Goal: Task Accomplishment & Management: Complete application form

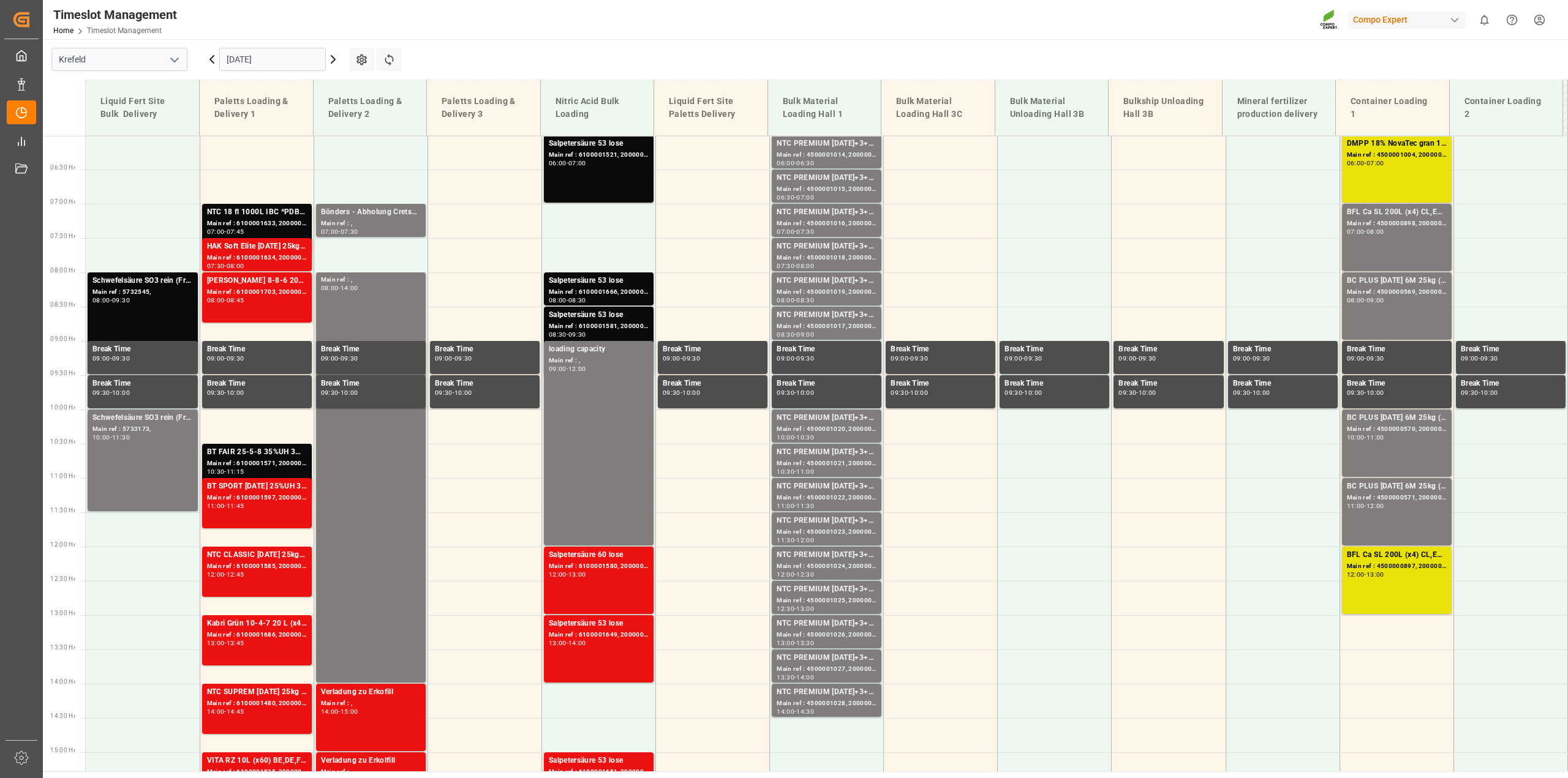
scroll to position [409, 0]
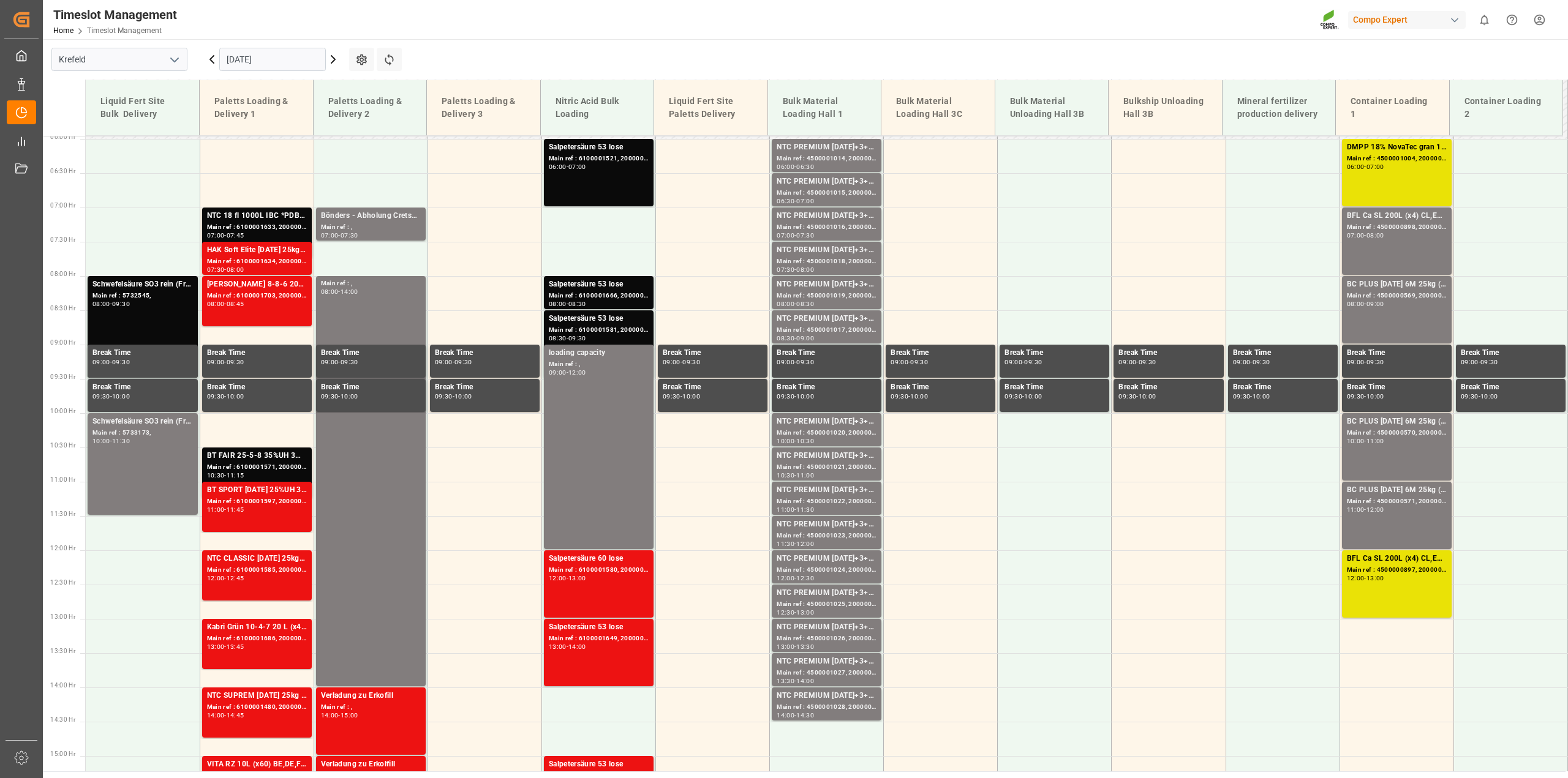
click at [335, 58] on icon at bounding box center [333, 59] width 14 height 14
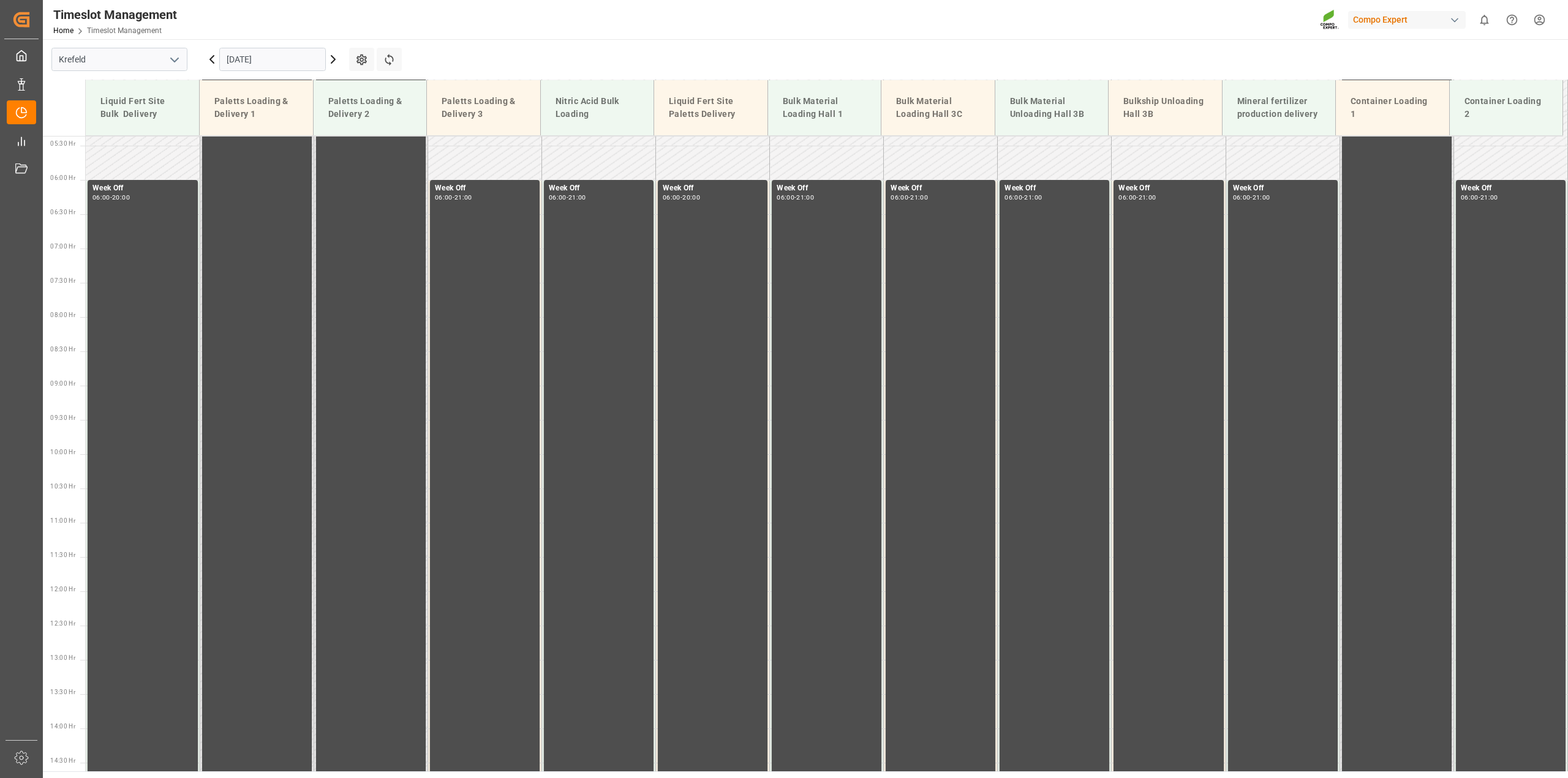
scroll to position [455, 0]
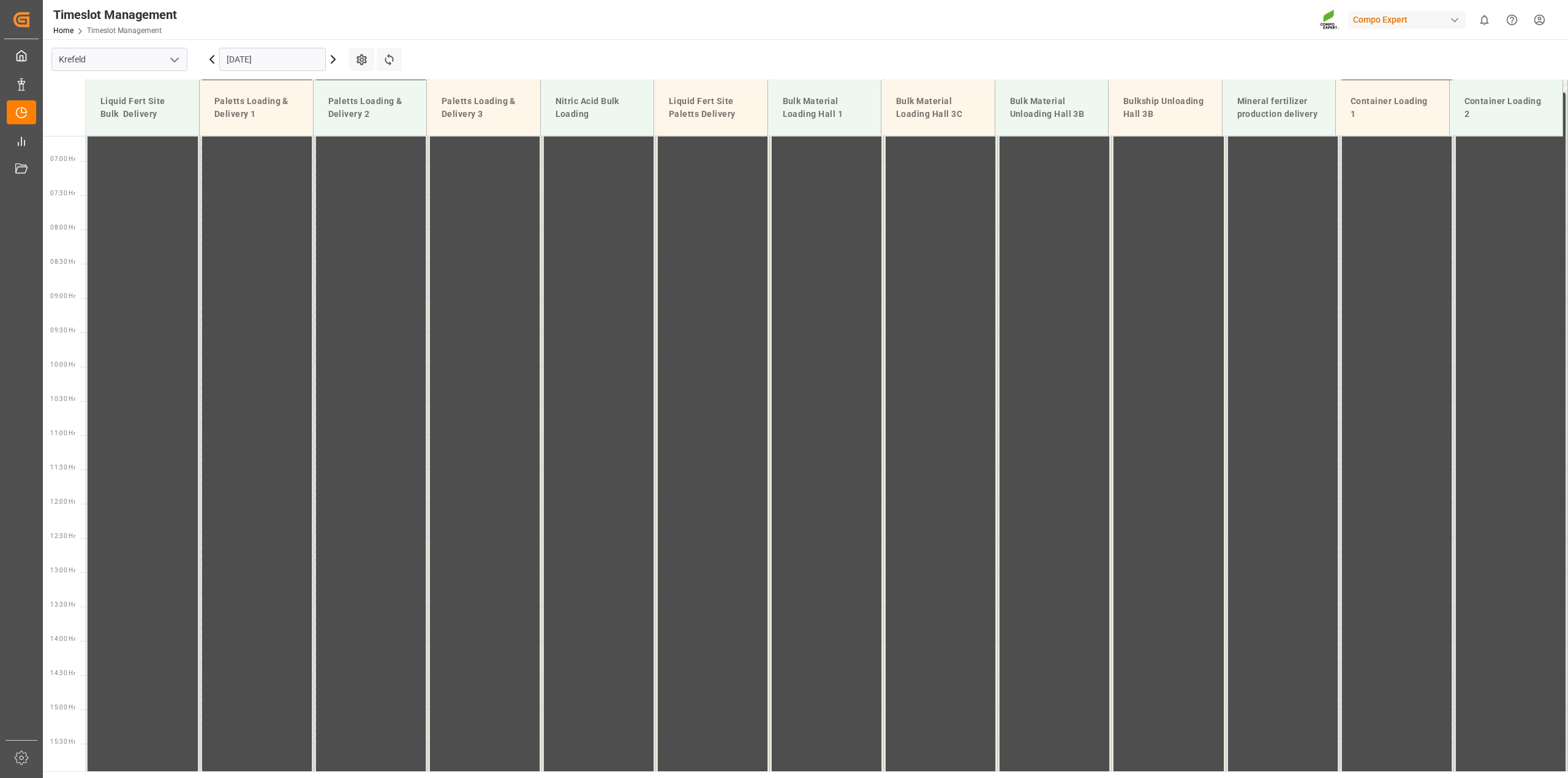
click at [335, 58] on icon at bounding box center [333, 59] width 3 height 8
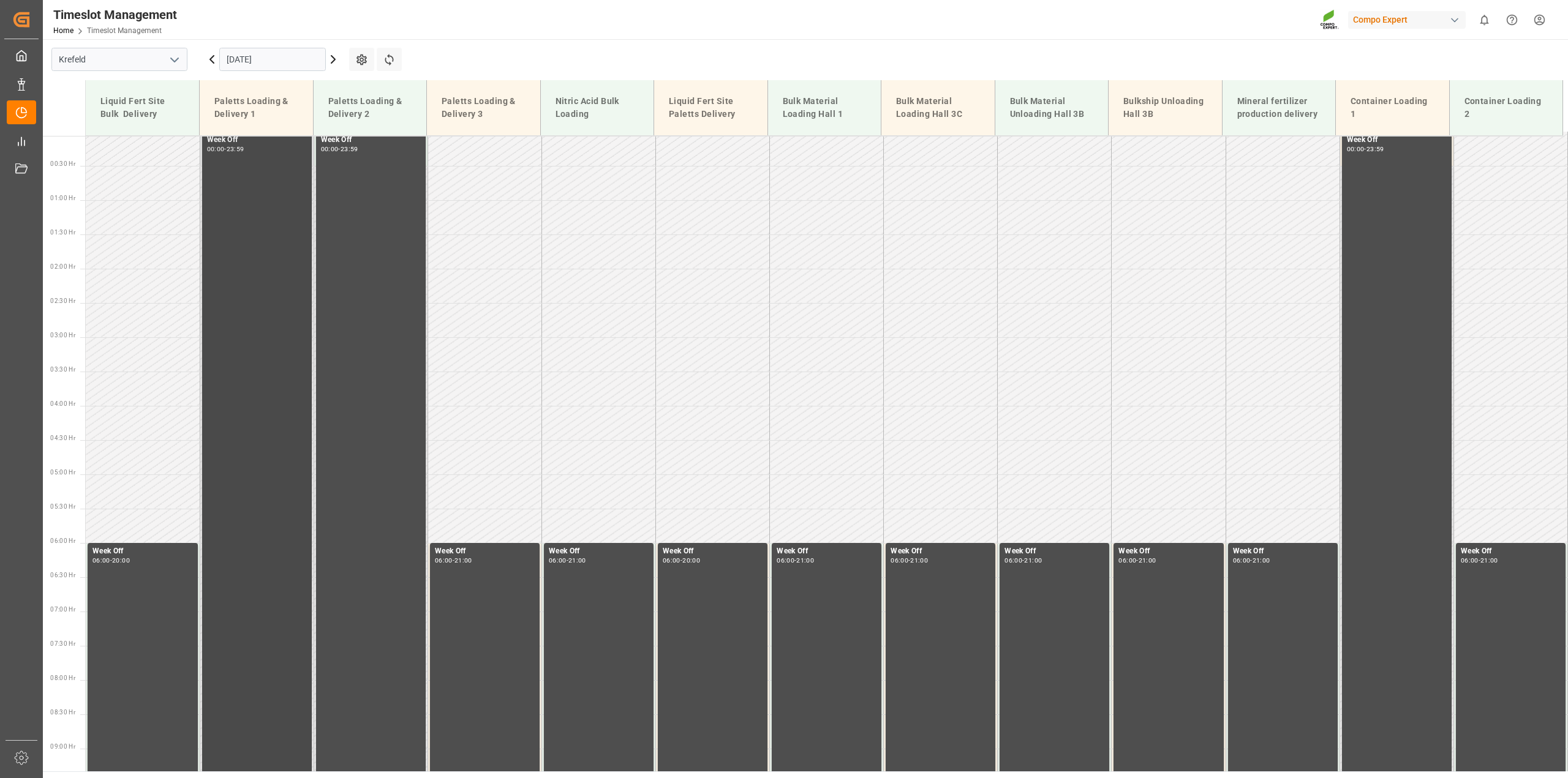
scroll to position [0, 0]
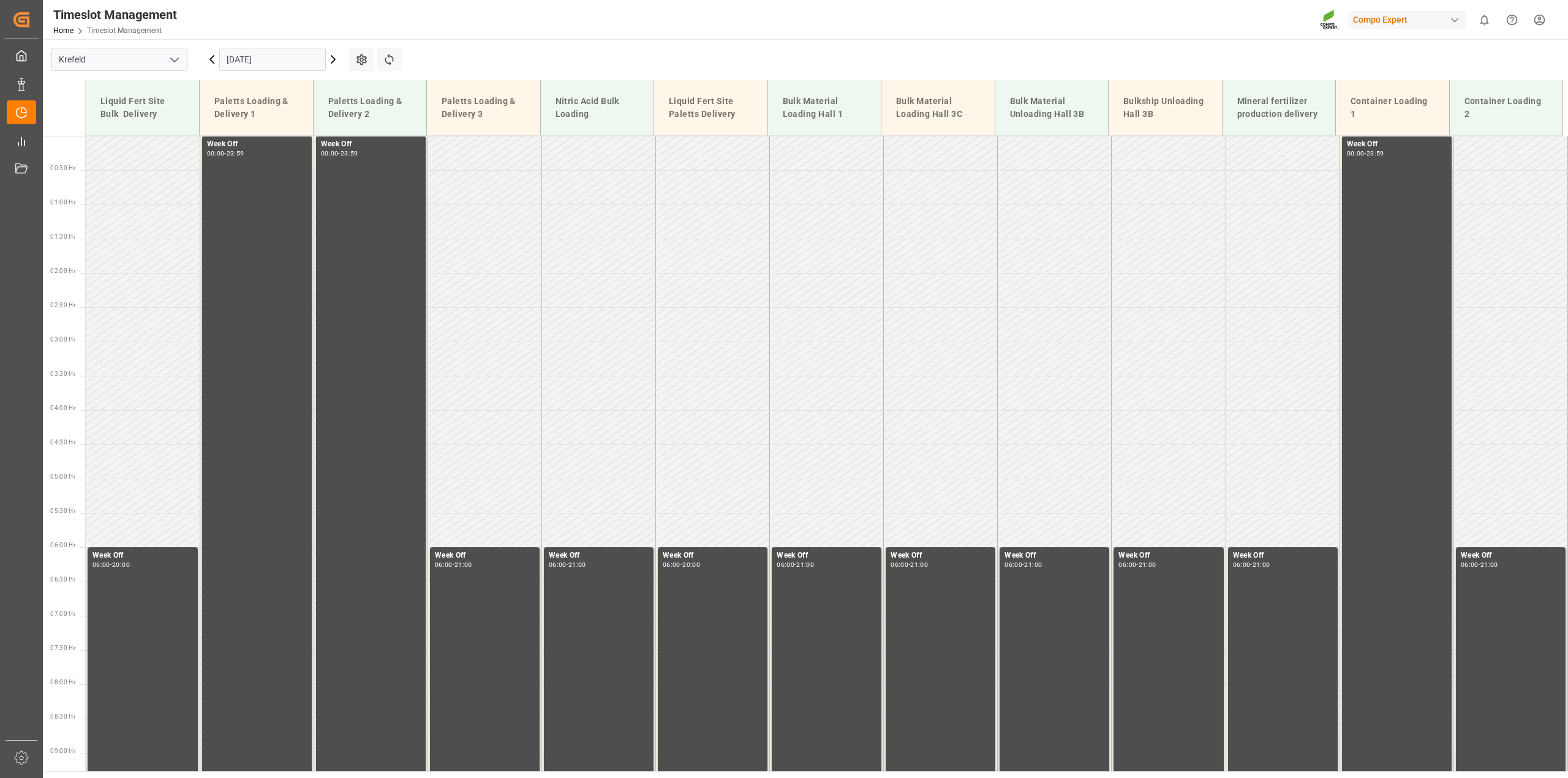
click at [331, 62] on icon at bounding box center [333, 59] width 14 height 14
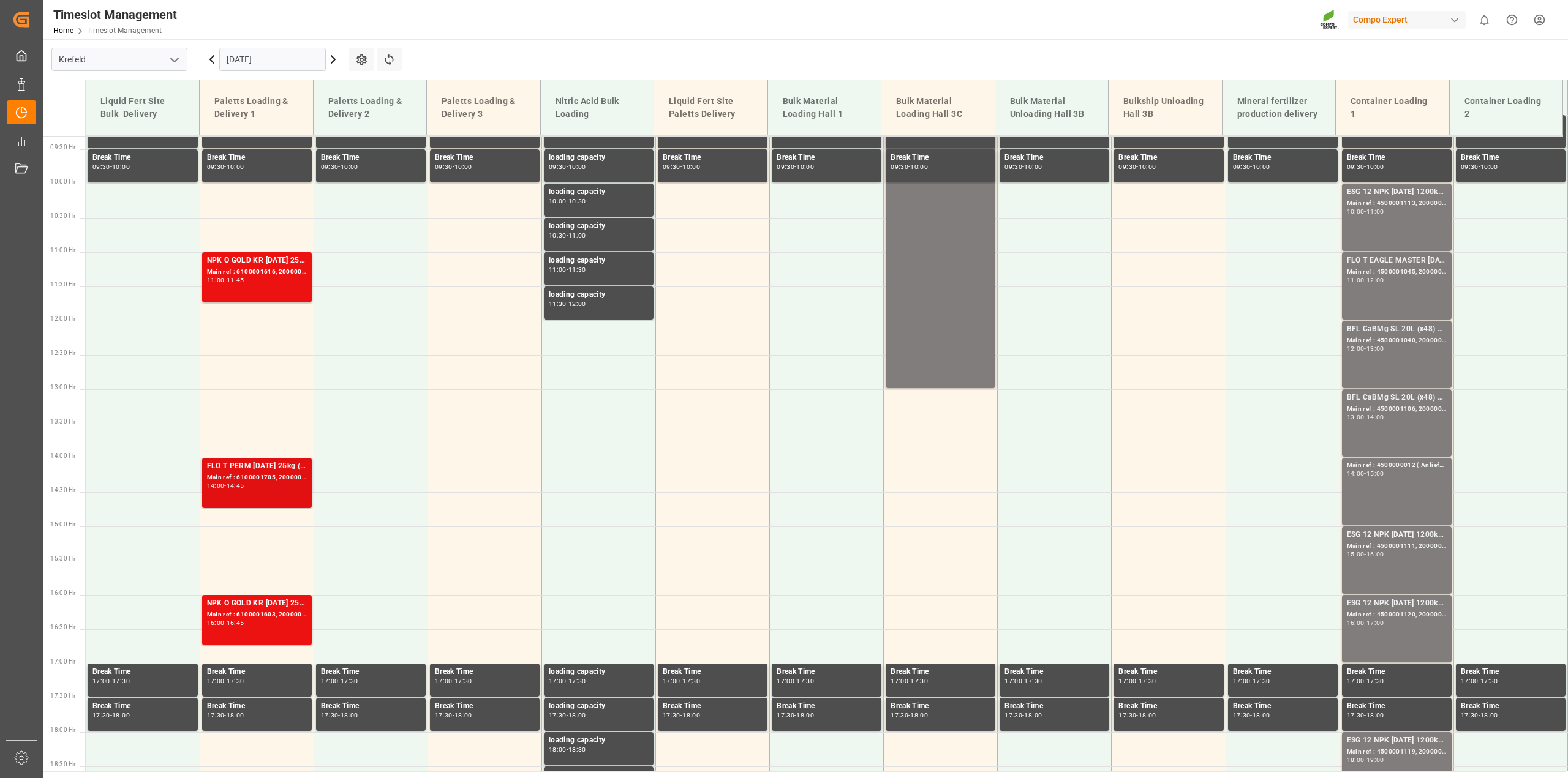
scroll to position [179, 0]
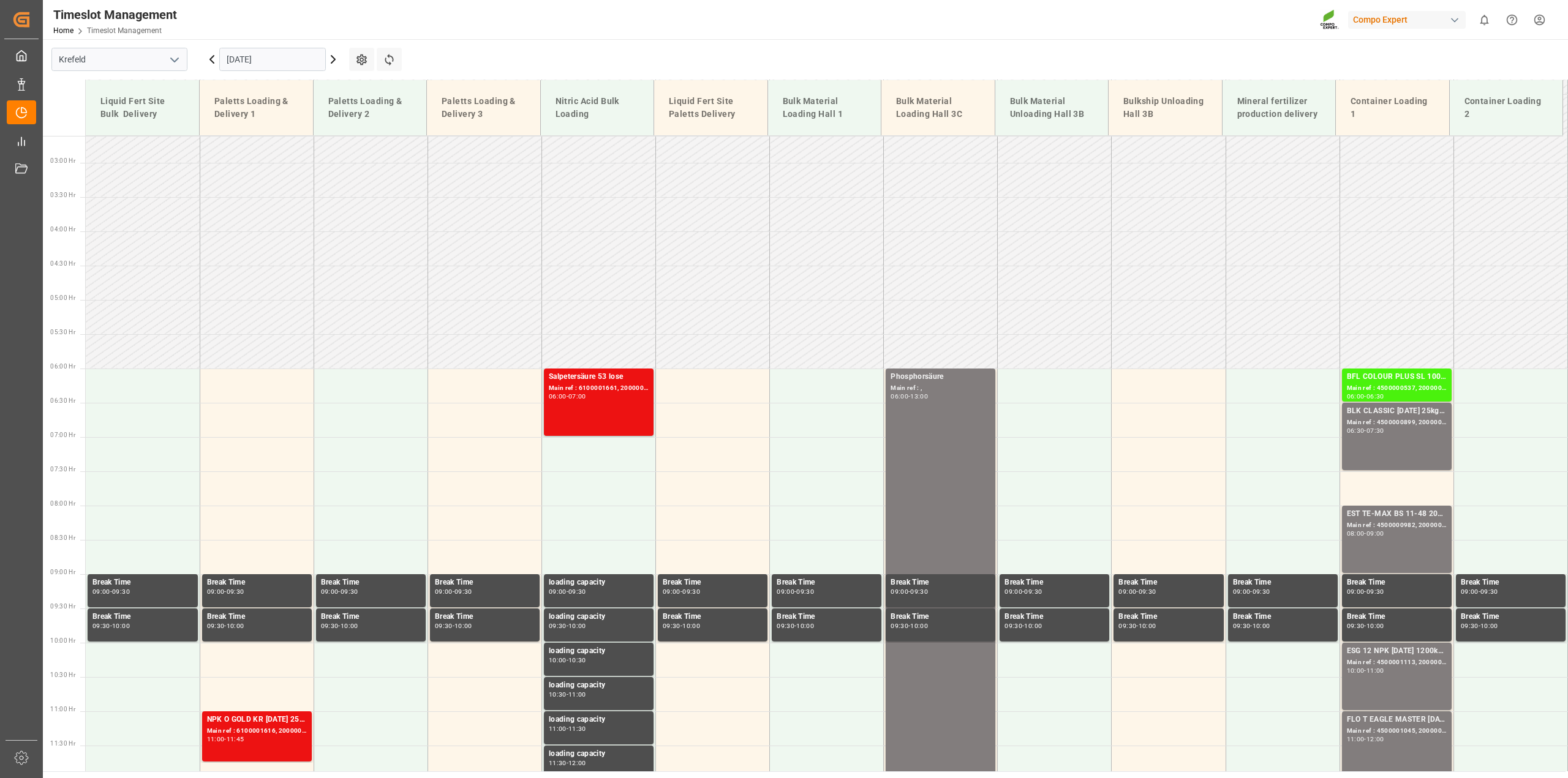
click at [209, 58] on icon at bounding box center [211, 59] width 14 height 14
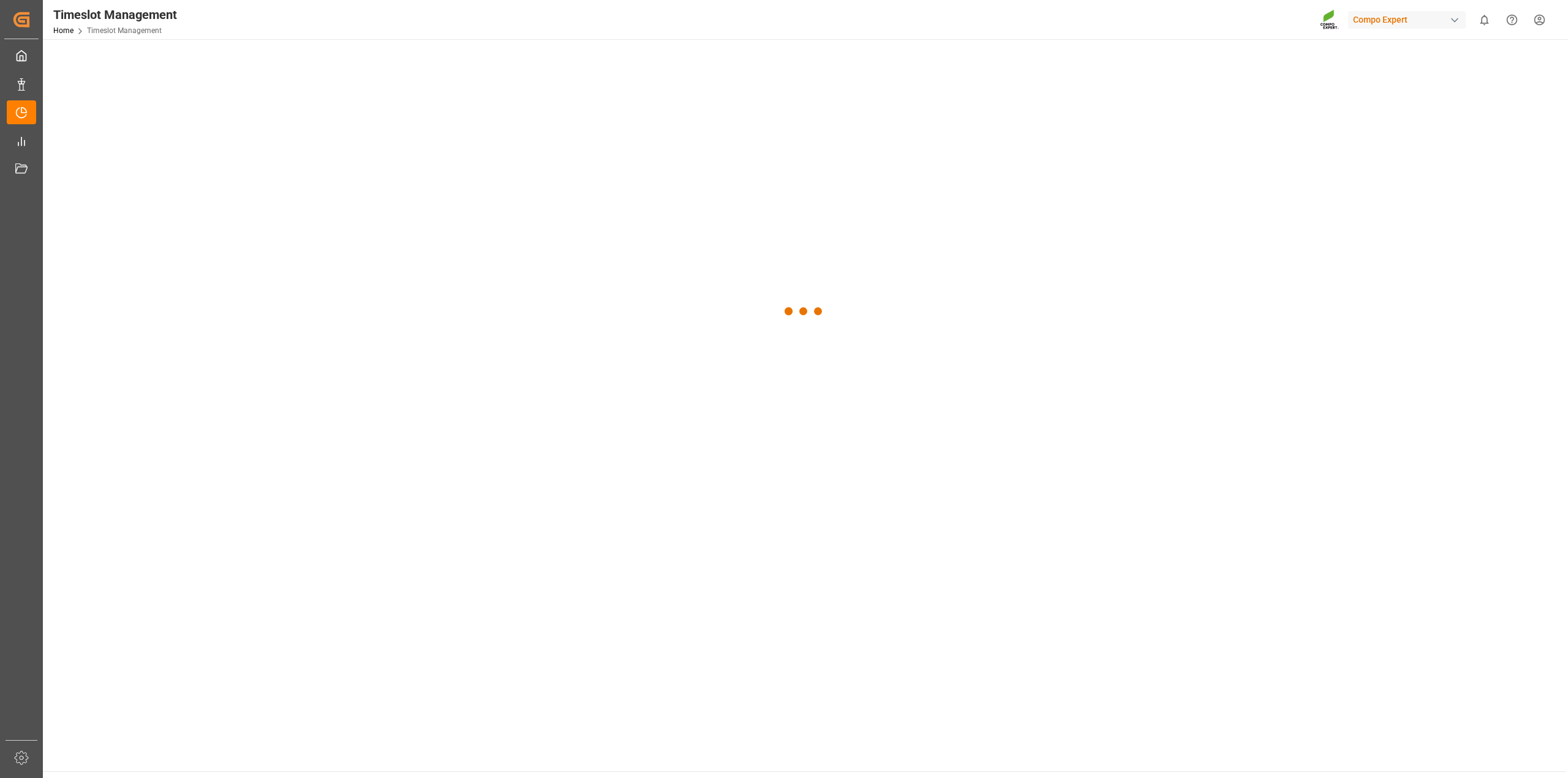
click at [209, 58] on div at bounding box center [804, 311] width 1522 height 545
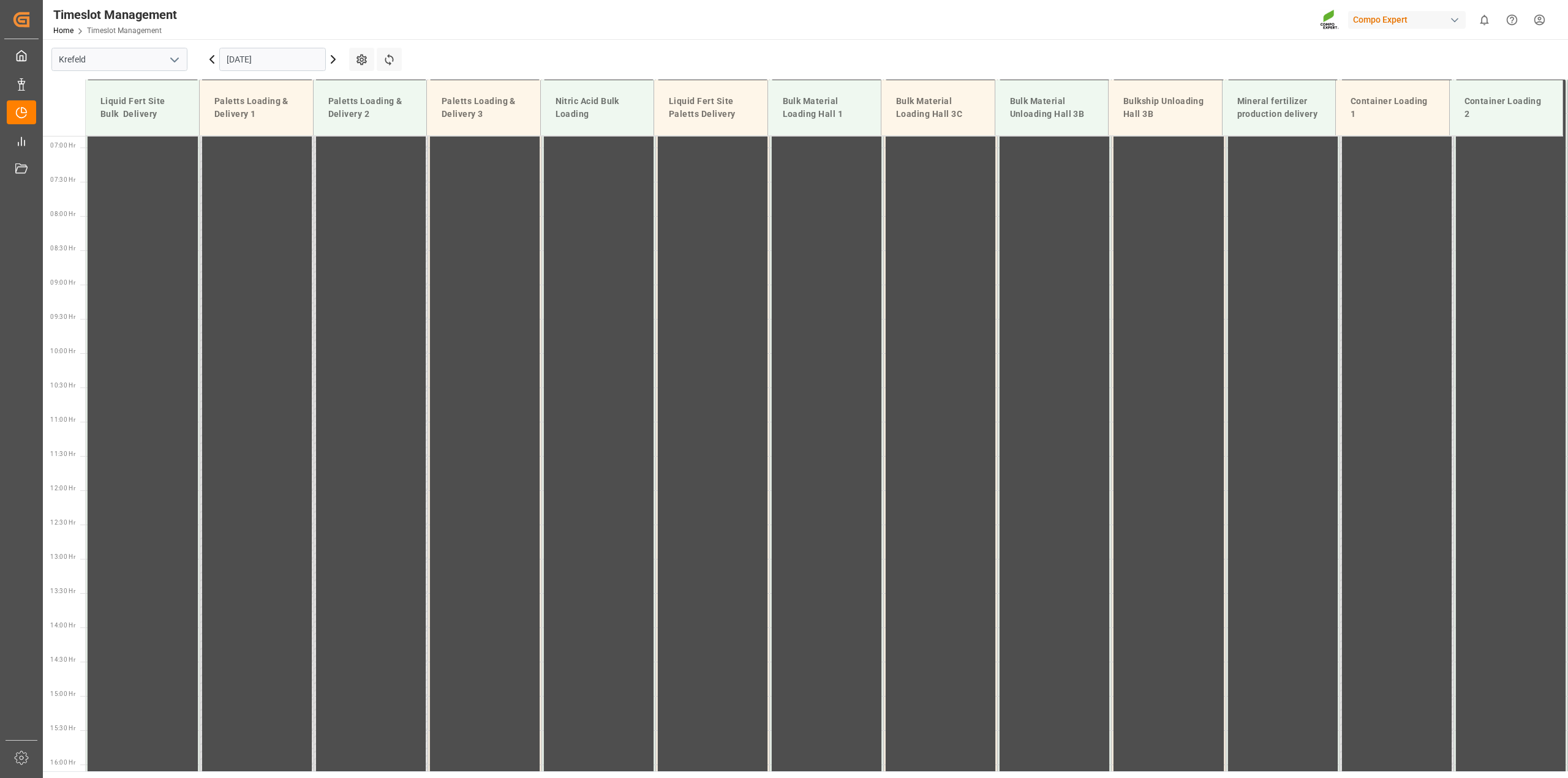
scroll to position [485, 0]
click at [209, 58] on icon at bounding box center [211, 59] width 14 height 14
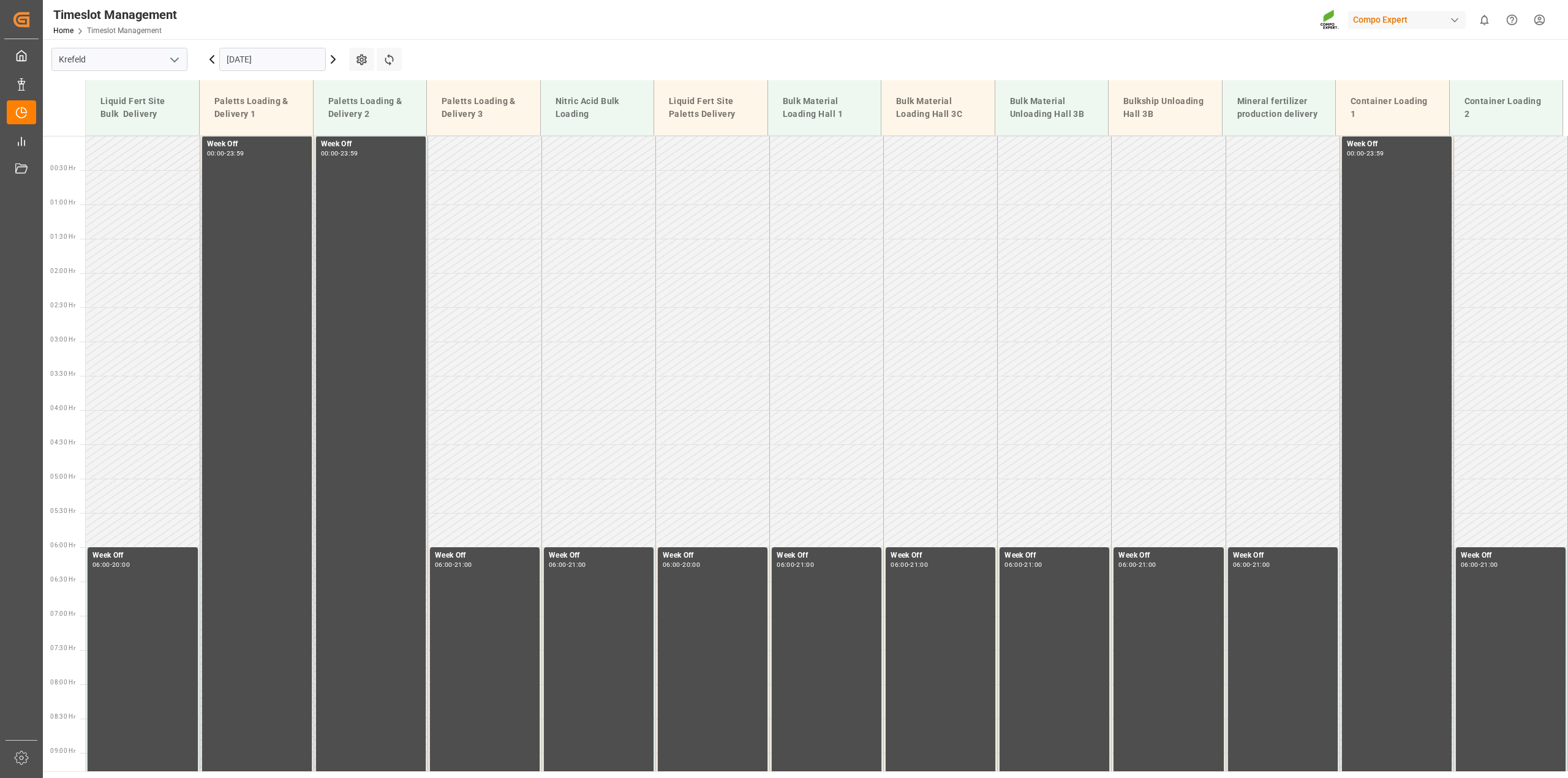
scroll to position [436, 0]
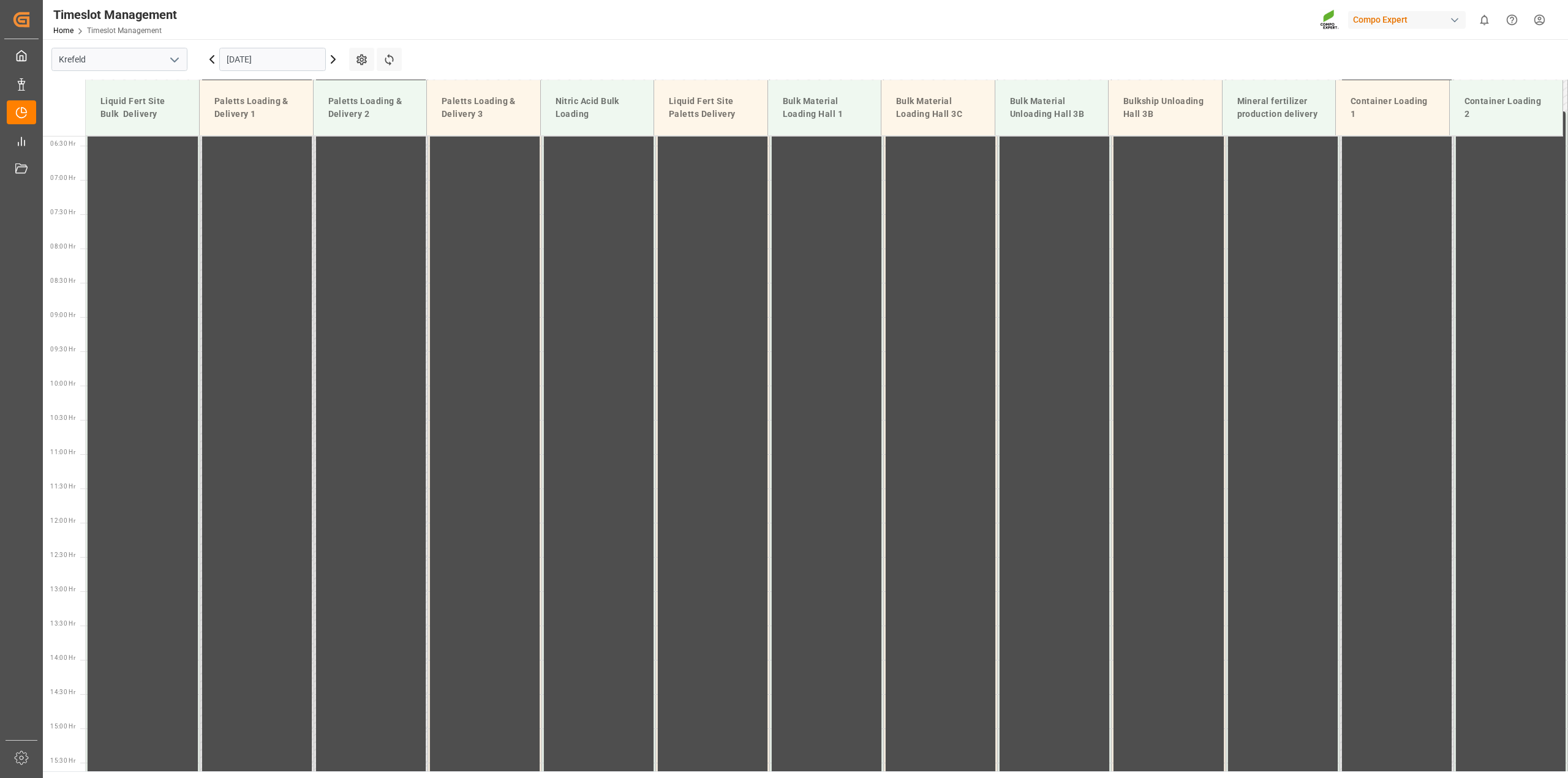
click at [209, 58] on icon at bounding box center [211, 59] width 14 height 14
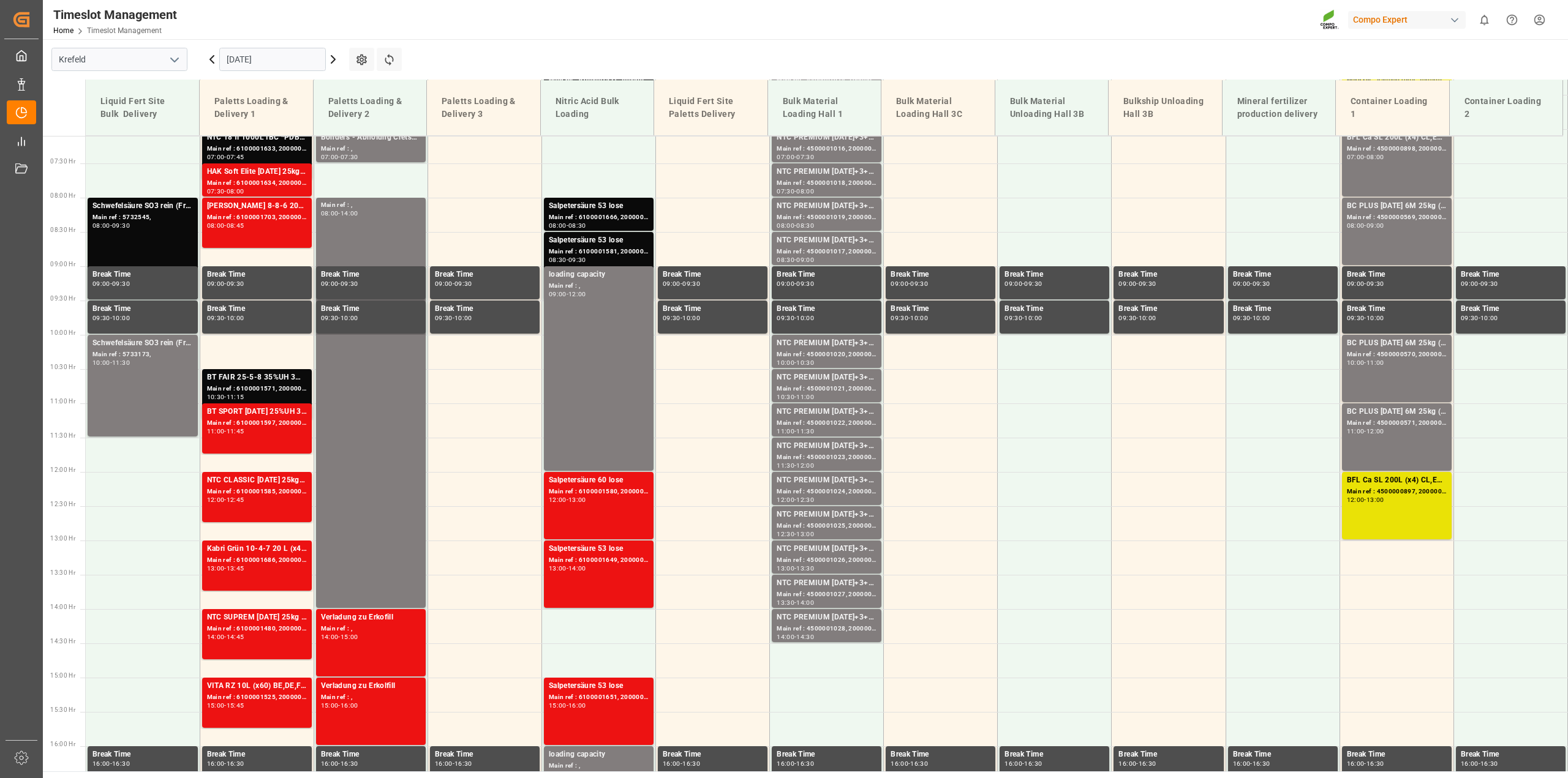
scroll to position [474, 0]
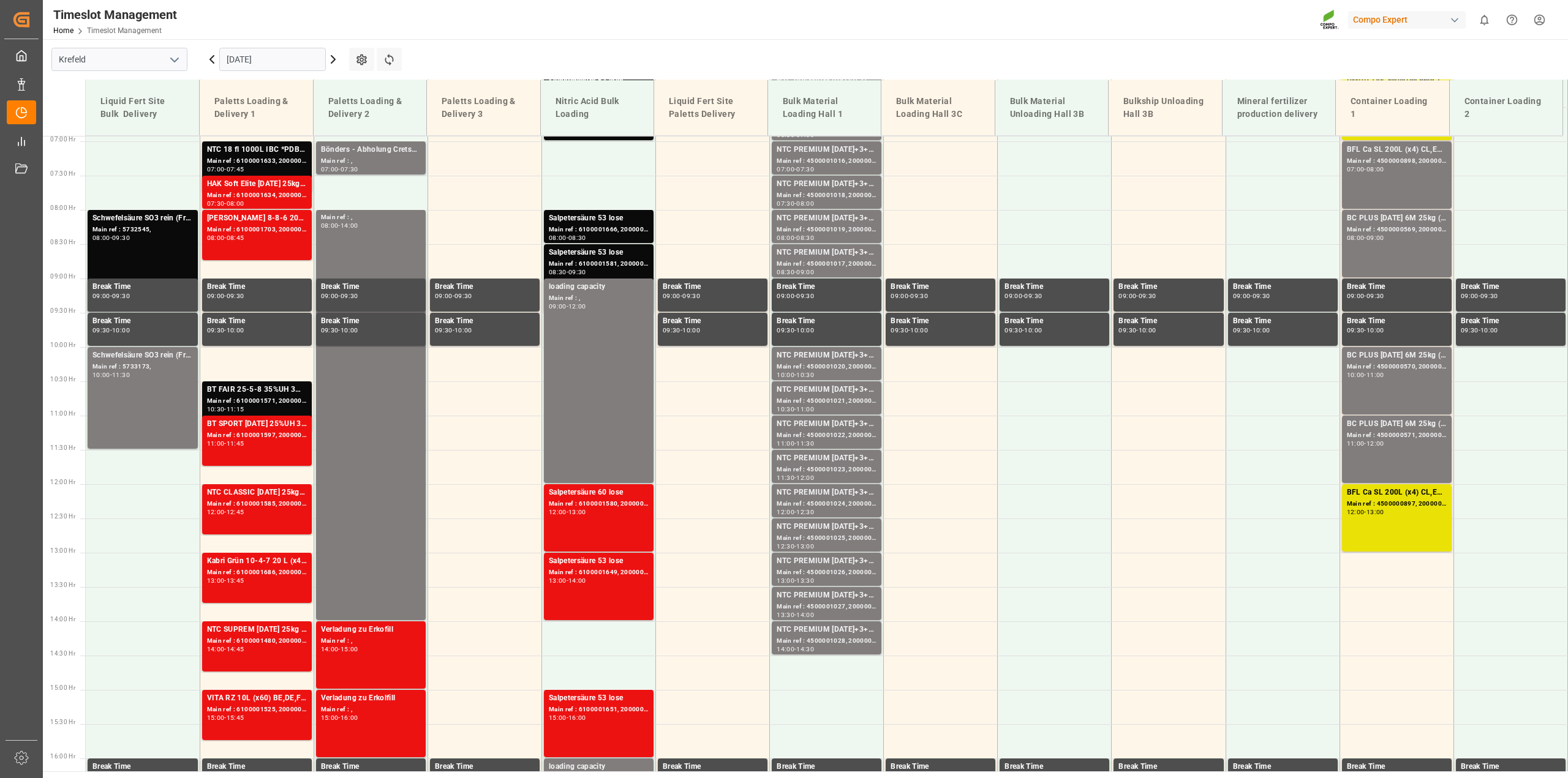
click at [335, 62] on icon at bounding box center [333, 59] width 14 height 14
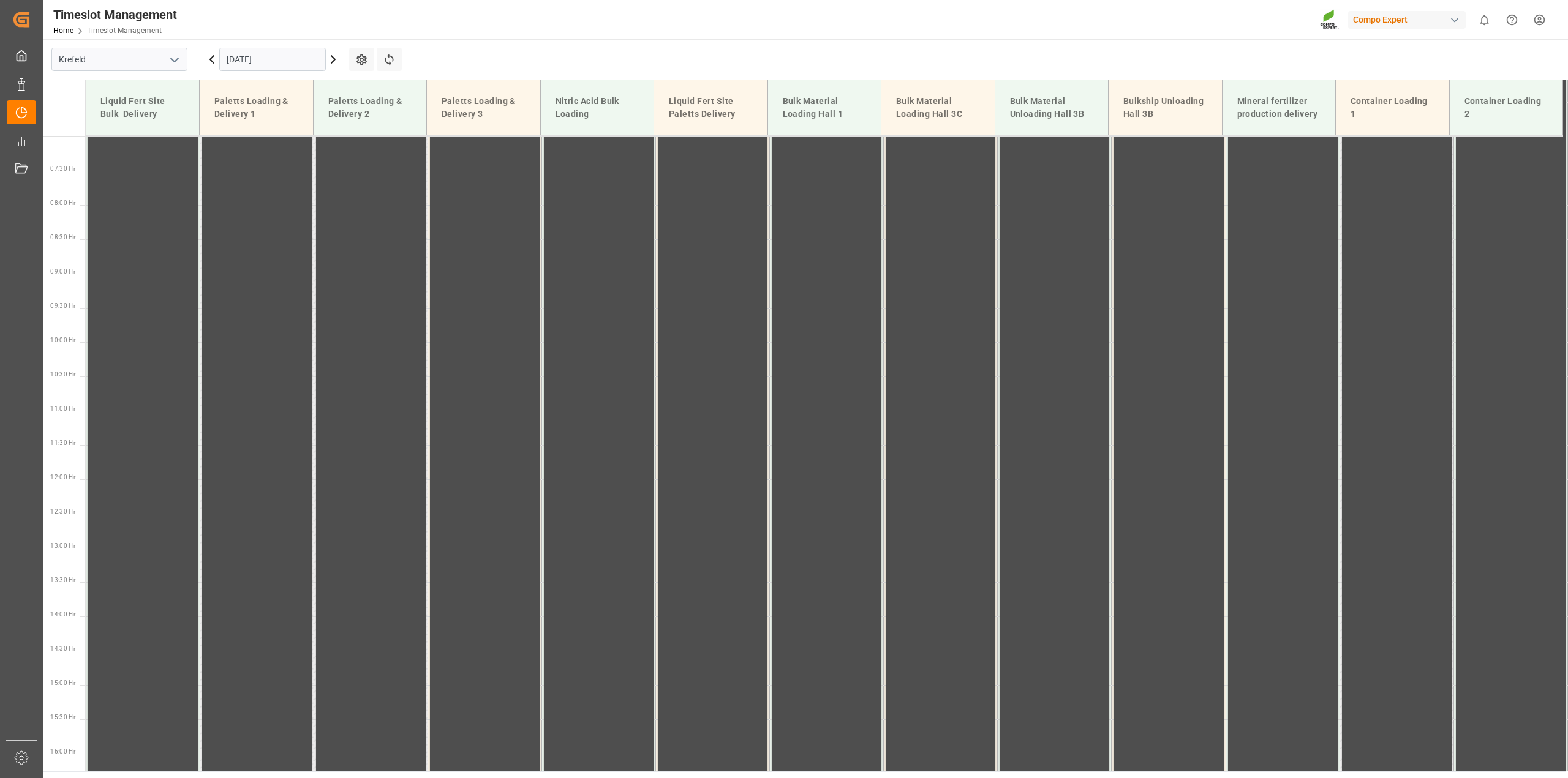
scroll to position [485, 0]
click at [335, 62] on icon at bounding box center [333, 59] width 14 height 14
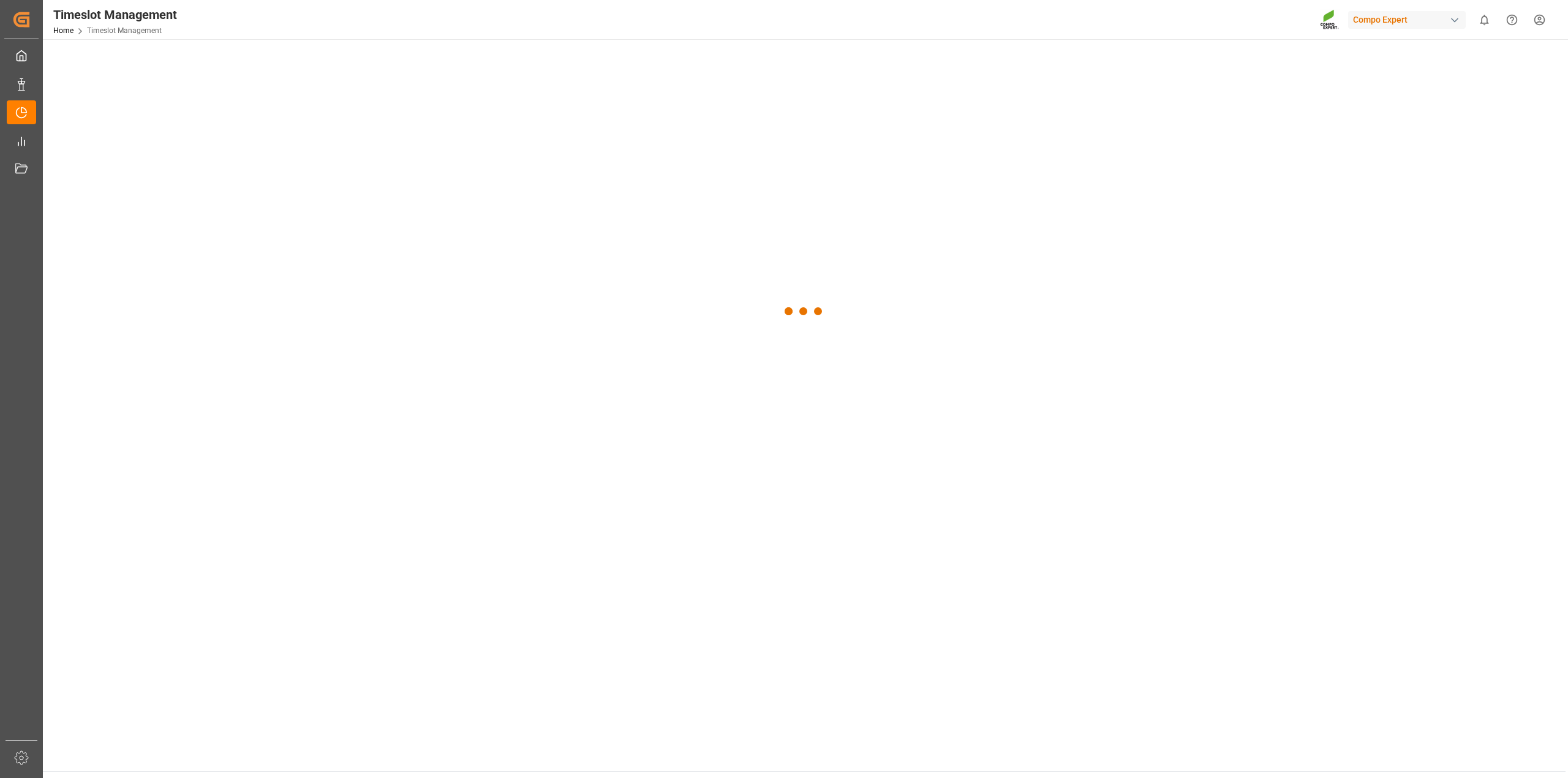
click at [335, 62] on div at bounding box center [804, 311] width 1522 height 545
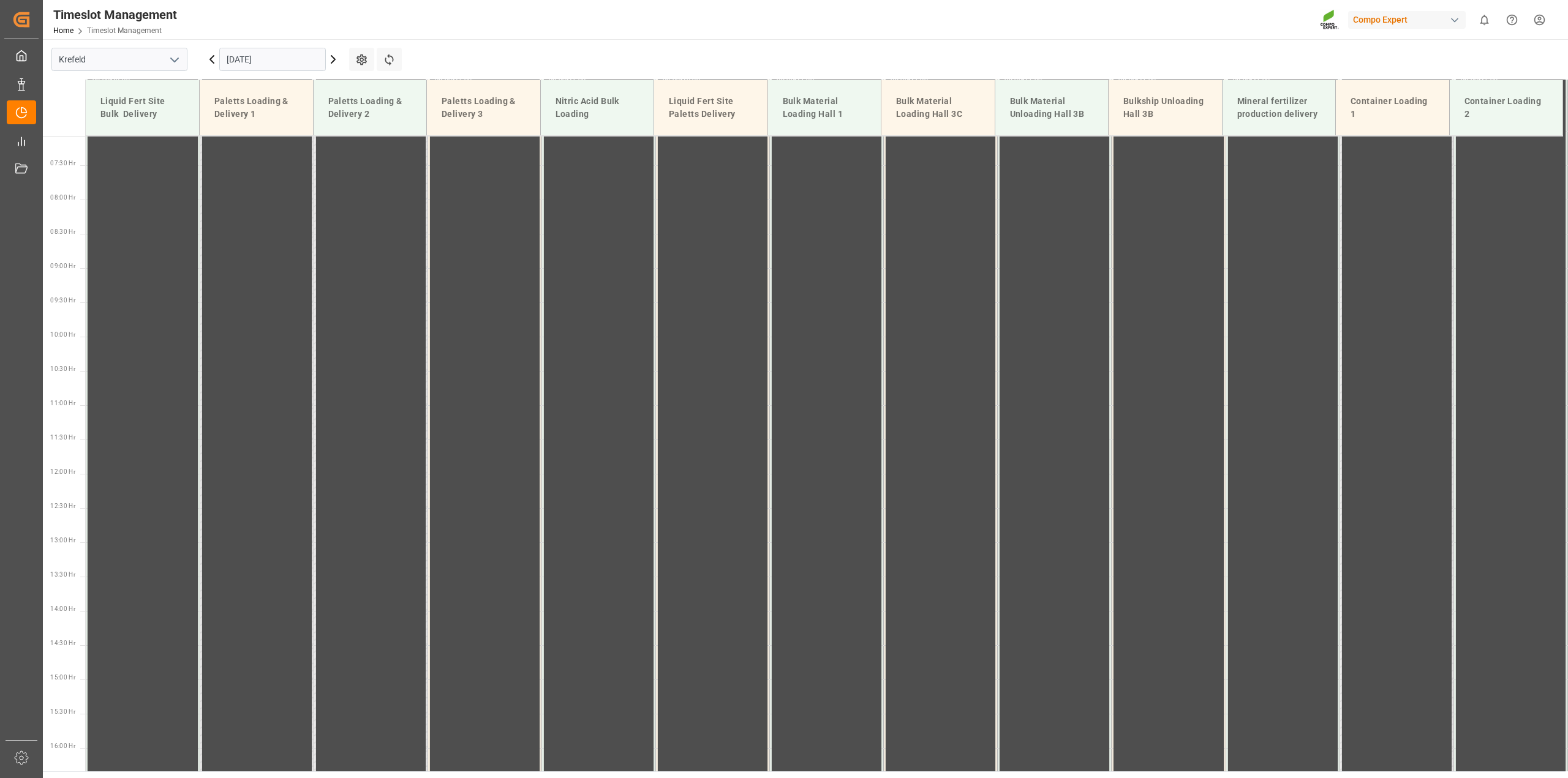
click at [332, 57] on icon at bounding box center [333, 59] width 3 height 8
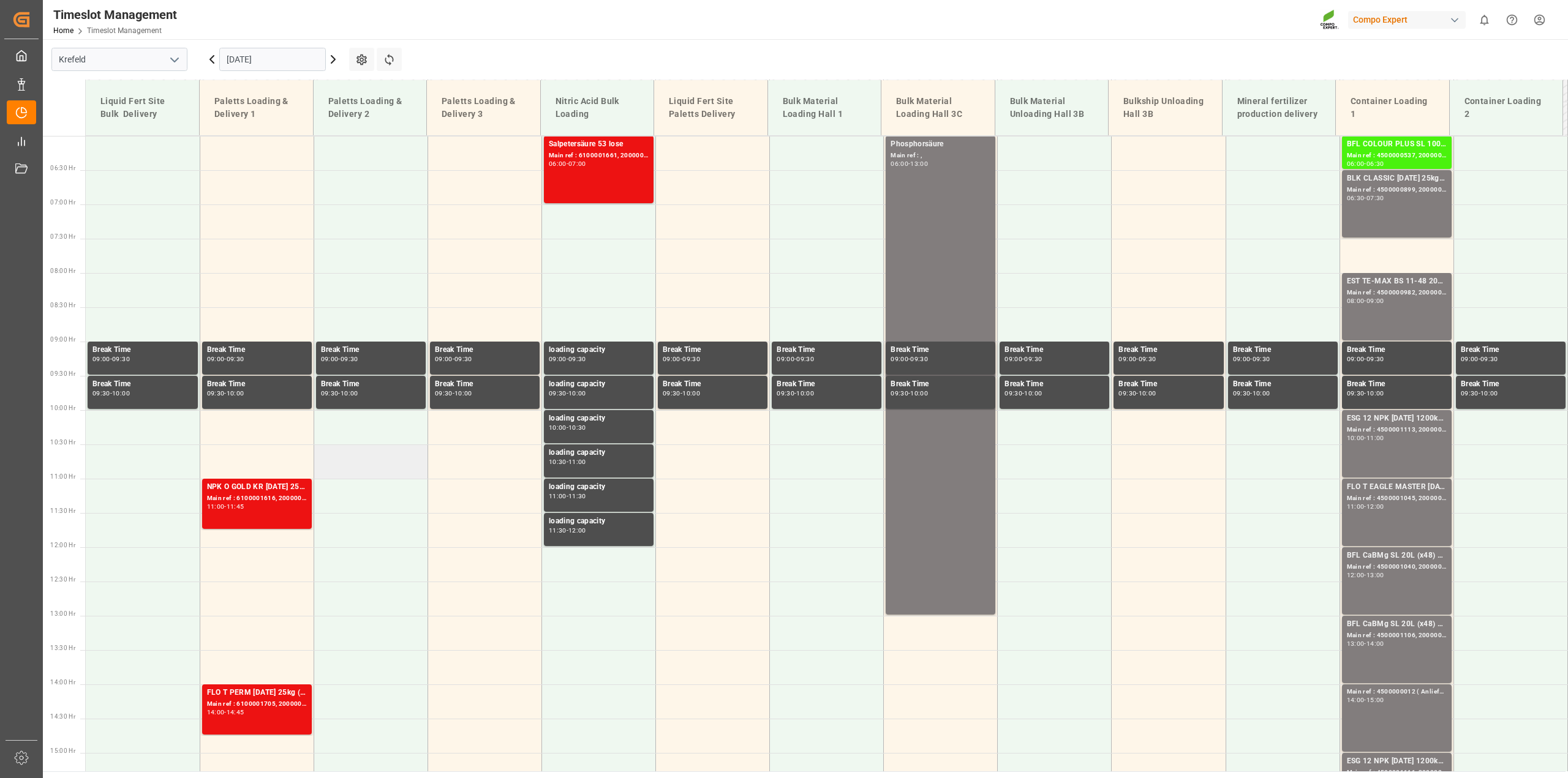
scroll to position [179, 0]
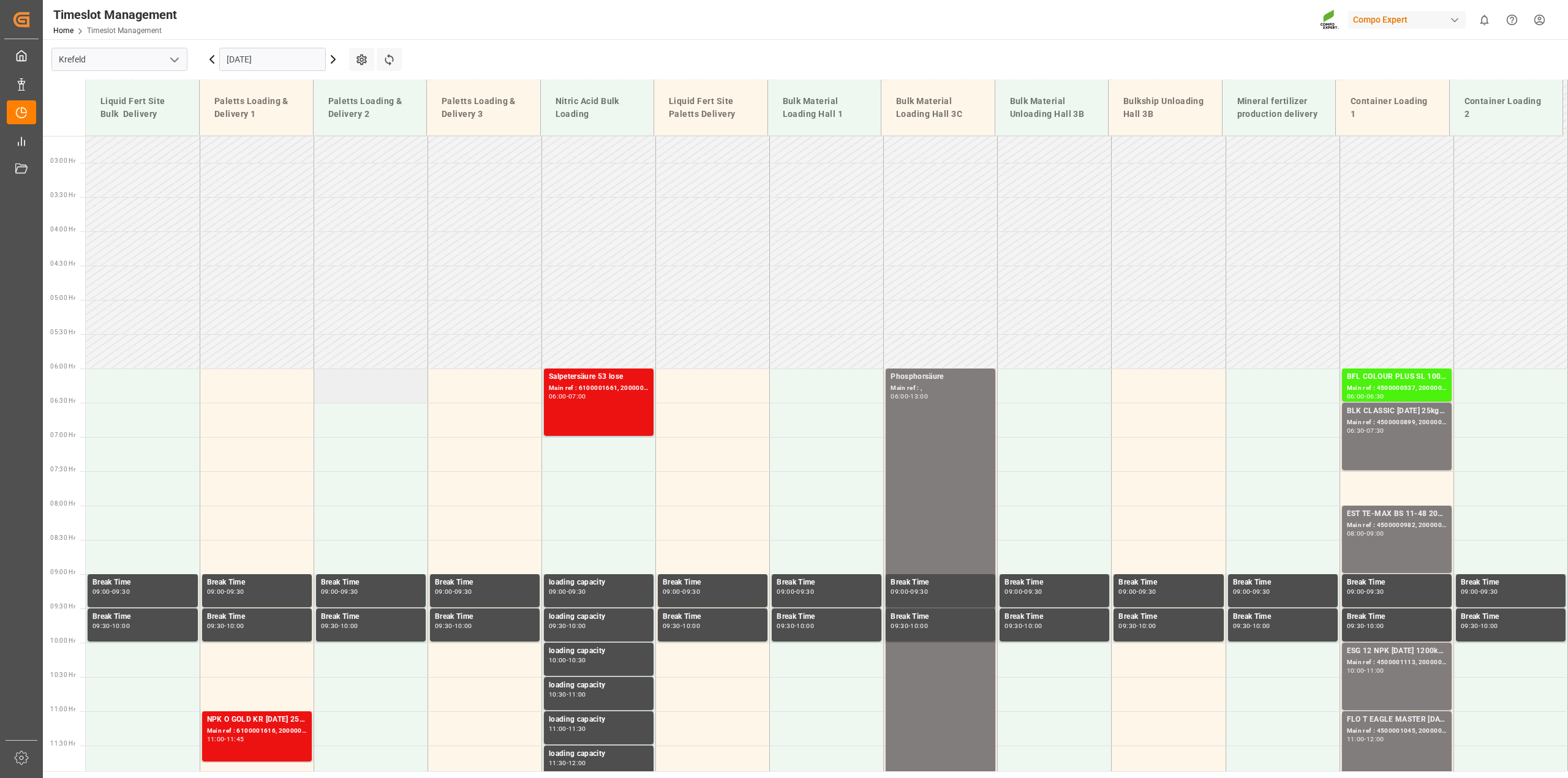
click at [368, 396] on td at bounding box center [370, 386] width 114 height 34
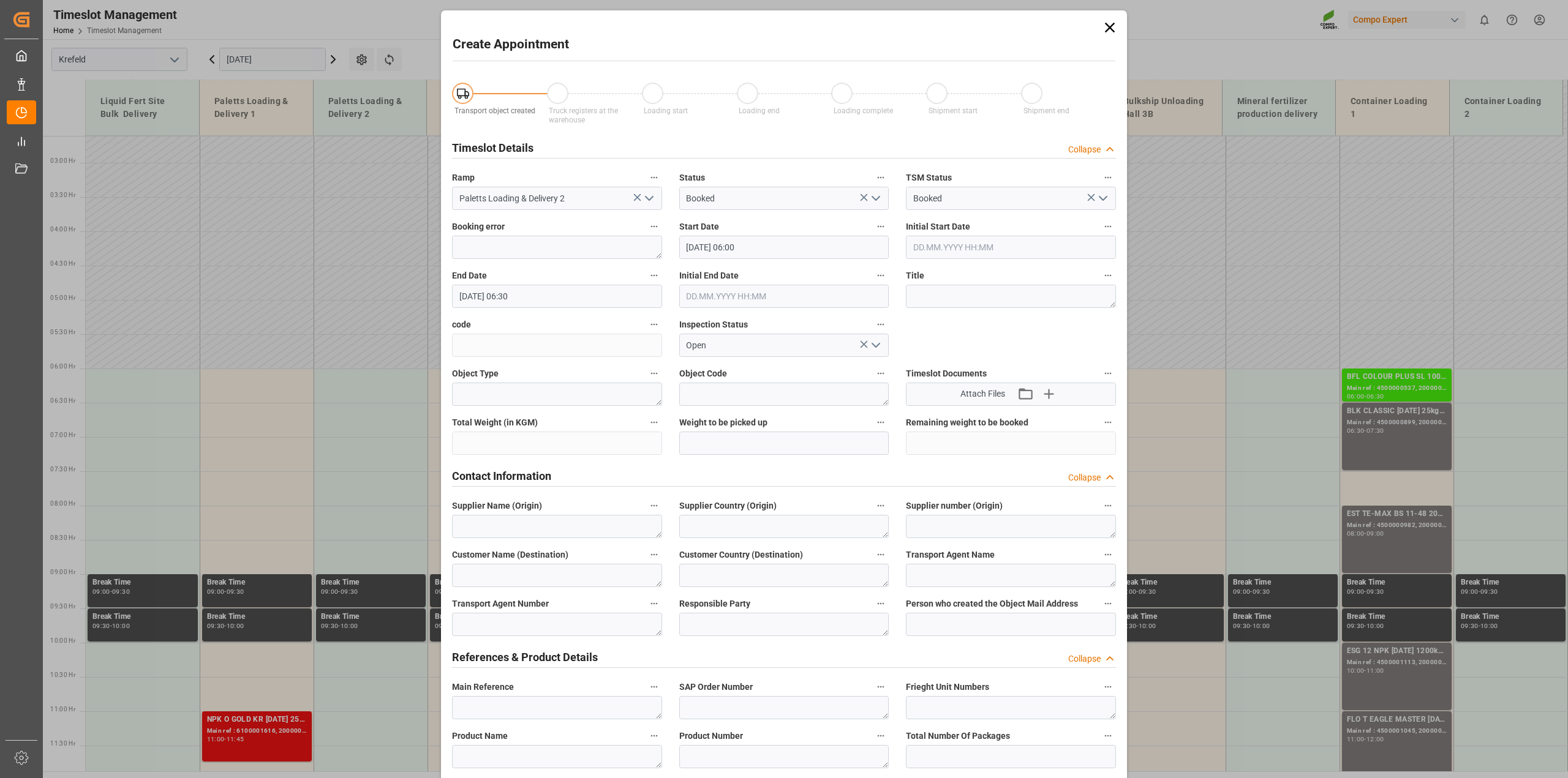
type input "[DATE] 06:00"
click at [510, 291] on input "[DATE] 06:30" at bounding box center [556, 296] width 210 height 23
type input "[DATE] 21:00"
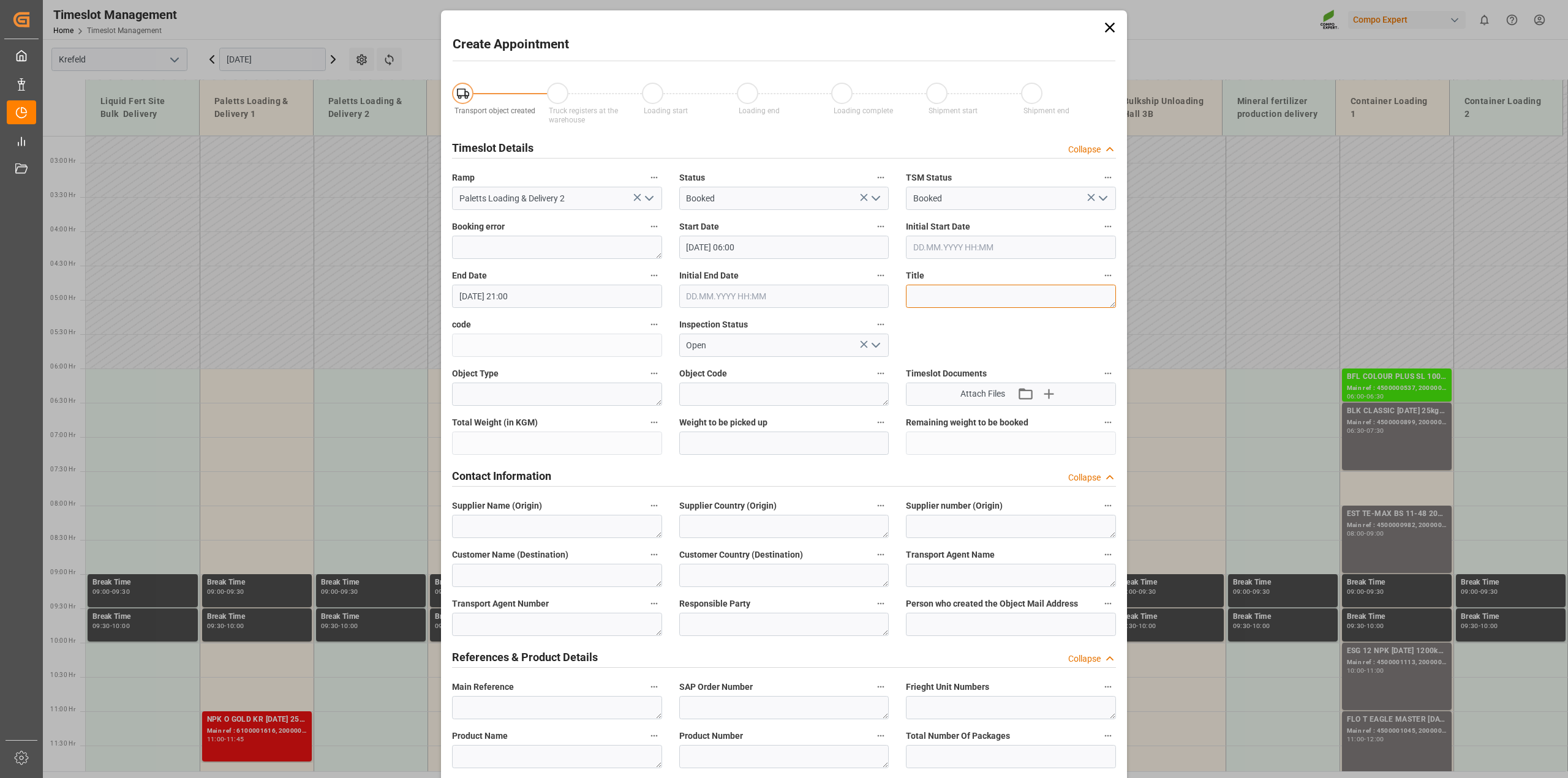
click at [964, 293] on textarea at bounding box center [1010, 296] width 210 height 23
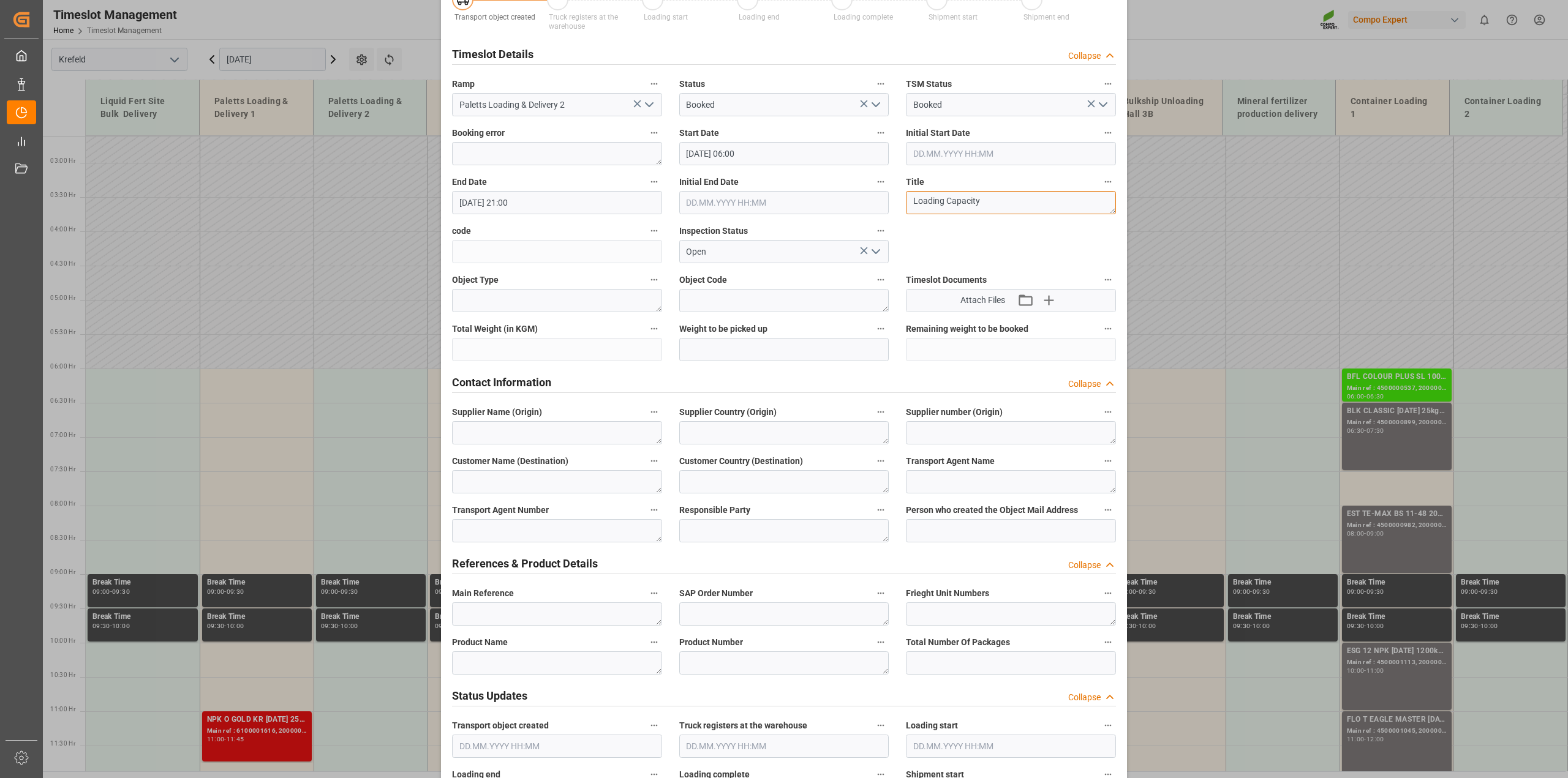
scroll to position [382, 0]
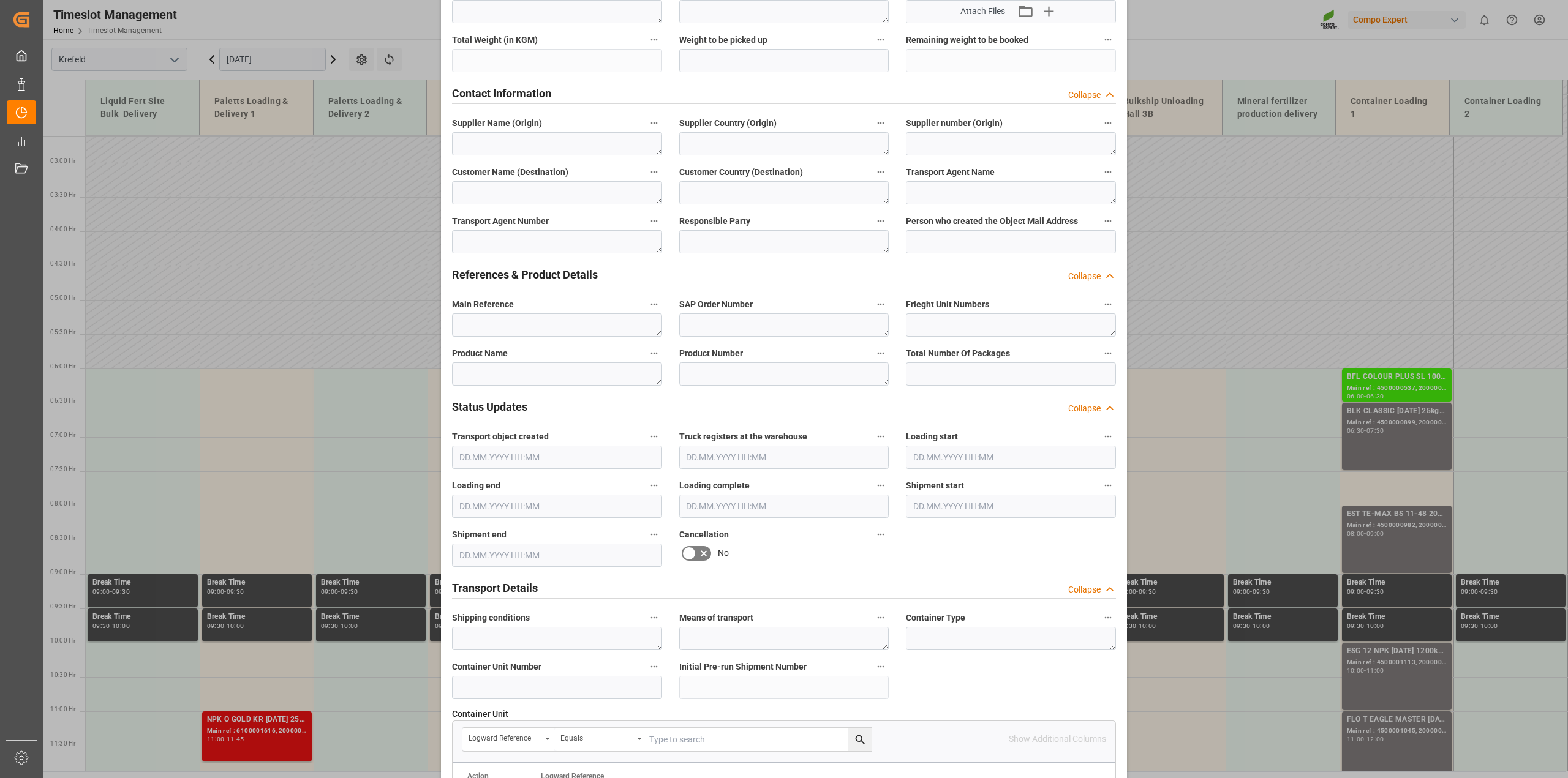
type textarea "Loading Capacity"
click at [528, 372] on textarea at bounding box center [556, 374] width 210 height 23
paste textarea "Loading Capacity"
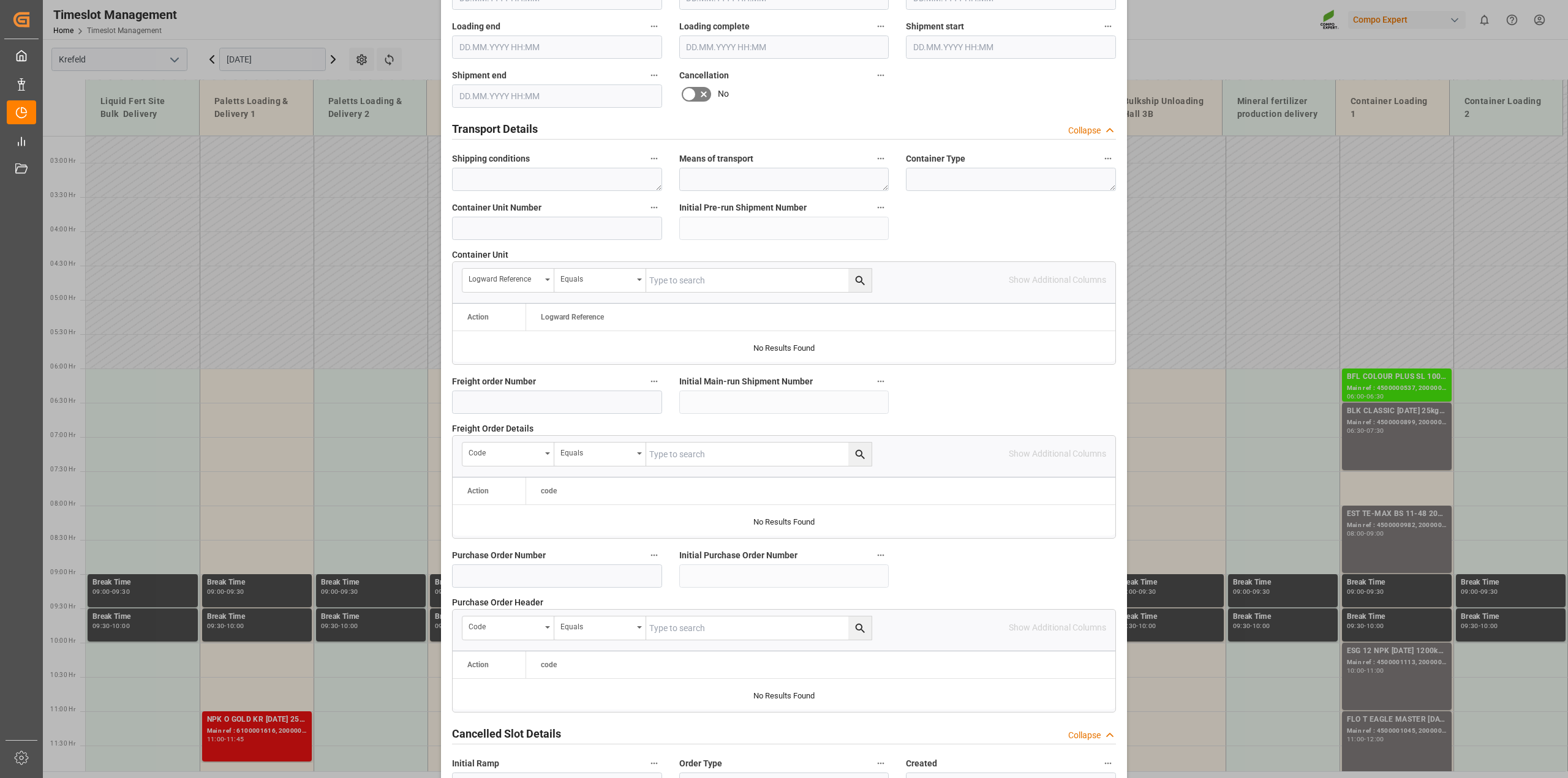
scroll to position [922, 0]
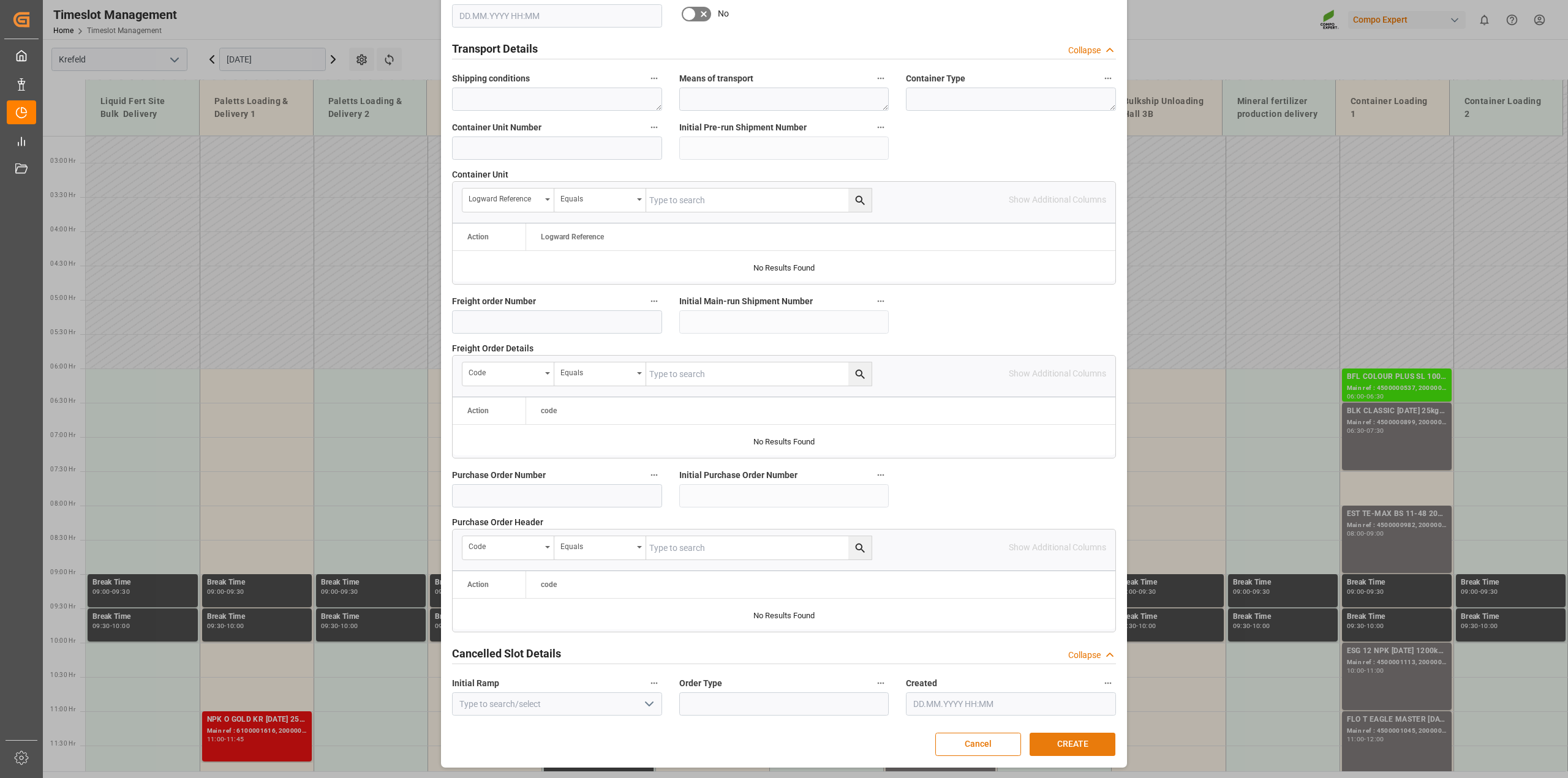
type textarea "Loading Capacity"
click at [1063, 736] on button "CREATE" at bounding box center [1072, 744] width 86 height 23
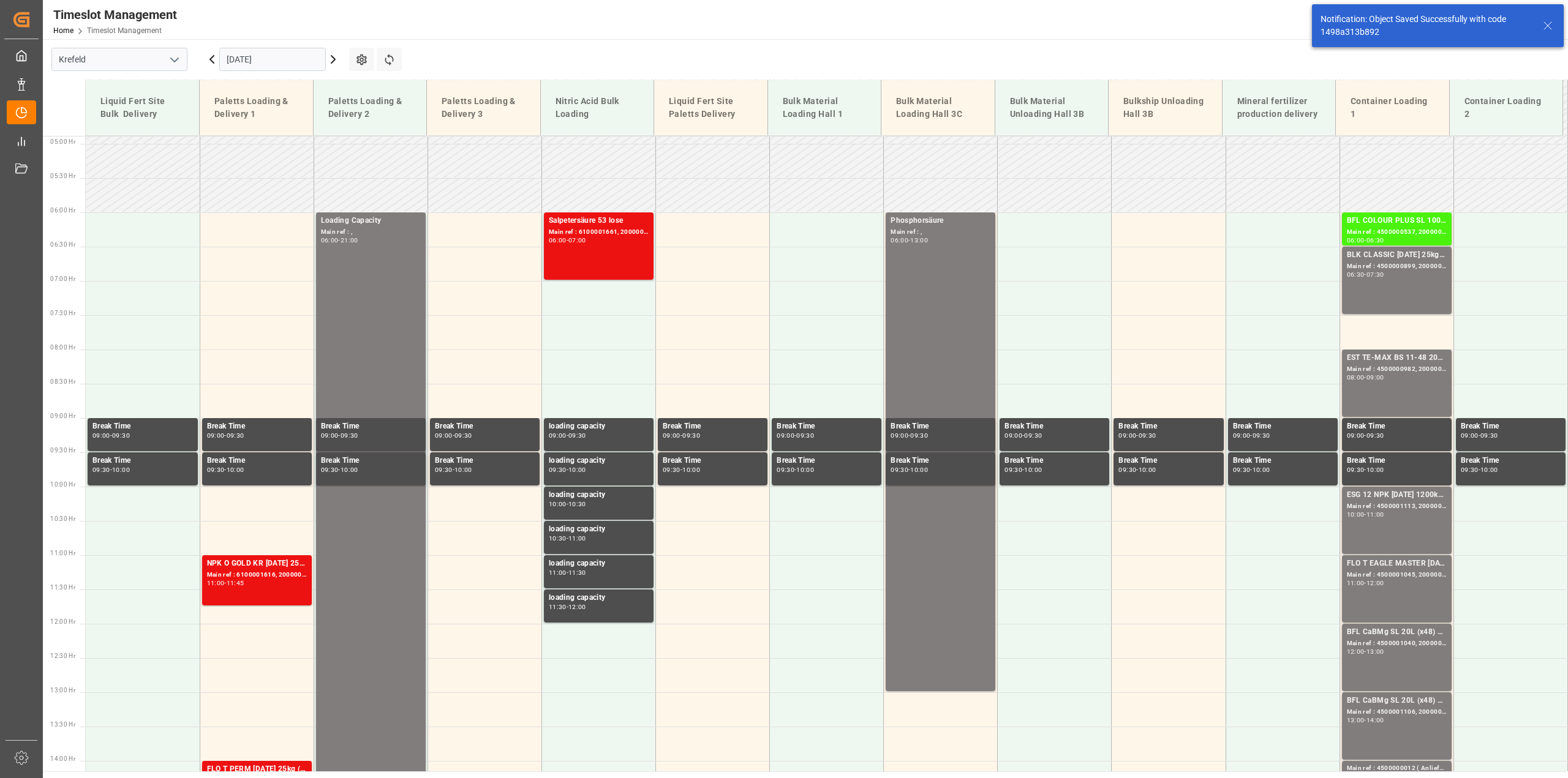
scroll to position [348, 0]
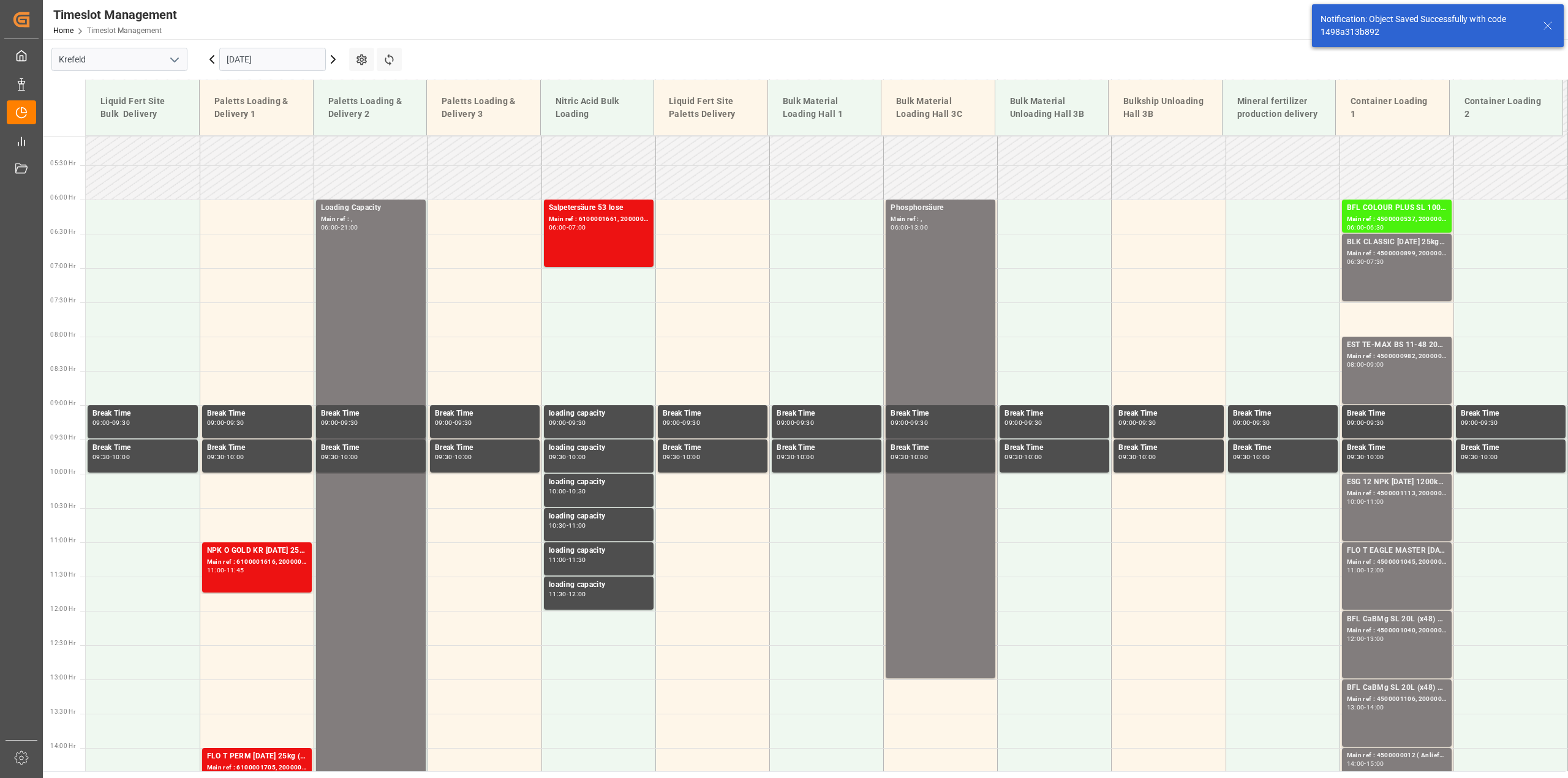
click at [334, 58] on icon at bounding box center [333, 59] width 3 height 8
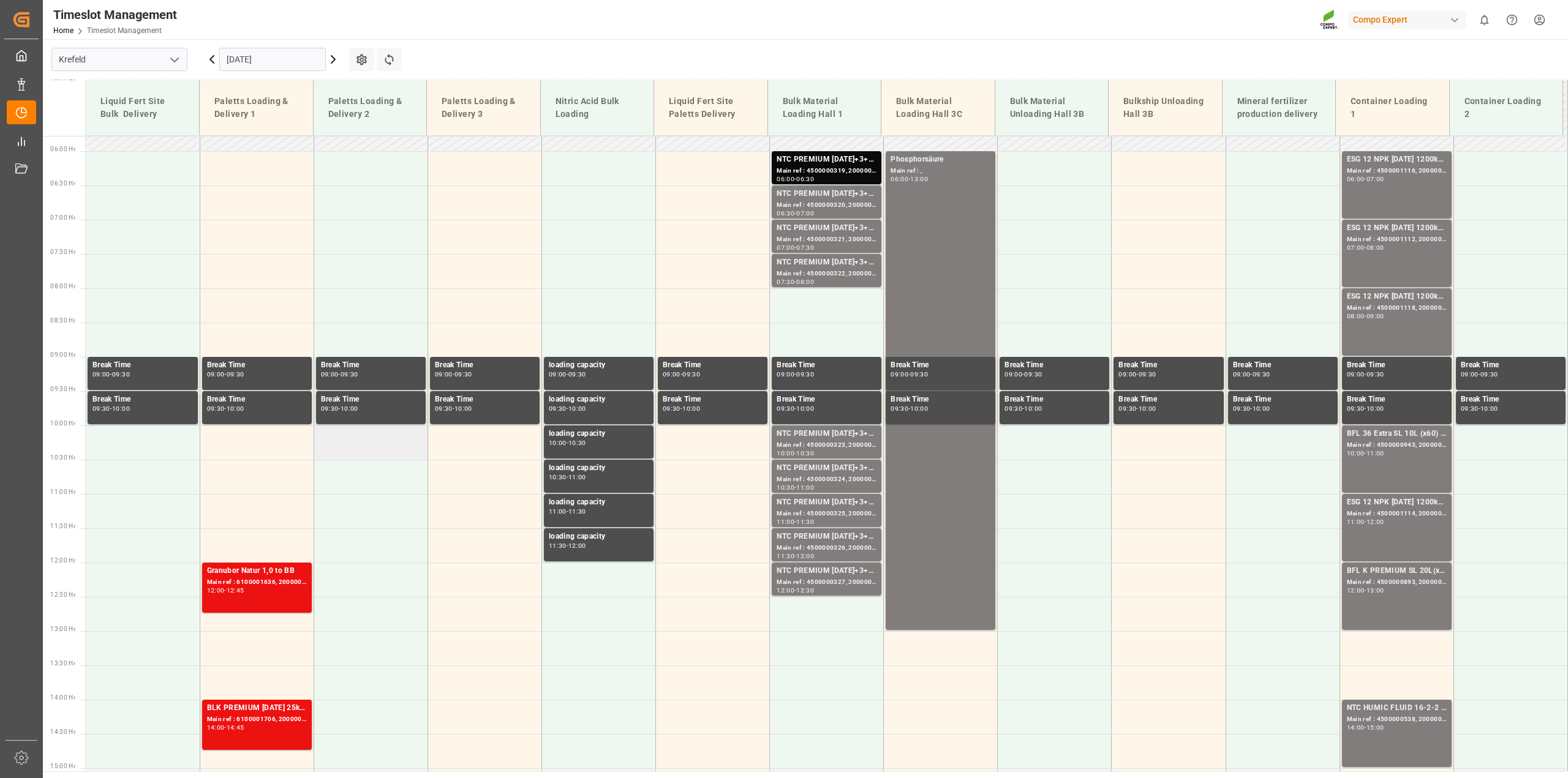
scroll to position [255, 0]
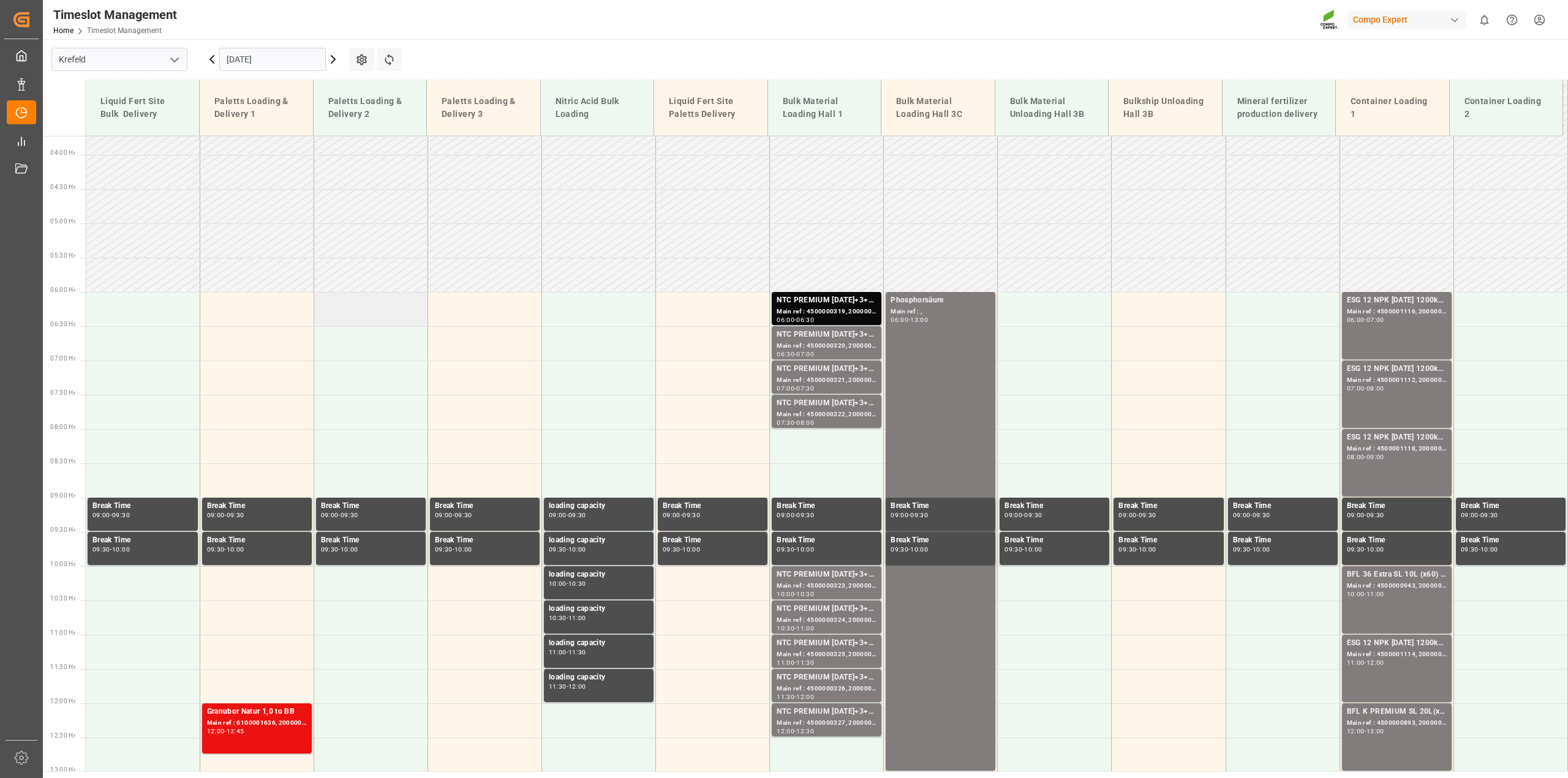
click at [377, 304] on td at bounding box center [370, 309] width 114 height 34
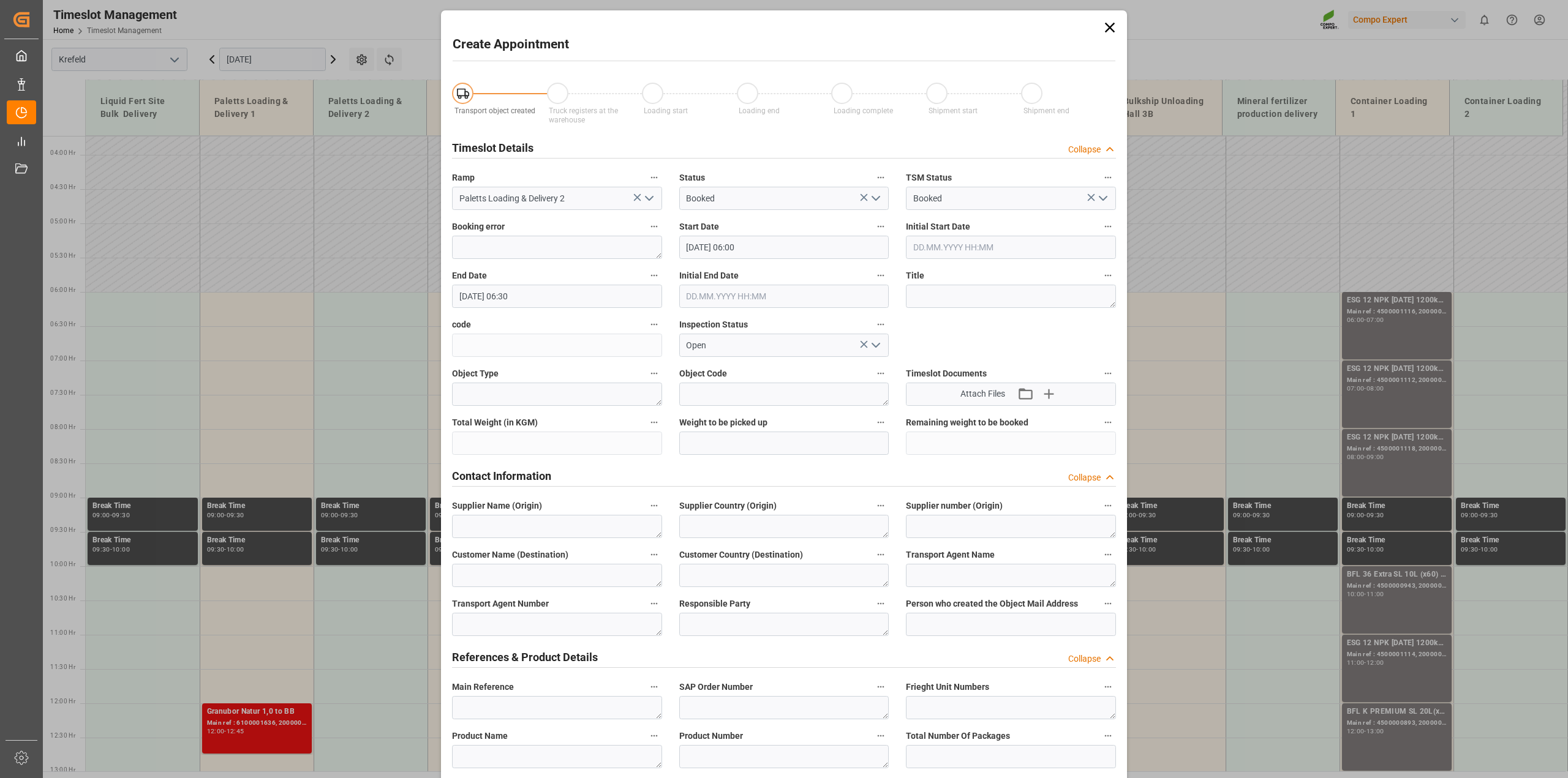
type input "[DATE] 06:00"
click at [527, 295] on input "[DATE] 06:30" at bounding box center [556, 296] width 210 height 23
type input "[DATE] 21:00"
click at [968, 300] on textarea at bounding box center [1010, 296] width 210 height 23
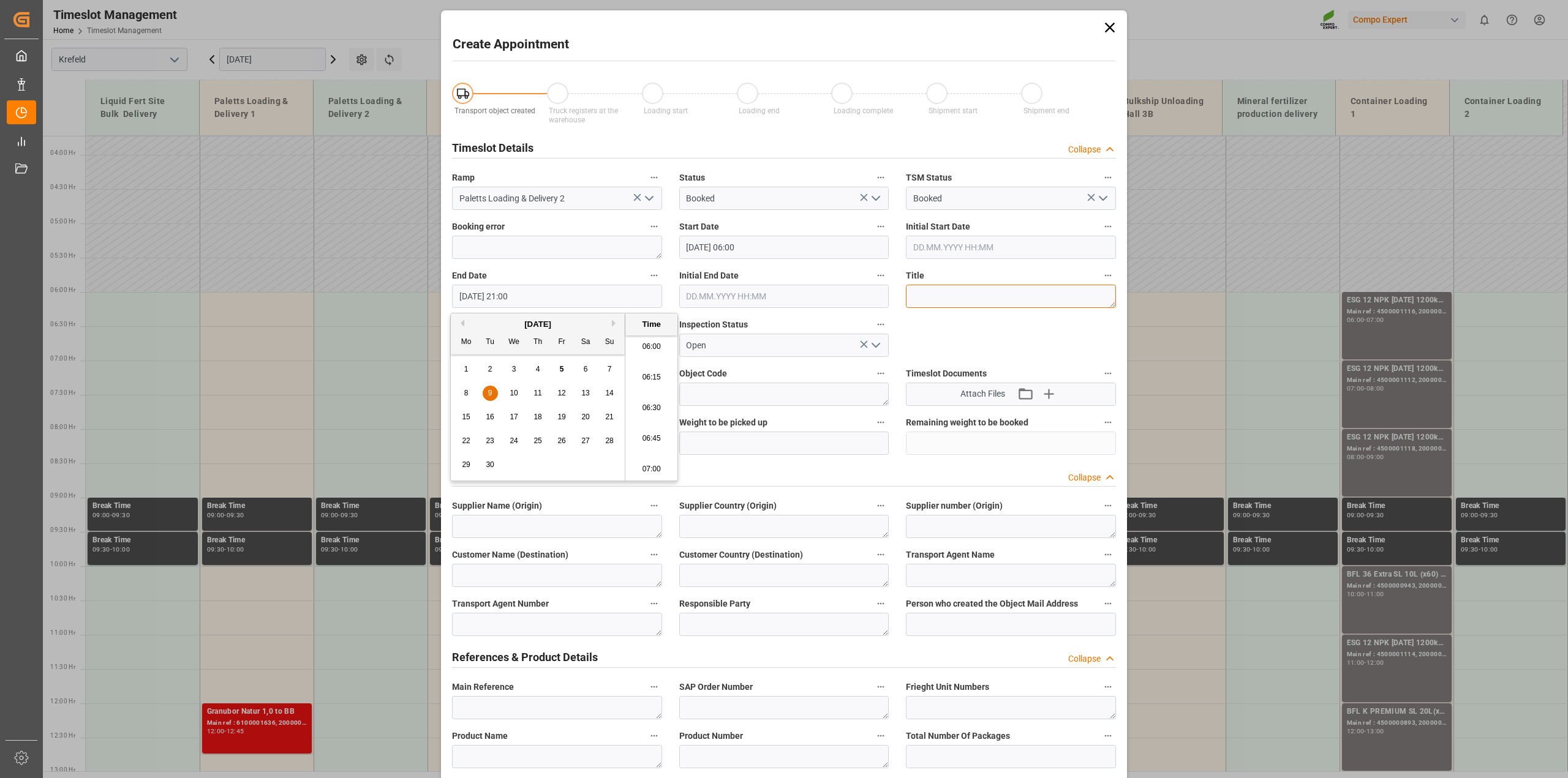
paste textarea "Loading Capacity"
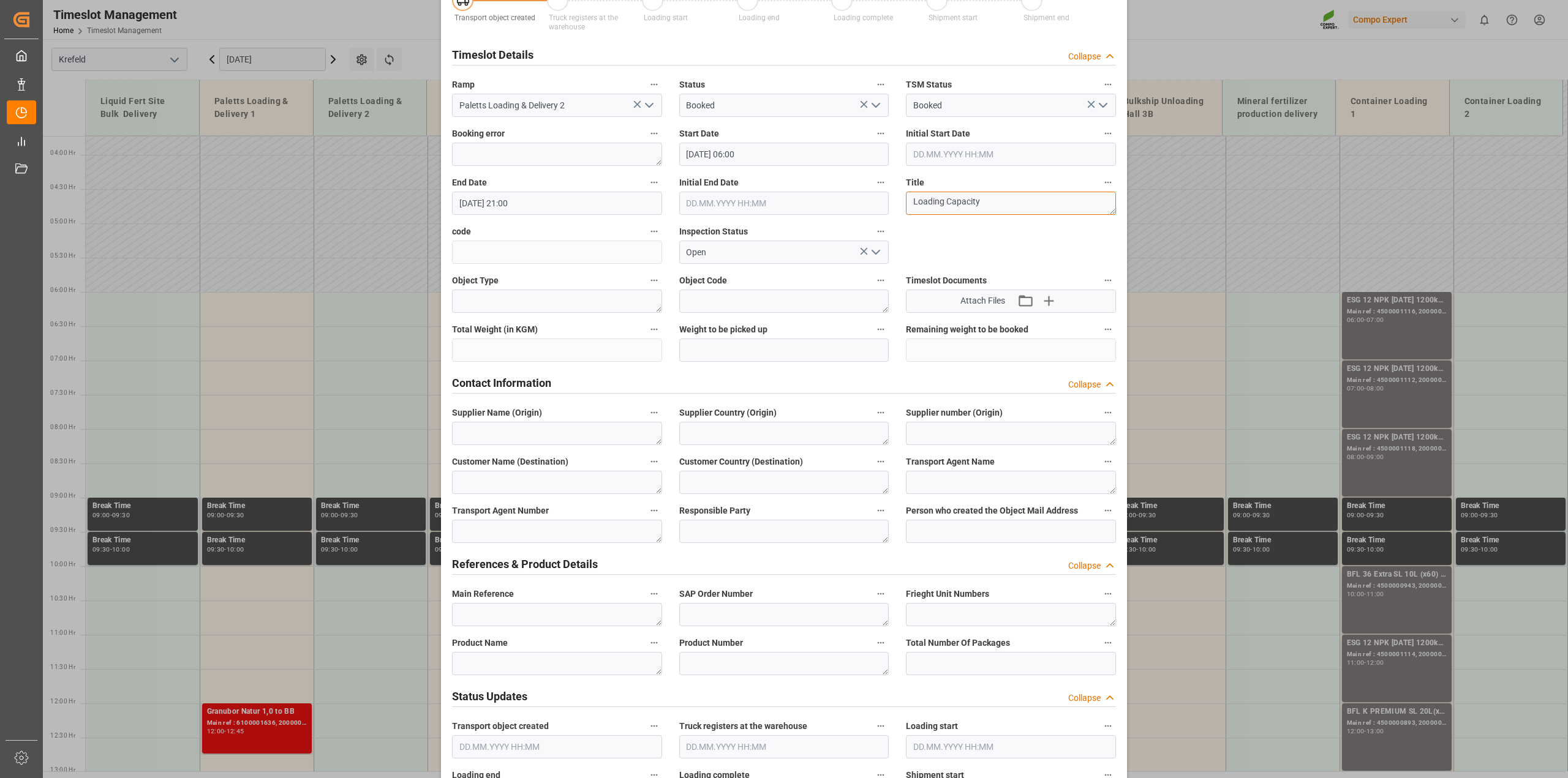
scroll to position [230, 0]
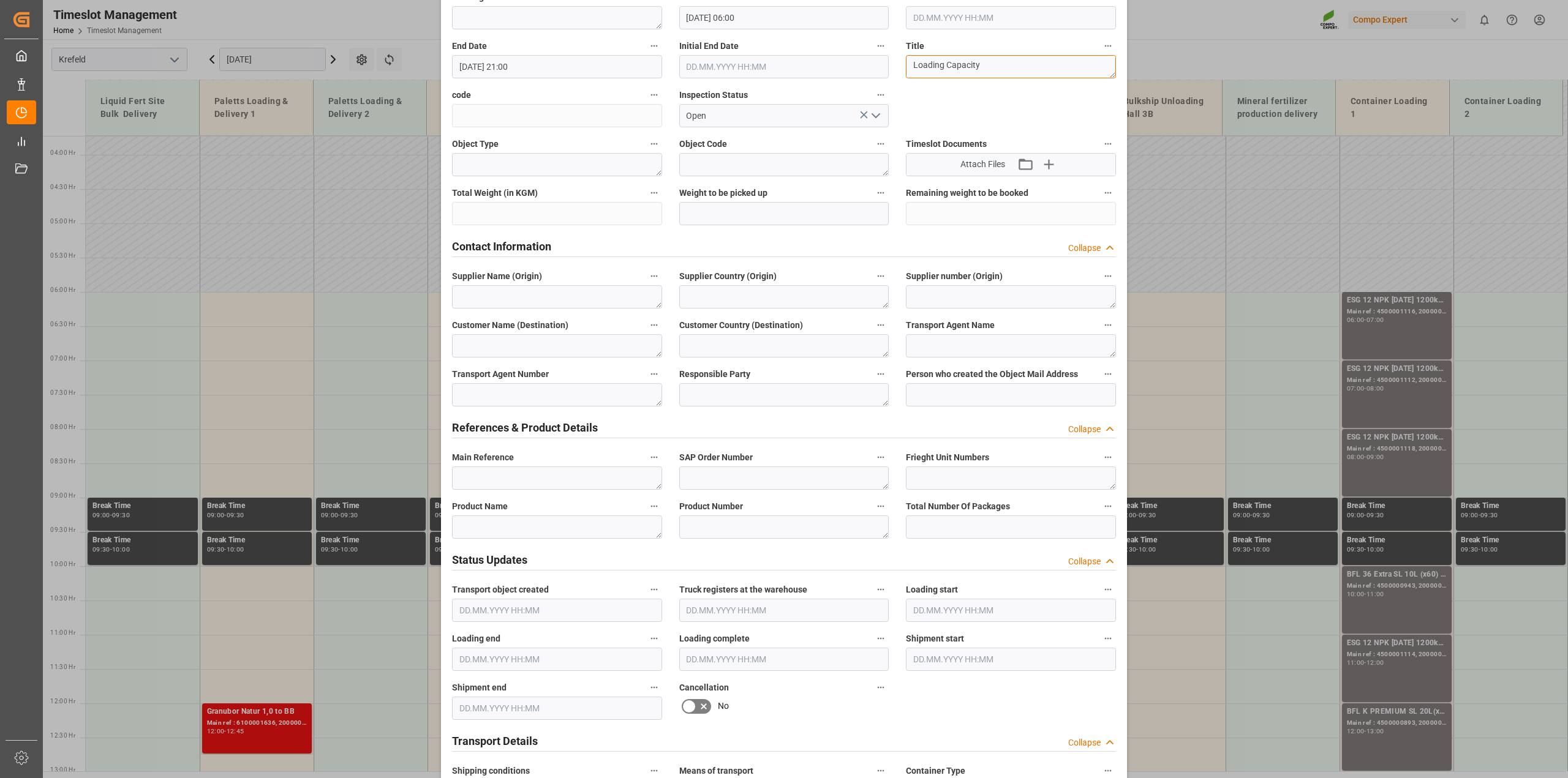
type textarea "Loading Capacity"
click at [513, 527] on textarea at bounding box center [556, 527] width 210 height 23
paste textarea "Loading Capacity"
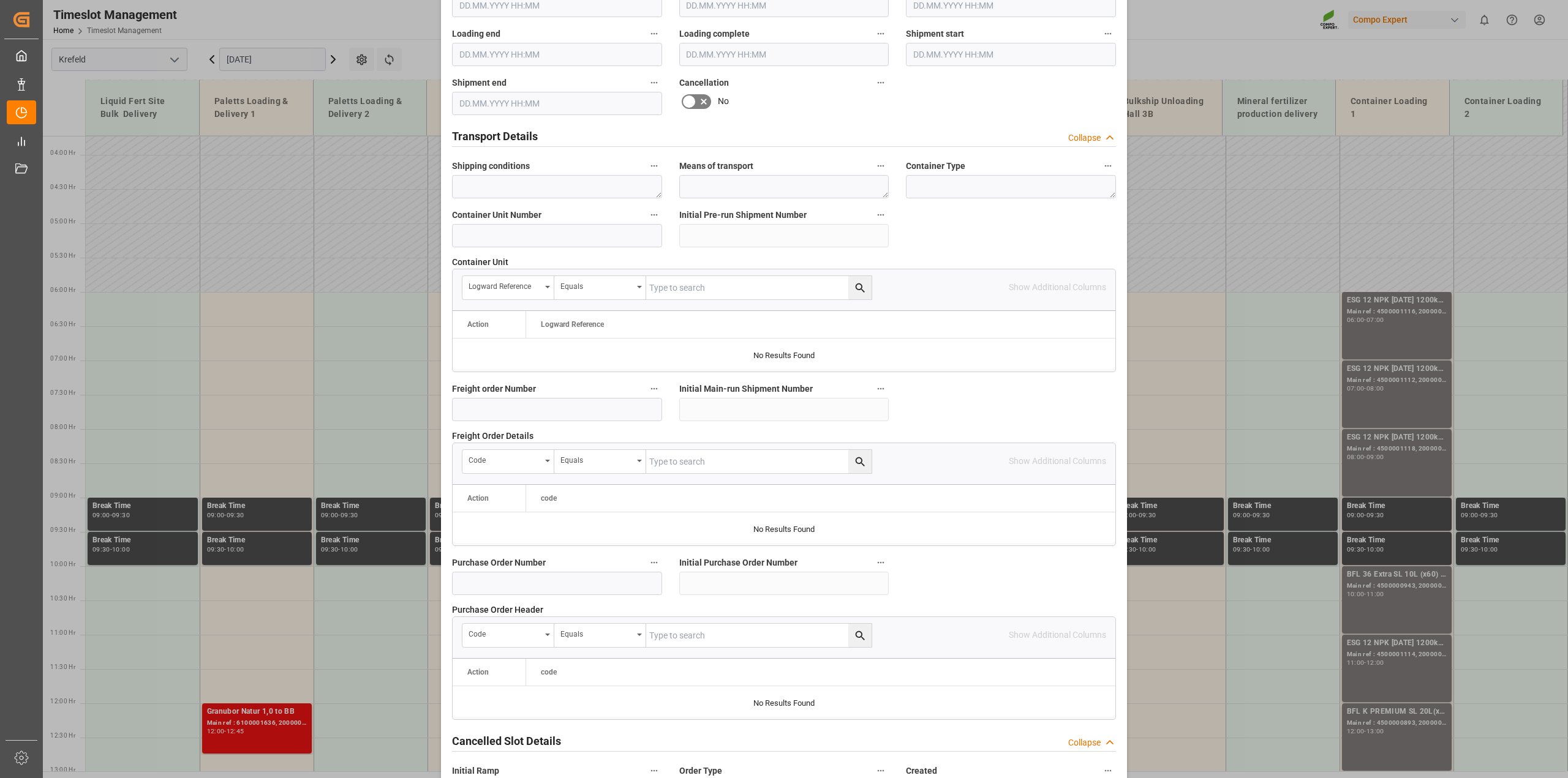
scroll to position [922, 0]
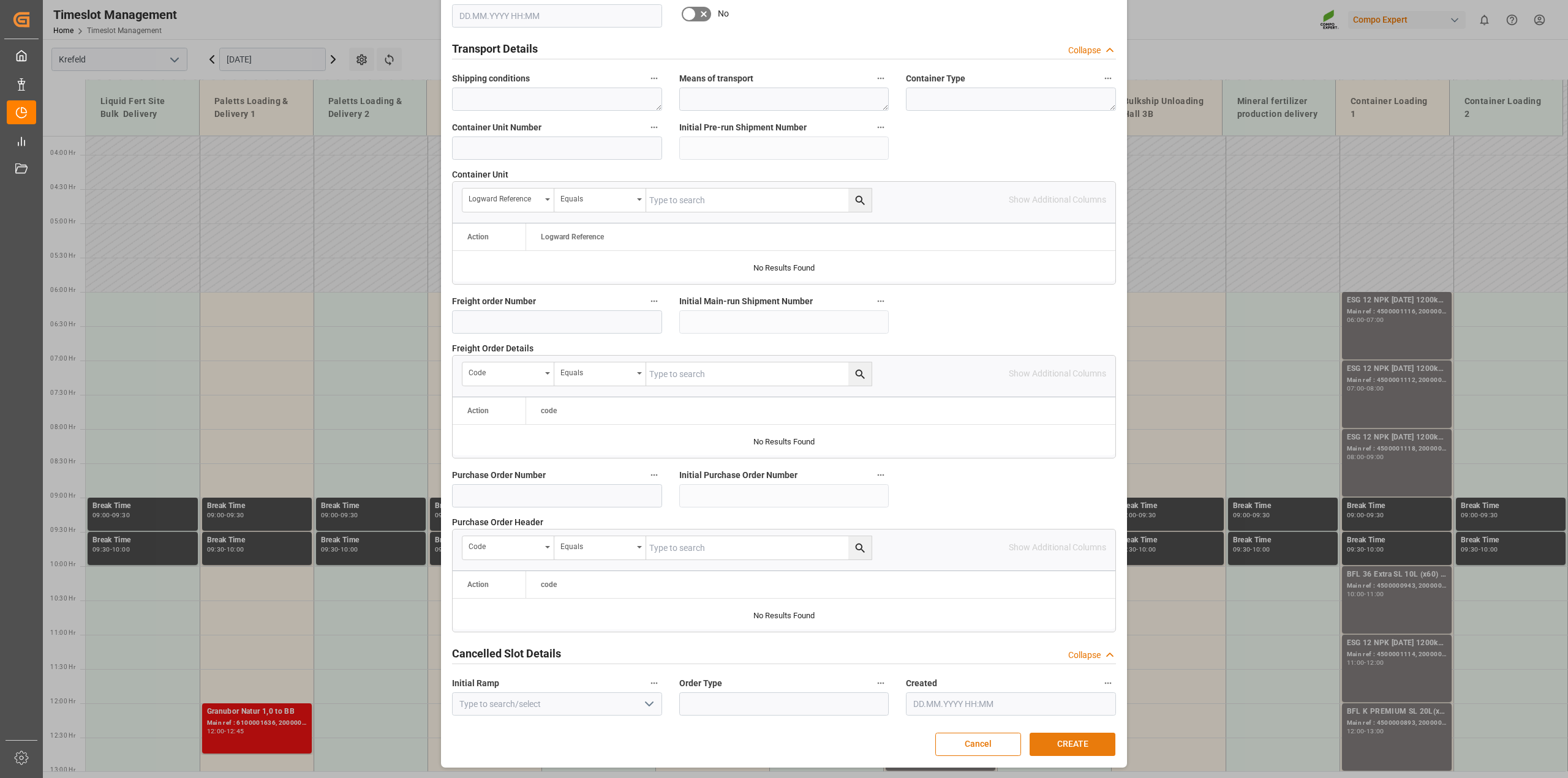
type textarea "Loading Capacity"
click at [1052, 742] on button "CREATE" at bounding box center [1072, 744] width 86 height 23
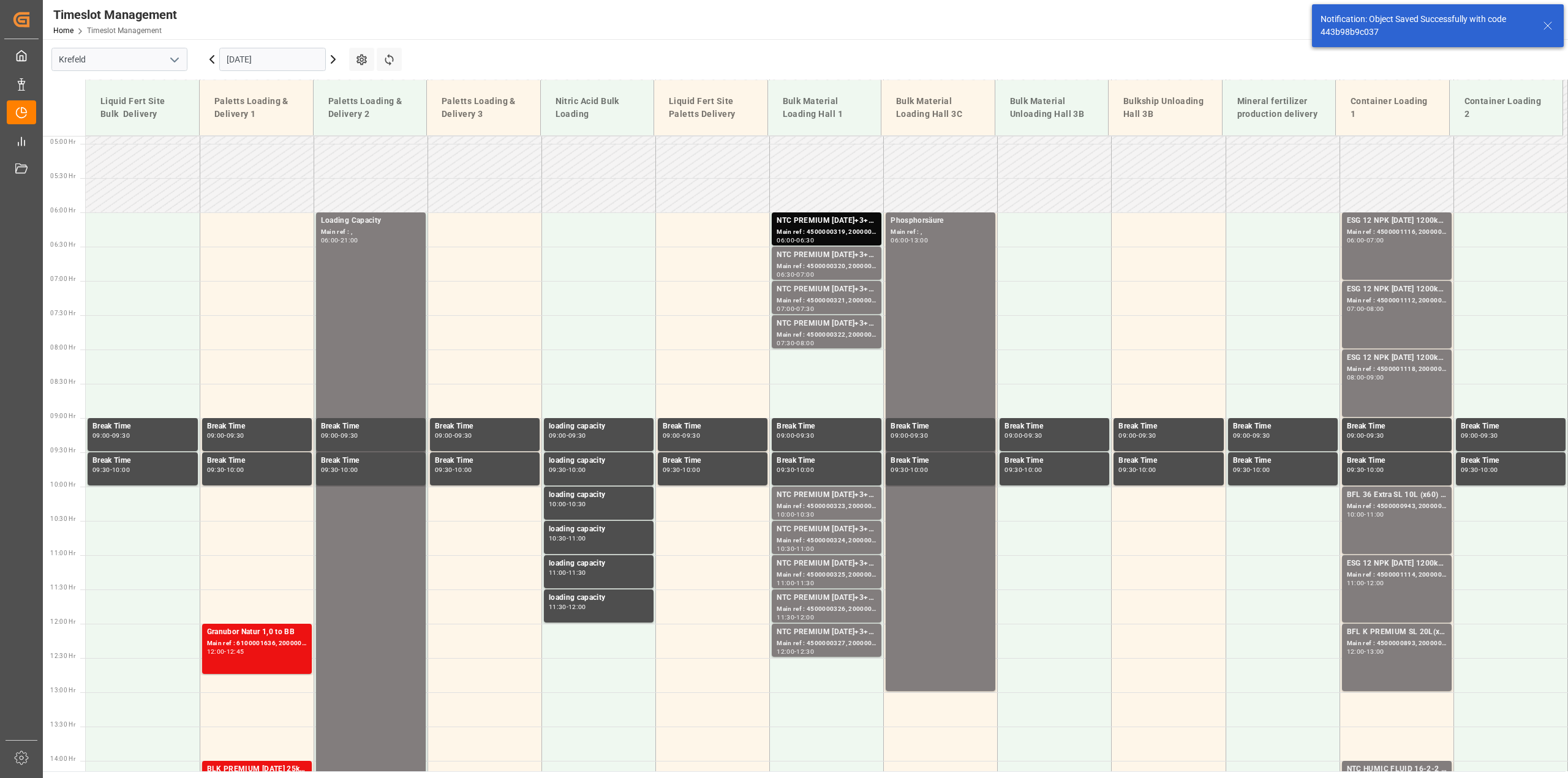
scroll to position [348, 0]
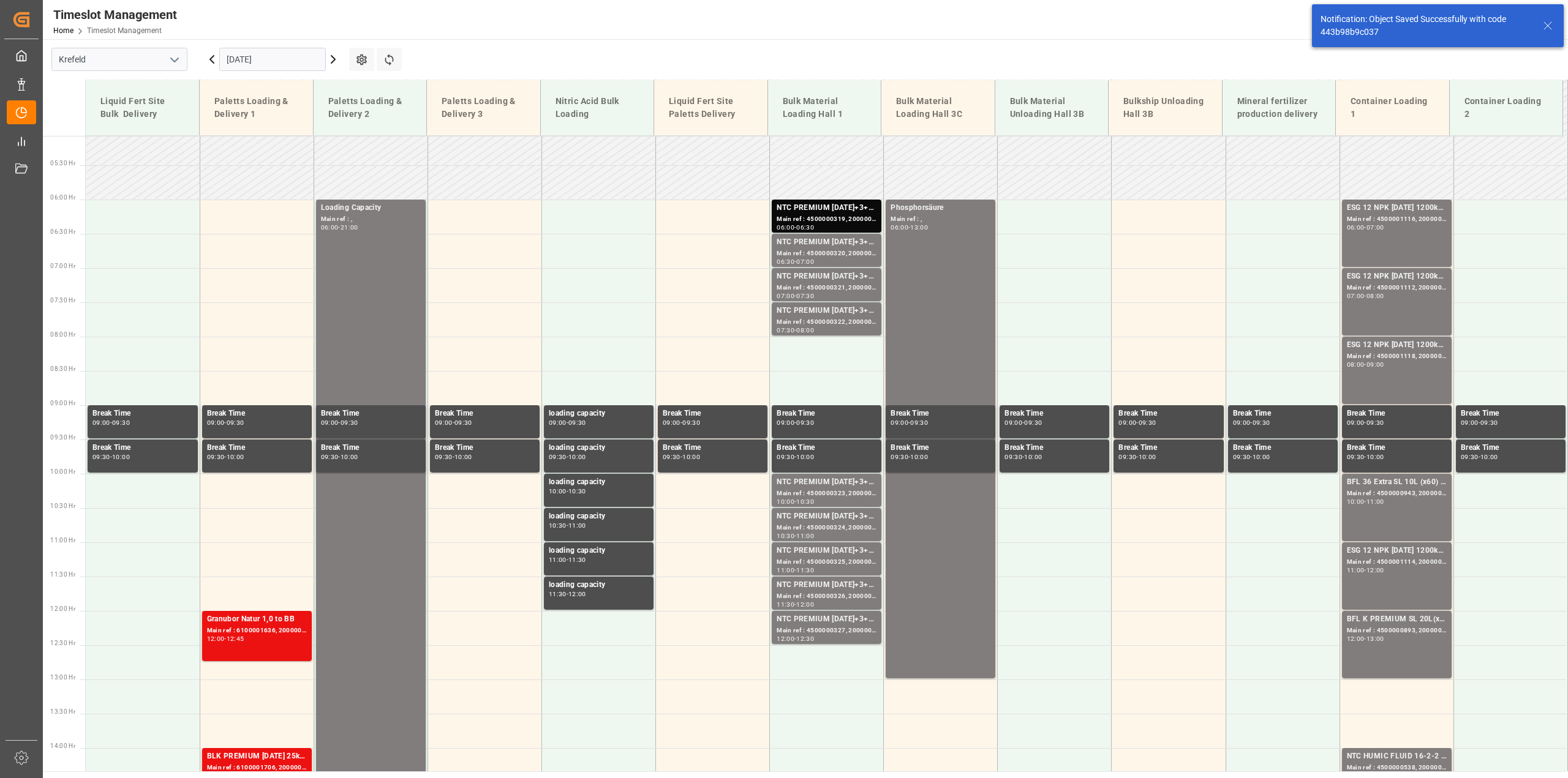
click at [335, 59] on icon at bounding box center [333, 59] width 3 height 8
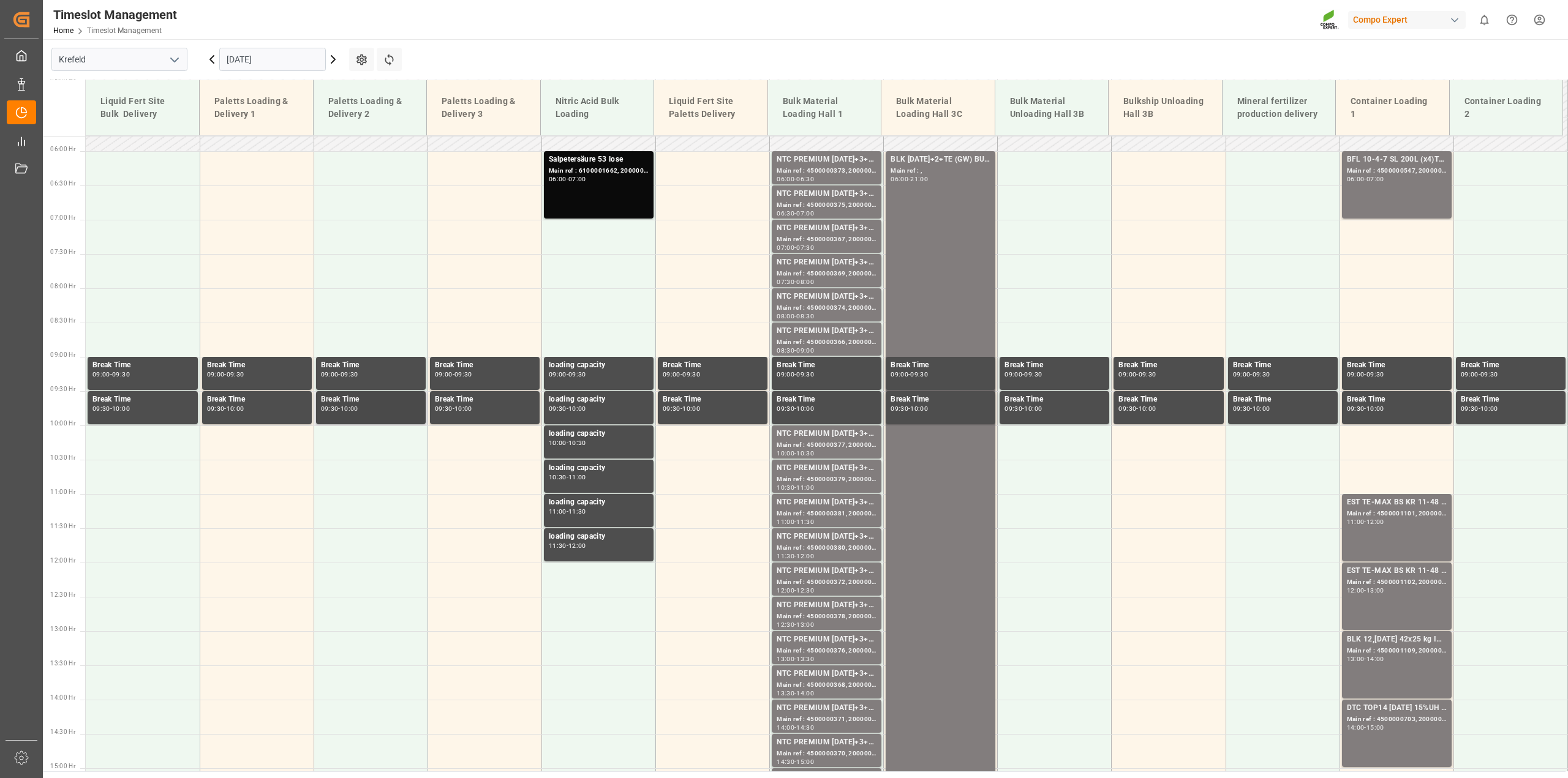
scroll to position [255, 0]
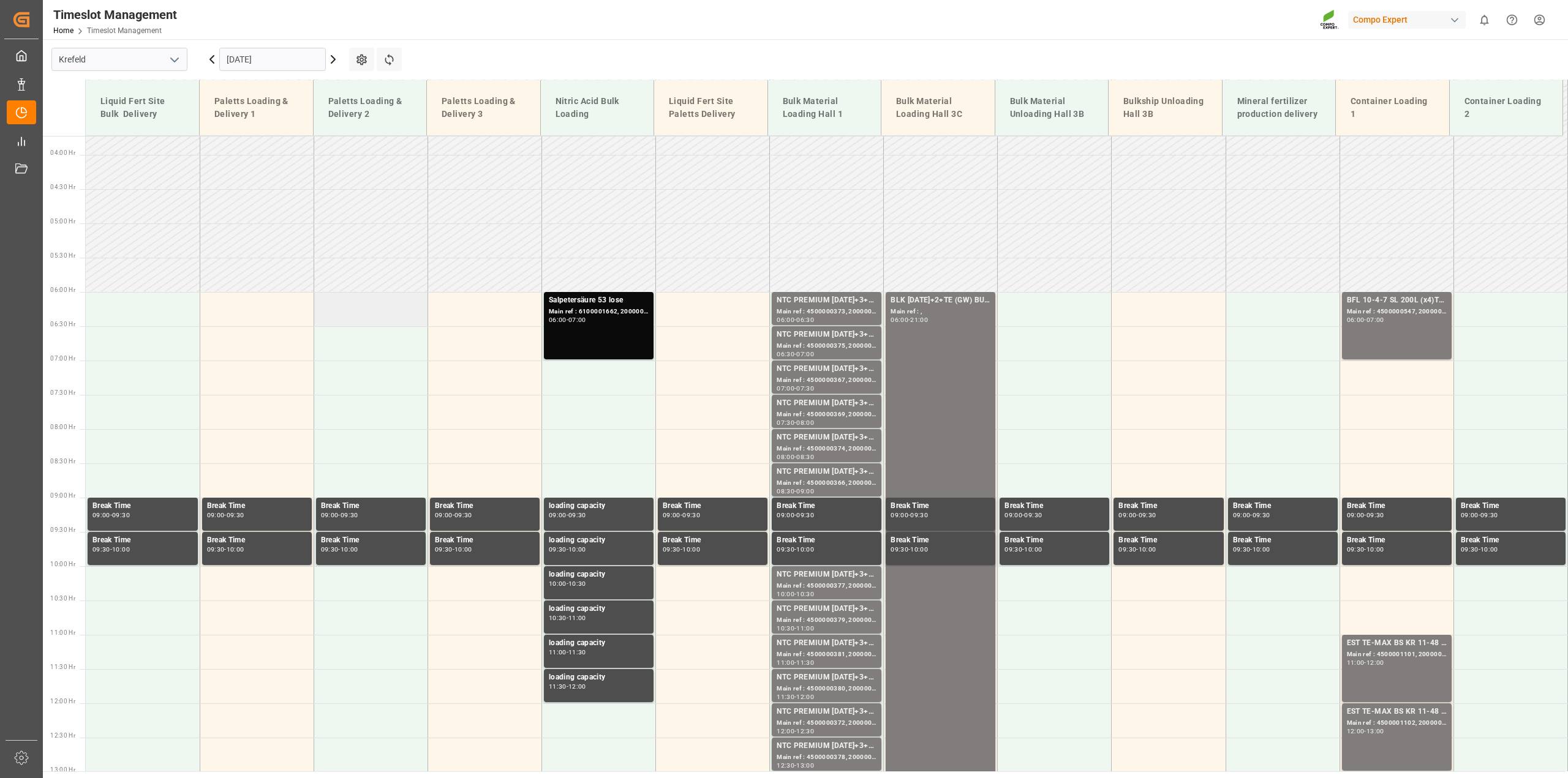
click at [368, 312] on td at bounding box center [370, 309] width 114 height 34
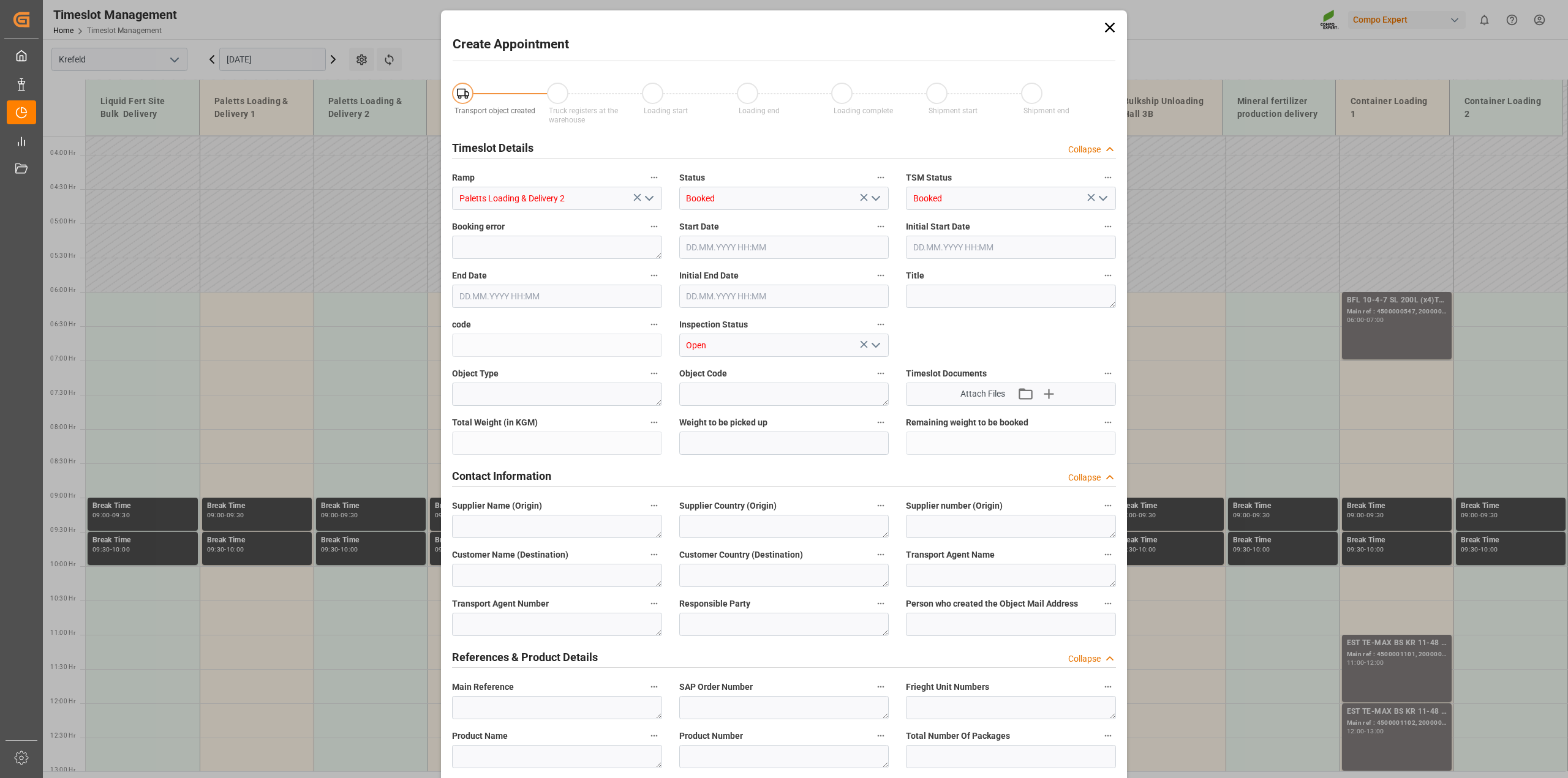
type input "[DATE] 06:00"
type input "[DATE] 06:30"
click at [938, 301] on textarea at bounding box center [1010, 296] width 210 height 23
paste textarea "Loading Capacity"
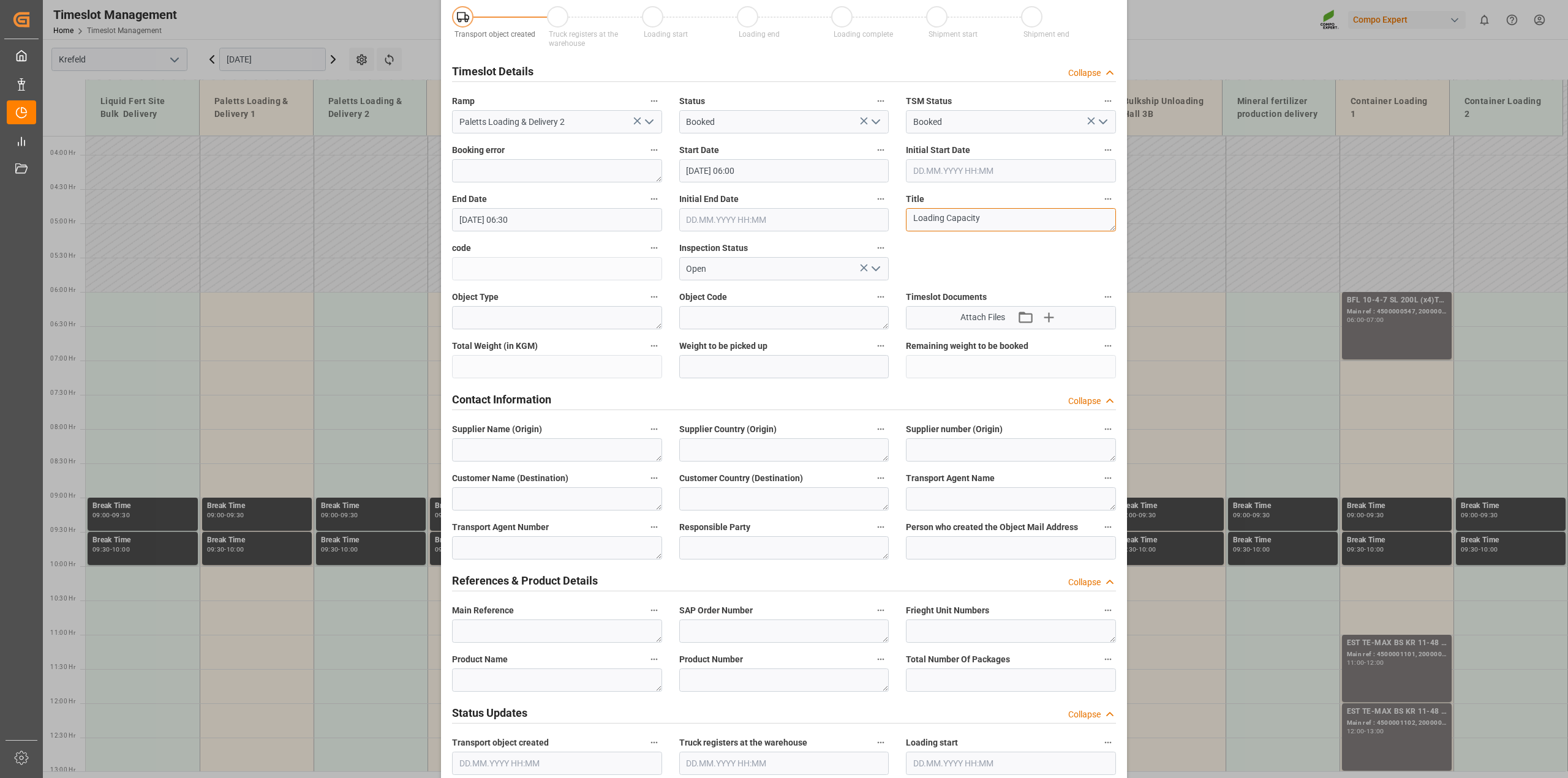
type textarea "Loading Capacity"
click at [478, 675] on textarea at bounding box center [556, 680] width 210 height 23
paste textarea "Loading Capacity"
type textarea "Loading Capacity"
click at [564, 212] on input "[DATE] 06:30" at bounding box center [556, 220] width 210 height 23
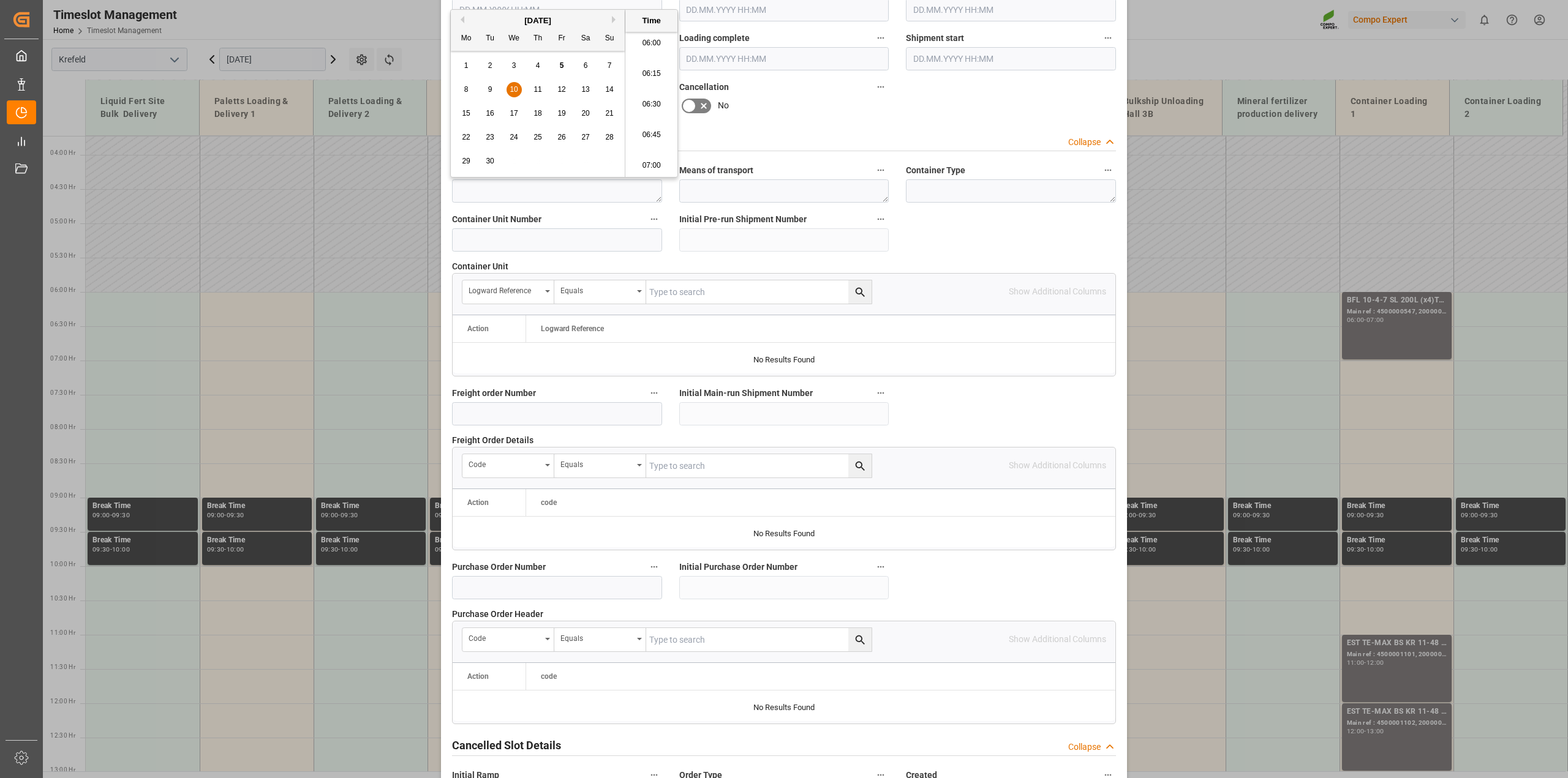
scroll to position [922, 0]
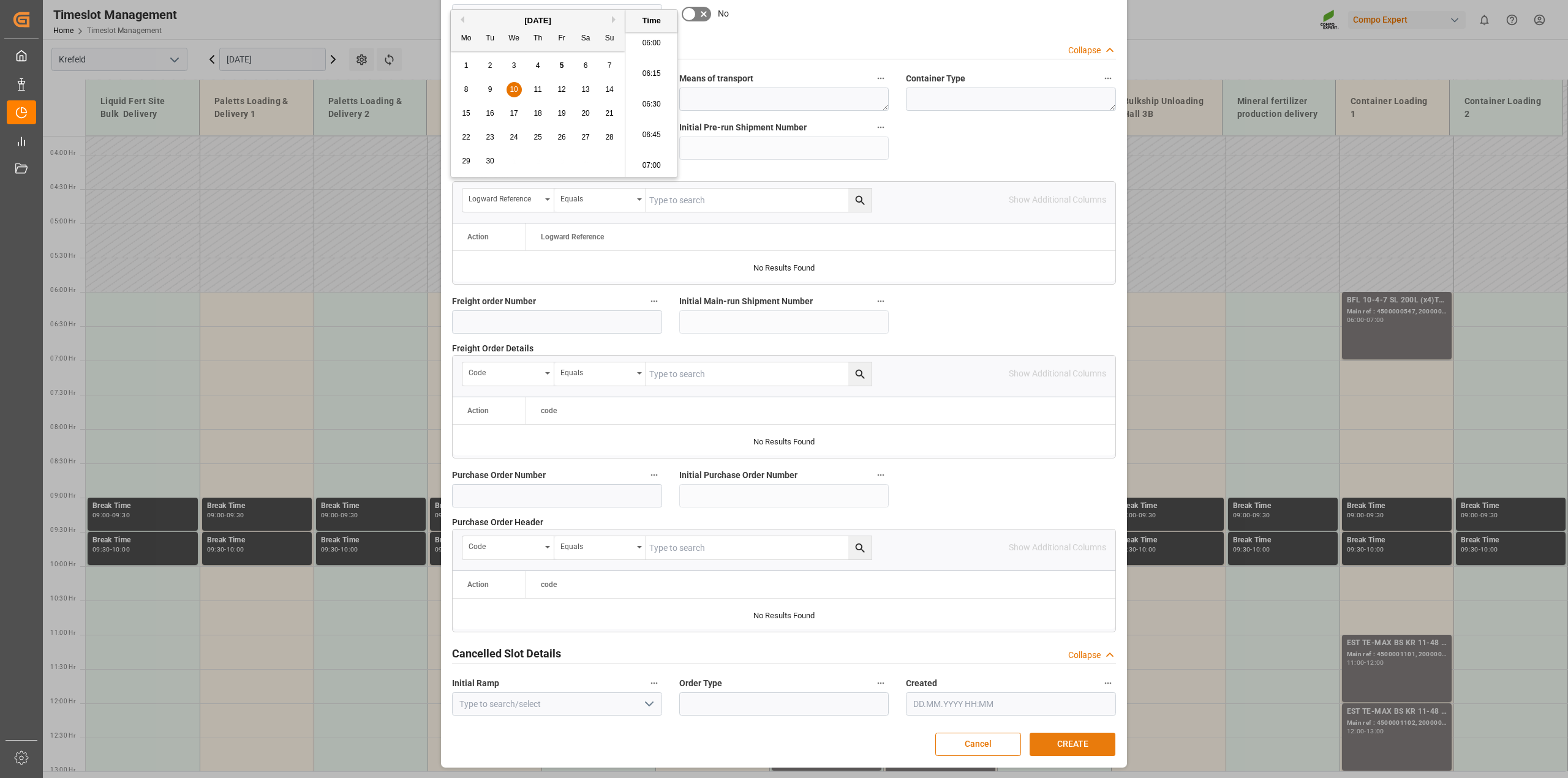
type input "[DATE] 21:00"
click at [1067, 740] on button "CREATE" at bounding box center [1072, 744] width 86 height 23
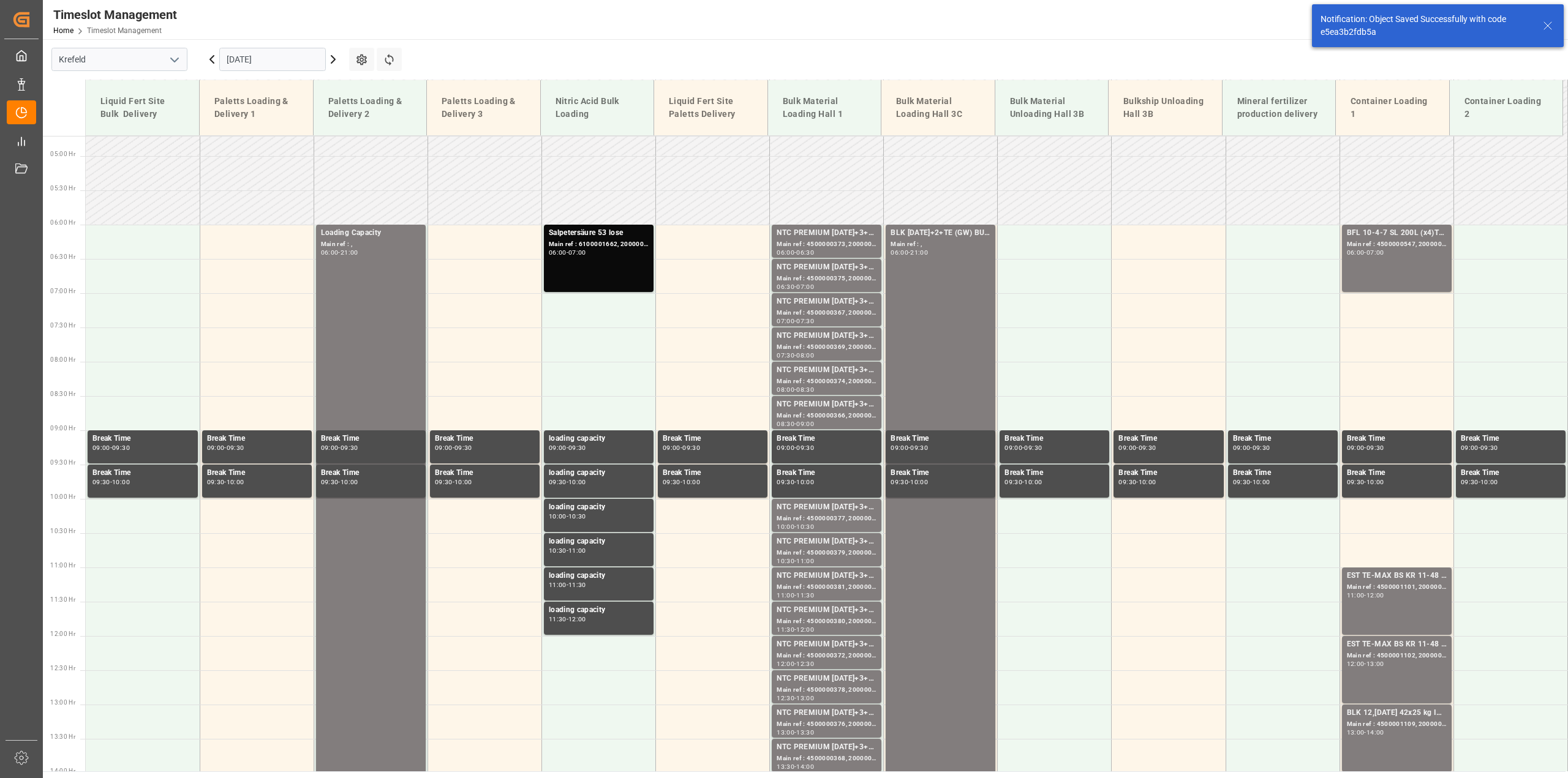
scroll to position [348, 0]
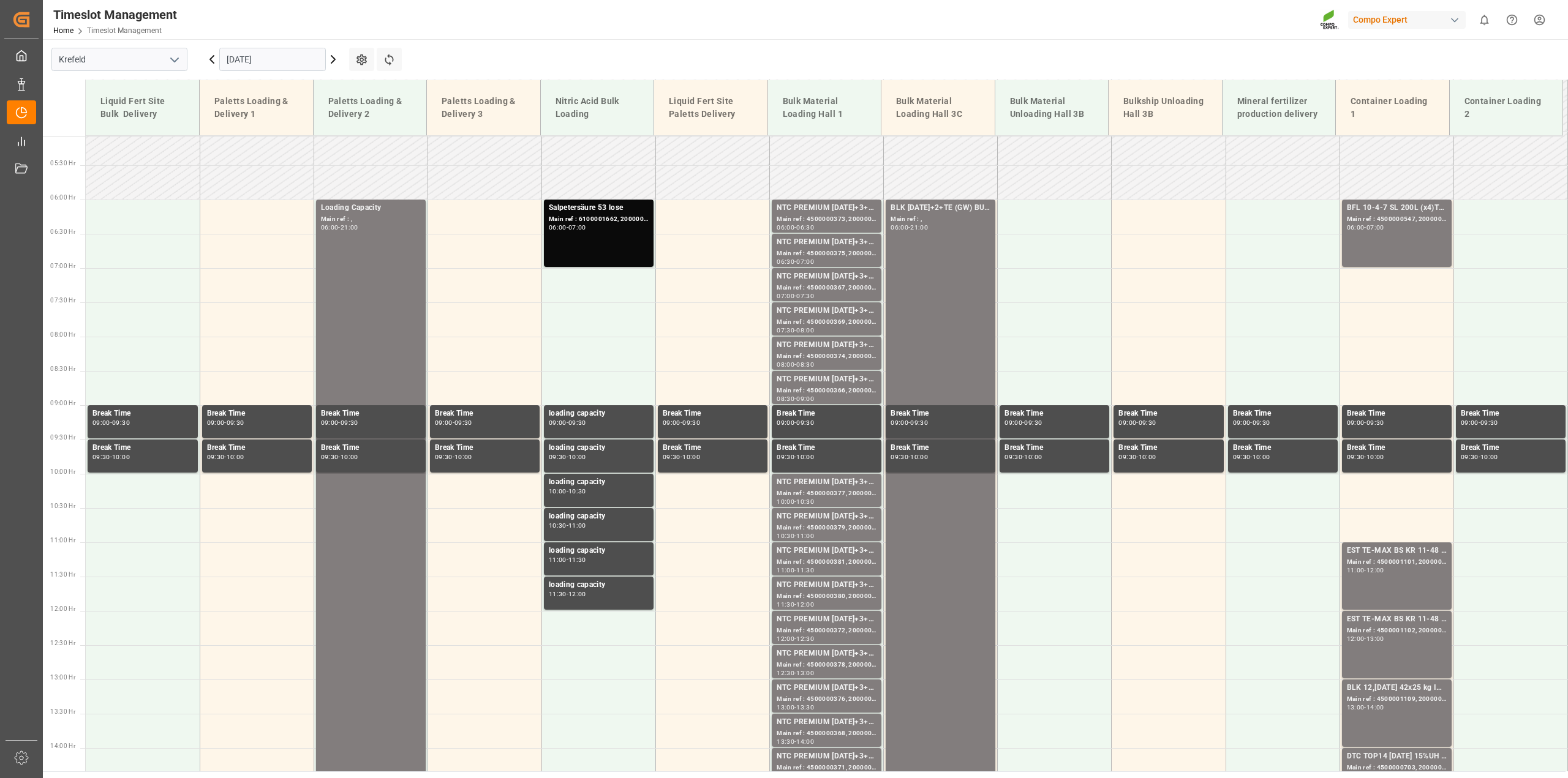
click at [331, 60] on icon at bounding box center [333, 59] width 14 height 14
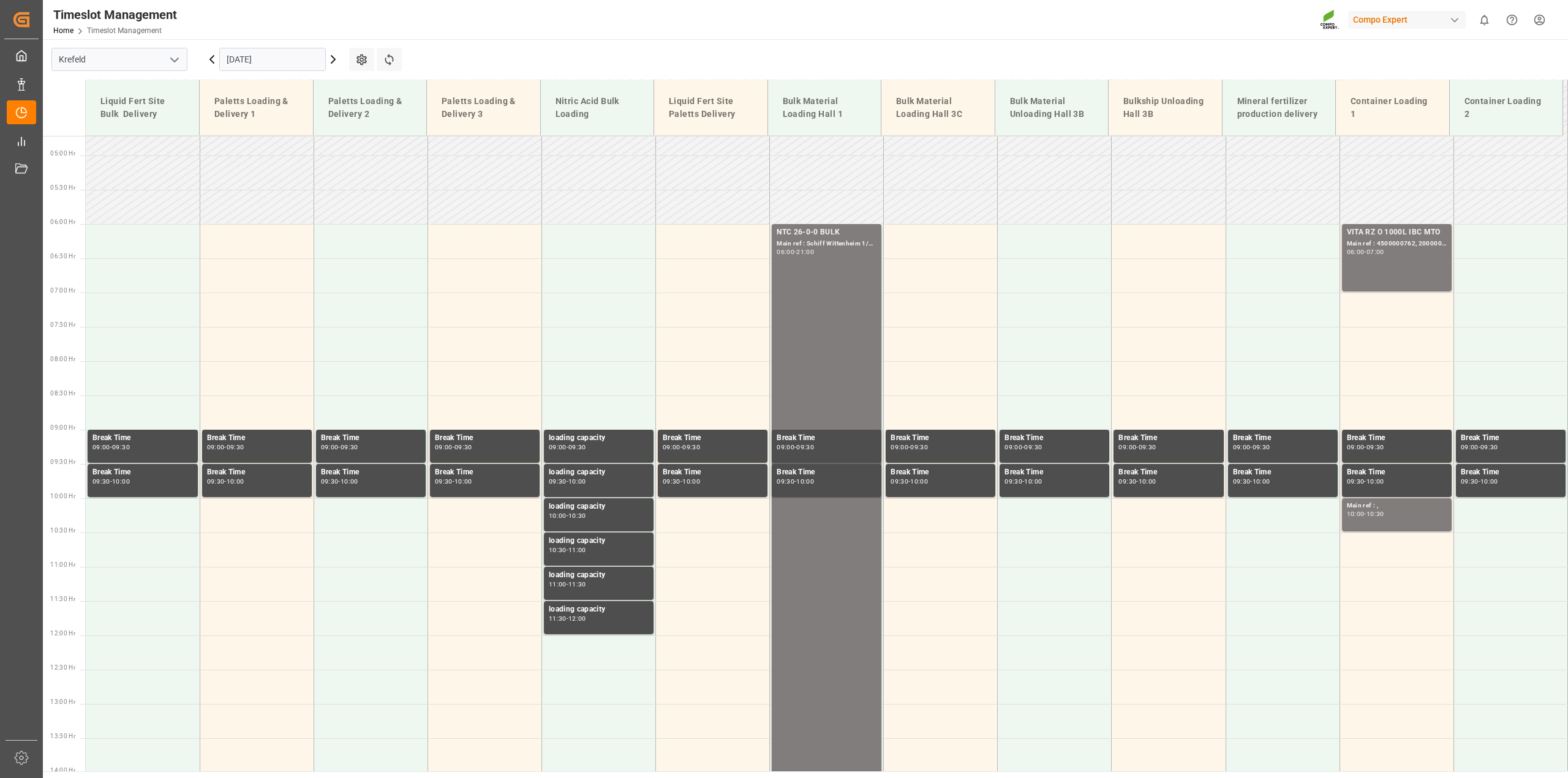
scroll to position [255, 0]
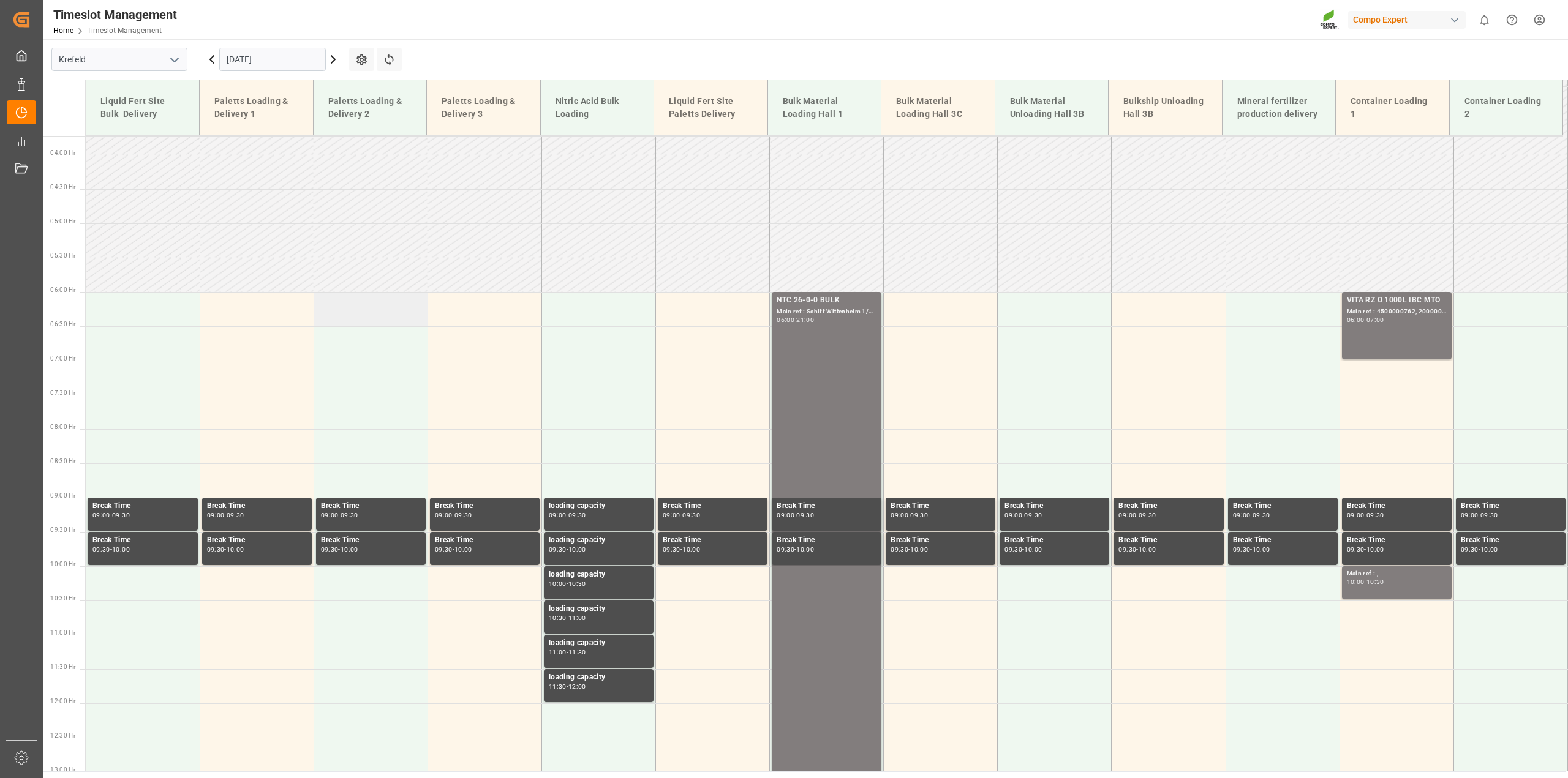
click at [371, 303] on td at bounding box center [370, 309] width 114 height 34
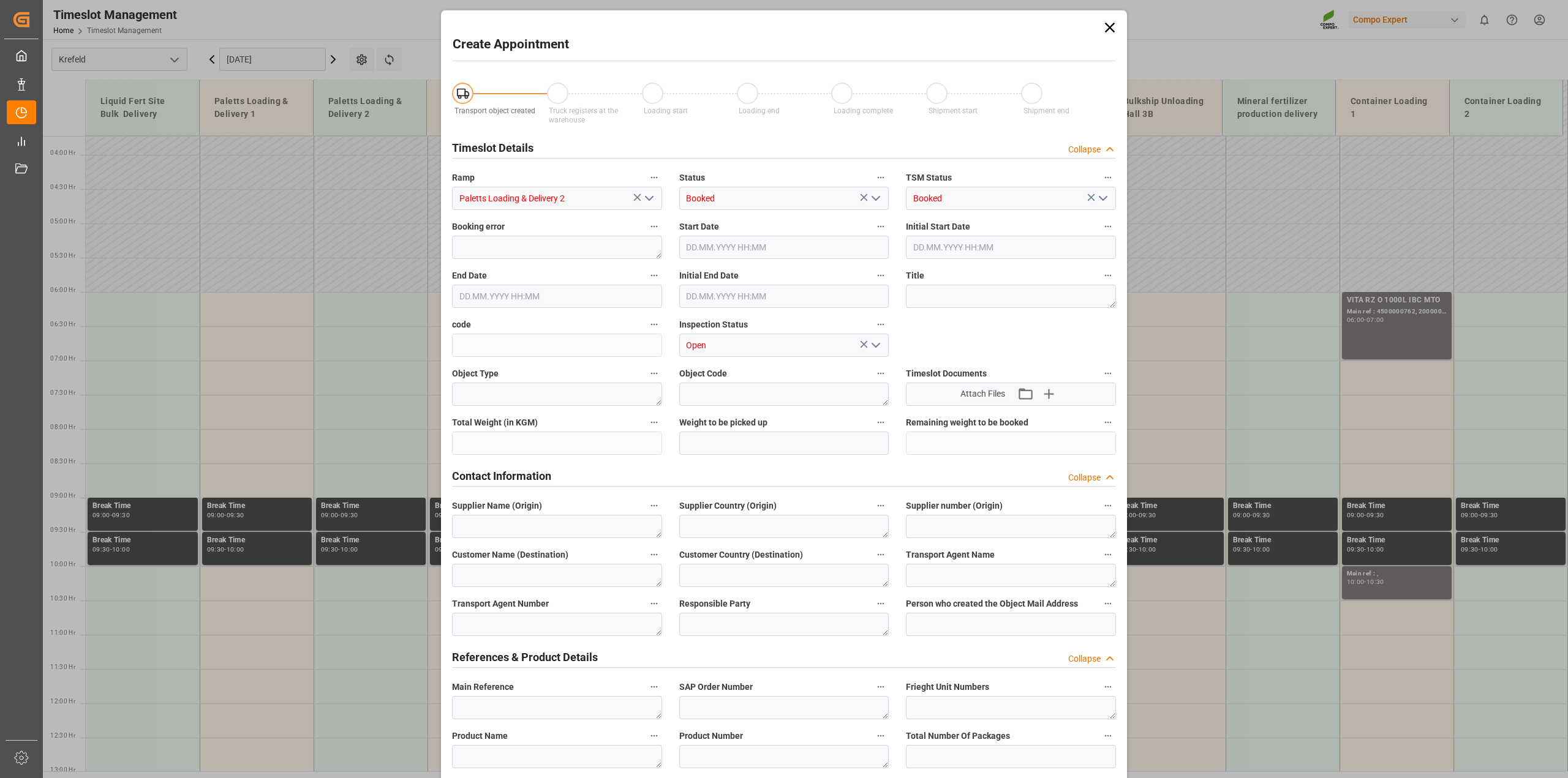
type input "[DATE] 06:00"
type input "[DATE] 06:30"
click at [975, 295] on textarea at bounding box center [1010, 296] width 210 height 23
paste textarea "Loading Capacity"
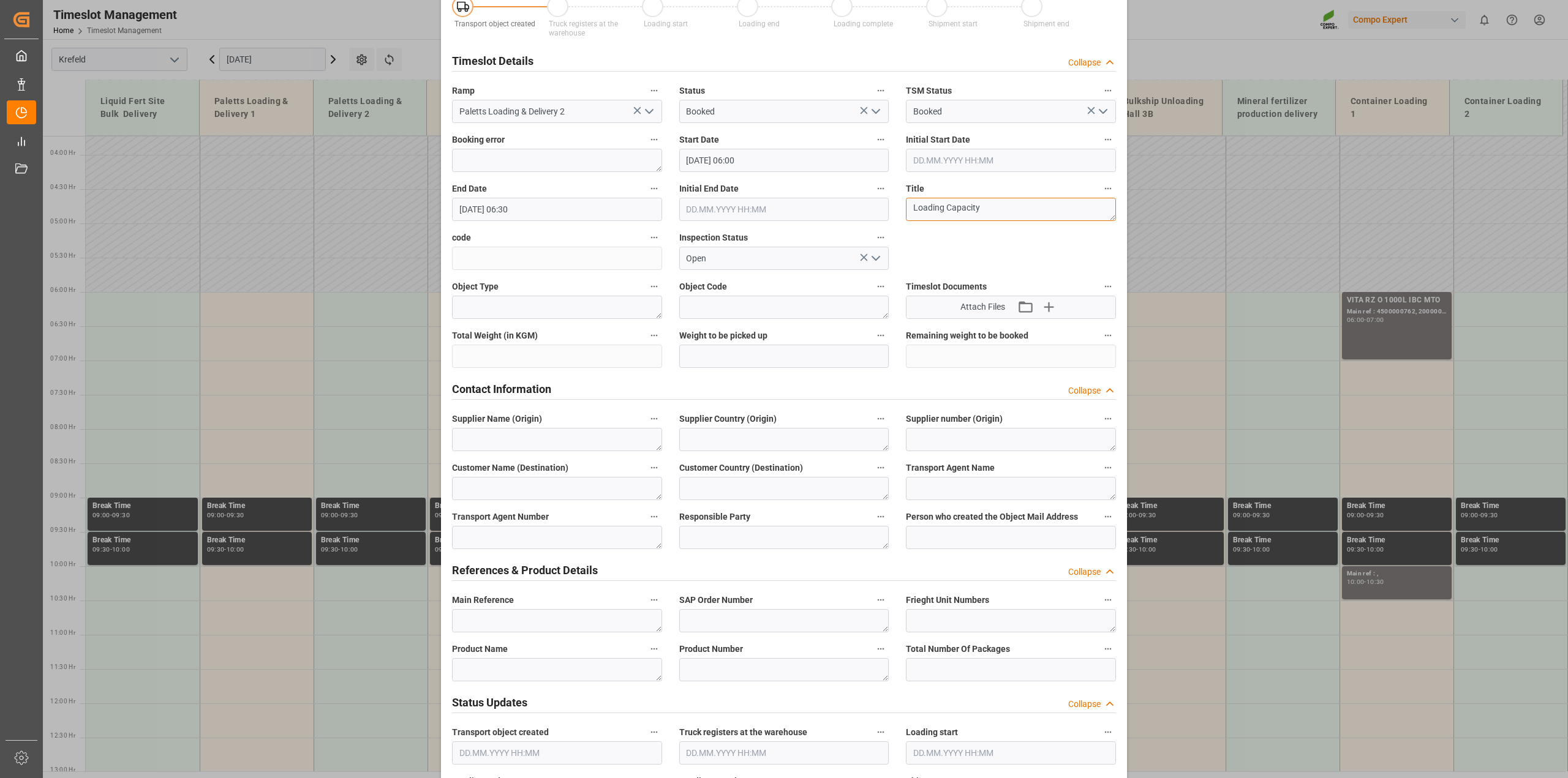
scroll to position [306, 0]
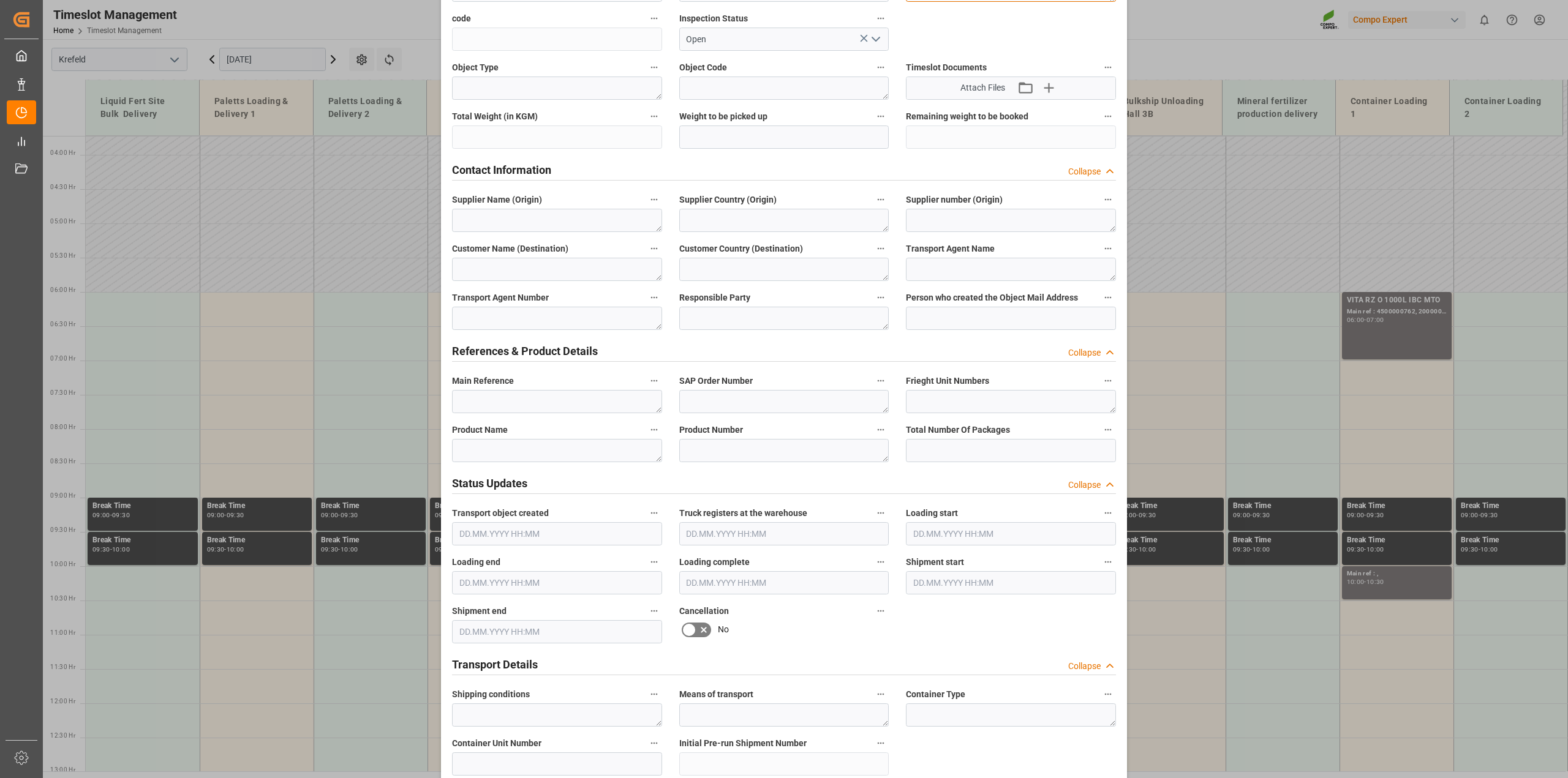
type textarea "Loading Capacity"
click at [506, 447] on textarea at bounding box center [556, 451] width 210 height 23
paste textarea "Loading Capacity"
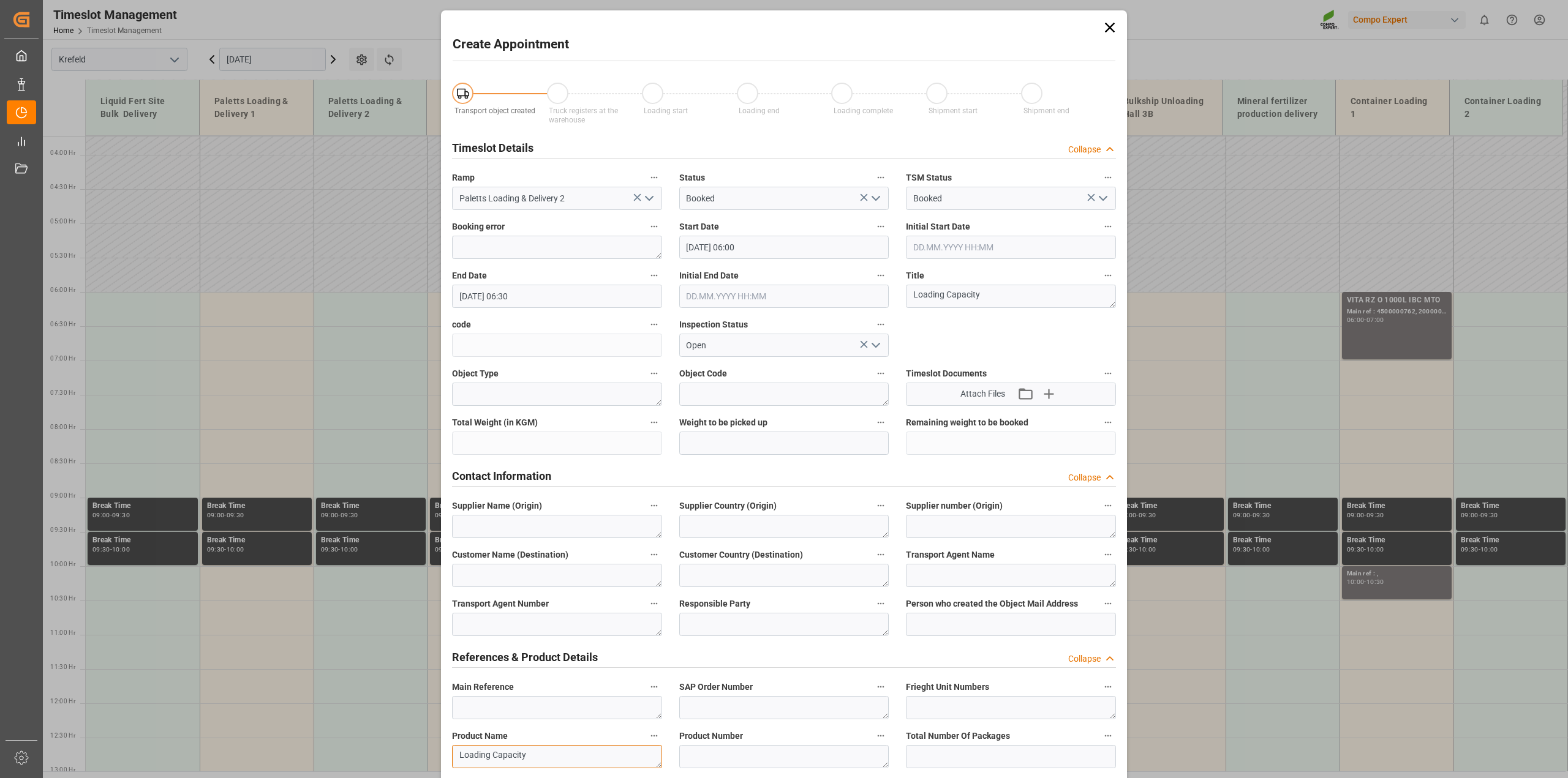
type textarea "Loading Capacity"
click at [543, 292] on input "[DATE] 06:30" at bounding box center [556, 296] width 210 height 23
click at [507, 294] on input "[DATE] 021:00" at bounding box center [556, 296] width 210 height 23
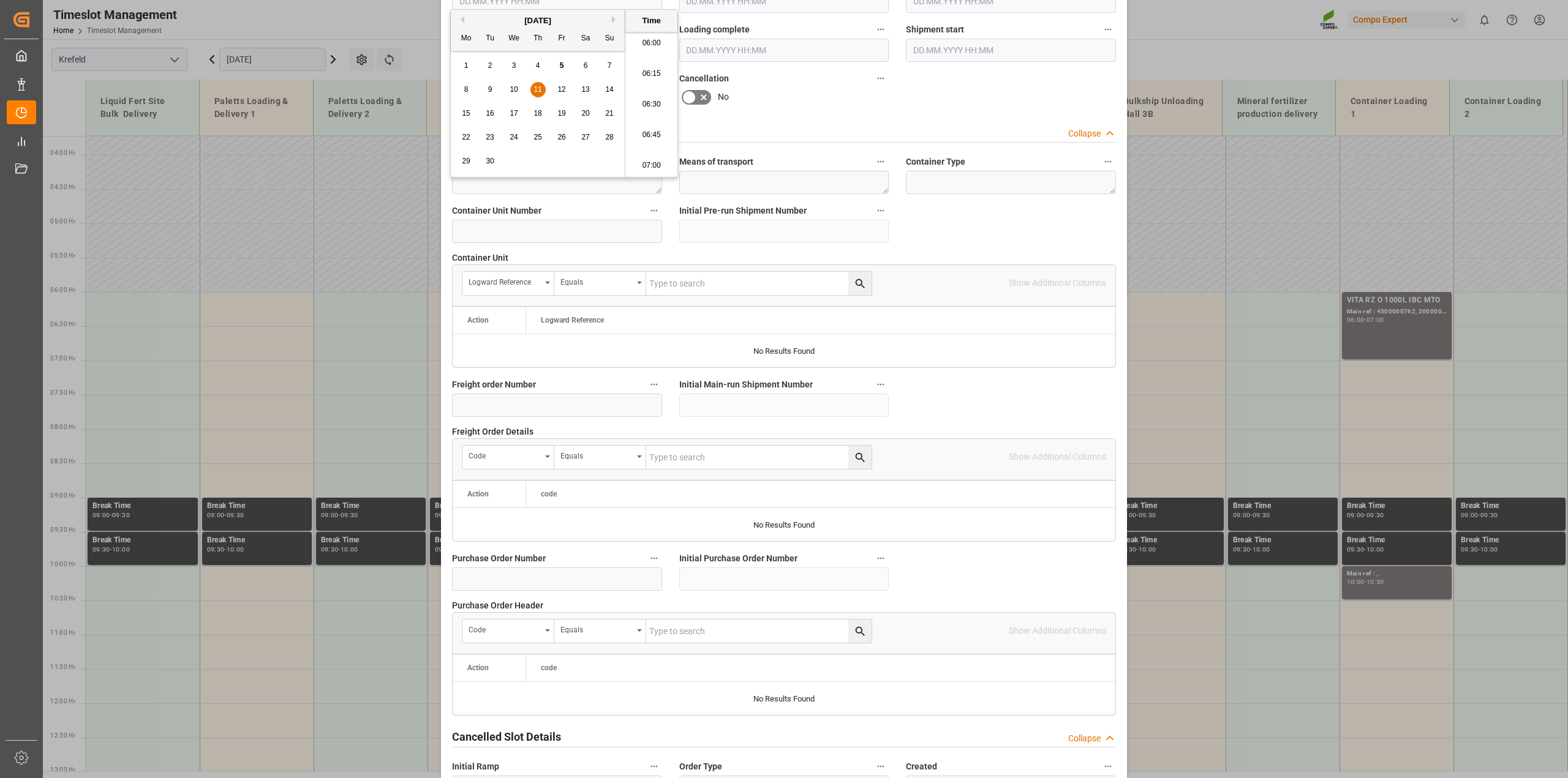
scroll to position [922, 0]
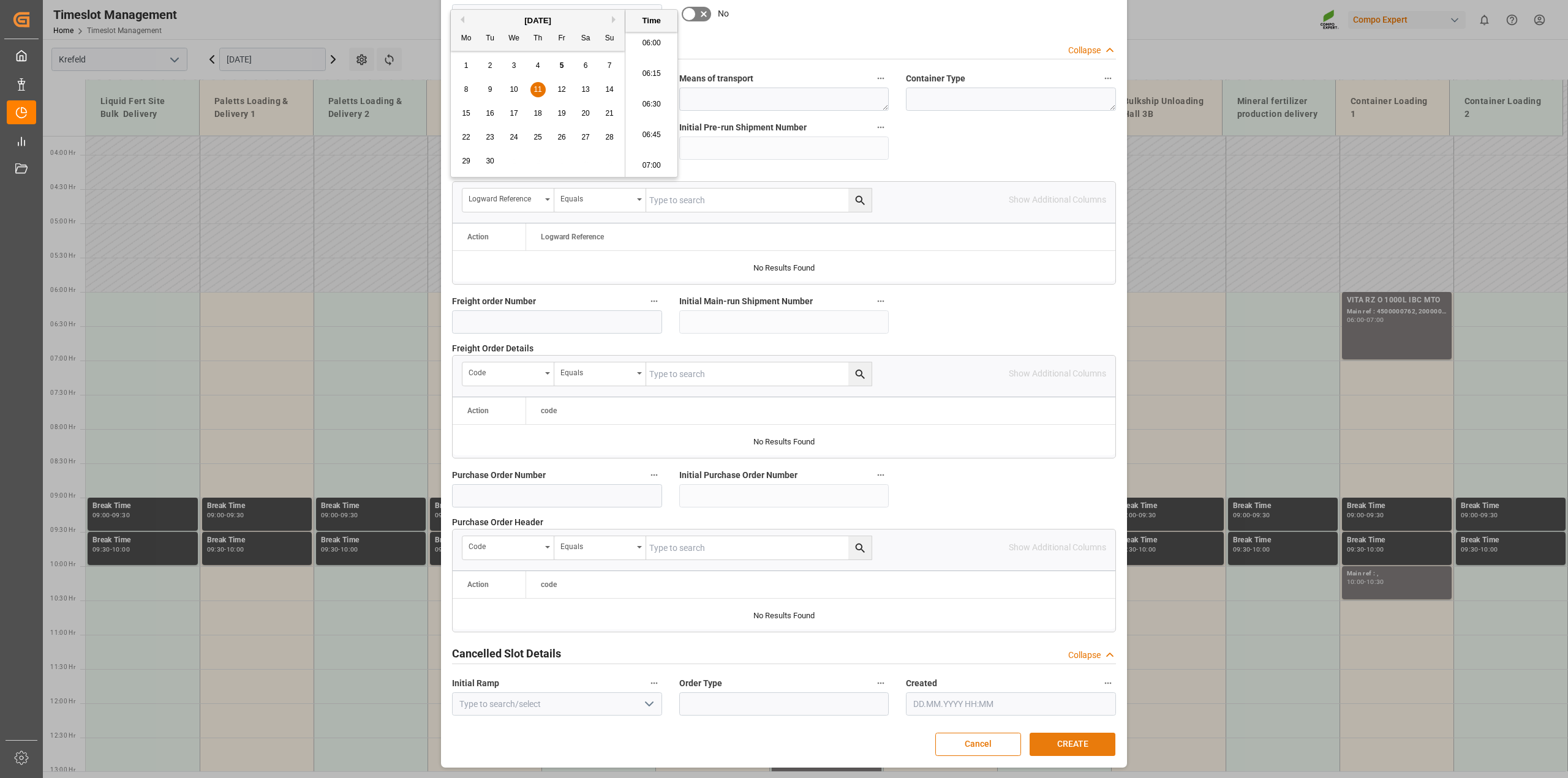
type input "[DATE] 21:00"
click at [1079, 749] on button "CREATE" at bounding box center [1072, 744] width 86 height 23
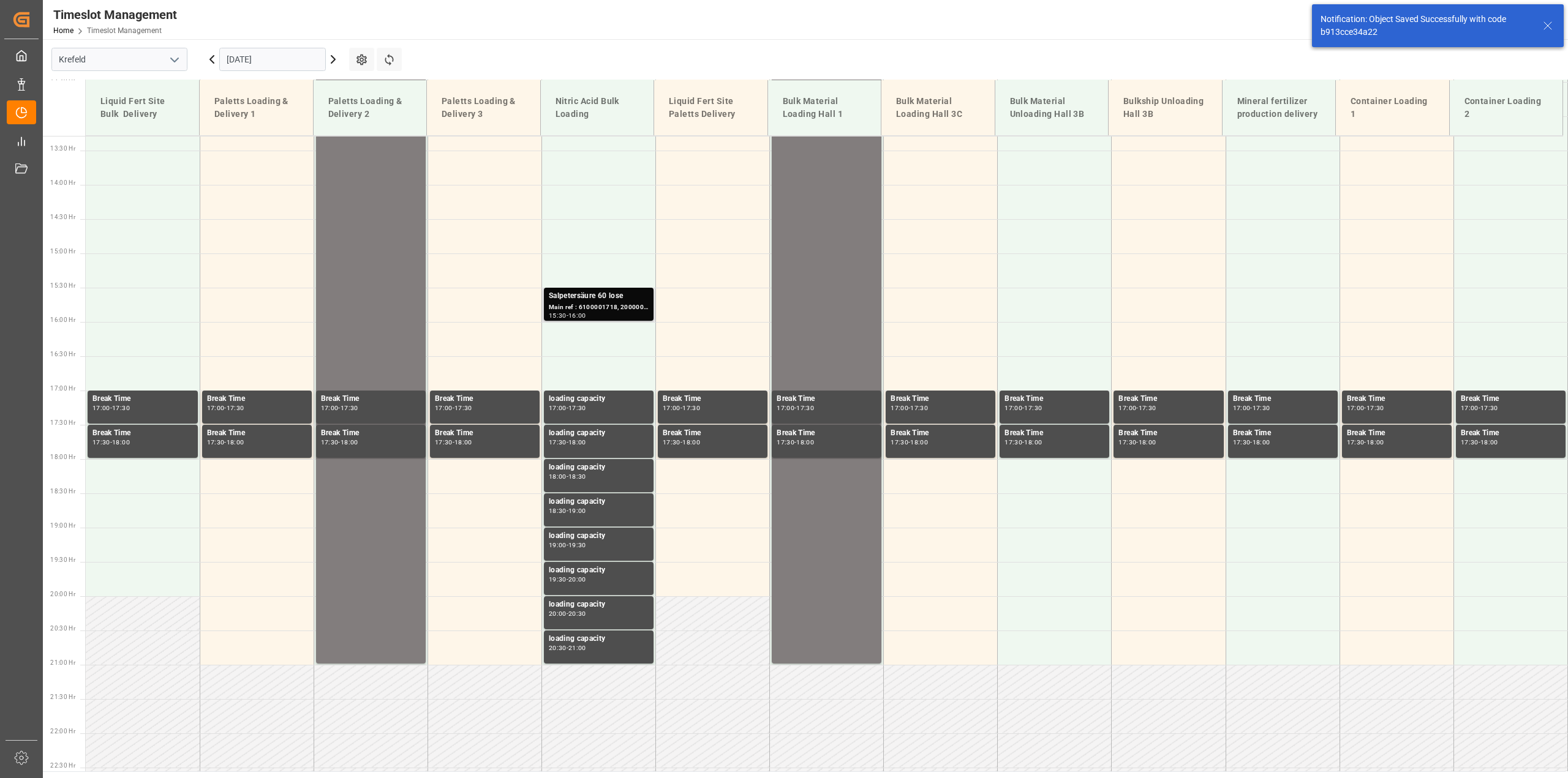
scroll to position [781, 0]
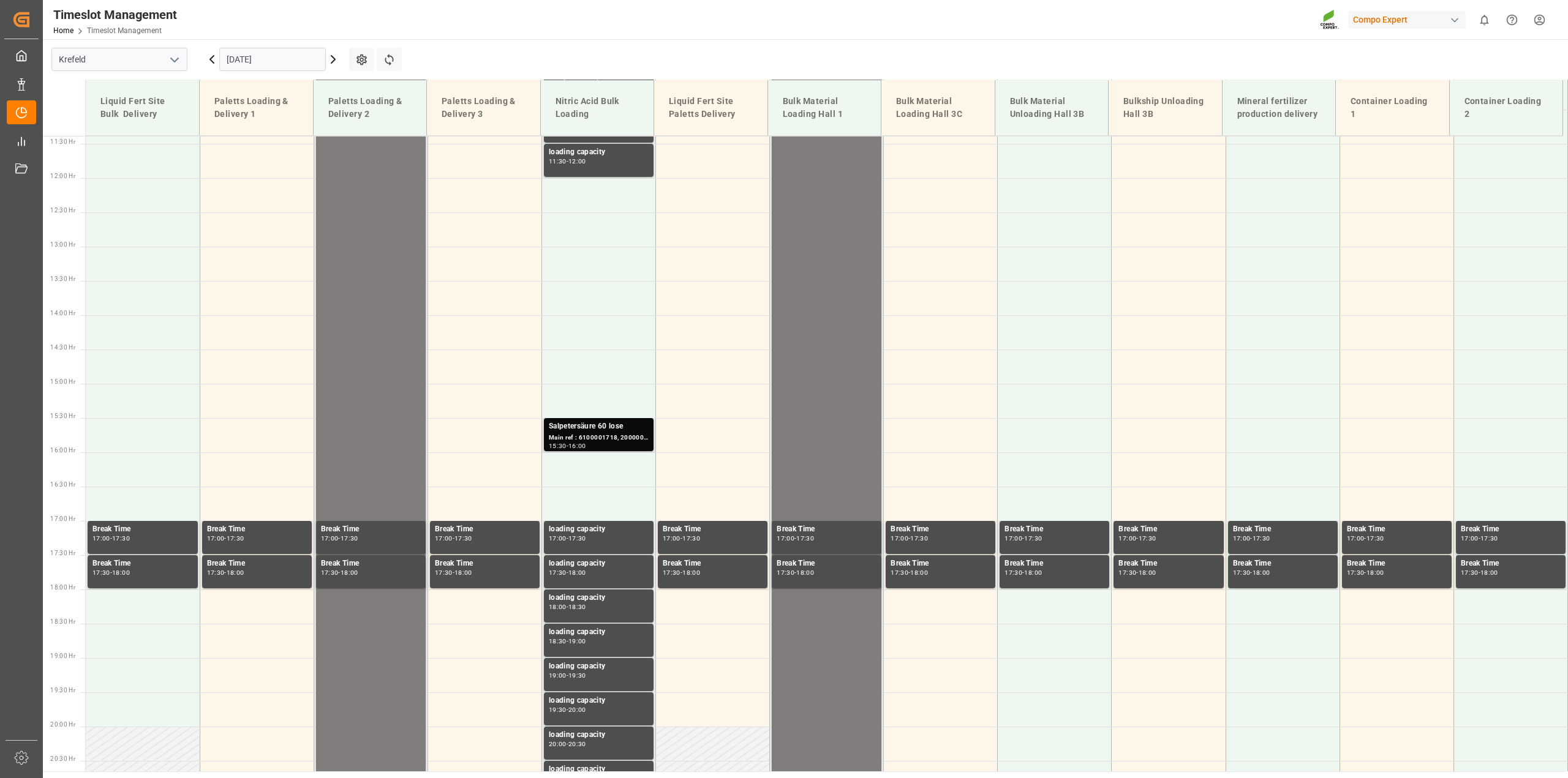
click at [602, 439] on div "Main ref : 6100001718, 2000001442" at bounding box center [599, 438] width 100 height 10
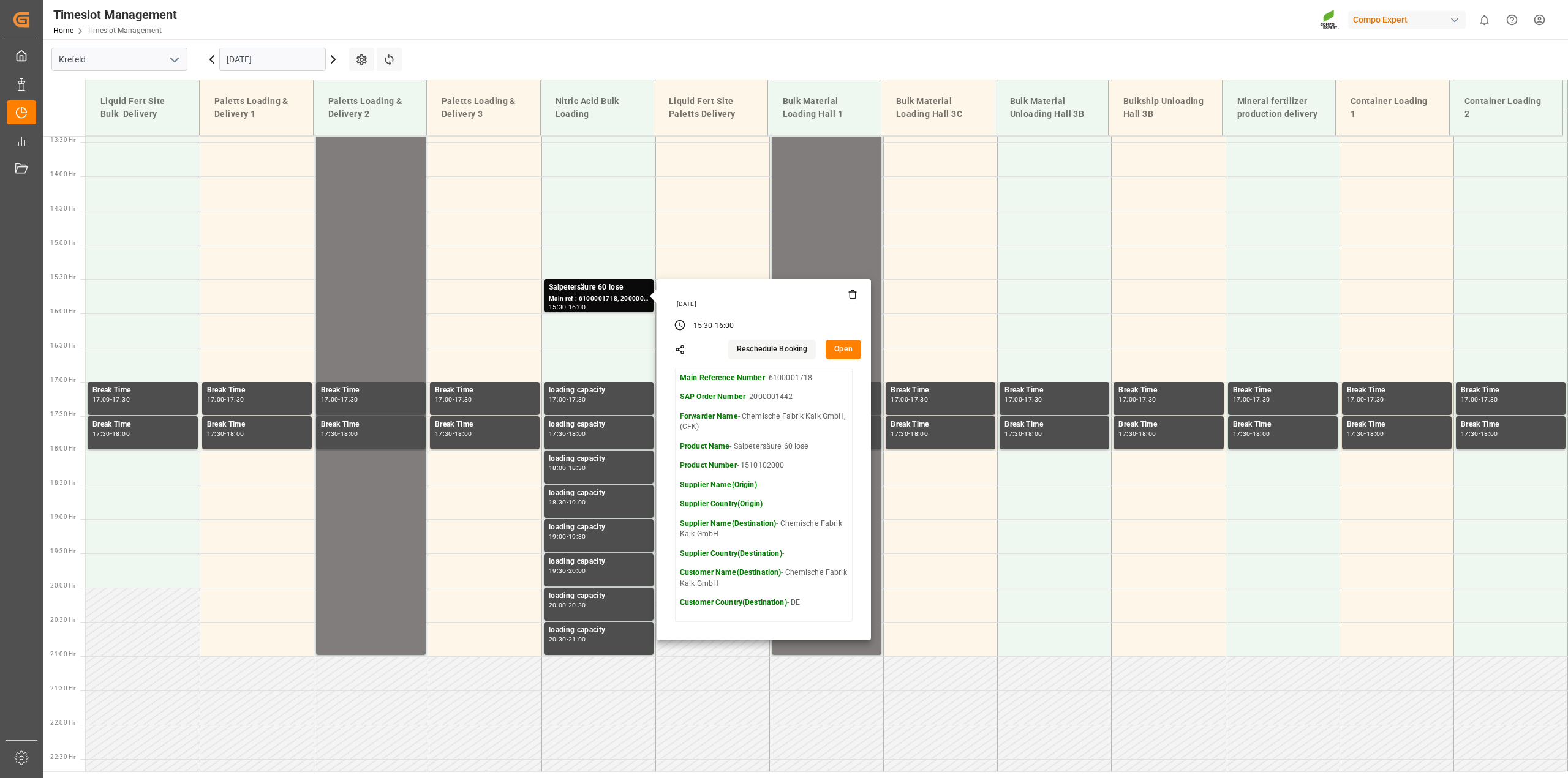
scroll to position [1010, 0]
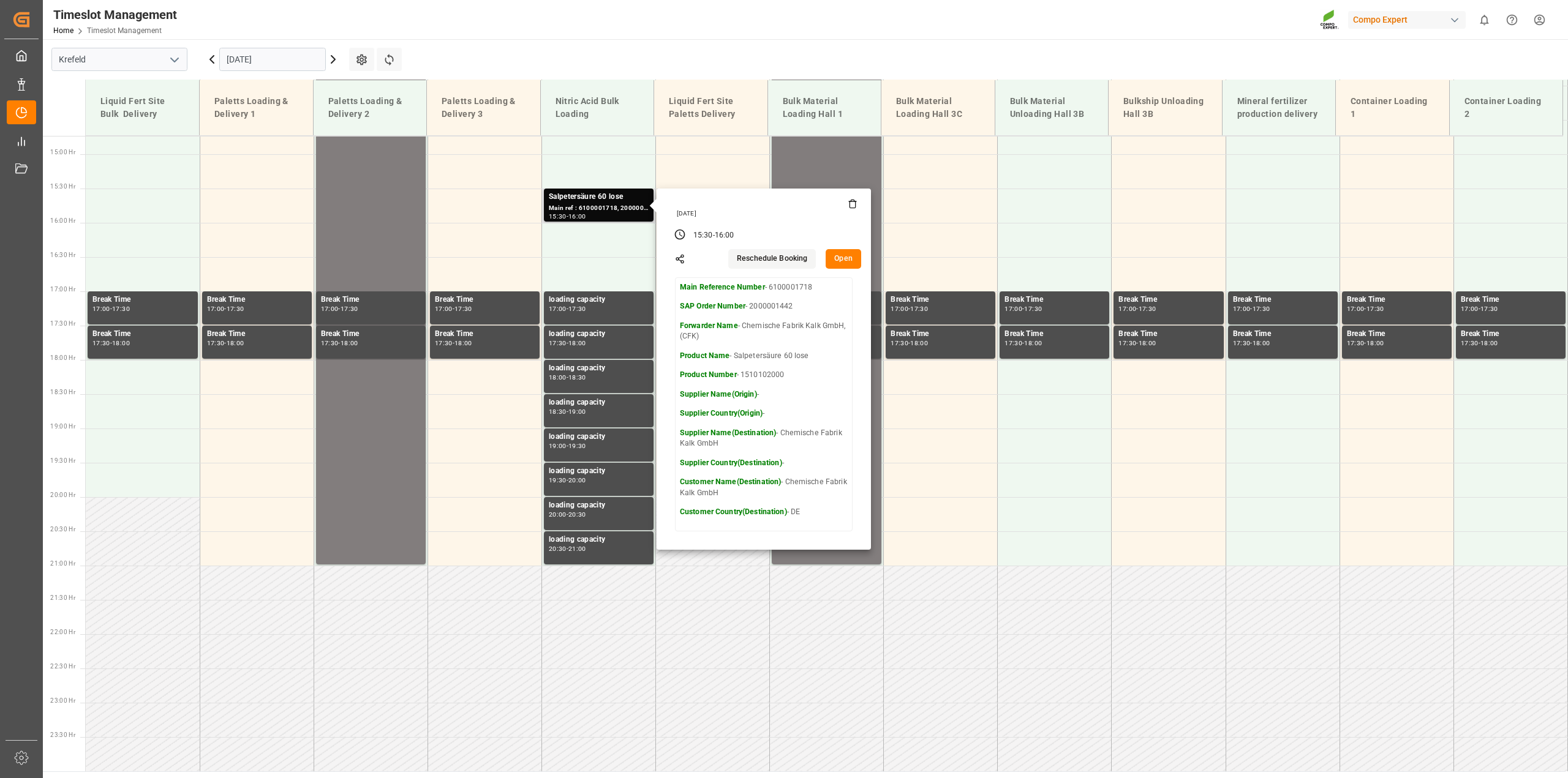
click at [854, 256] on button "Open" at bounding box center [843, 259] width 36 height 20
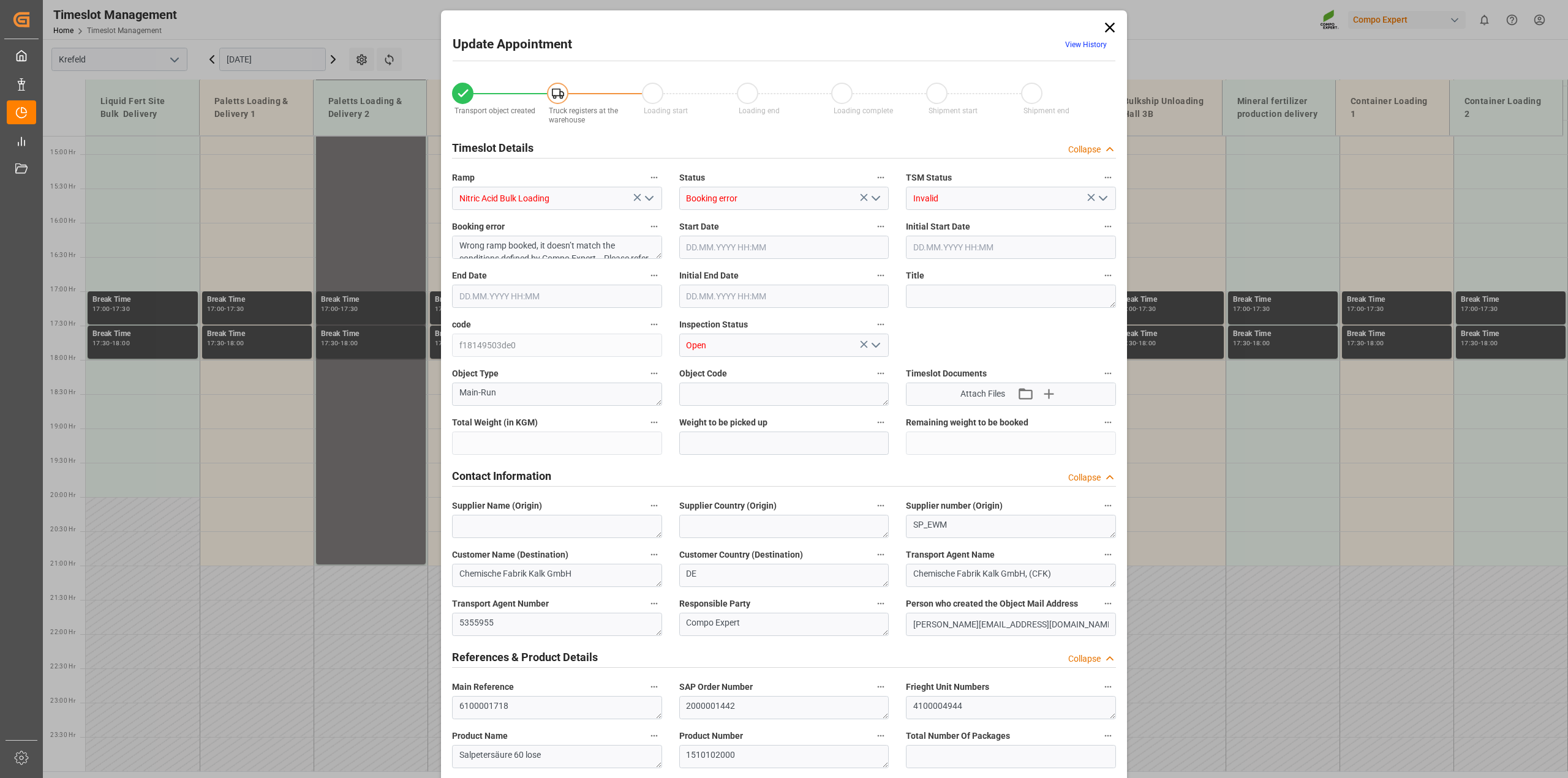
type input "10000"
type input "0"
type input "[DATE] 15:30"
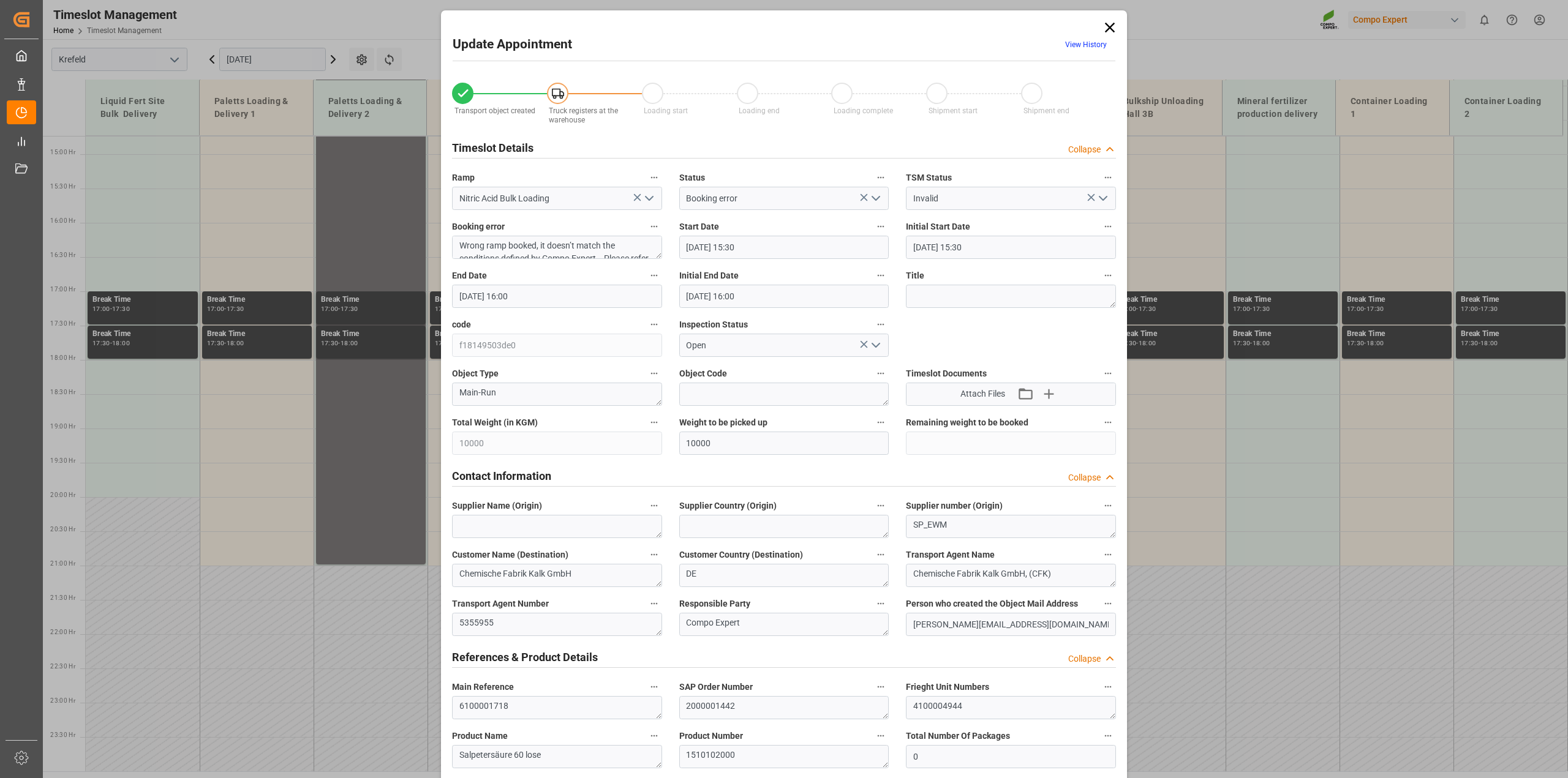
type input "[DATE] 16:00"
type input "[DATE] 13:39"
type input "[DATE] 12:57"
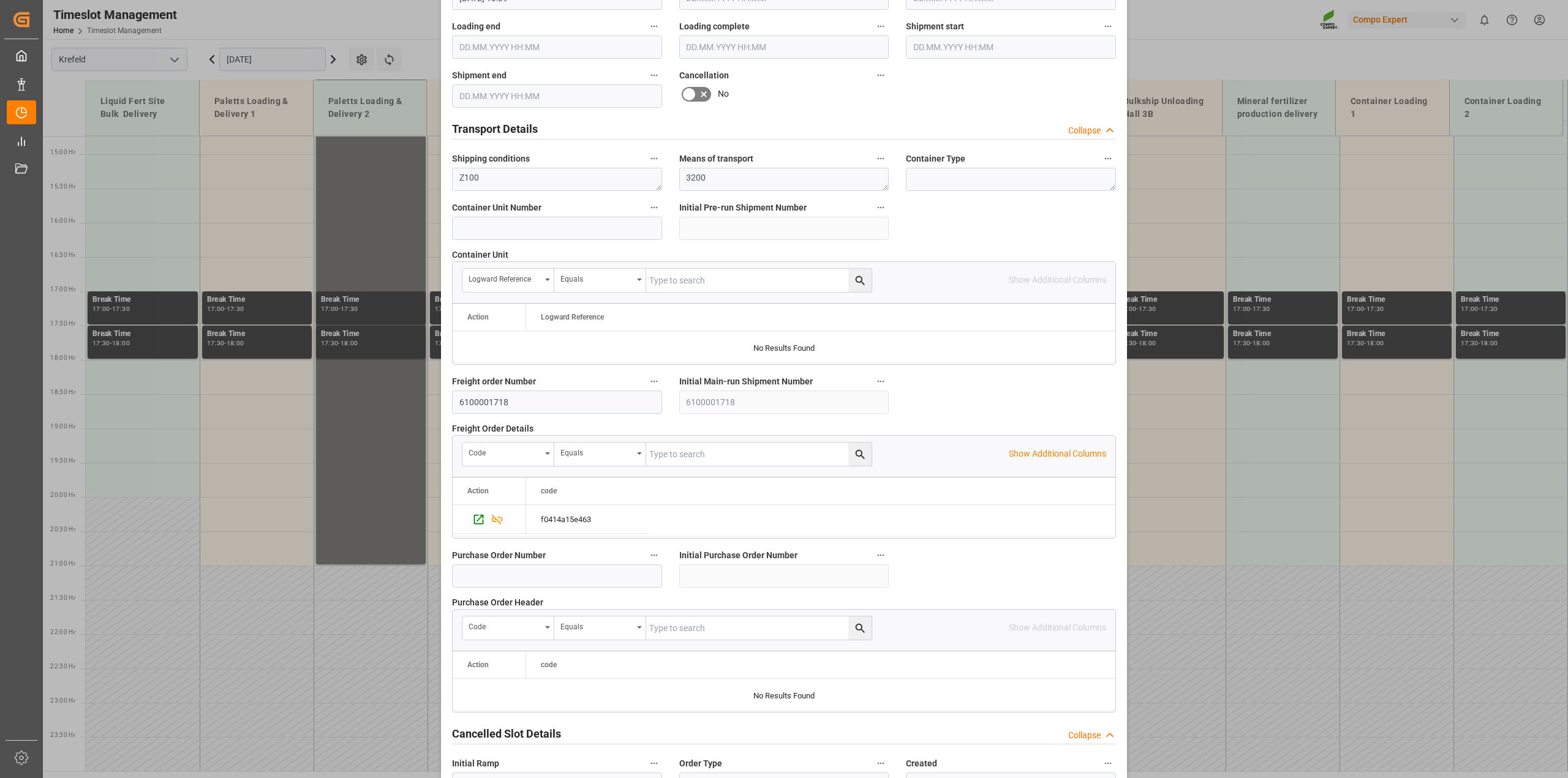
scroll to position [922, 0]
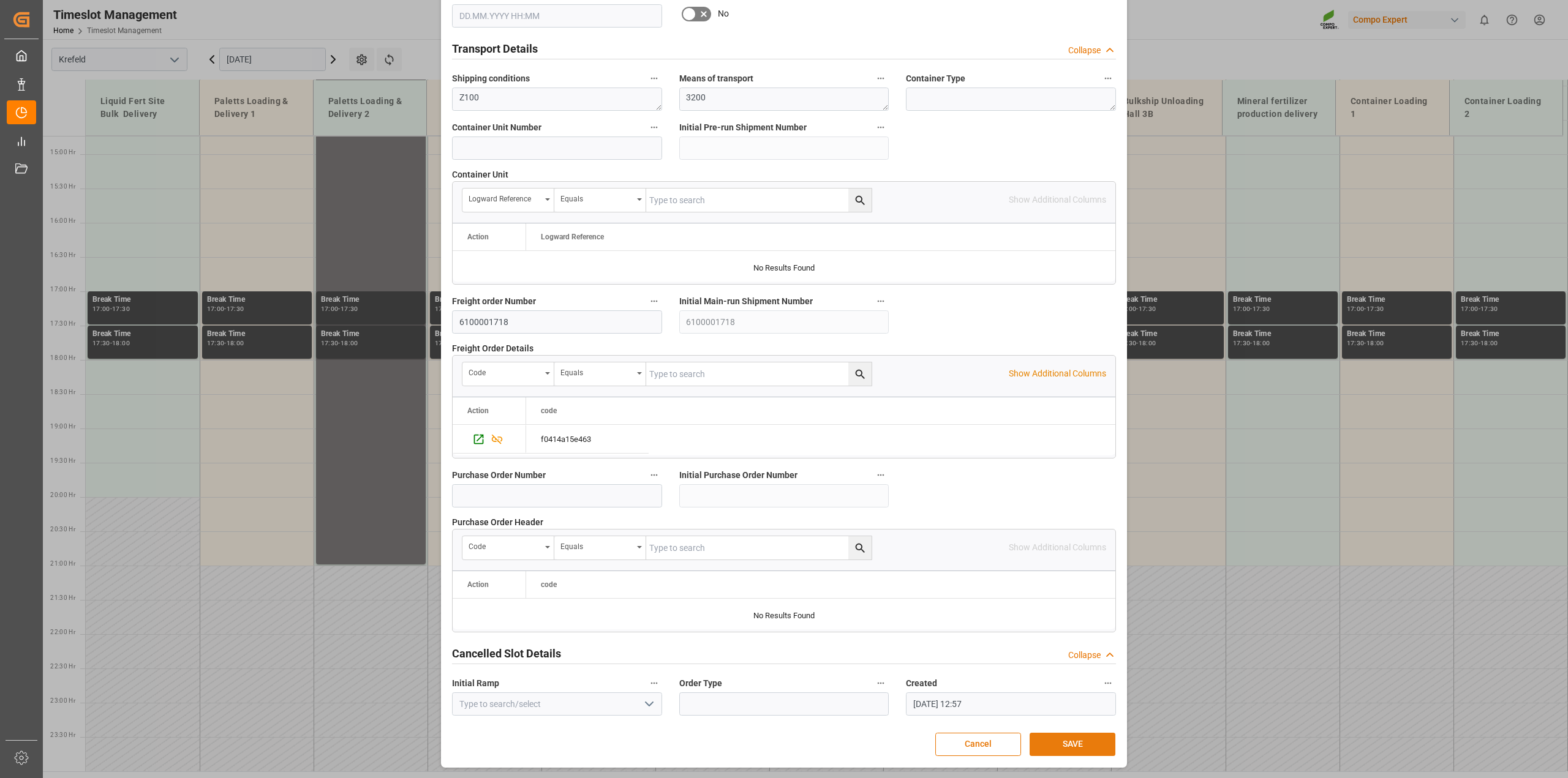
click at [1097, 741] on button "SAVE" at bounding box center [1072, 744] width 86 height 23
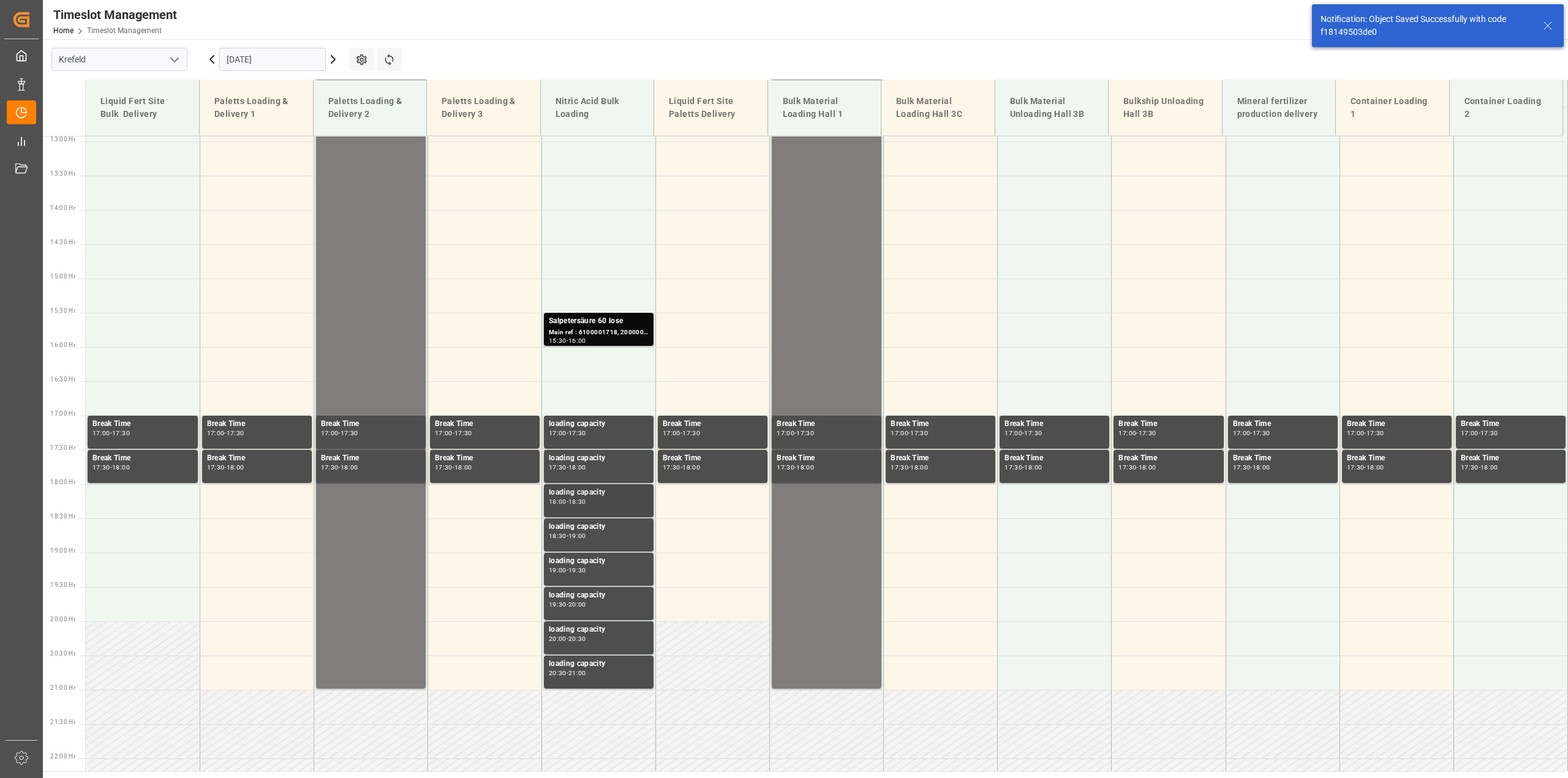
scroll to position [965, 0]
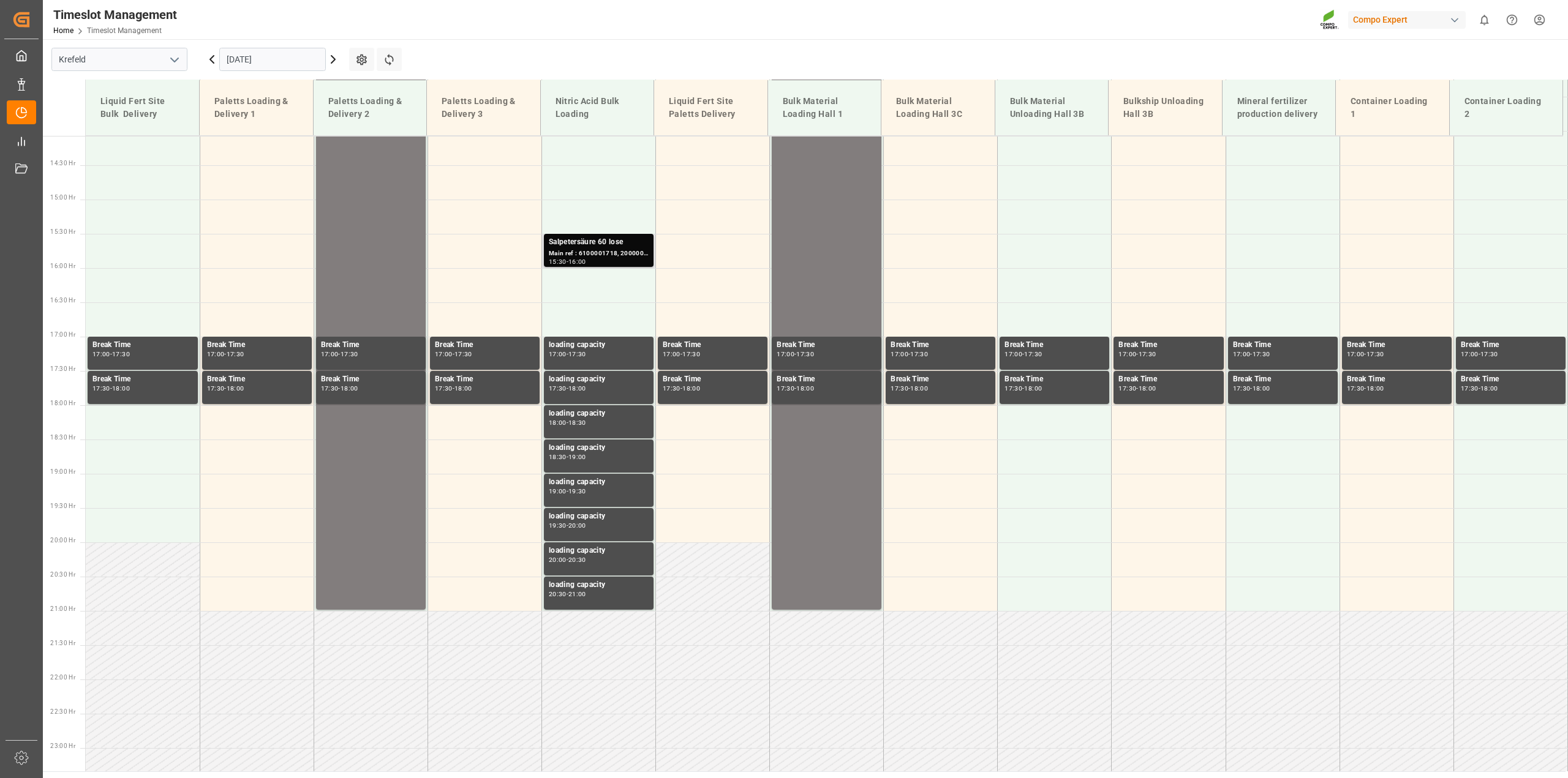
click at [580, 245] on div "Salpetersäure 60 lose" at bounding box center [599, 242] width 100 height 12
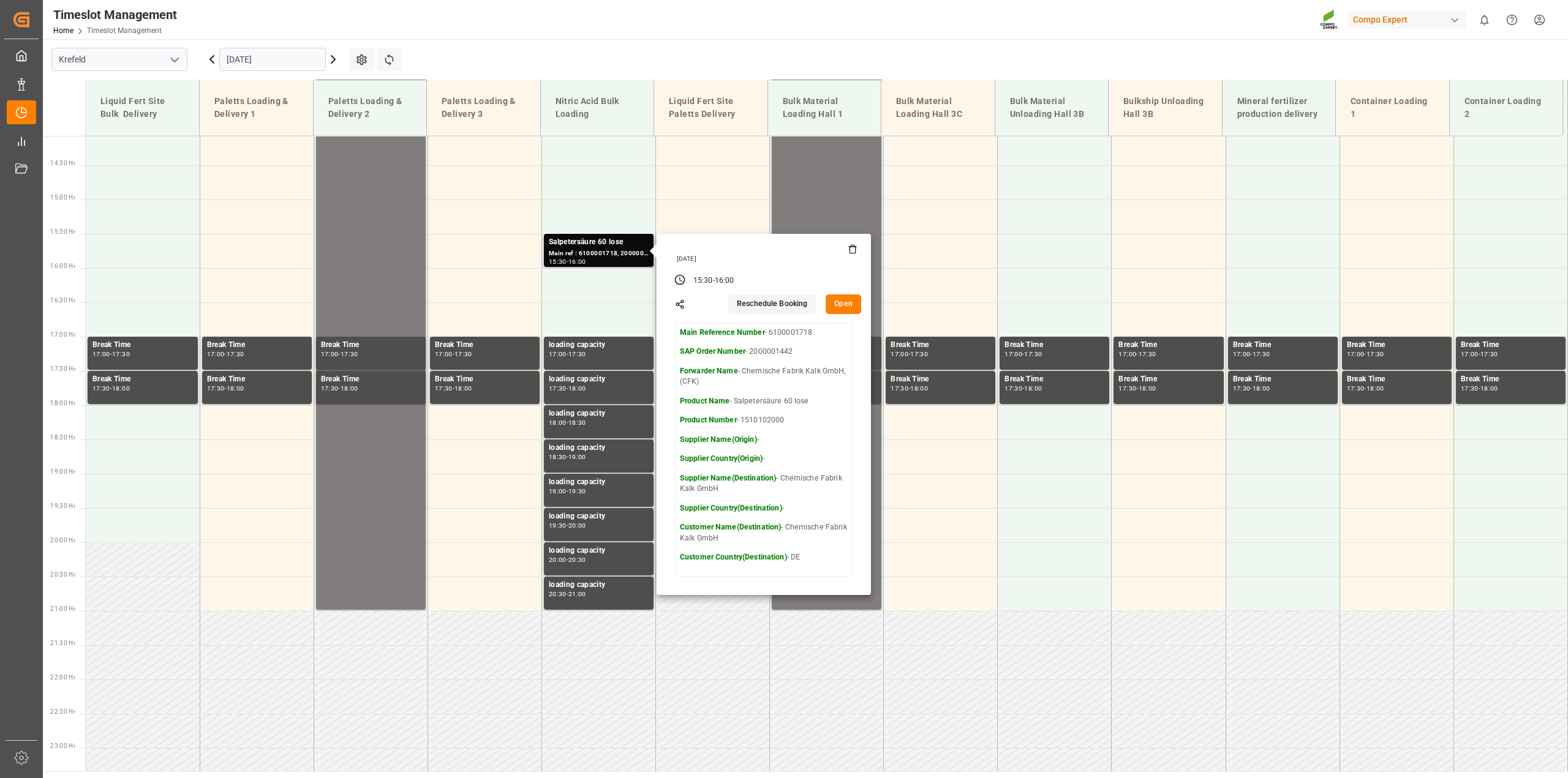
click at [832, 300] on button "Open" at bounding box center [843, 304] width 36 height 20
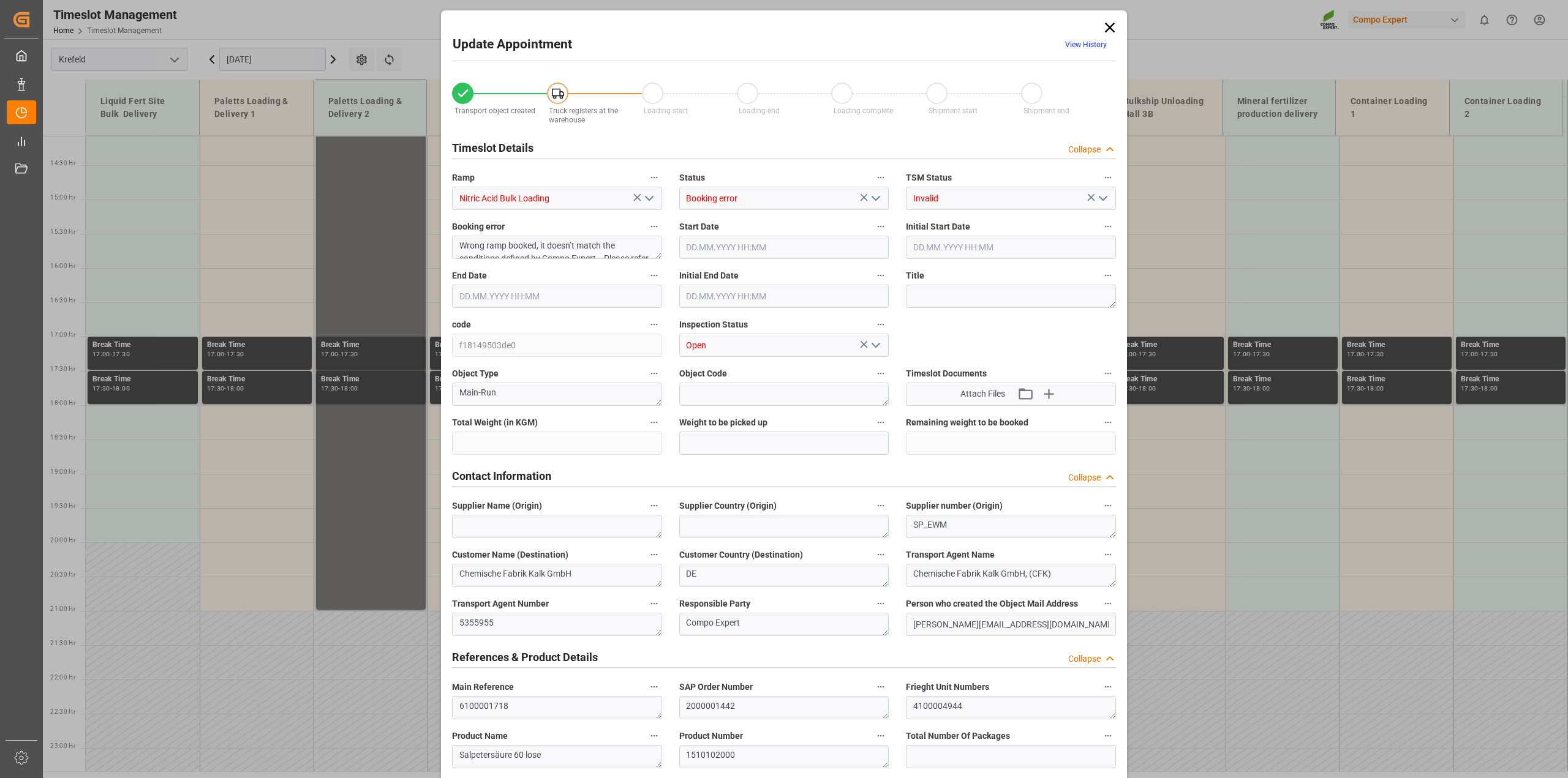
type input "10000"
type input "0"
type input "[DATE] 15:30"
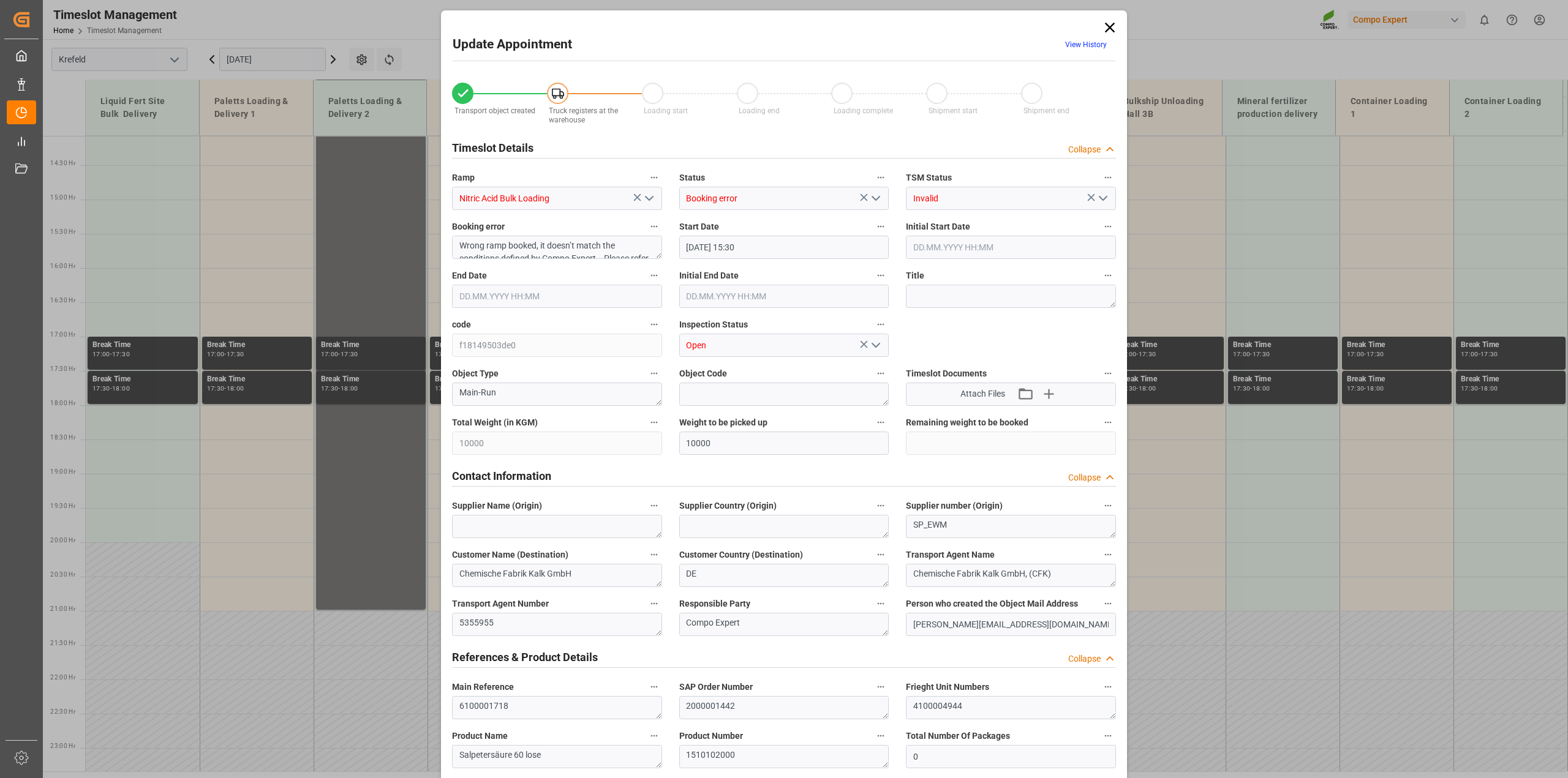
type input "[DATE] 16:00"
type input "[DATE] 13:39"
type input "[DATE] 12:57"
drag, startPoint x: 509, startPoint y: 702, endPoint x: 376, endPoint y: 701, distance: 133.0
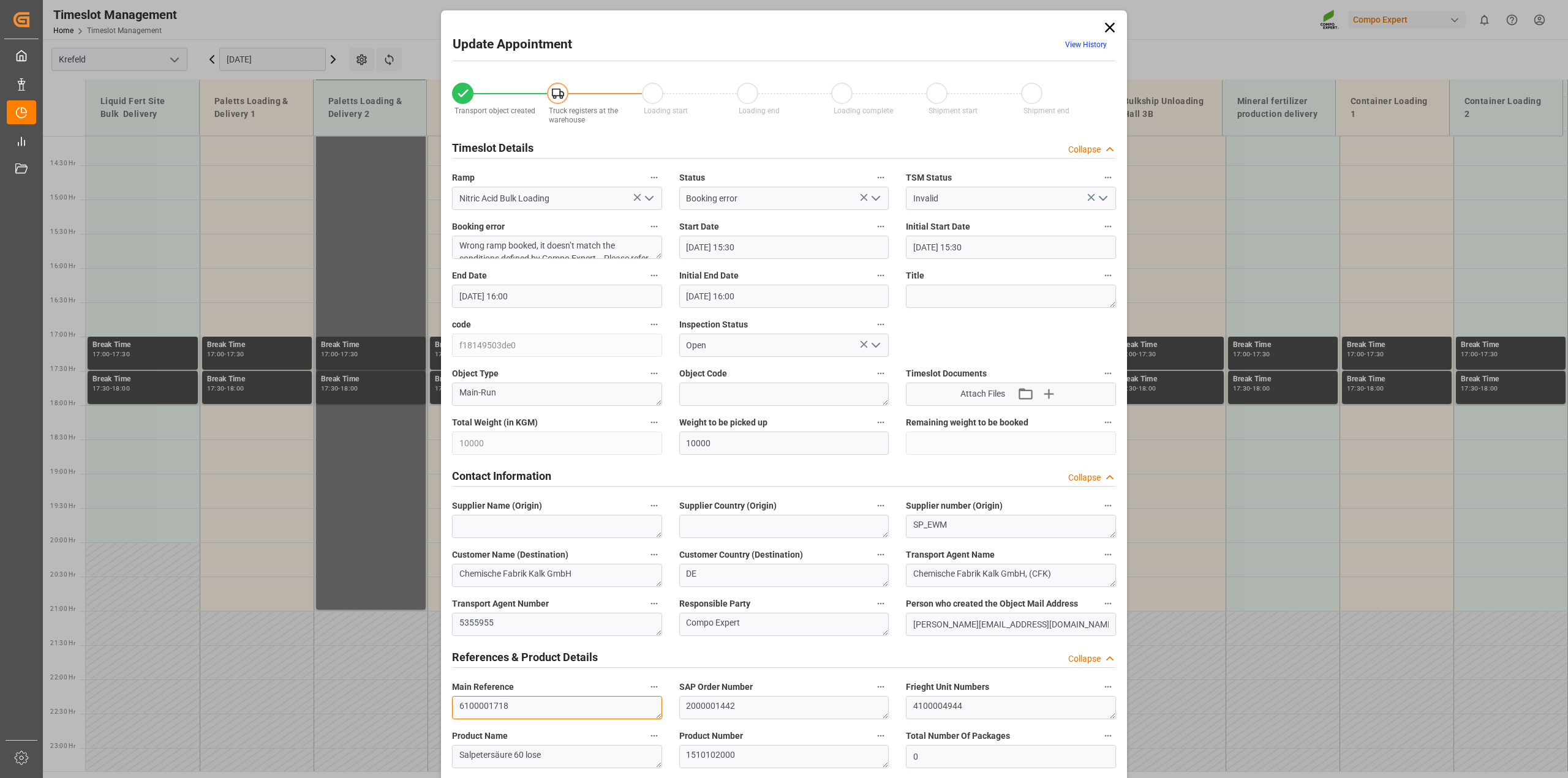
click at [372, 702] on div "Update Appointment View History Transport object created Truck registers at the…" at bounding box center [784, 389] width 1568 height 778
click at [1115, 21] on icon at bounding box center [1109, 27] width 17 height 17
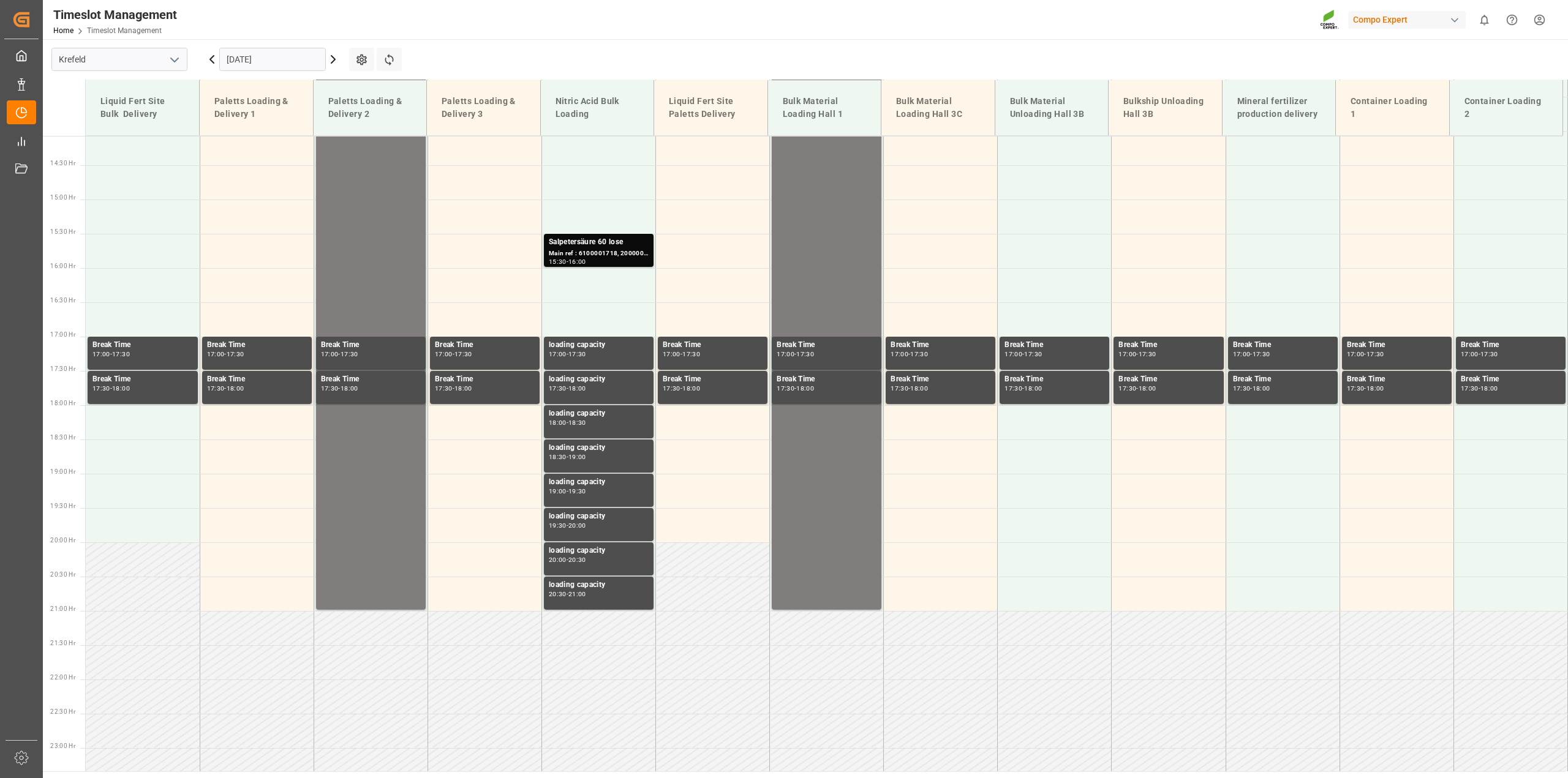
click at [237, 56] on input "[DATE]" at bounding box center [272, 60] width 107 height 23
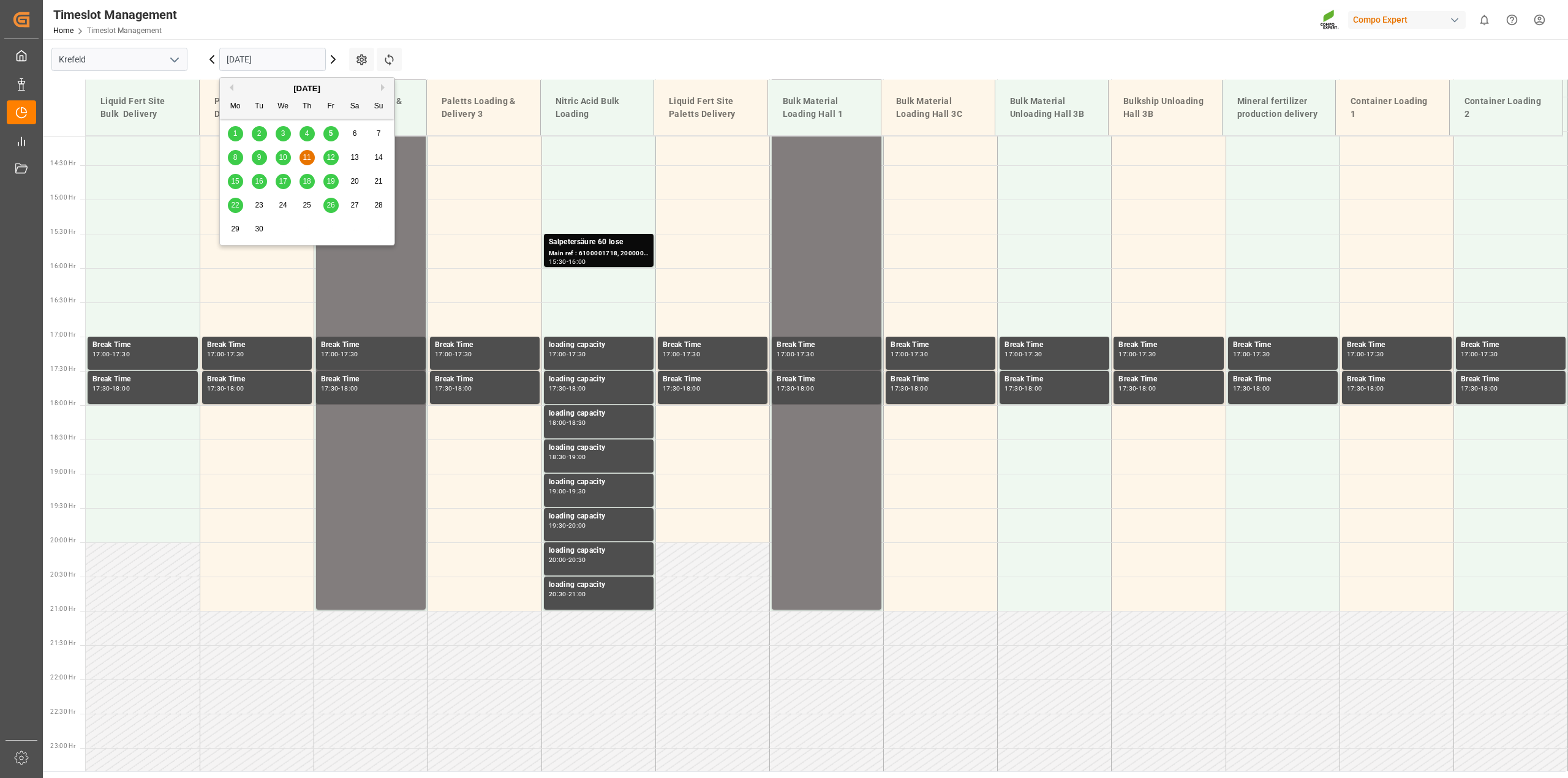
click at [237, 160] on span "8" at bounding box center [235, 157] width 4 height 9
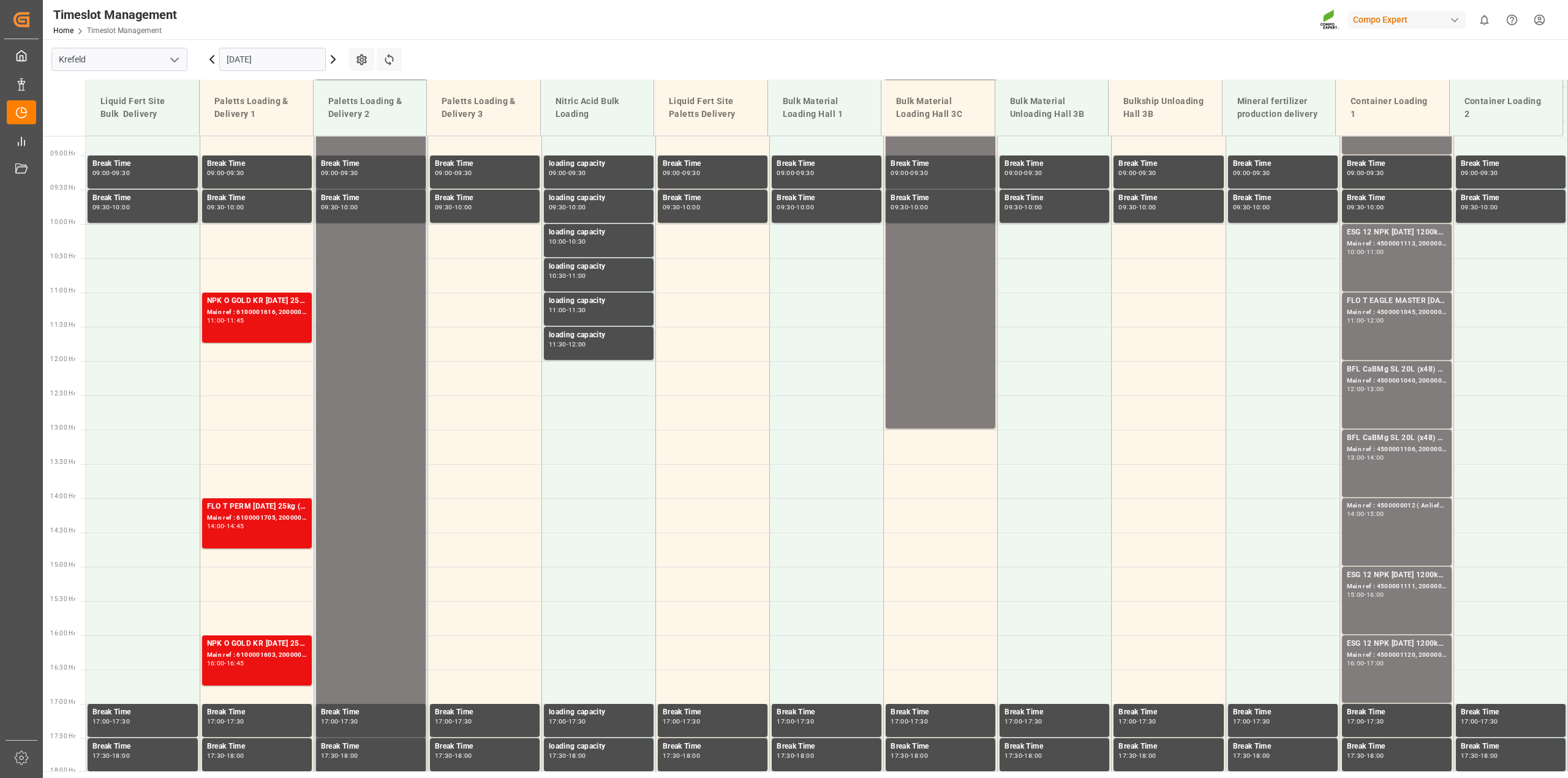
scroll to position [332, 0]
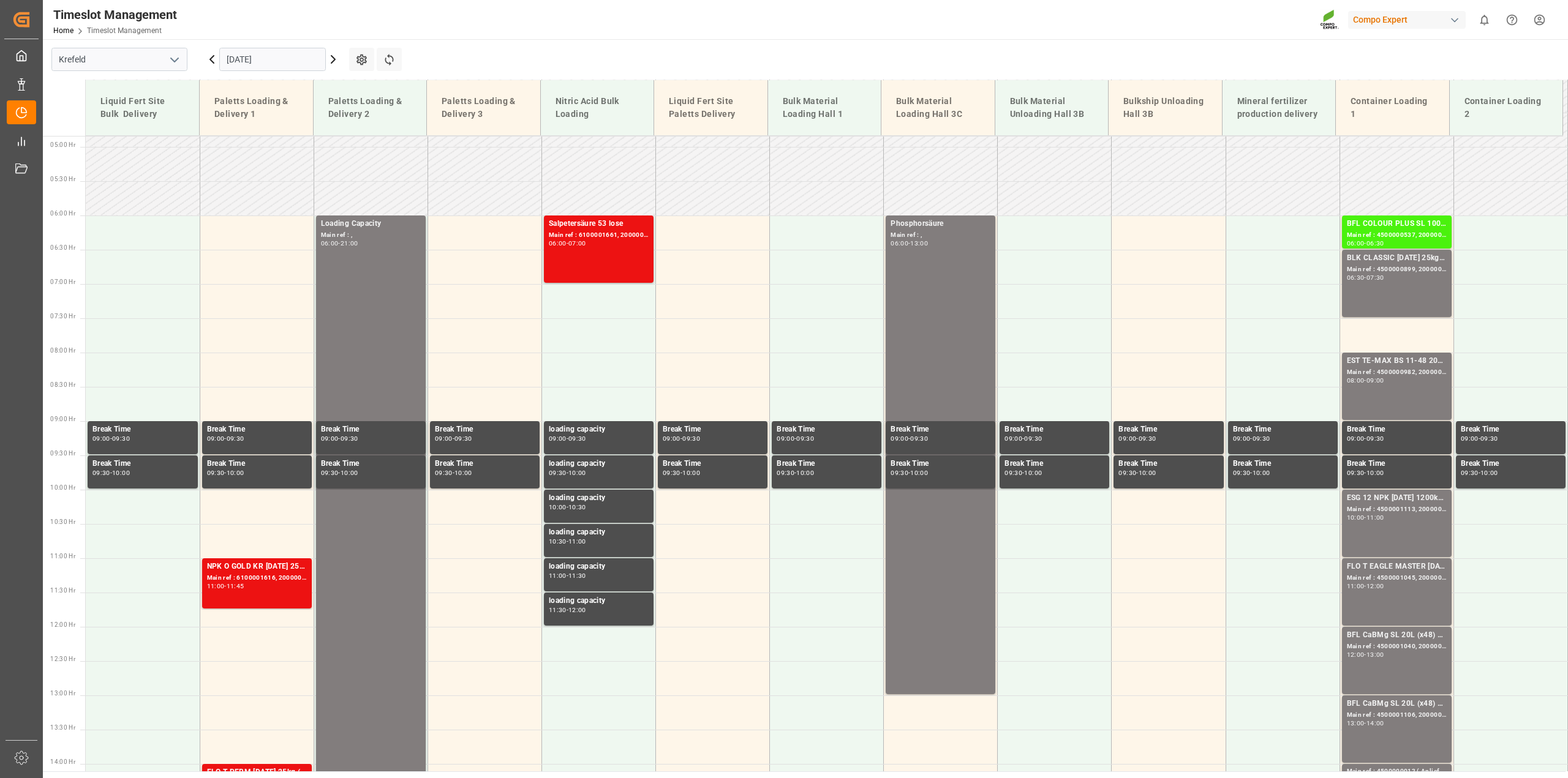
click at [337, 63] on icon at bounding box center [333, 59] width 14 height 14
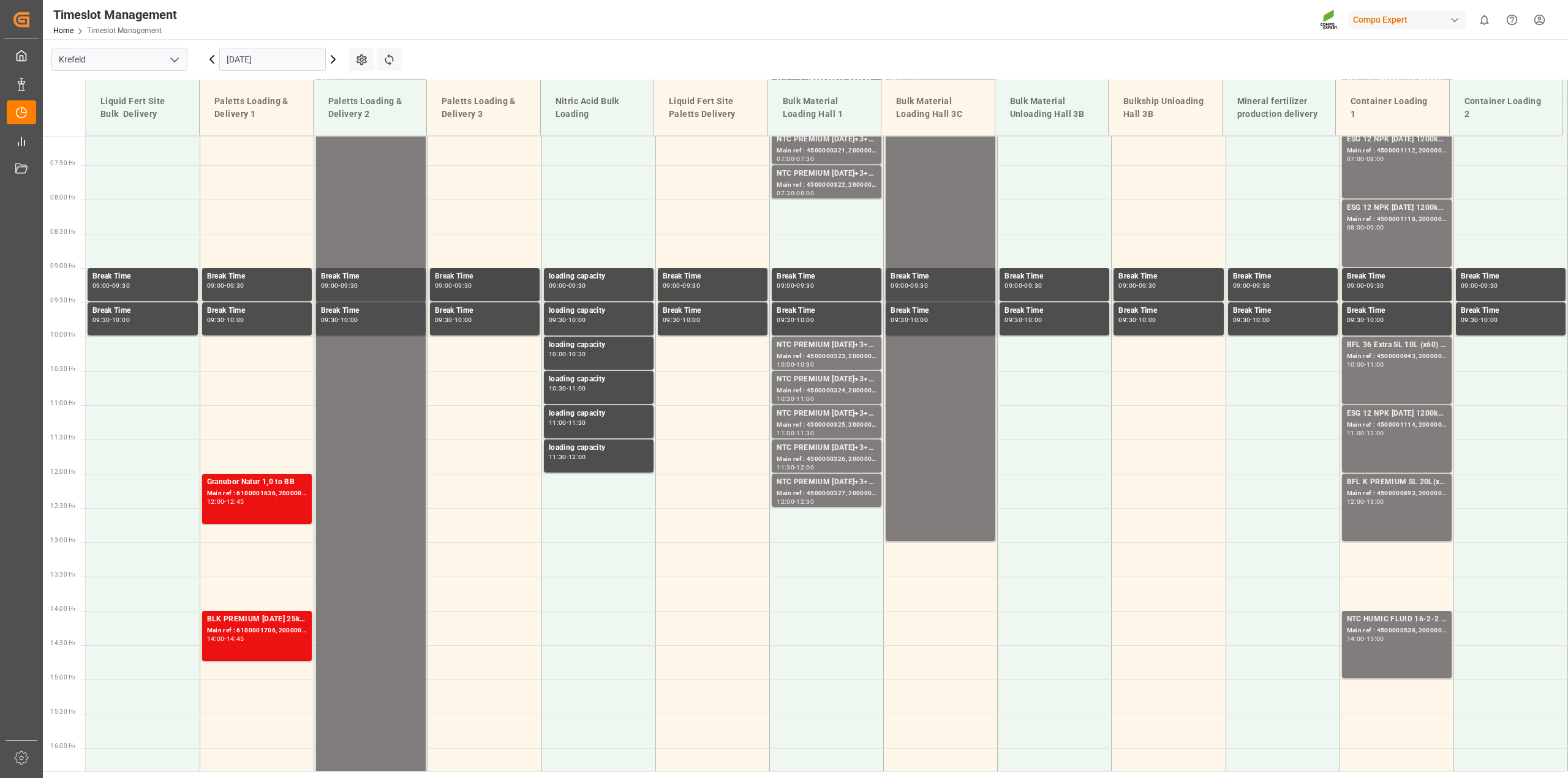
scroll to position [179, 0]
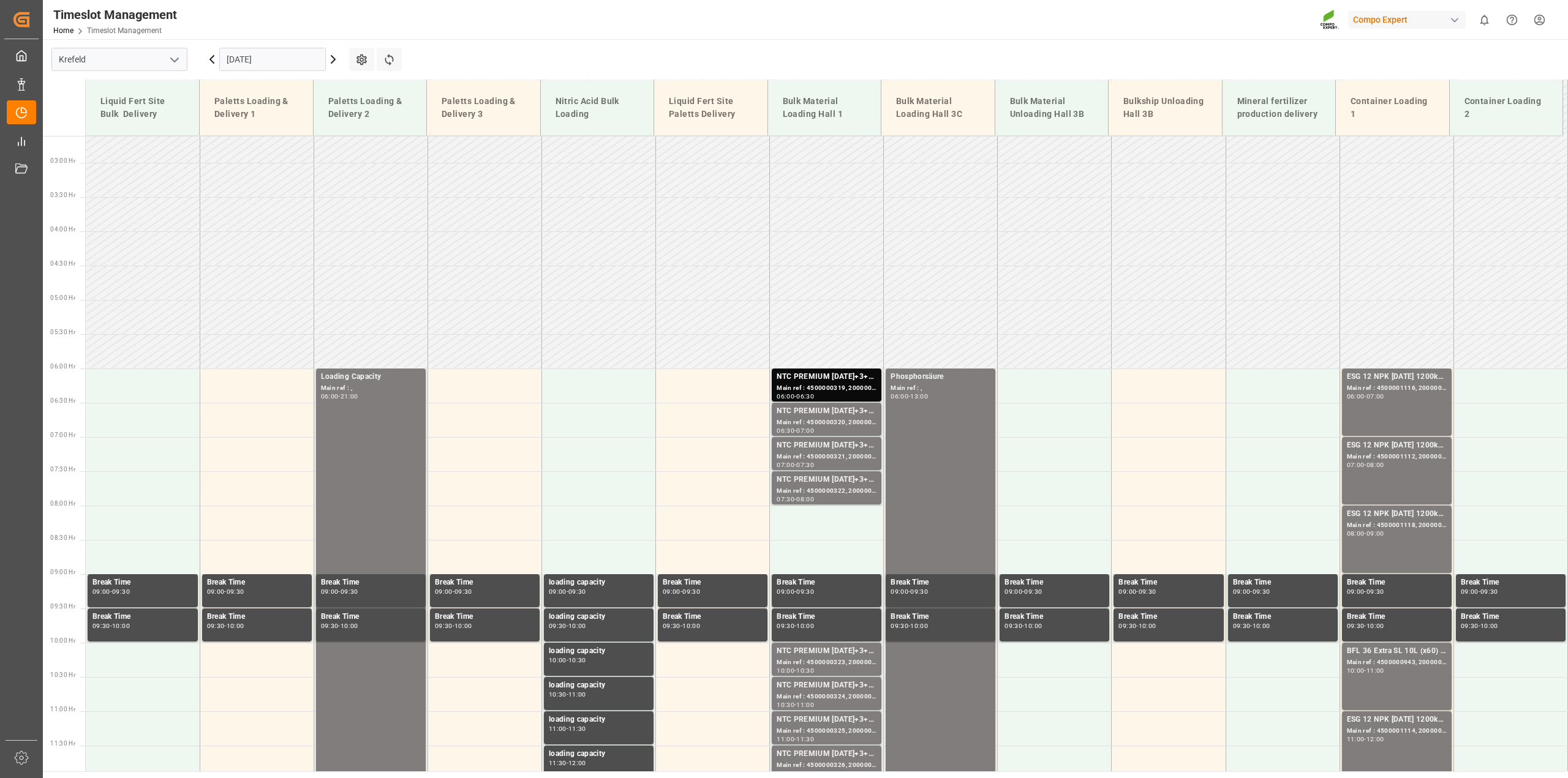
click at [333, 56] on icon at bounding box center [333, 59] width 3 height 8
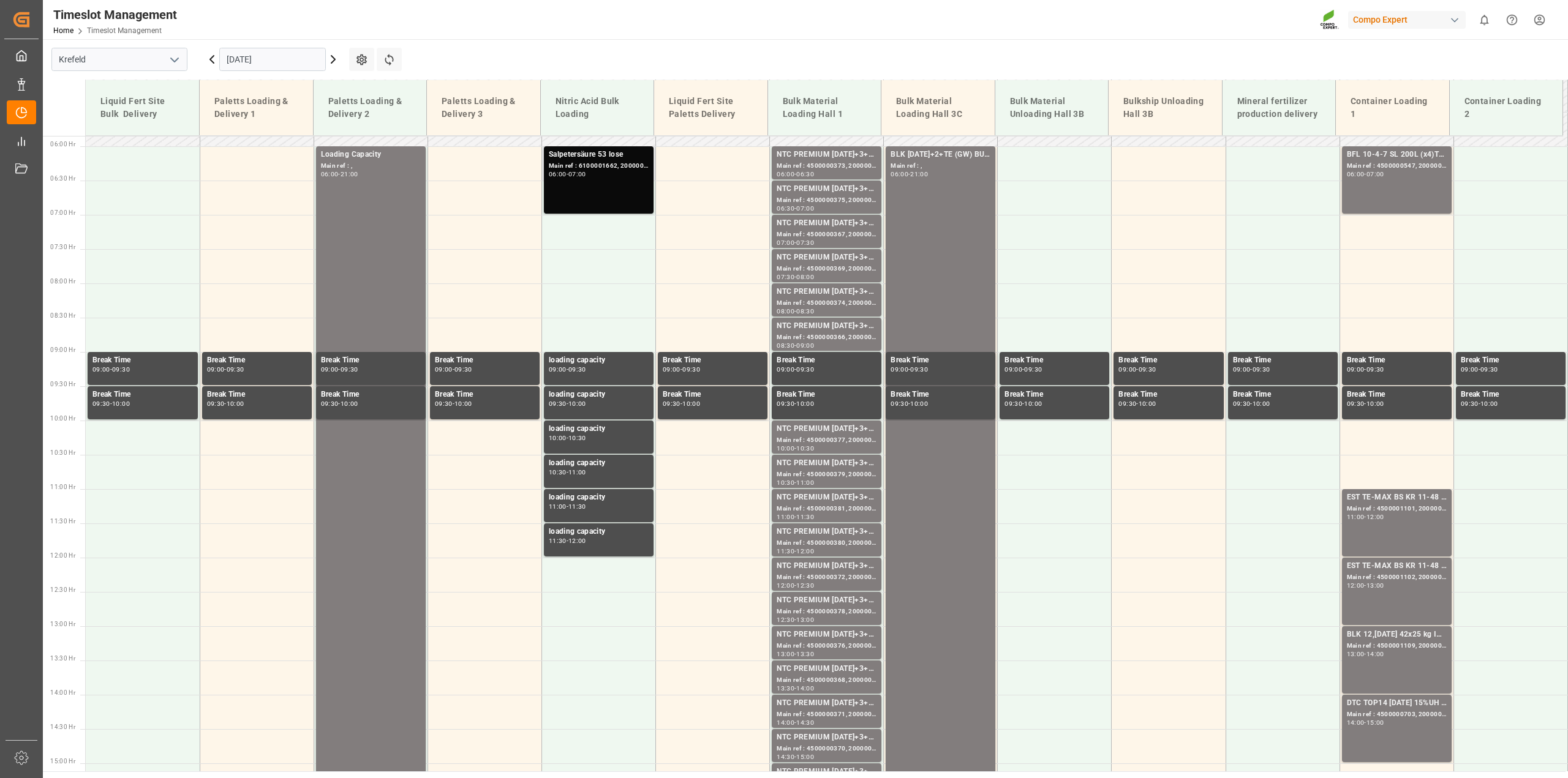
scroll to position [255, 0]
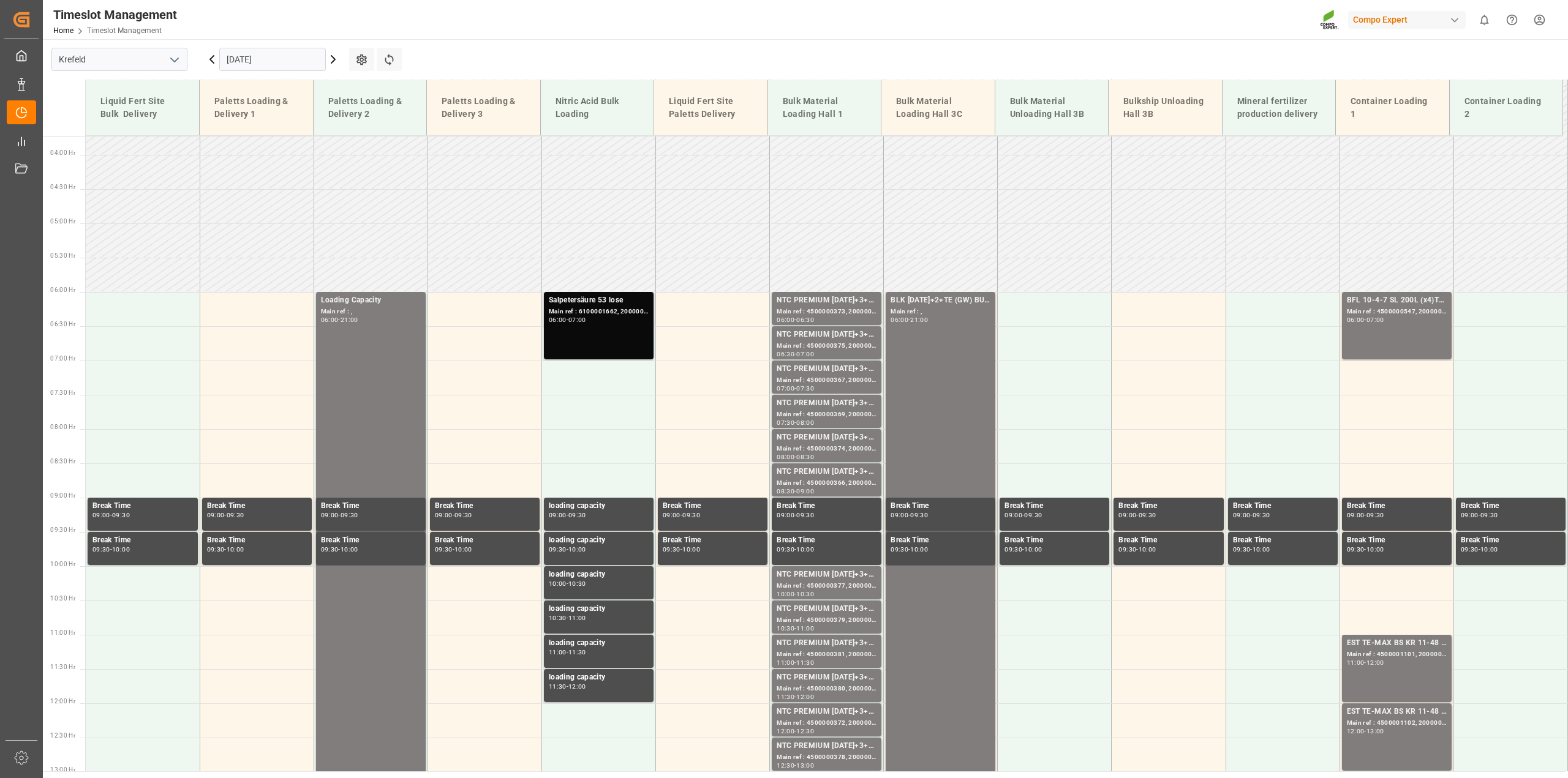
click at [590, 307] on div "Main ref : 6100001662, 2000001410" at bounding box center [599, 311] width 100 height 10
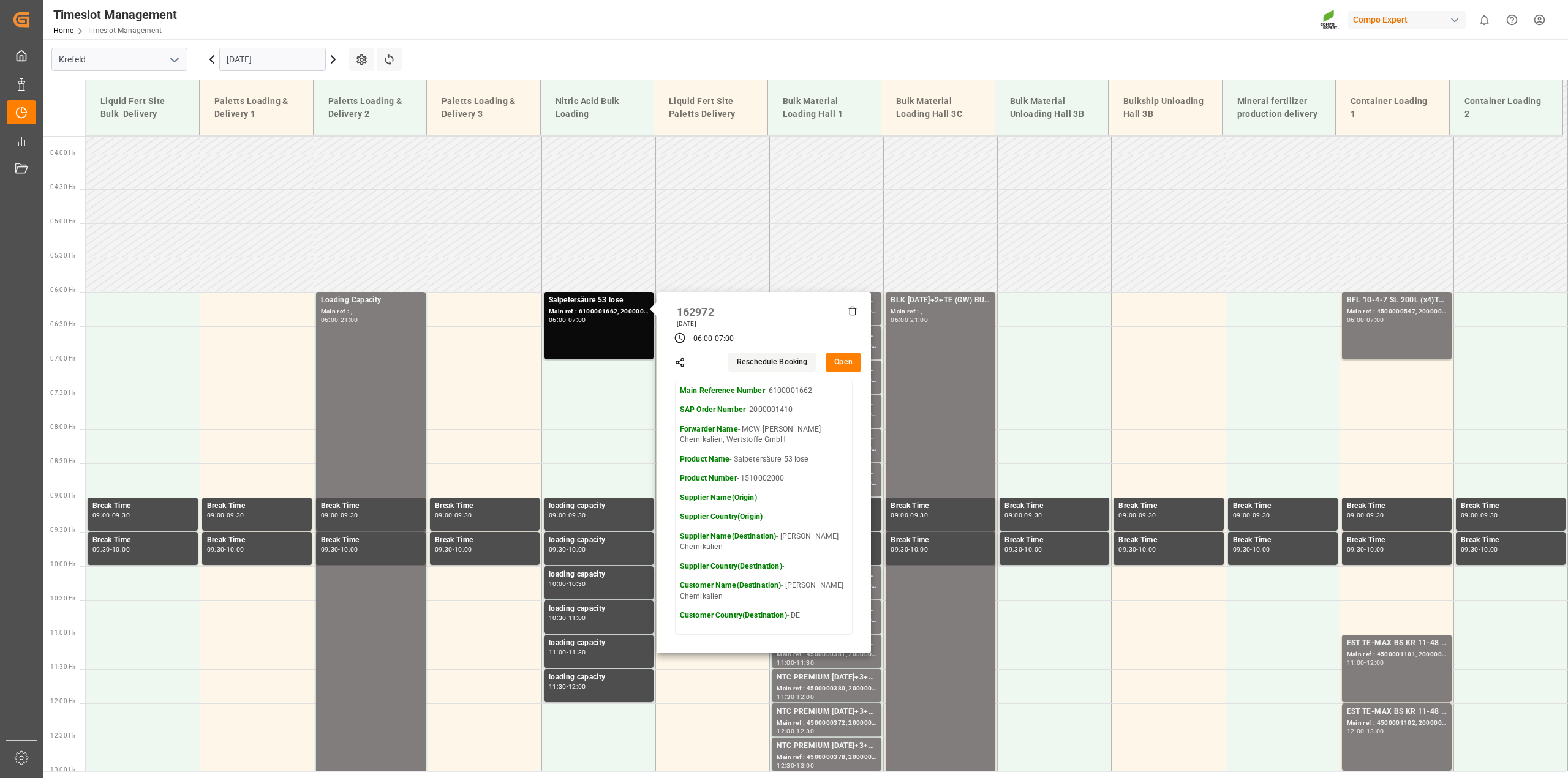
click at [838, 361] on button "Open" at bounding box center [843, 362] width 36 height 20
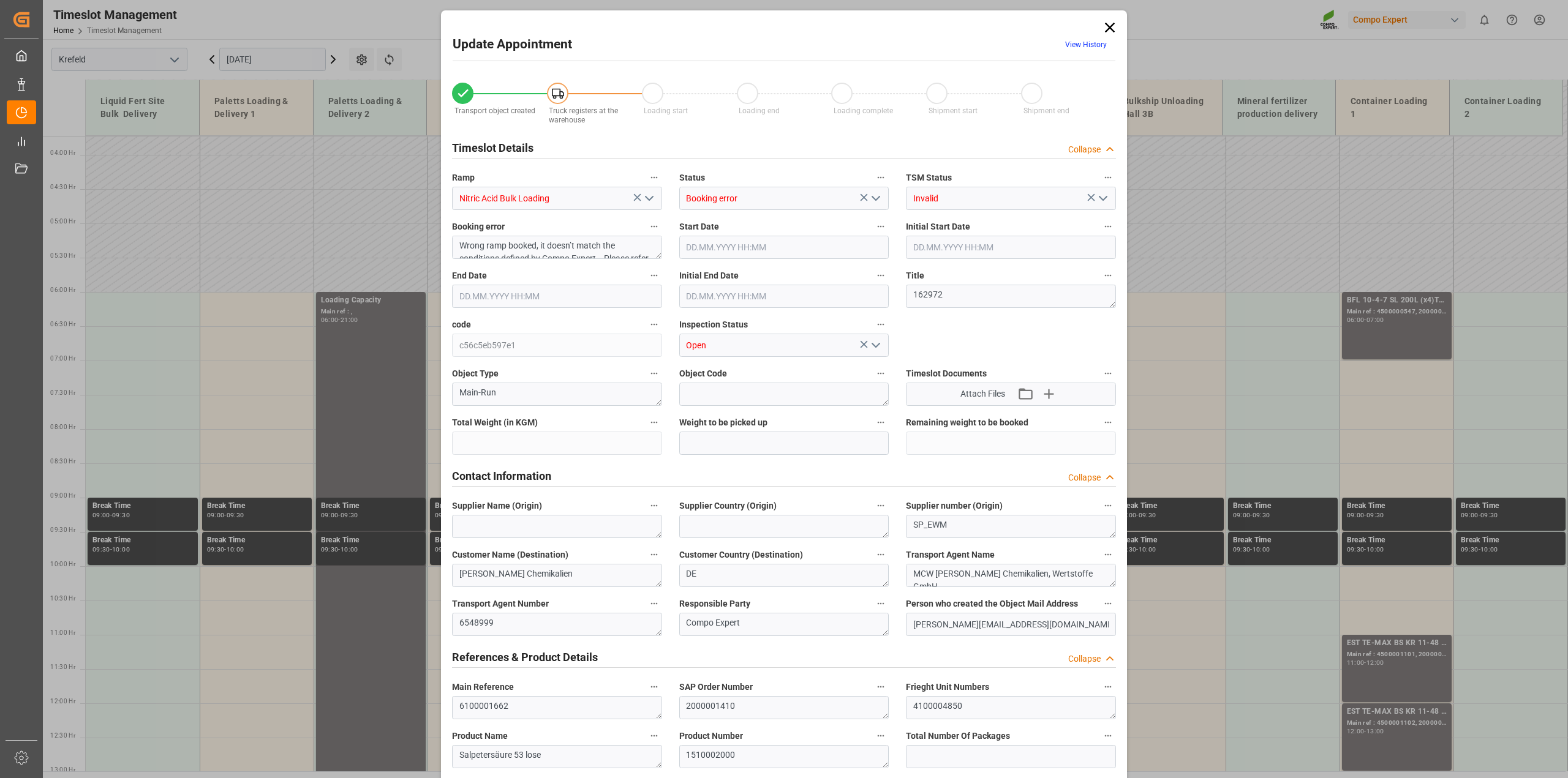
type input "6000"
type input "0"
type input "[DATE] 06:00"
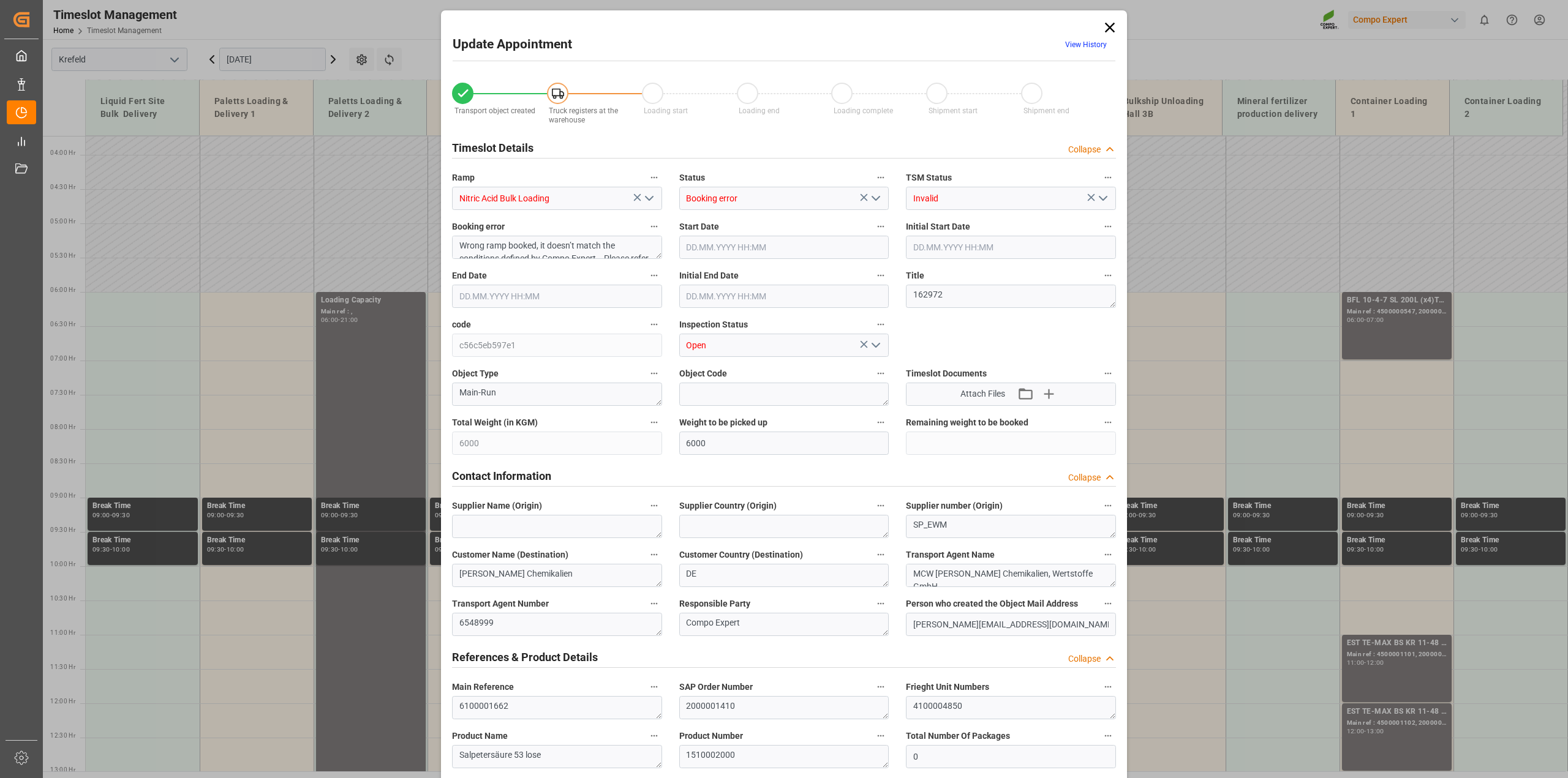
type input "[DATE] 07:00"
type input "[DATE] 09:22"
type input "[DATE] 08:44"
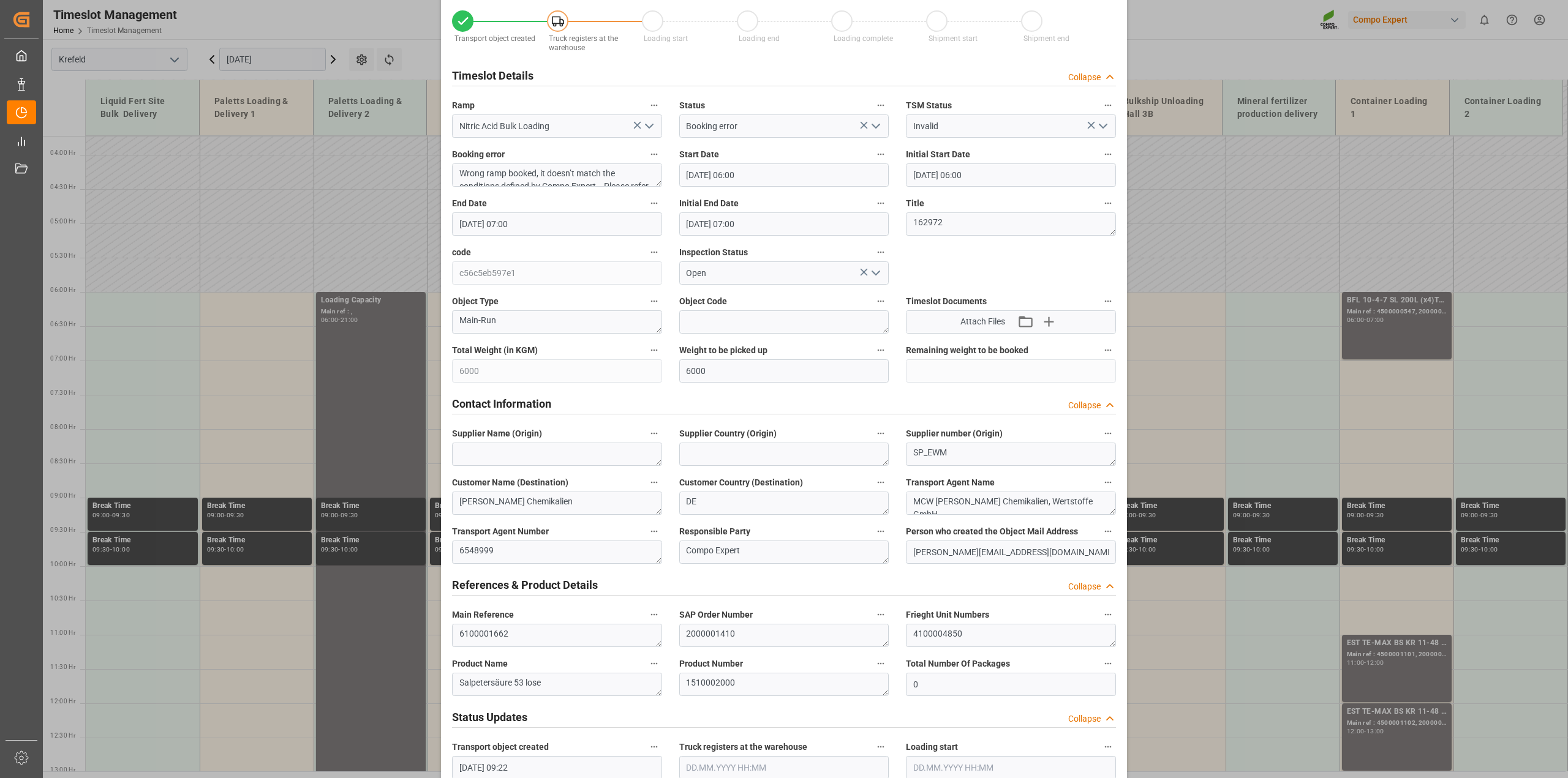
scroll to position [153, 0]
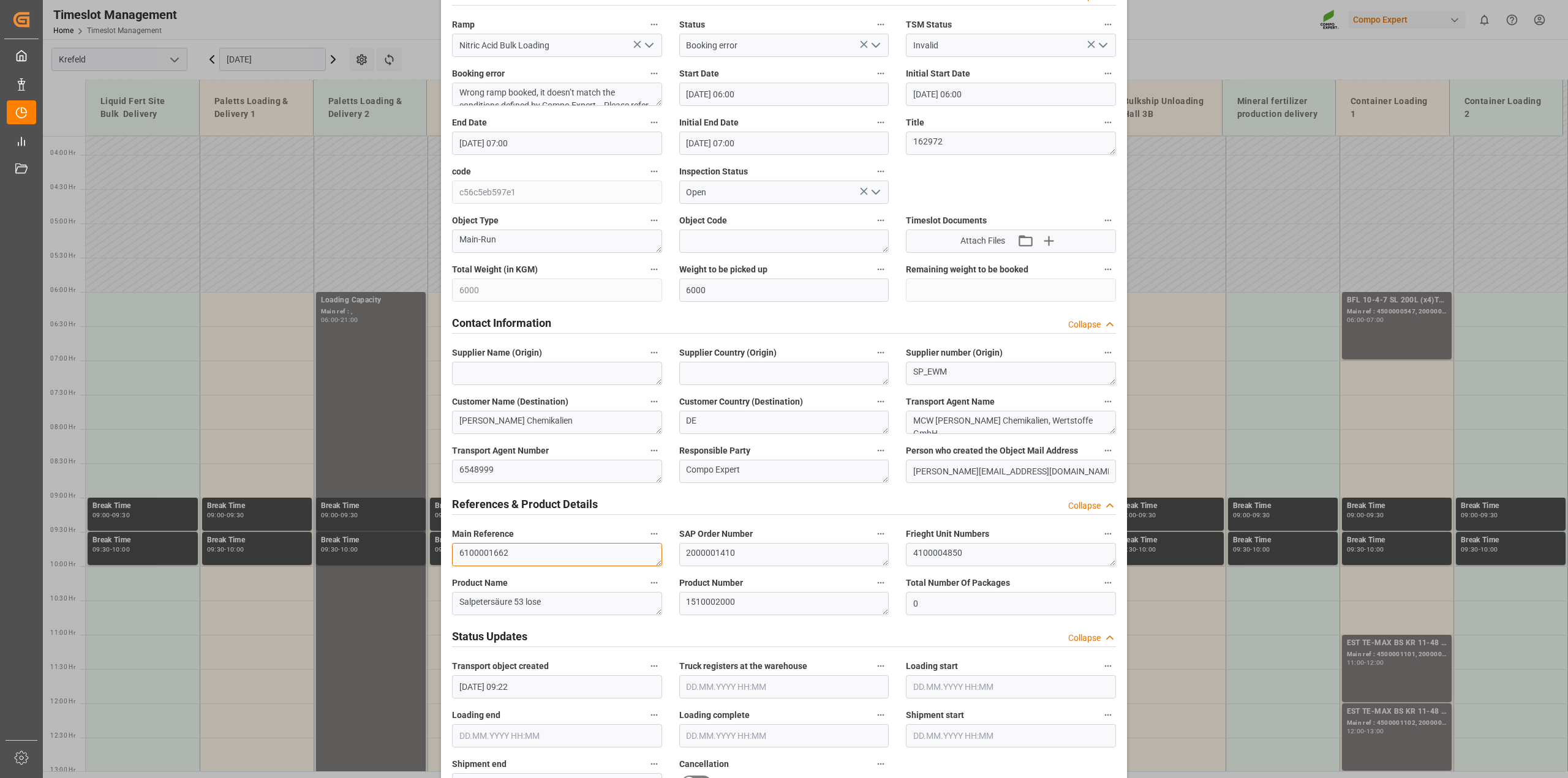
drag, startPoint x: 475, startPoint y: 552, endPoint x: 409, endPoint y: 550, distance: 66.0
click at [409, 550] on div "Update Appointment View History Transport object created Truck registers at the…" at bounding box center [784, 389] width 1568 height 778
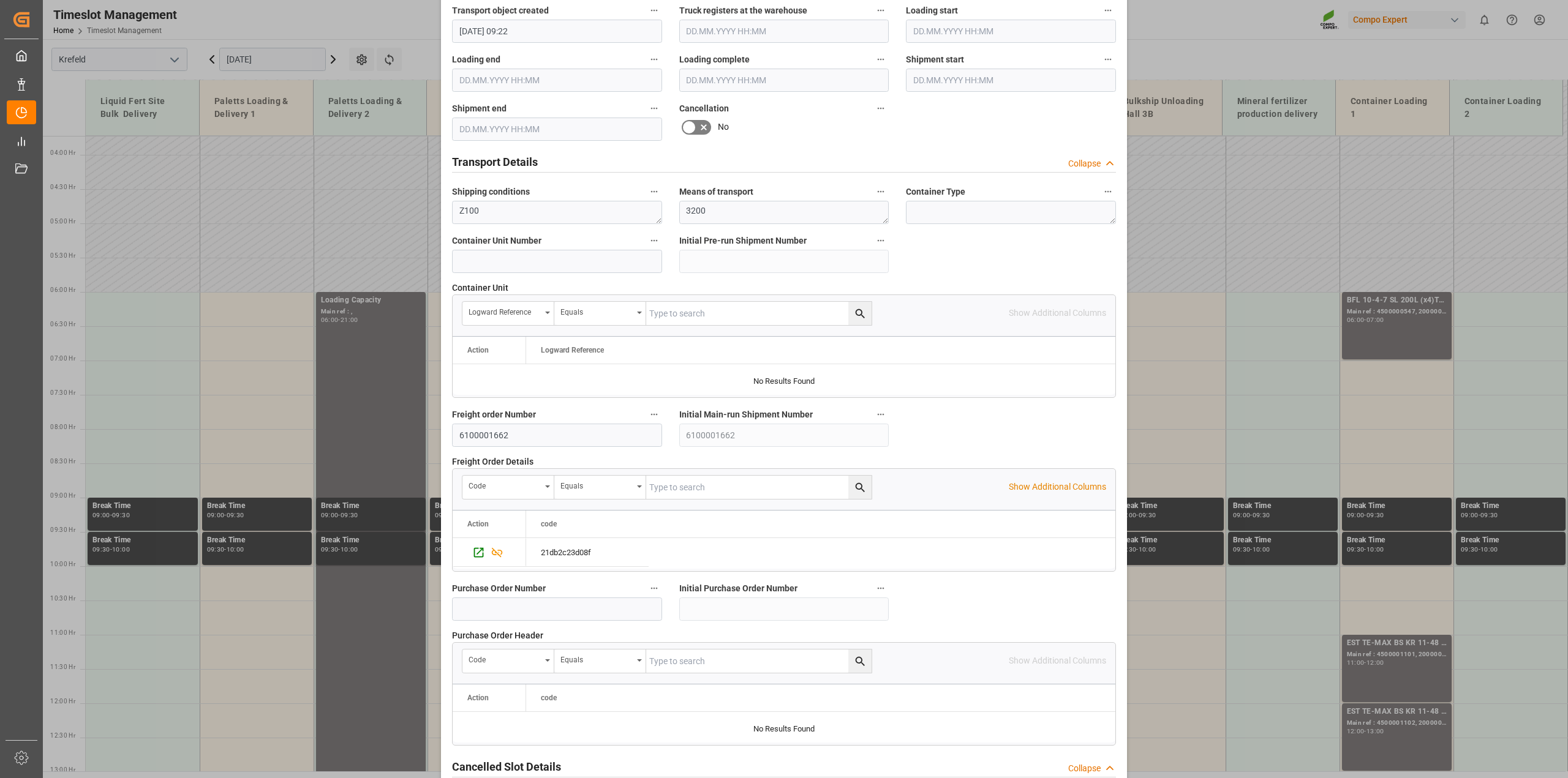
scroll to position [922, 0]
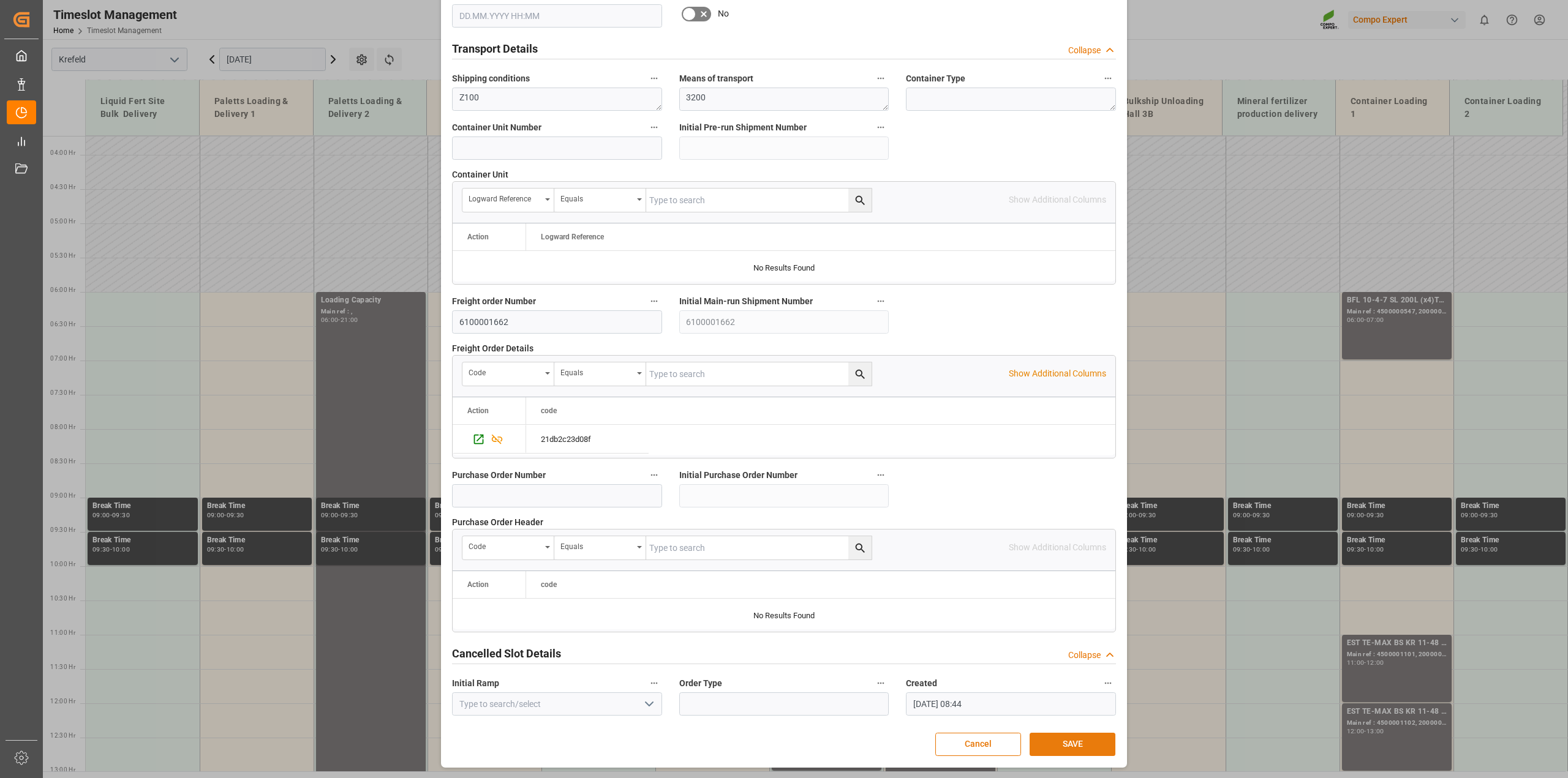
click at [1062, 744] on button "SAVE" at bounding box center [1072, 744] width 86 height 23
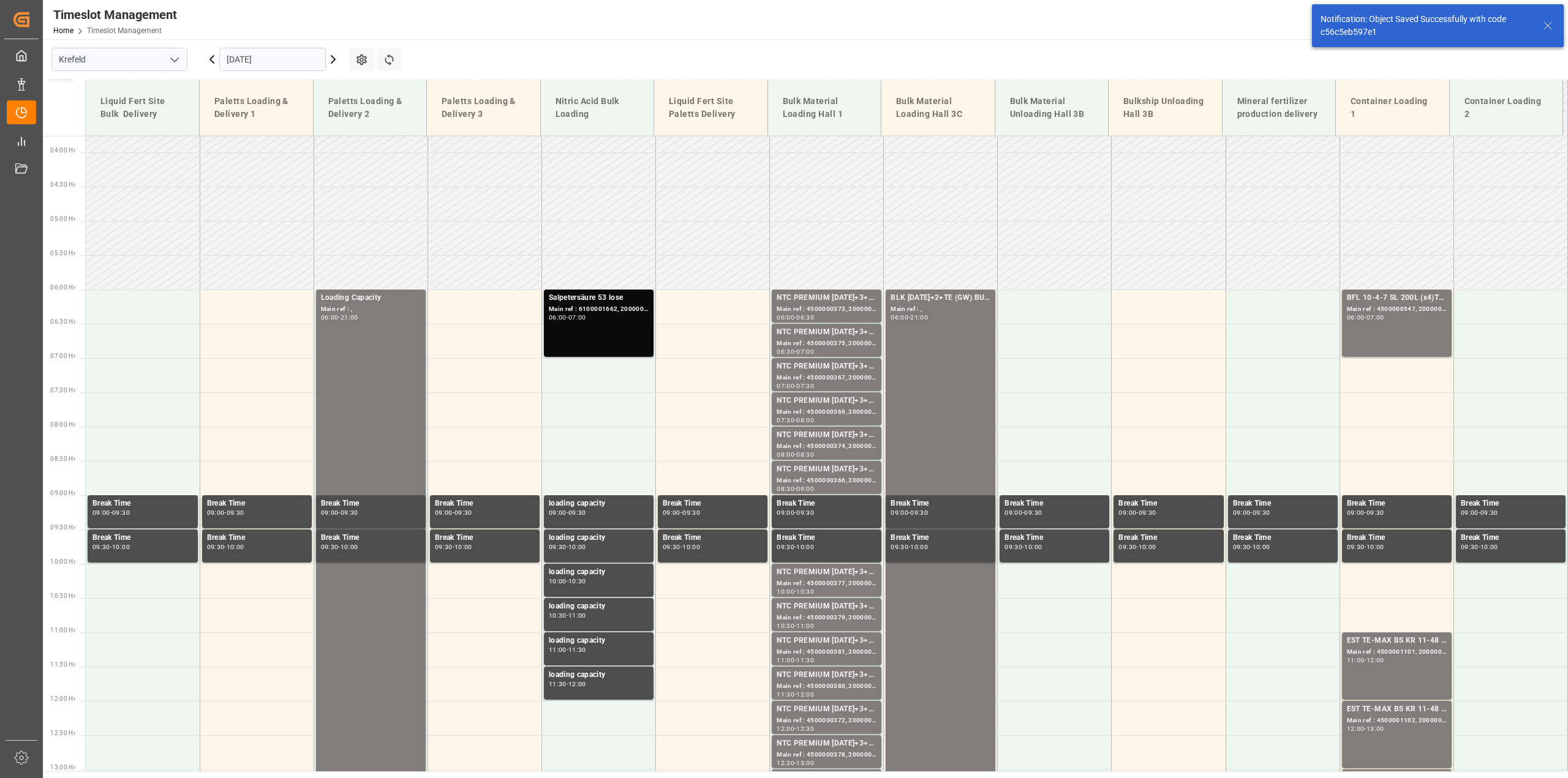
scroll to position [195, 0]
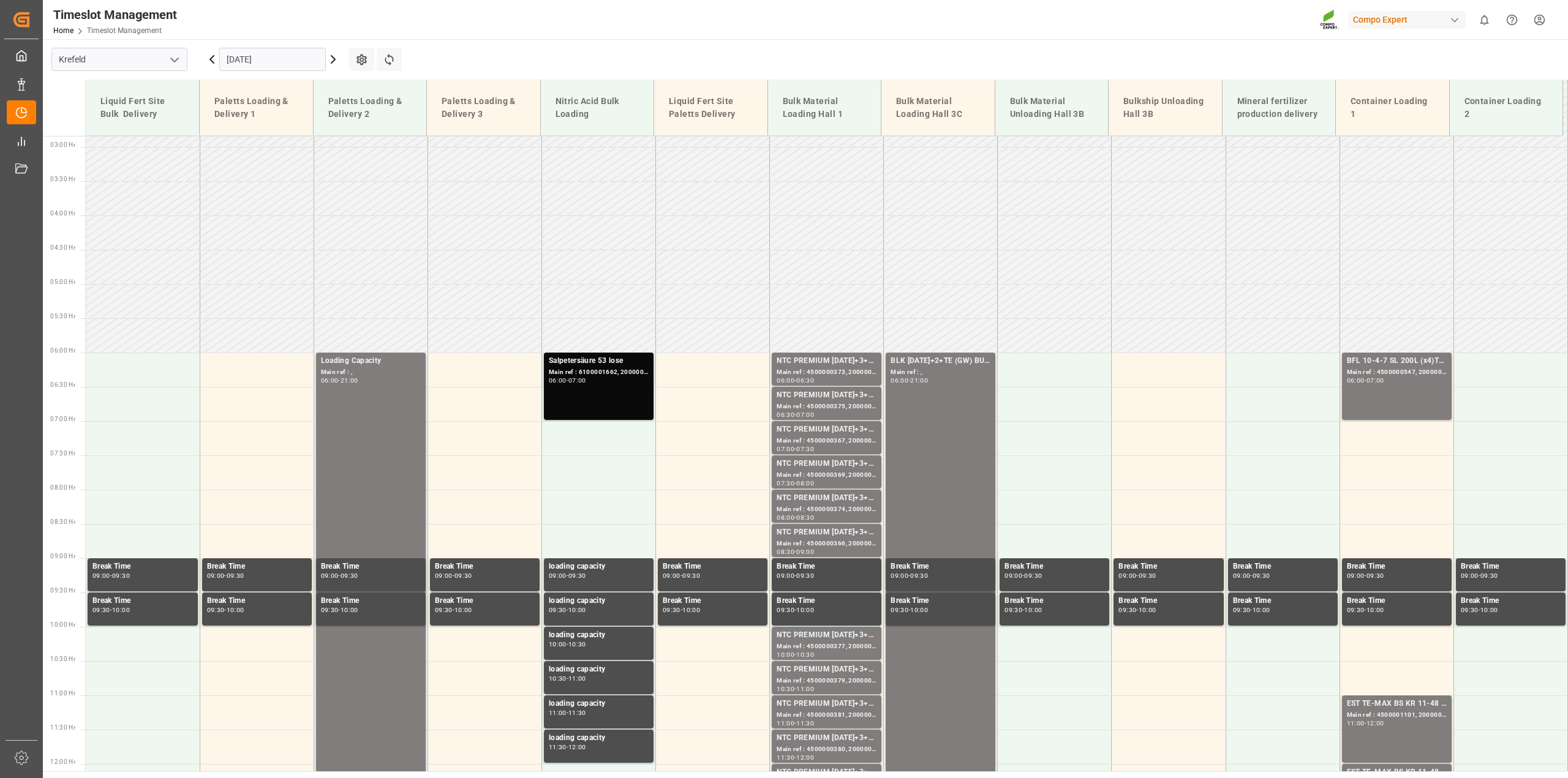
click at [603, 392] on div "Salpetersäure 53 lose Main ref : 6100001662, 2000001410 06:00 - 07:00" at bounding box center [599, 386] width 100 height 62
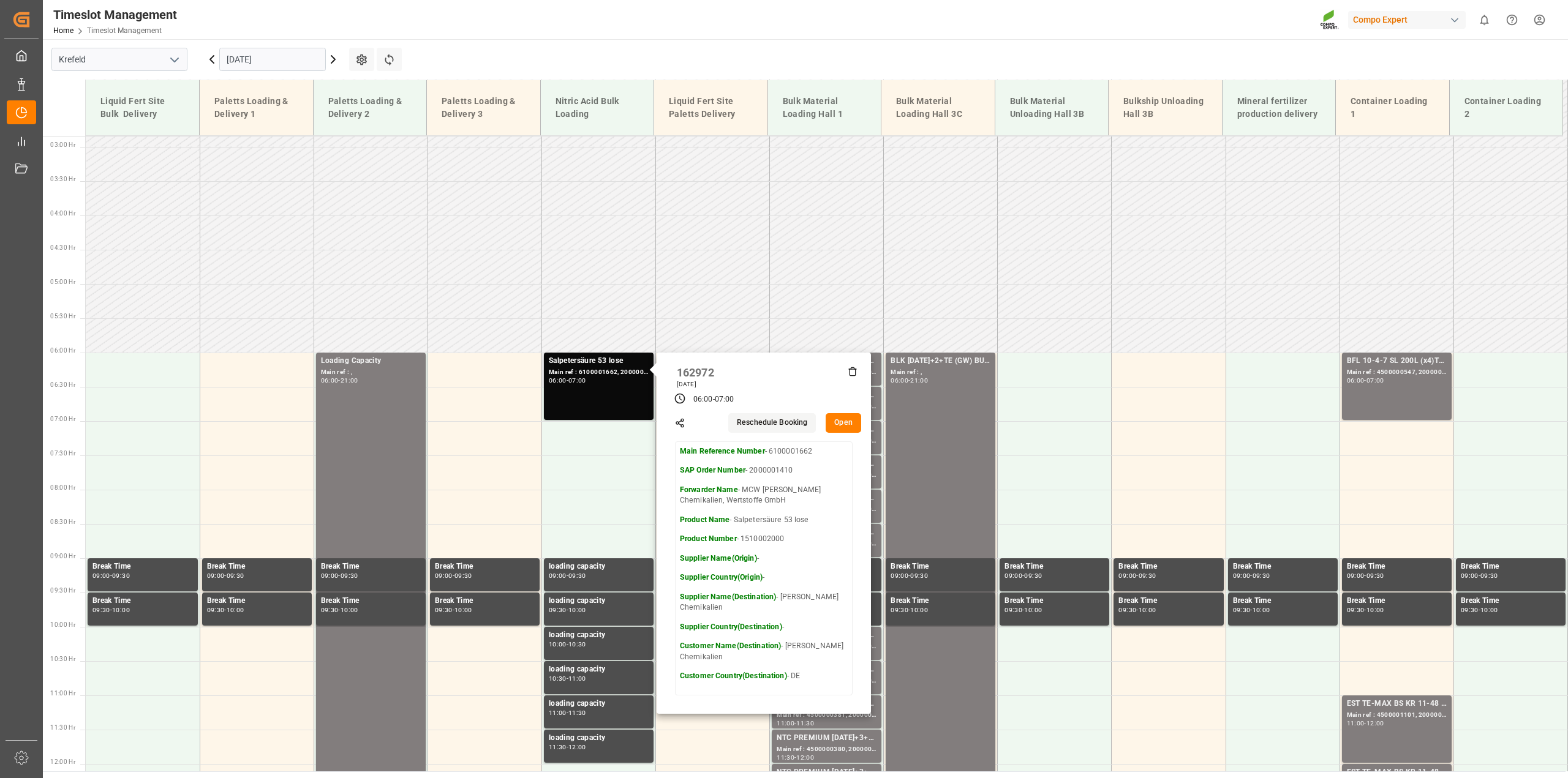
click at [849, 423] on button "Open" at bounding box center [843, 423] width 36 height 20
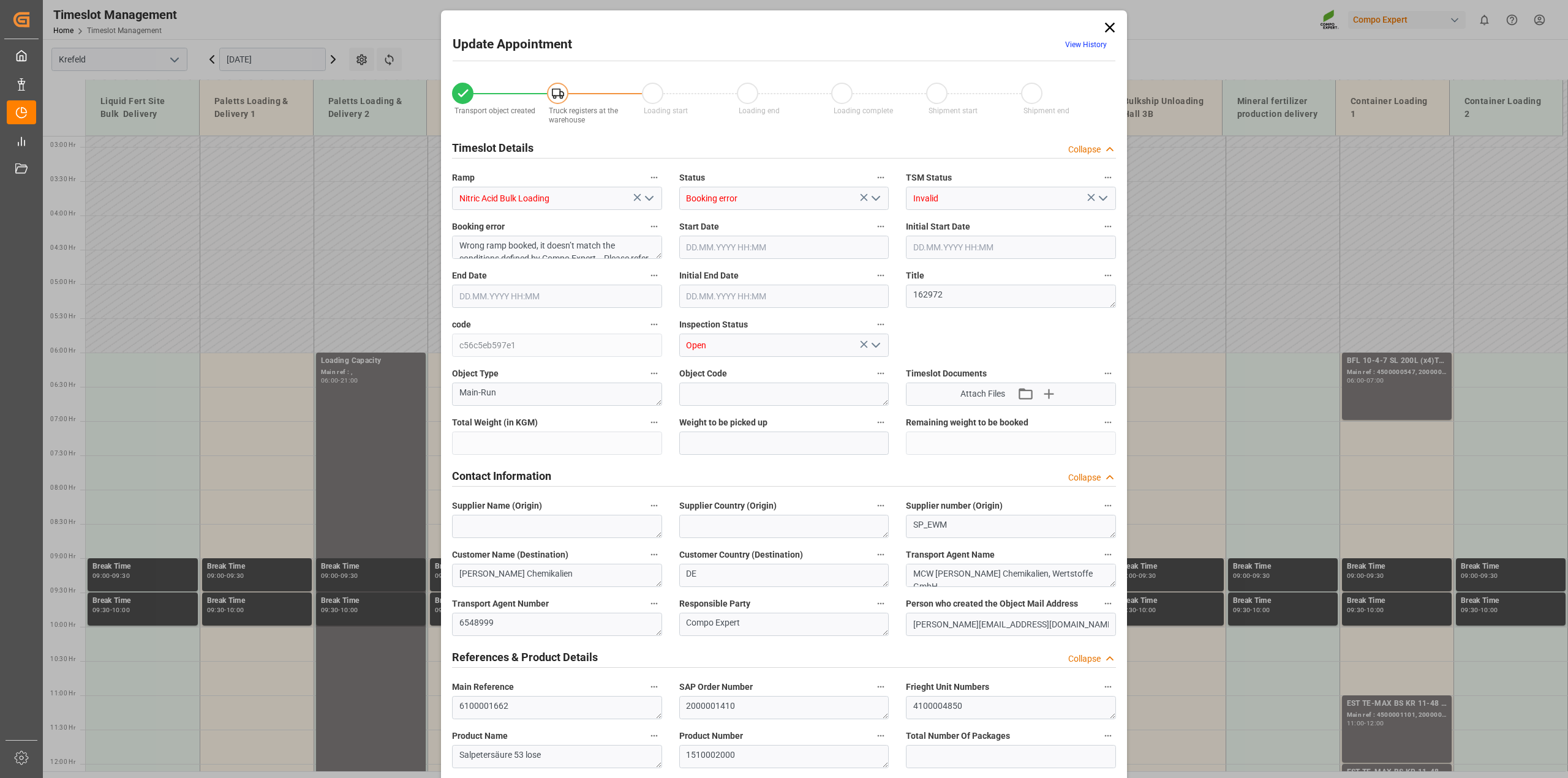
type input "6000"
type input "0"
type input "[DATE] 06:00"
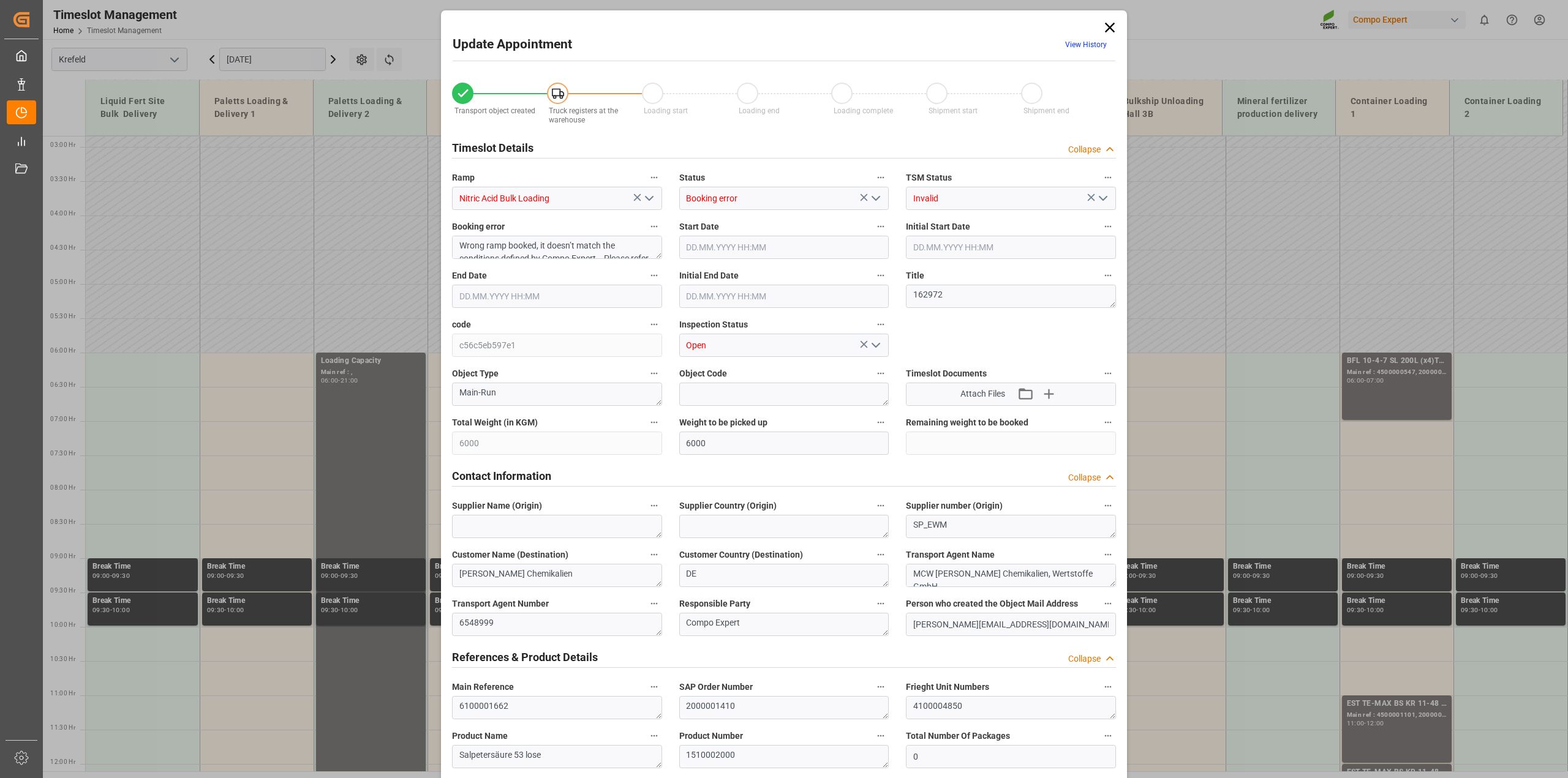
type input "[DATE] 07:00"
type input "[DATE] 09:22"
type input "[DATE] 08:44"
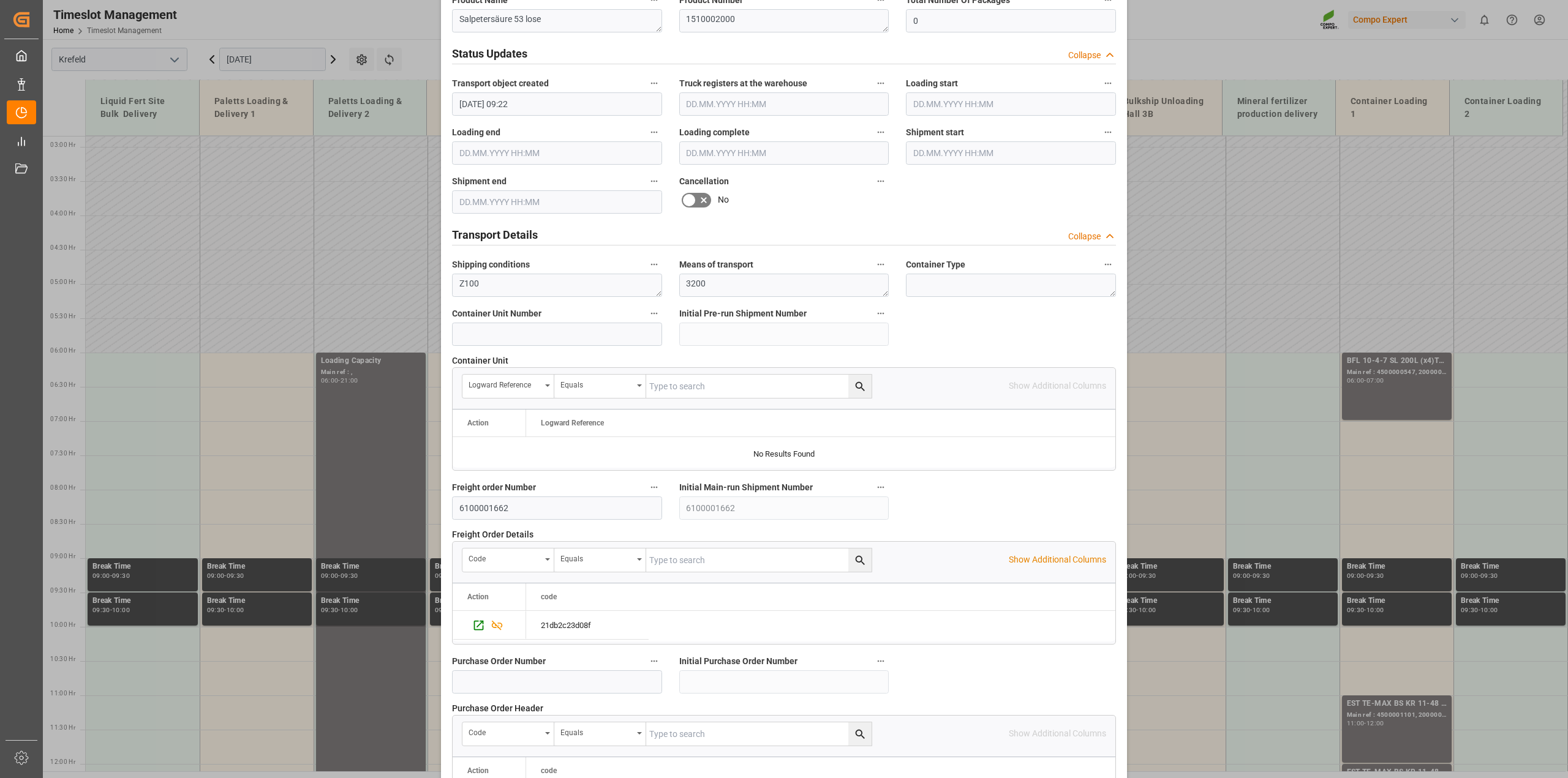
scroll to position [922, 0]
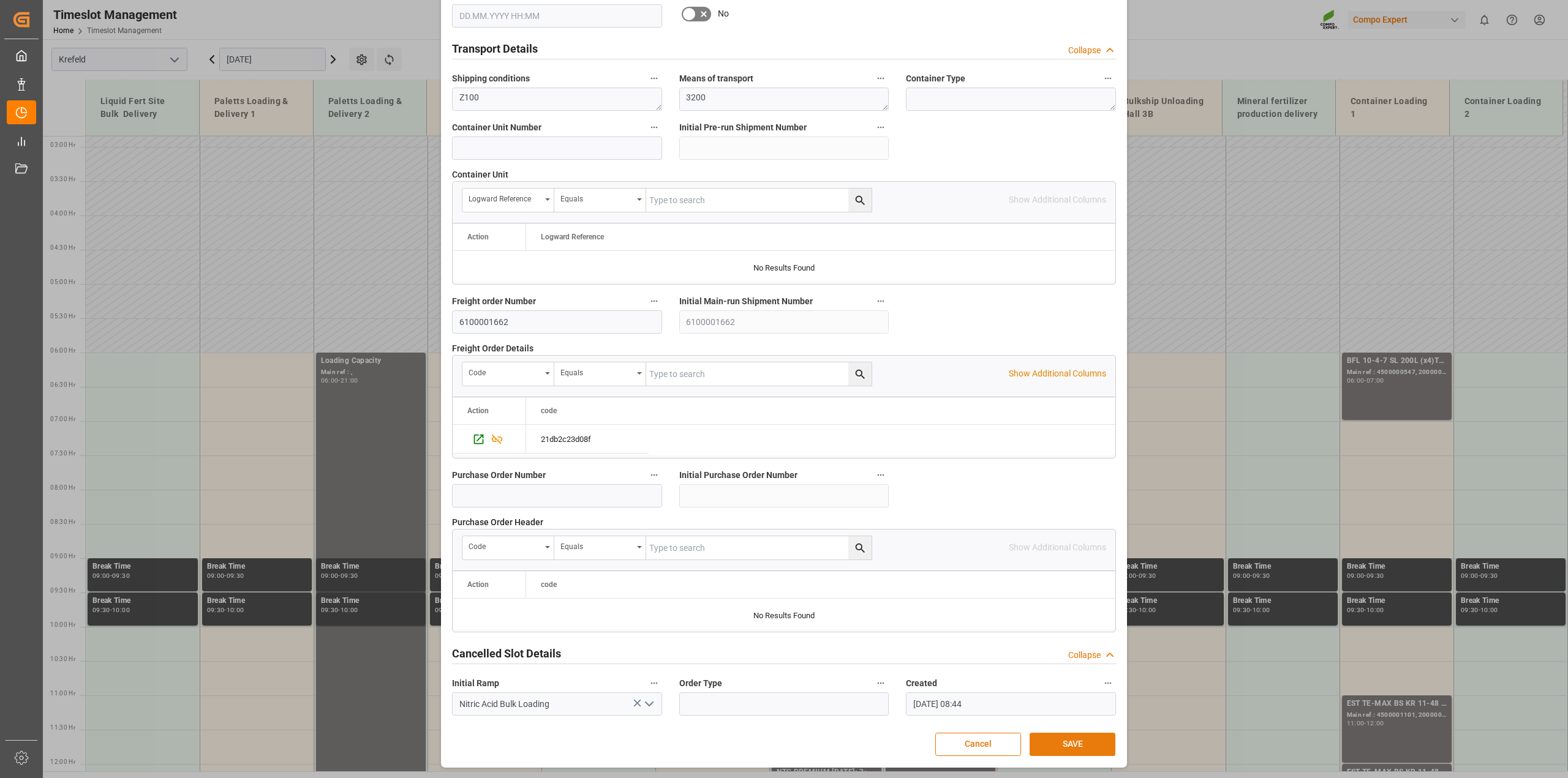
click at [1067, 745] on button "SAVE" at bounding box center [1072, 744] width 86 height 23
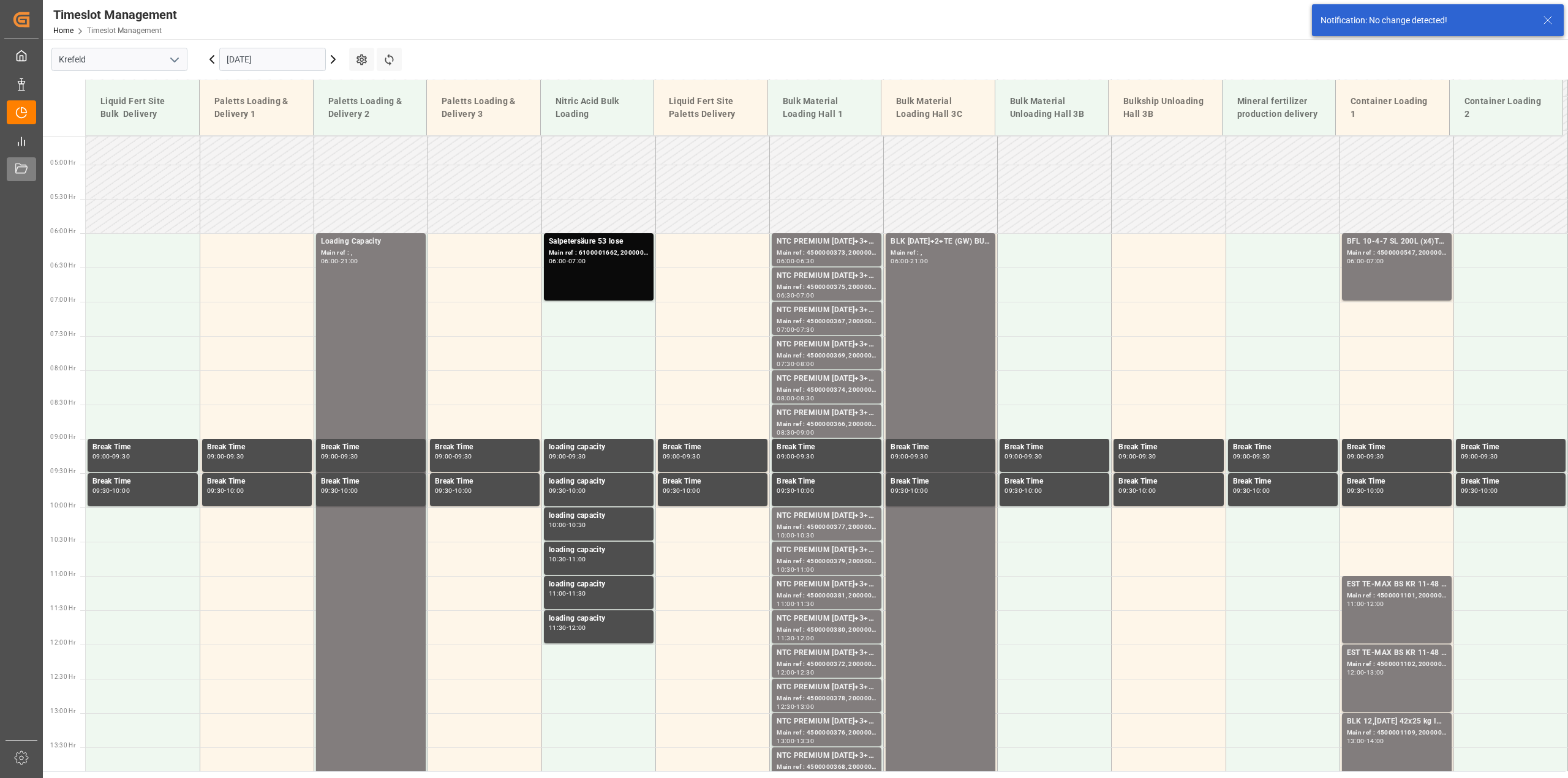
scroll to position [348, 0]
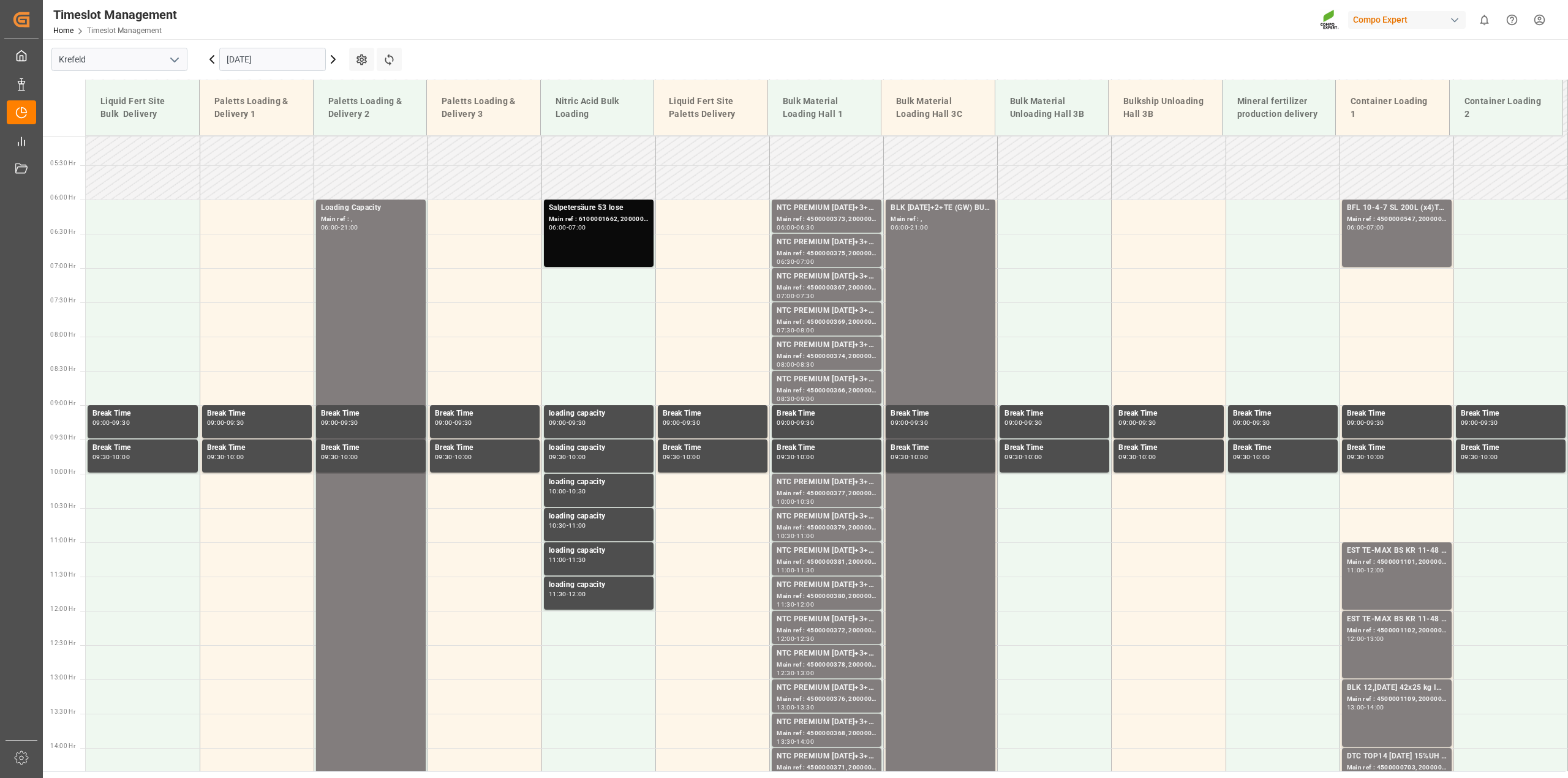
click at [579, 246] on div "Salpetersäure 53 lose Main ref : 6100001662, 2000001410 06:00 - 07:00" at bounding box center [599, 233] width 100 height 62
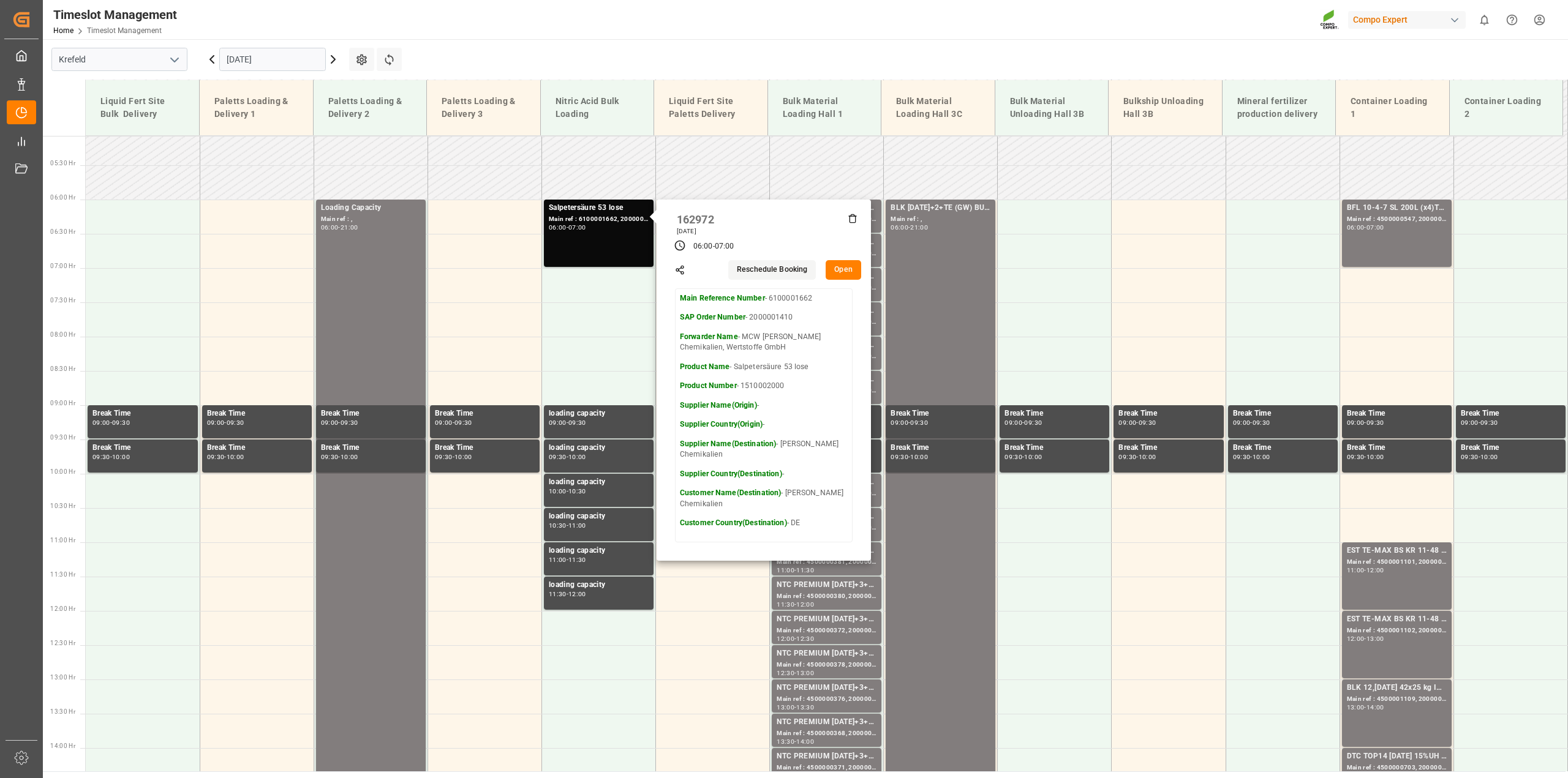
click at [834, 266] on button "Open" at bounding box center [843, 270] width 36 height 20
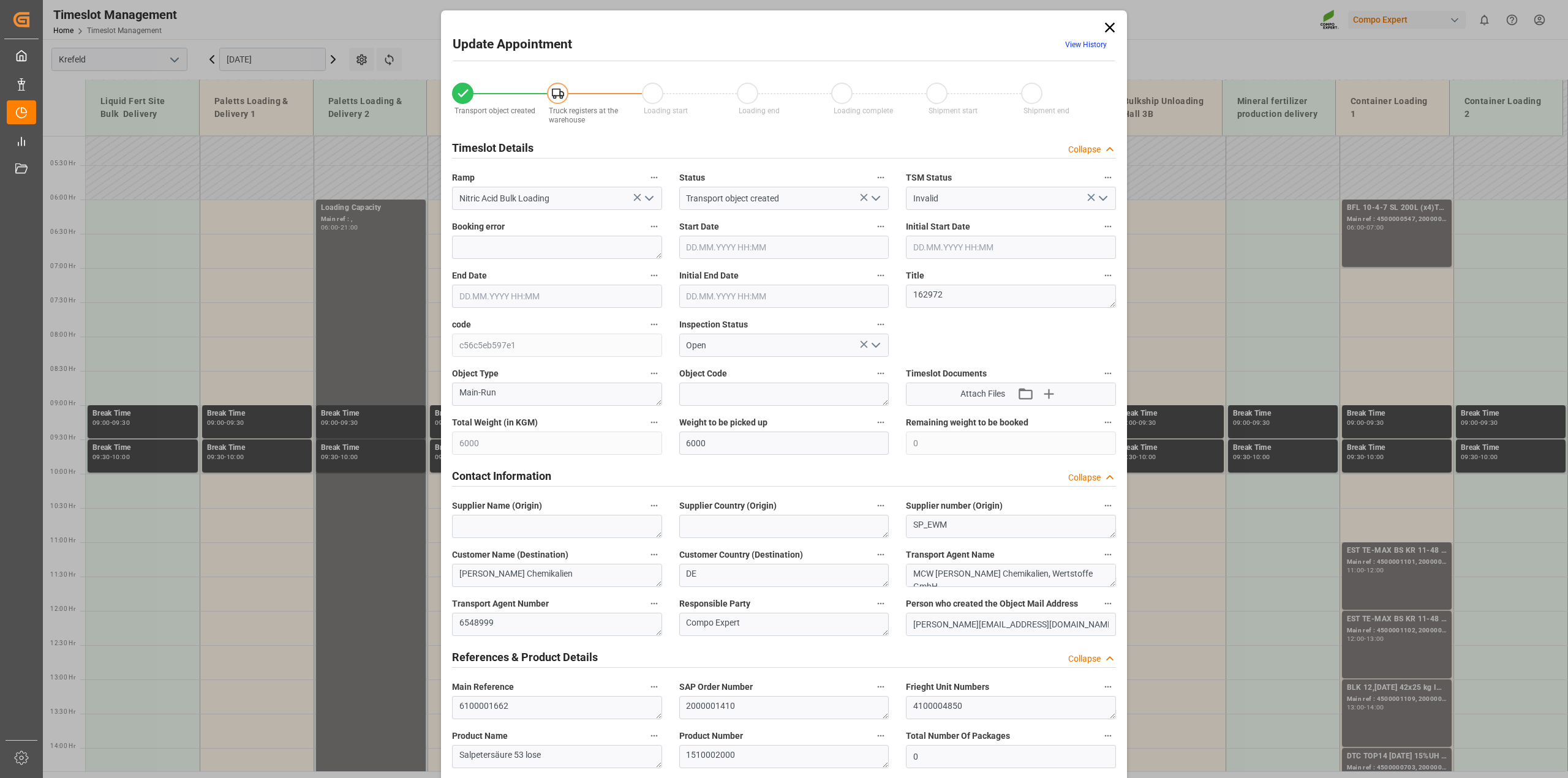
type input "6000"
type input "0"
type input "[DATE] 06:00"
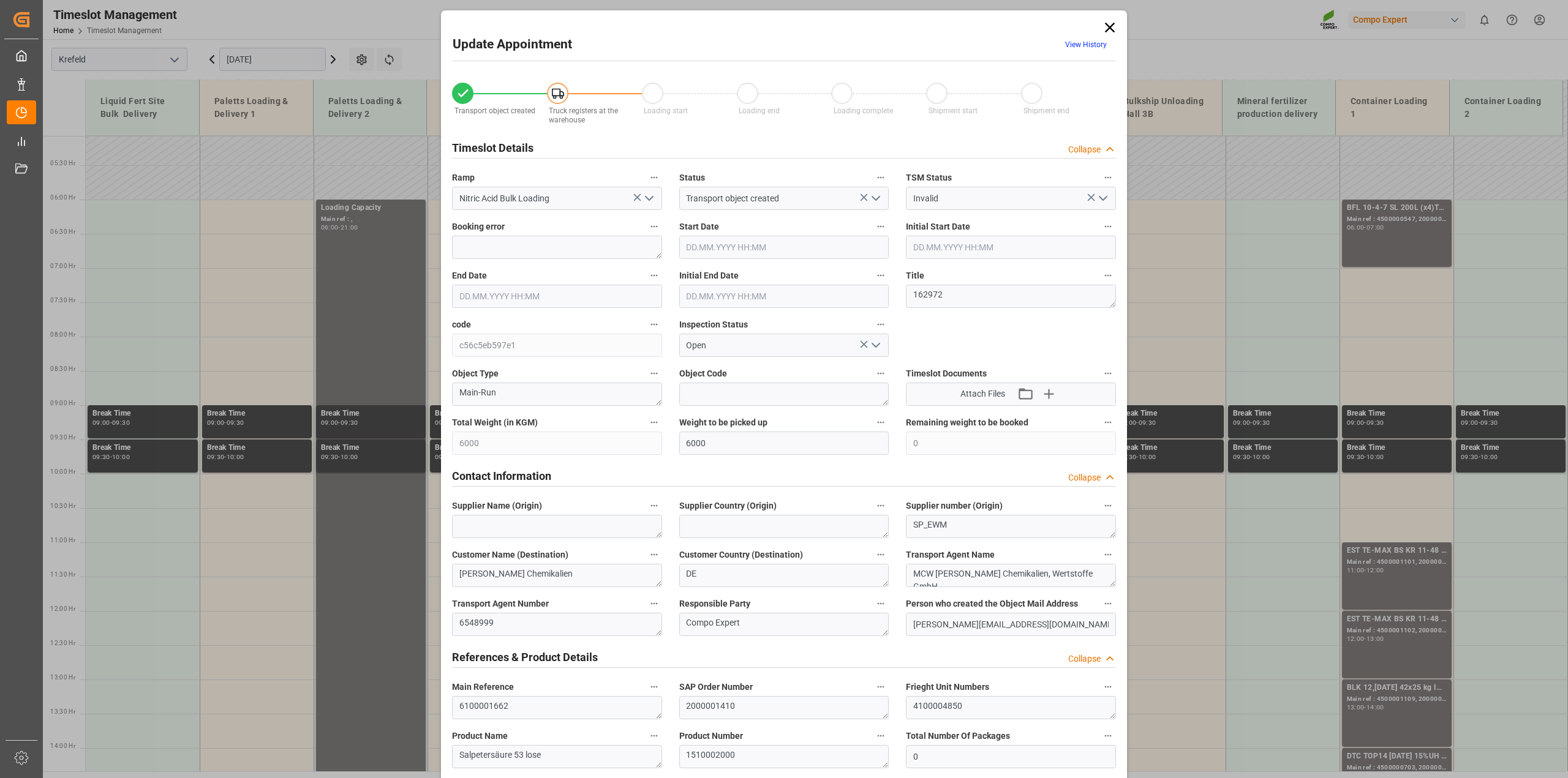
type input "[DATE] 06:00"
type input "[DATE] 07:00"
type input "[DATE] 09:22"
type input "[DATE] 08:44"
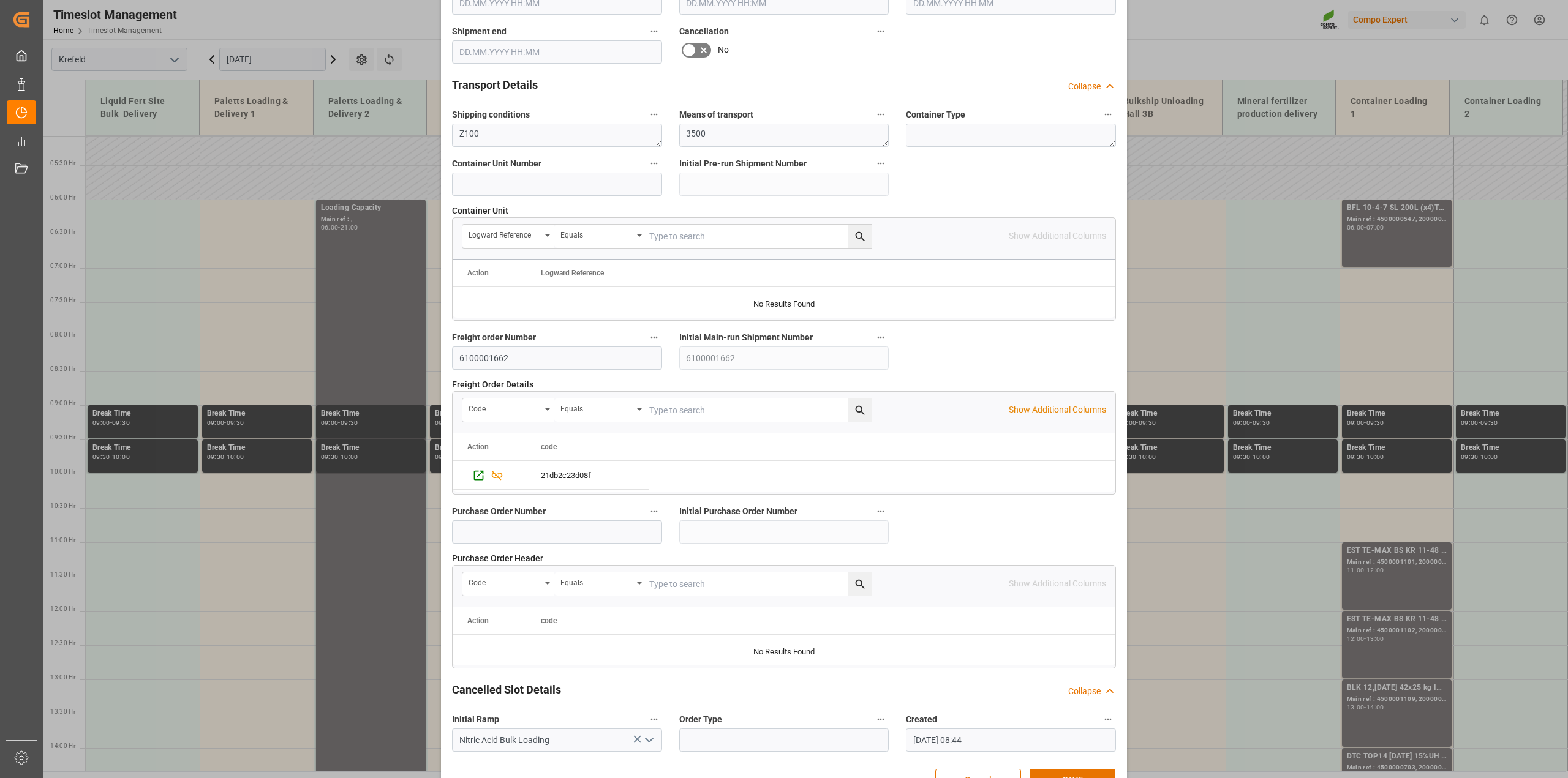
scroll to position [922, 0]
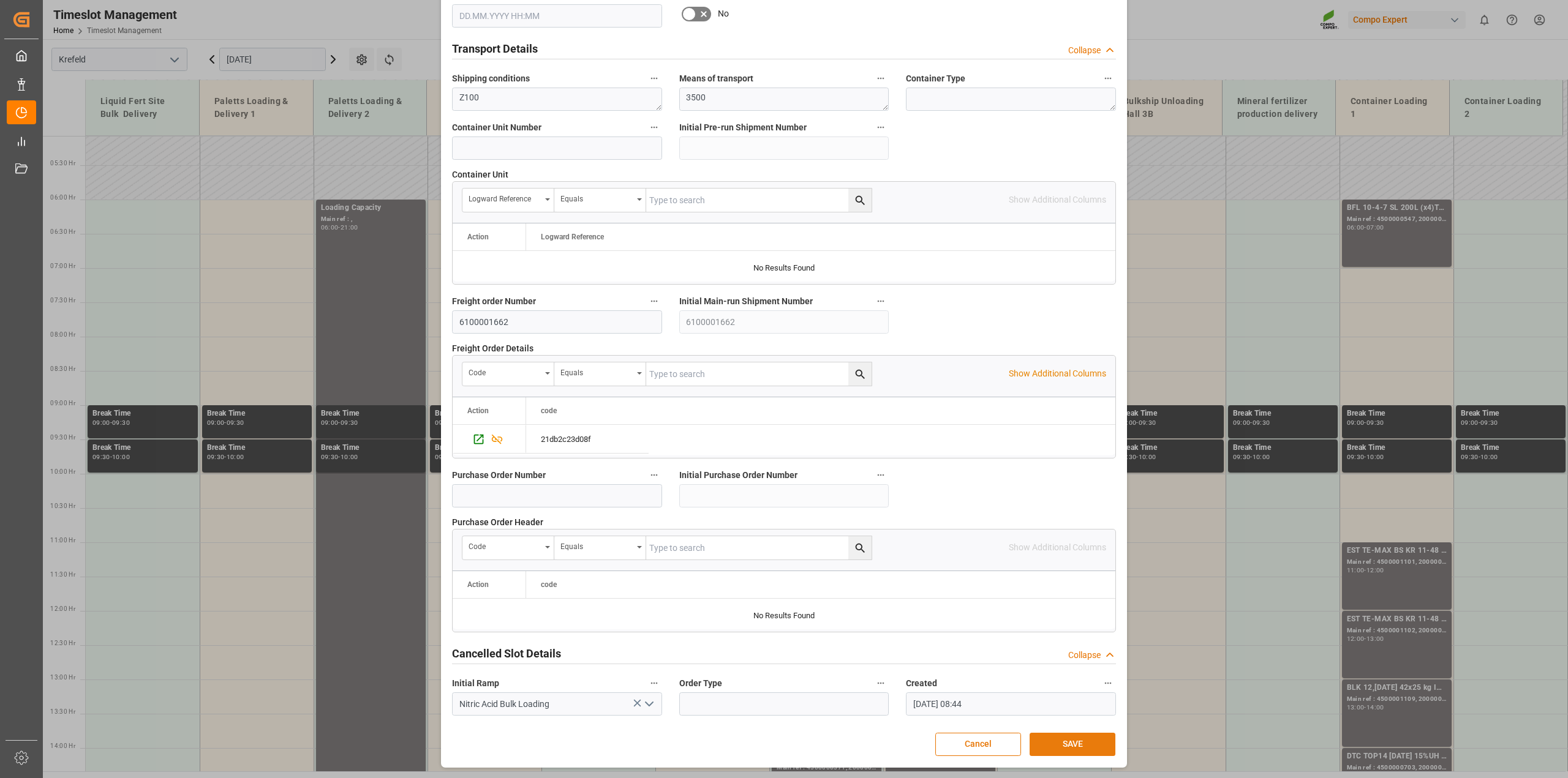
click at [1052, 739] on button "SAVE" at bounding box center [1072, 744] width 86 height 23
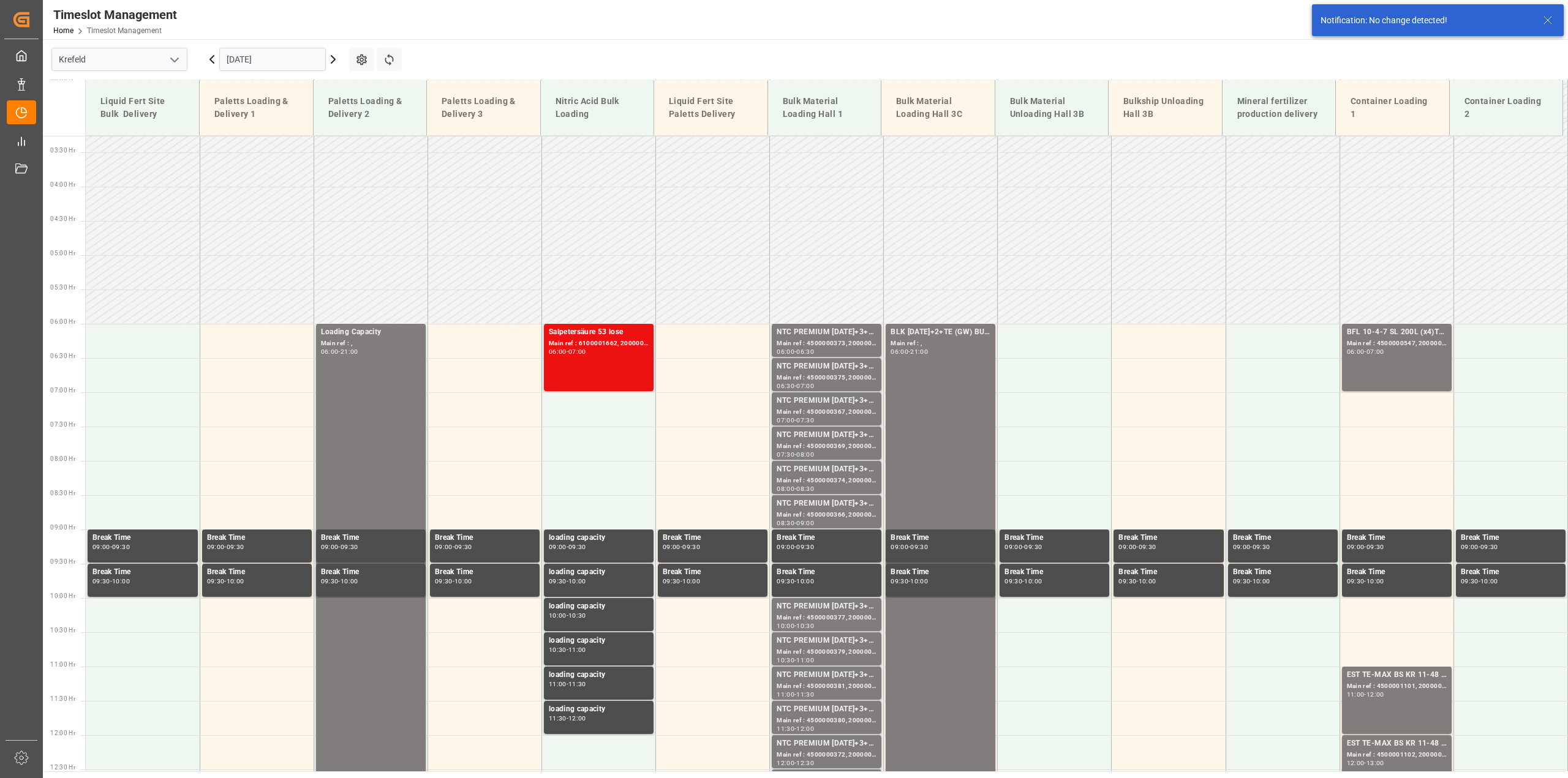
scroll to position [348, 0]
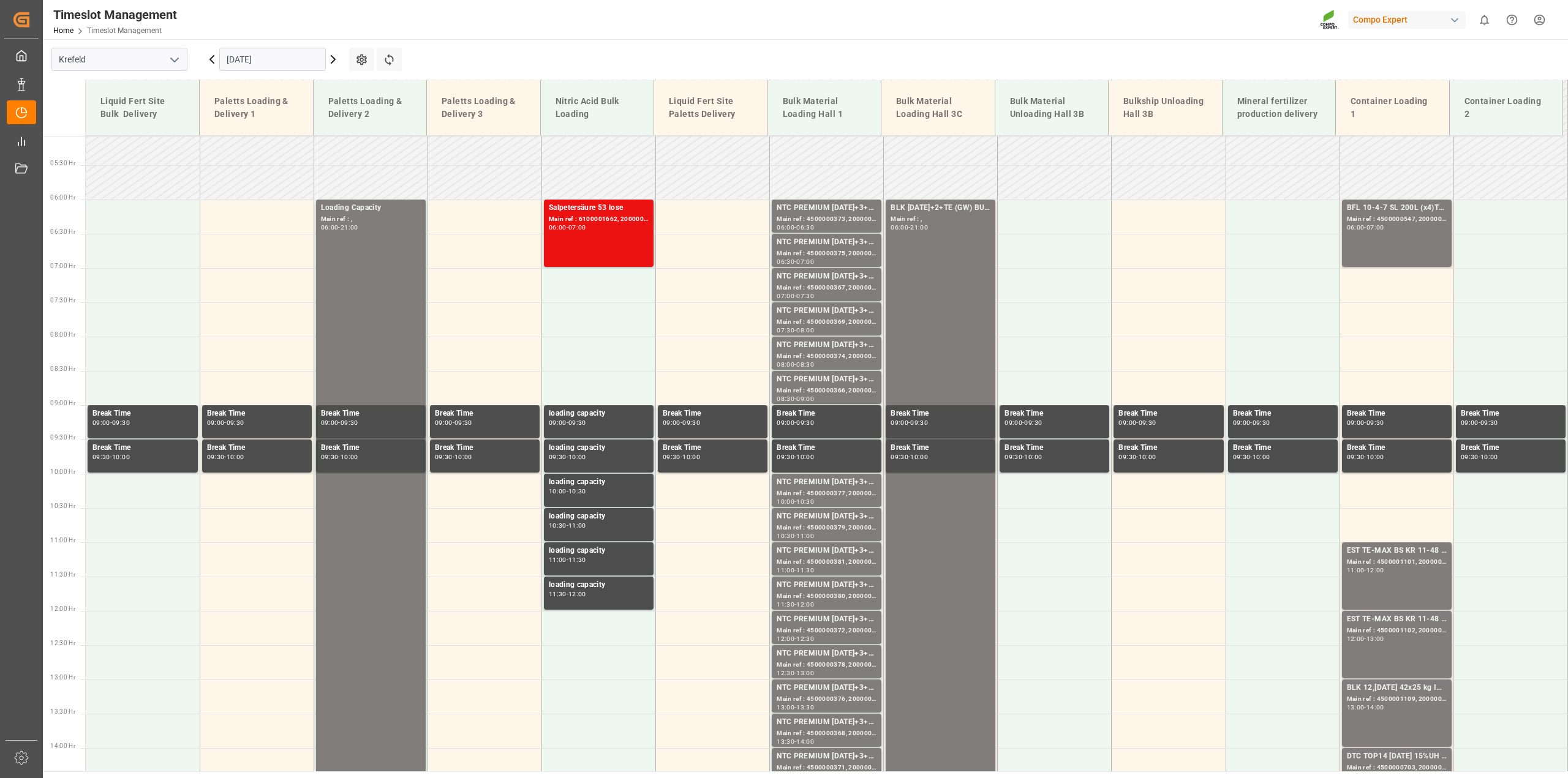
click at [331, 58] on icon at bounding box center [333, 59] width 14 height 14
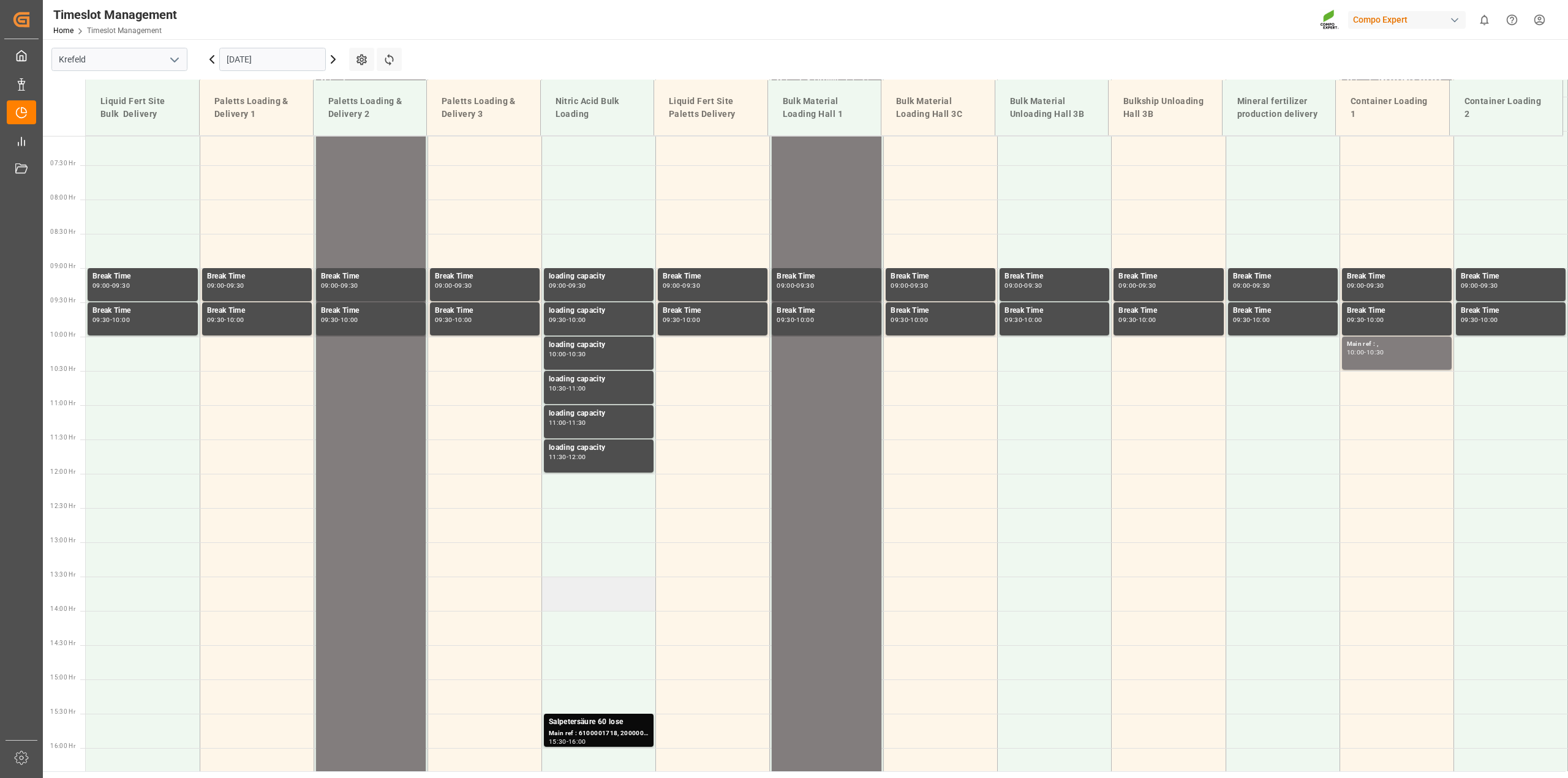
scroll to position [714, 0]
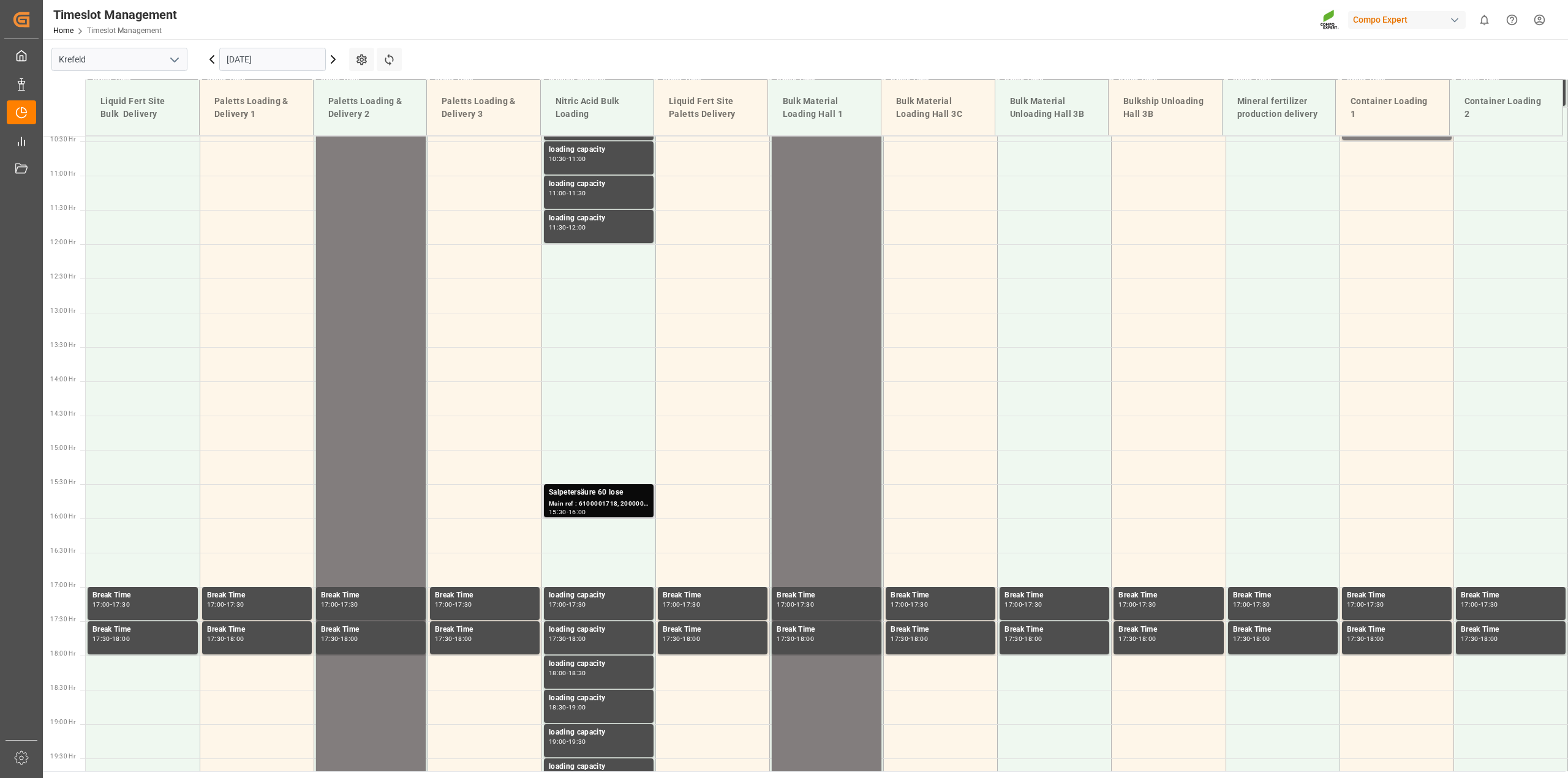
click at [602, 496] on div "Salpetersäure 60 lose" at bounding box center [599, 493] width 100 height 12
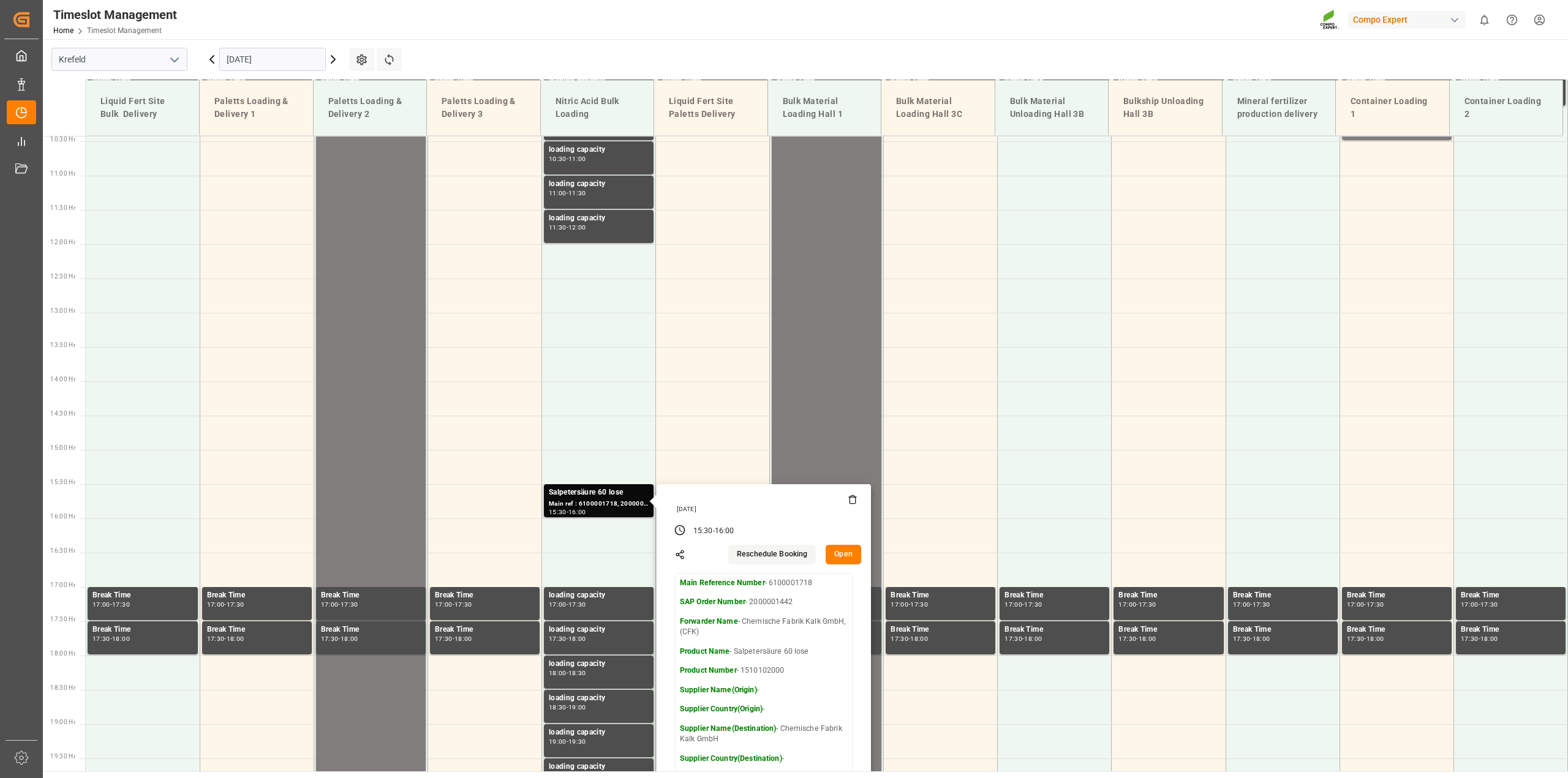
click at [840, 557] on button "Open" at bounding box center [843, 554] width 36 height 20
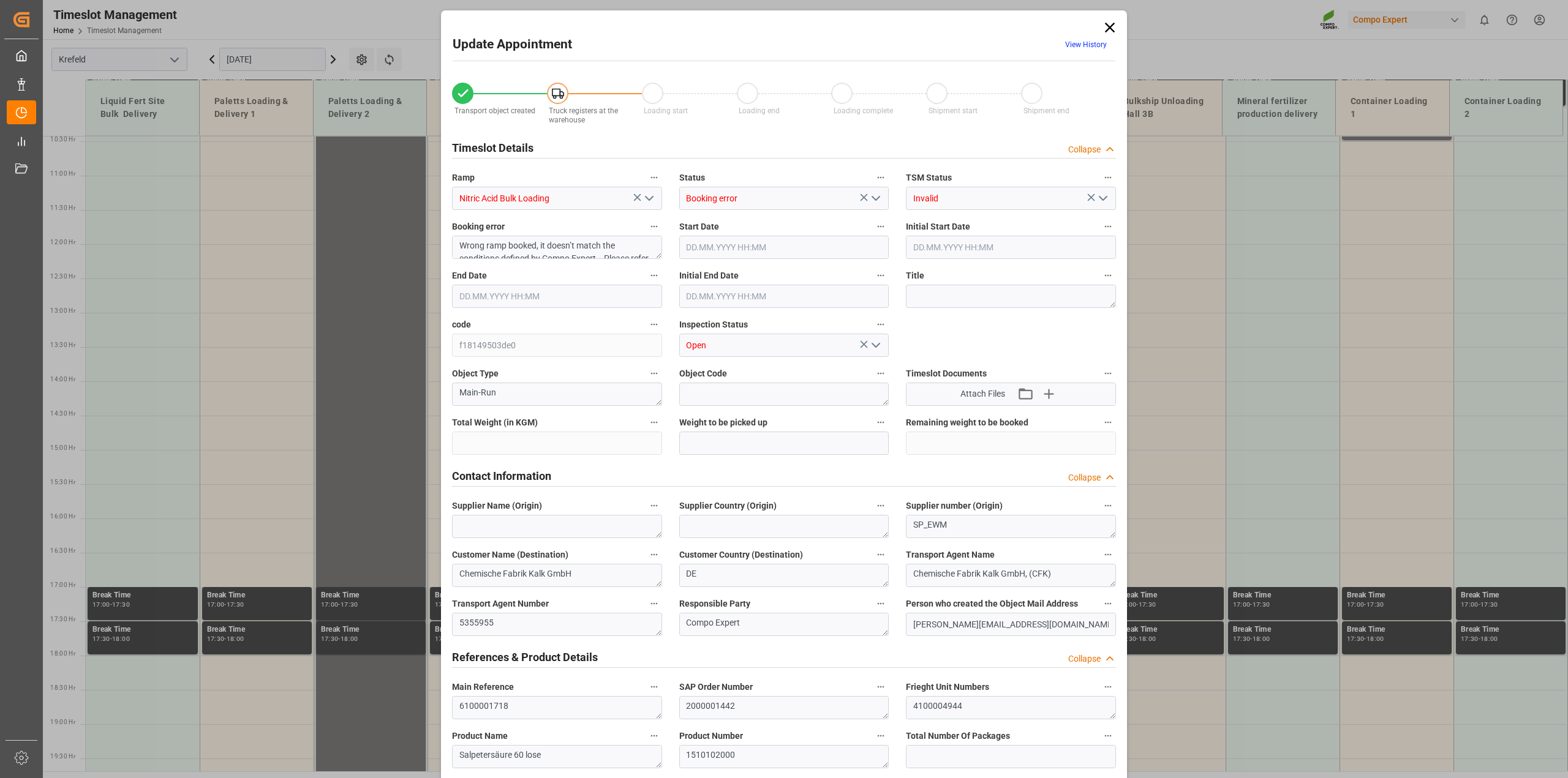
type input "10000"
type input "0"
type input "[DATE] 15:30"
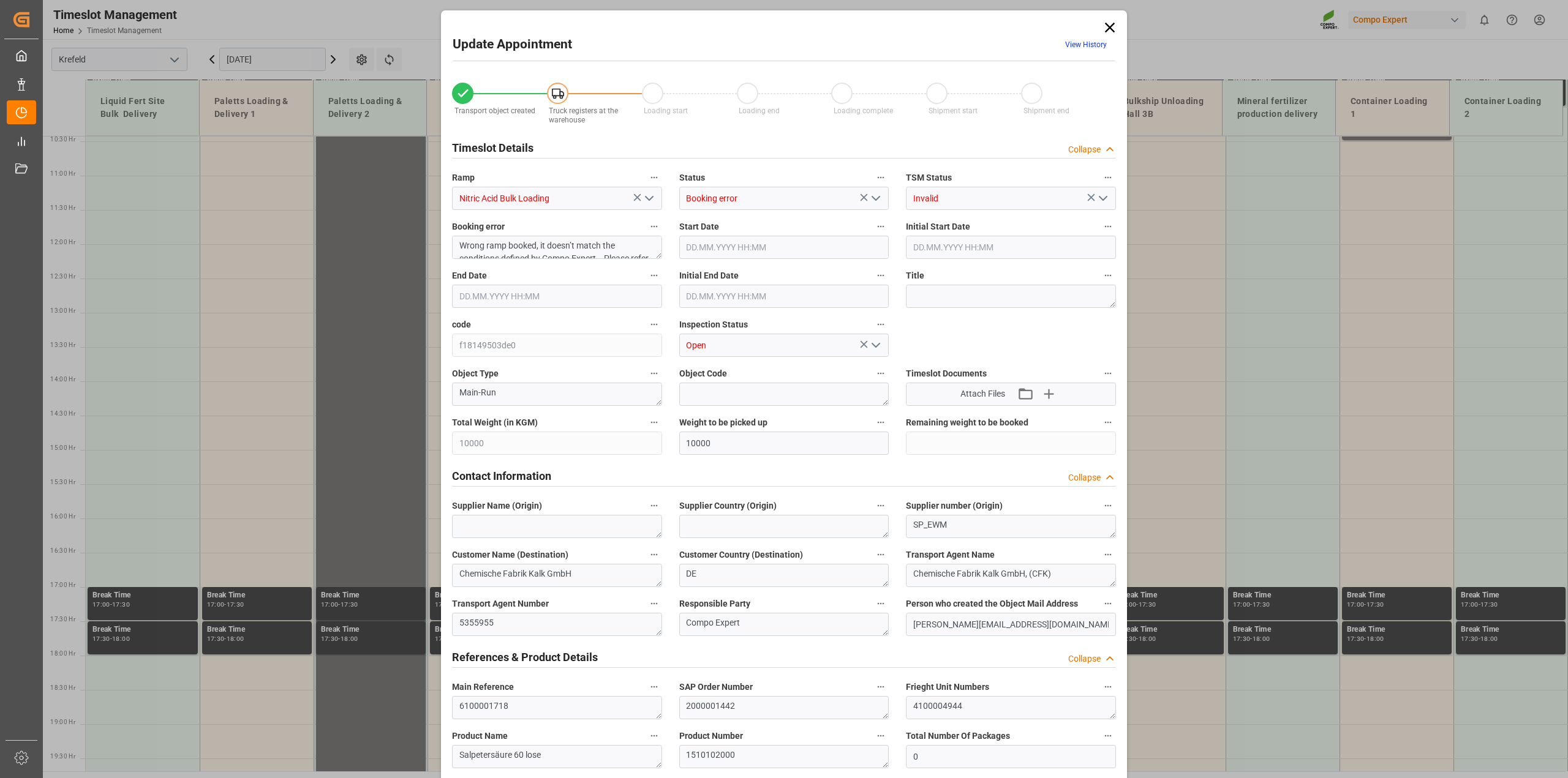
type input "[DATE] 16:00"
type input "[DATE] 13:39"
type input "[DATE] 12:57"
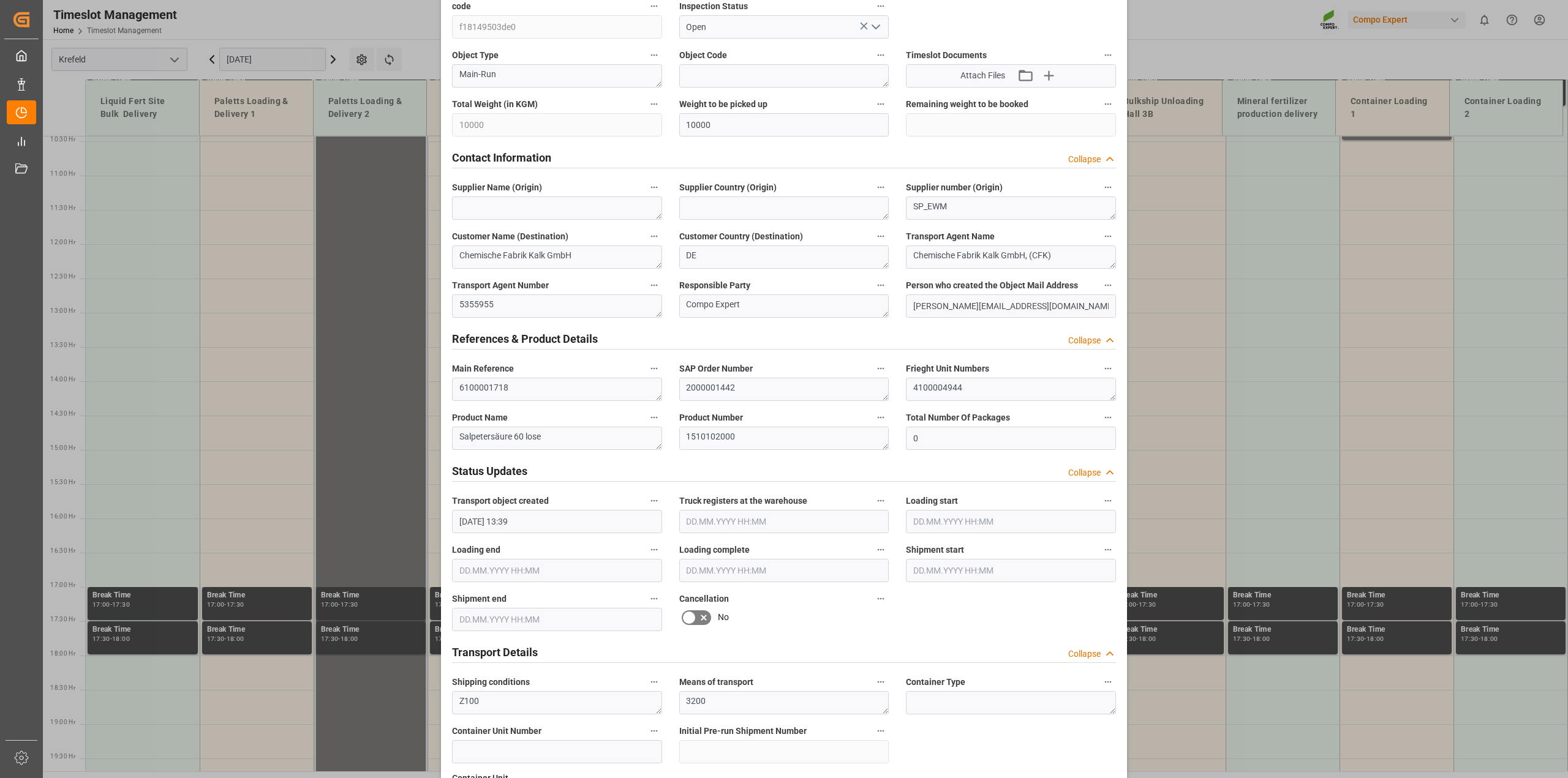
scroll to position [382, 0]
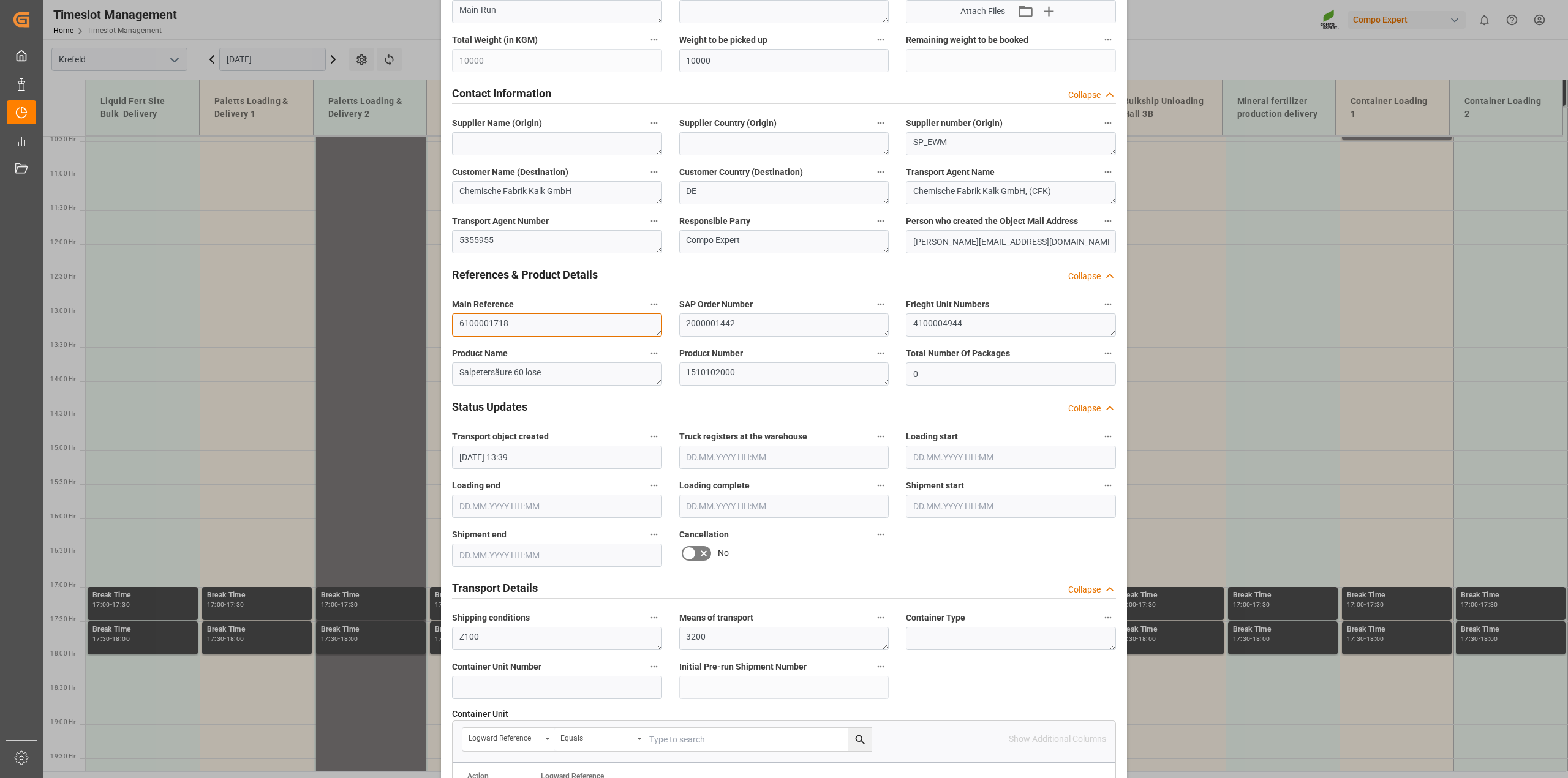
drag, startPoint x: 519, startPoint y: 318, endPoint x: 398, endPoint y: 314, distance: 121.1
click at [391, 317] on div "Update Appointment View History Transport object created Truck registers at the…" at bounding box center [784, 389] width 1568 height 778
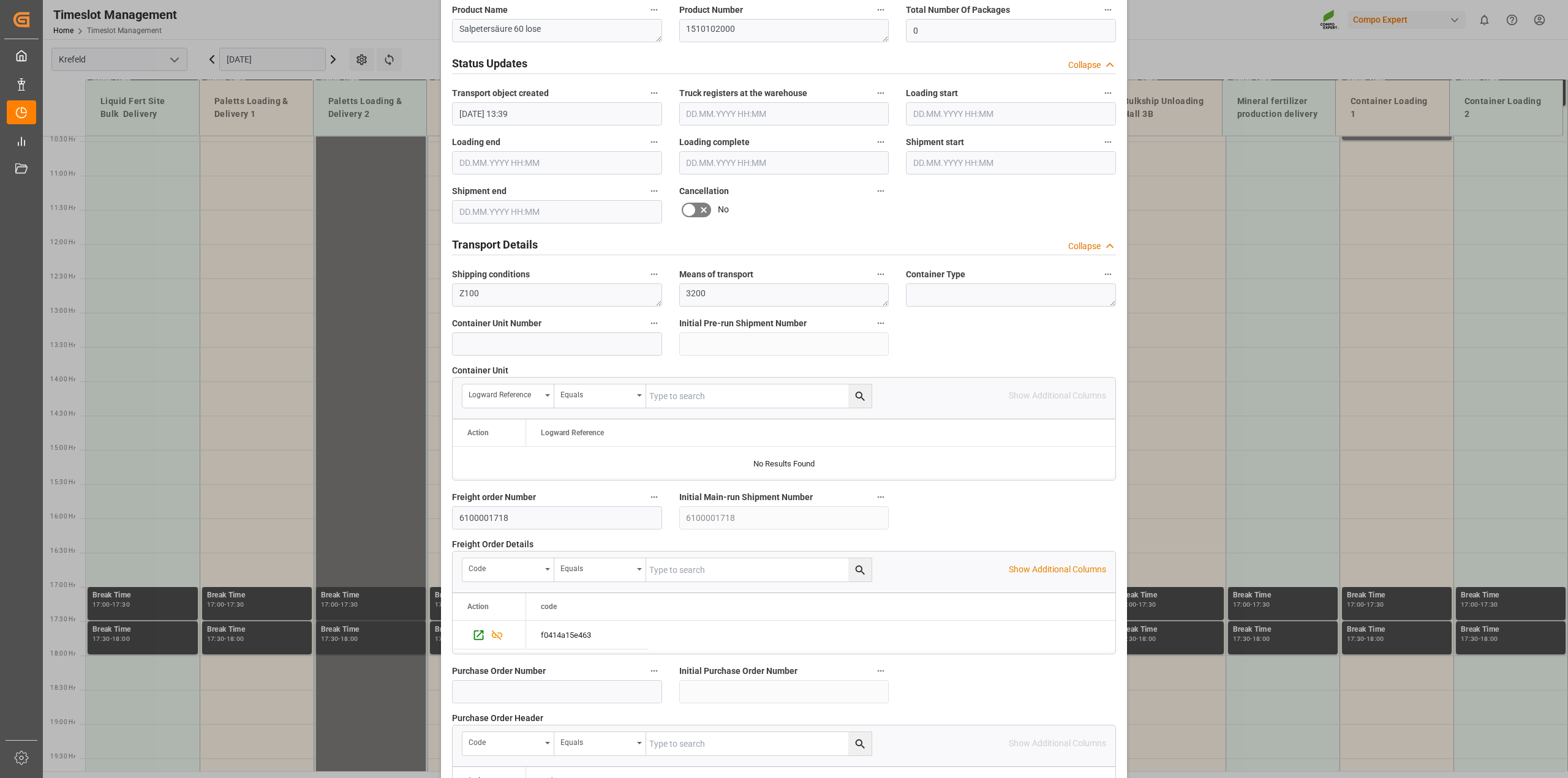
scroll to position [922, 0]
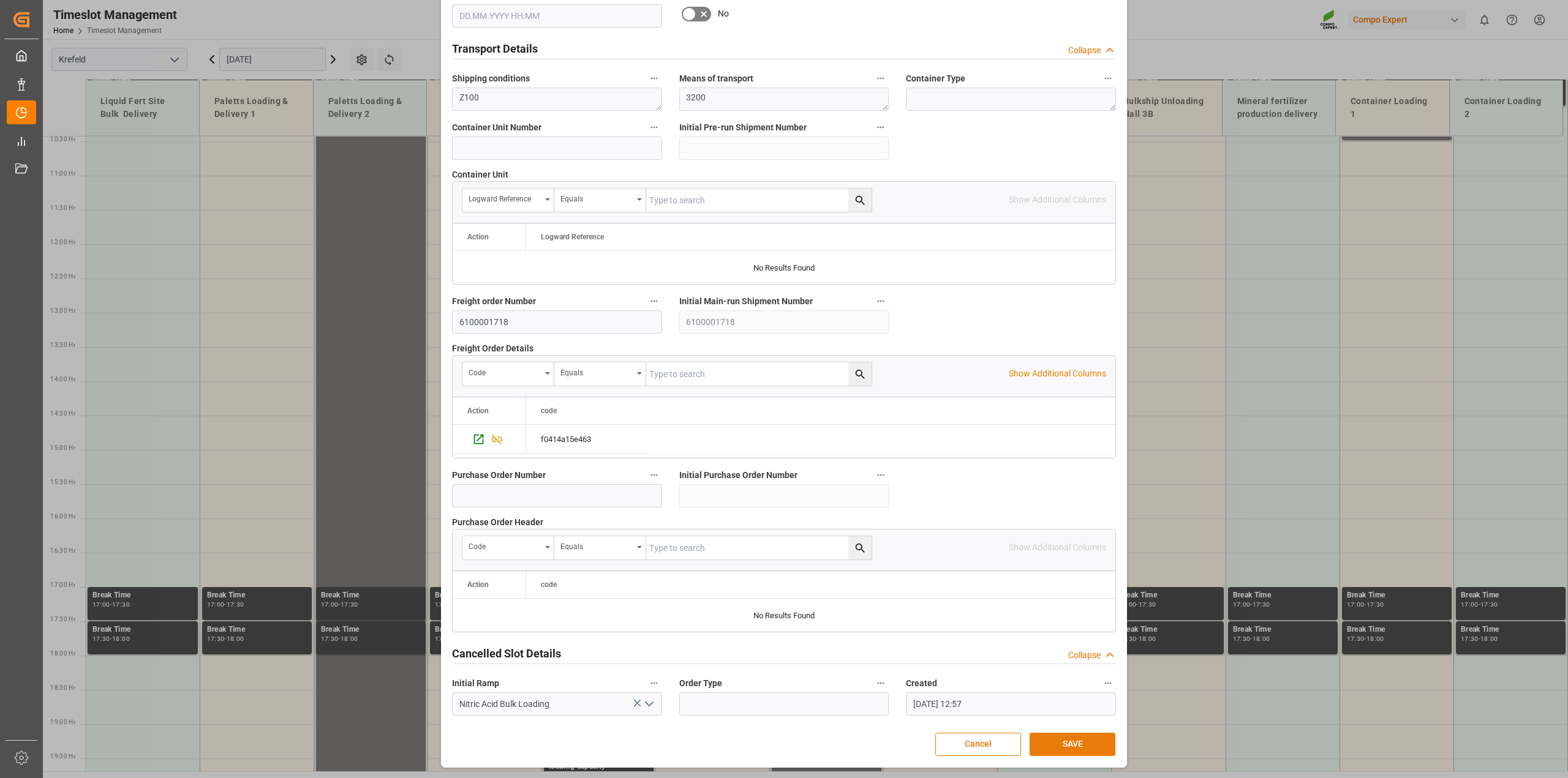
click at [1073, 738] on button "SAVE" at bounding box center [1072, 744] width 86 height 23
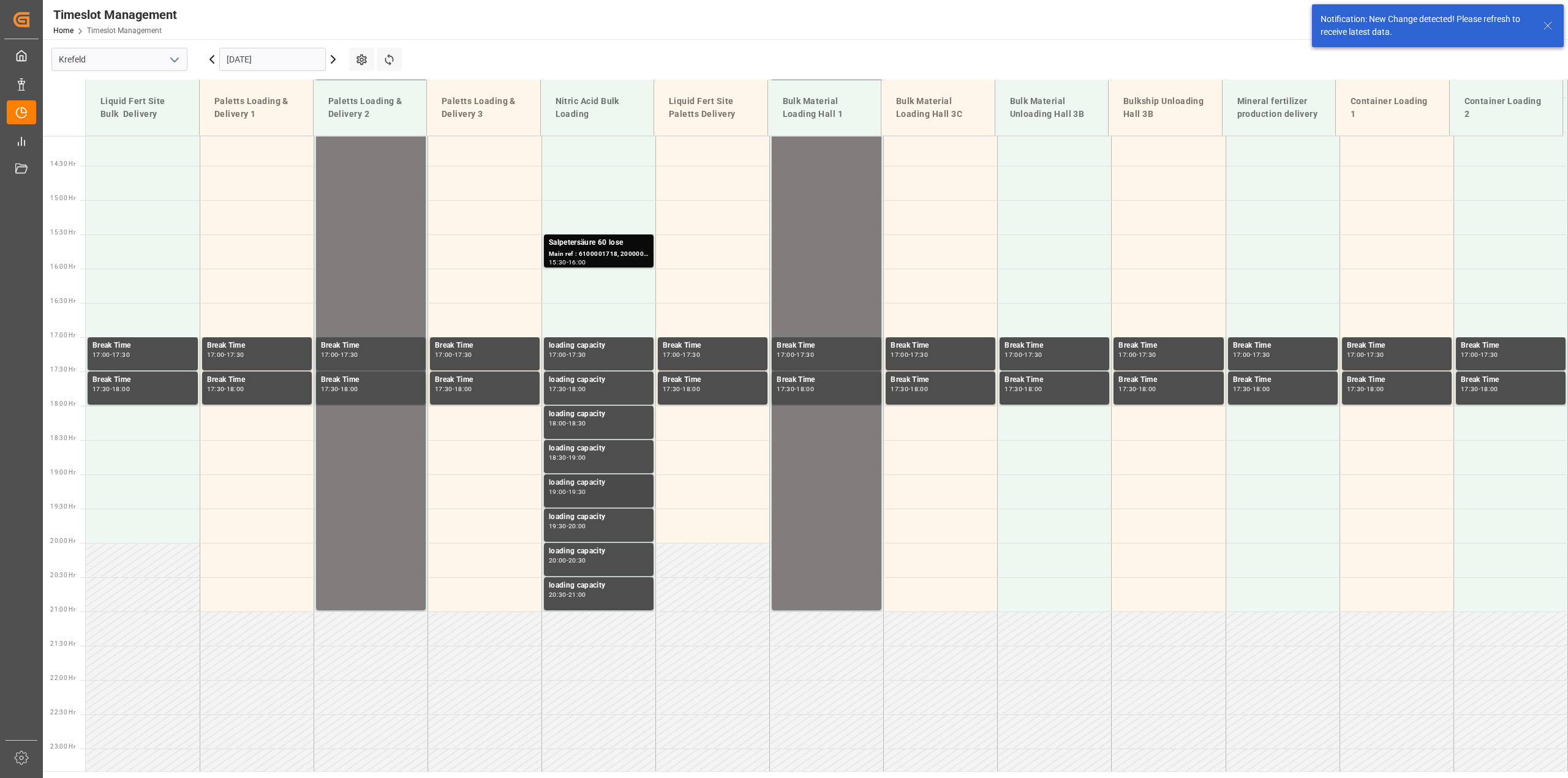
scroll to position [965, 0]
click at [610, 256] on div "Main ref : 6100001718, 2000001442" at bounding box center [599, 253] width 100 height 10
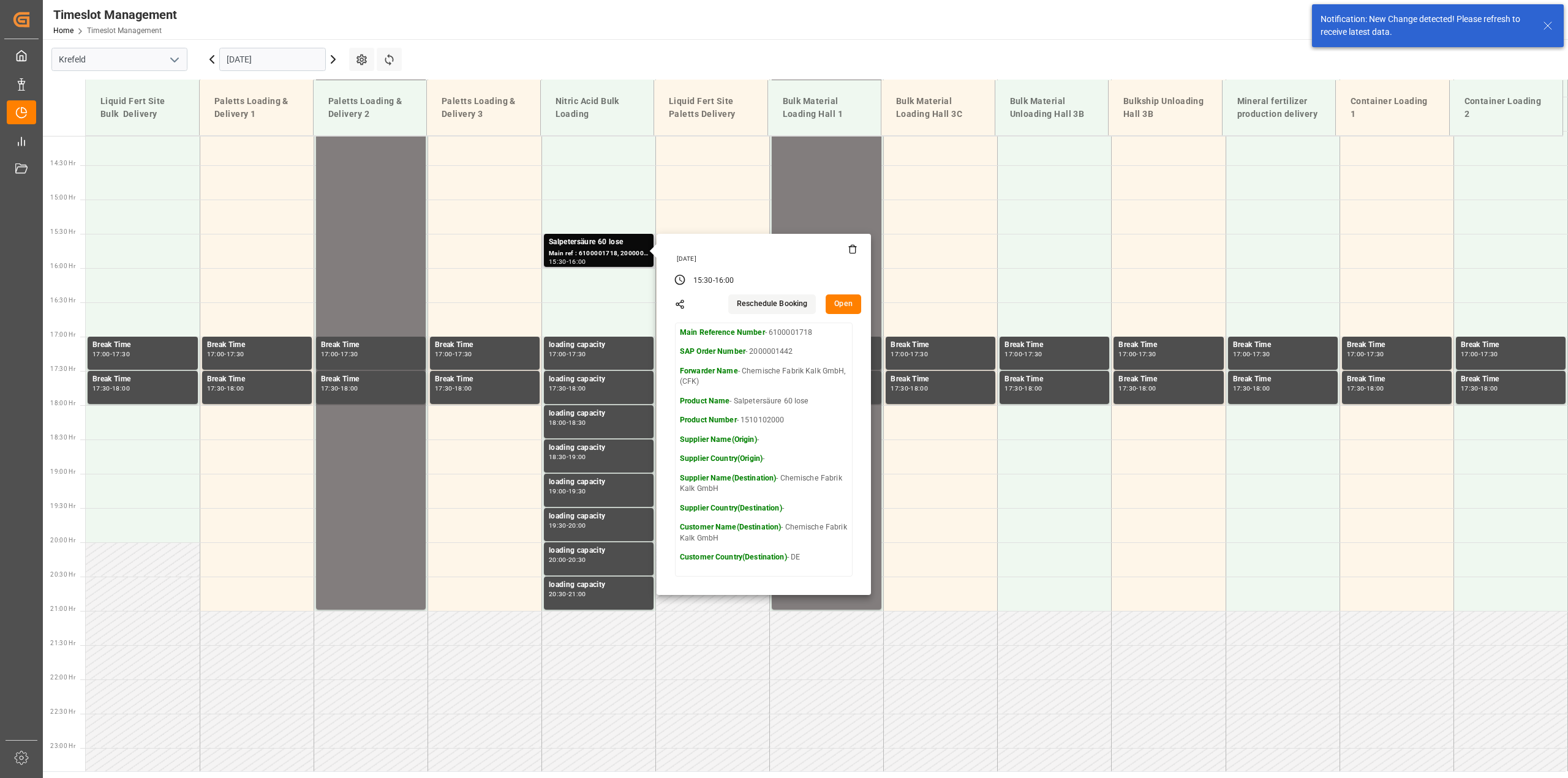
click at [842, 300] on button "Open" at bounding box center [843, 304] width 36 height 20
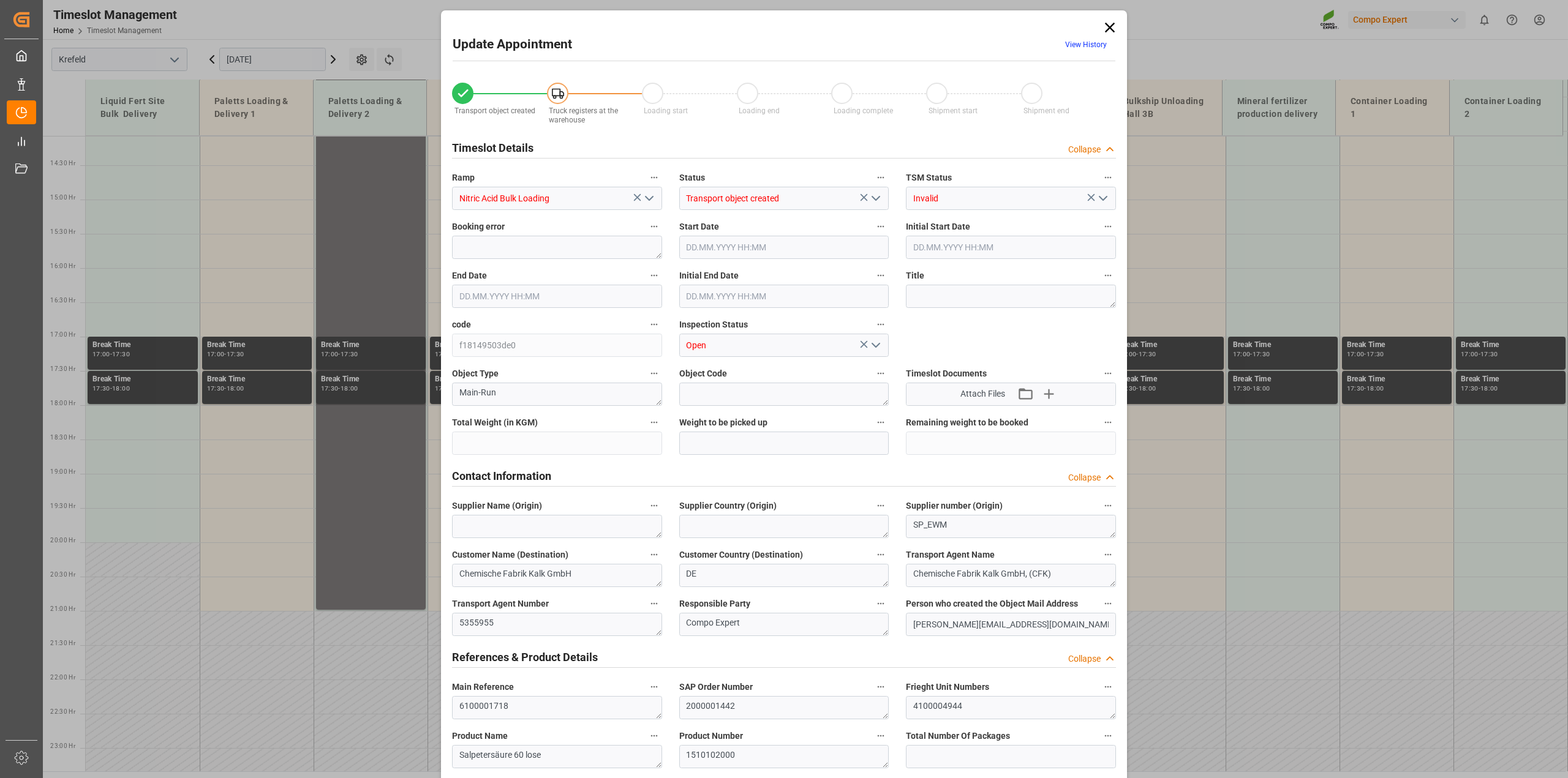
type input "10000"
type input "0"
type input "[DATE] 15:30"
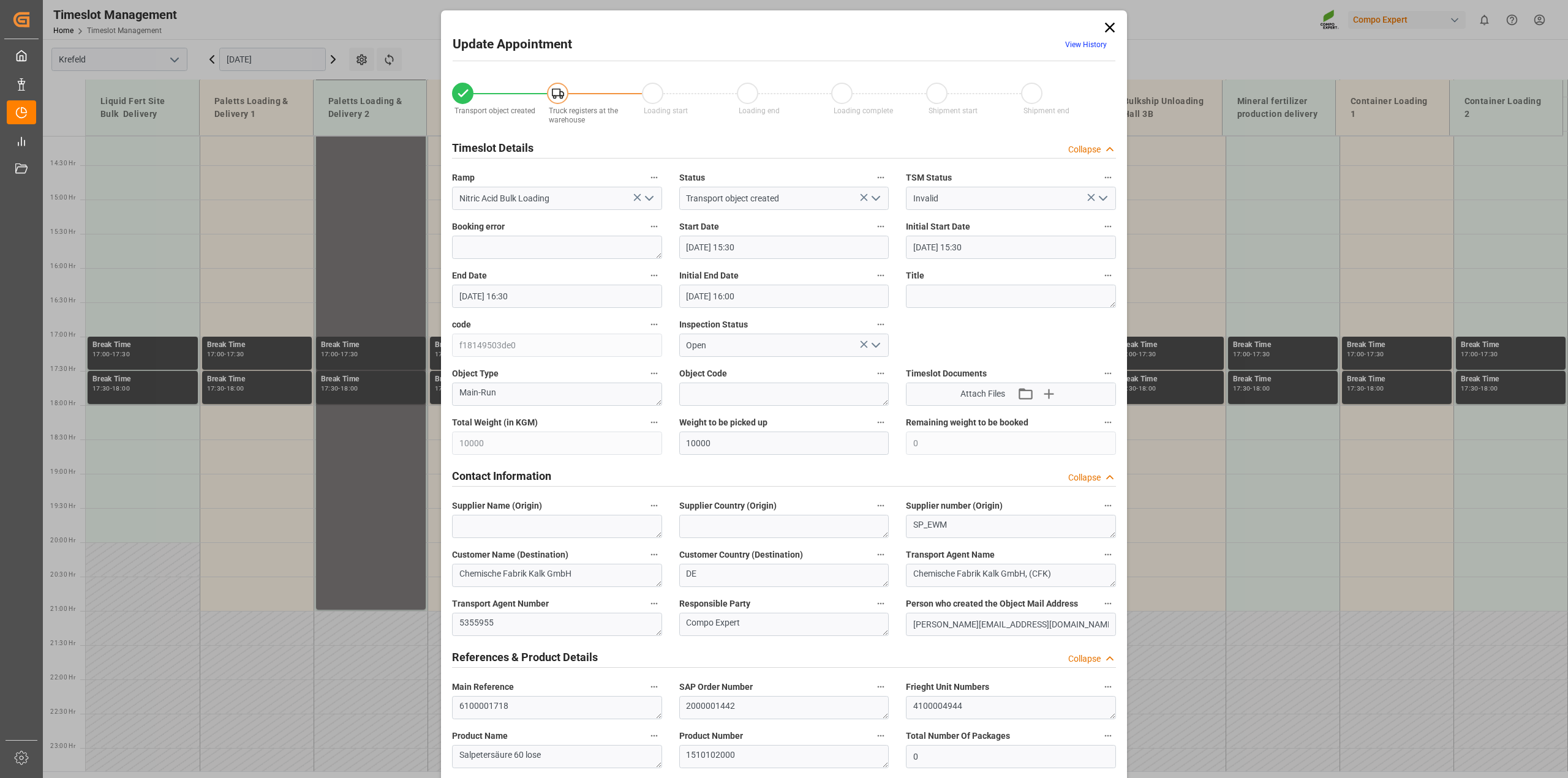
type input "[DATE] 15:30"
type input "[DATE] 16:30"
type input "[DATE] 16:00"
type input "[DATE] 13:39"
type input "[DATE] 12:57"
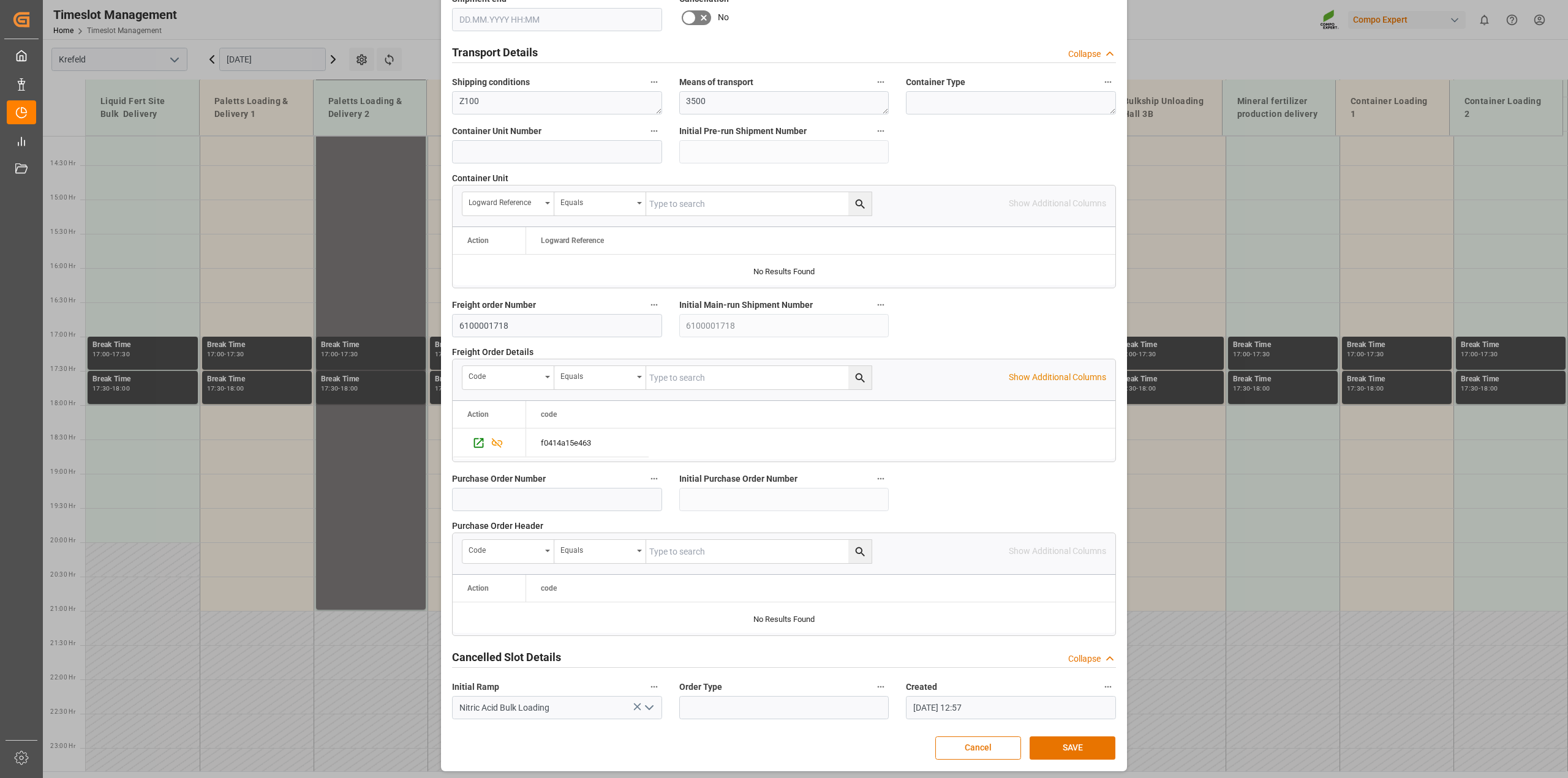
scroll to position [922, 0]
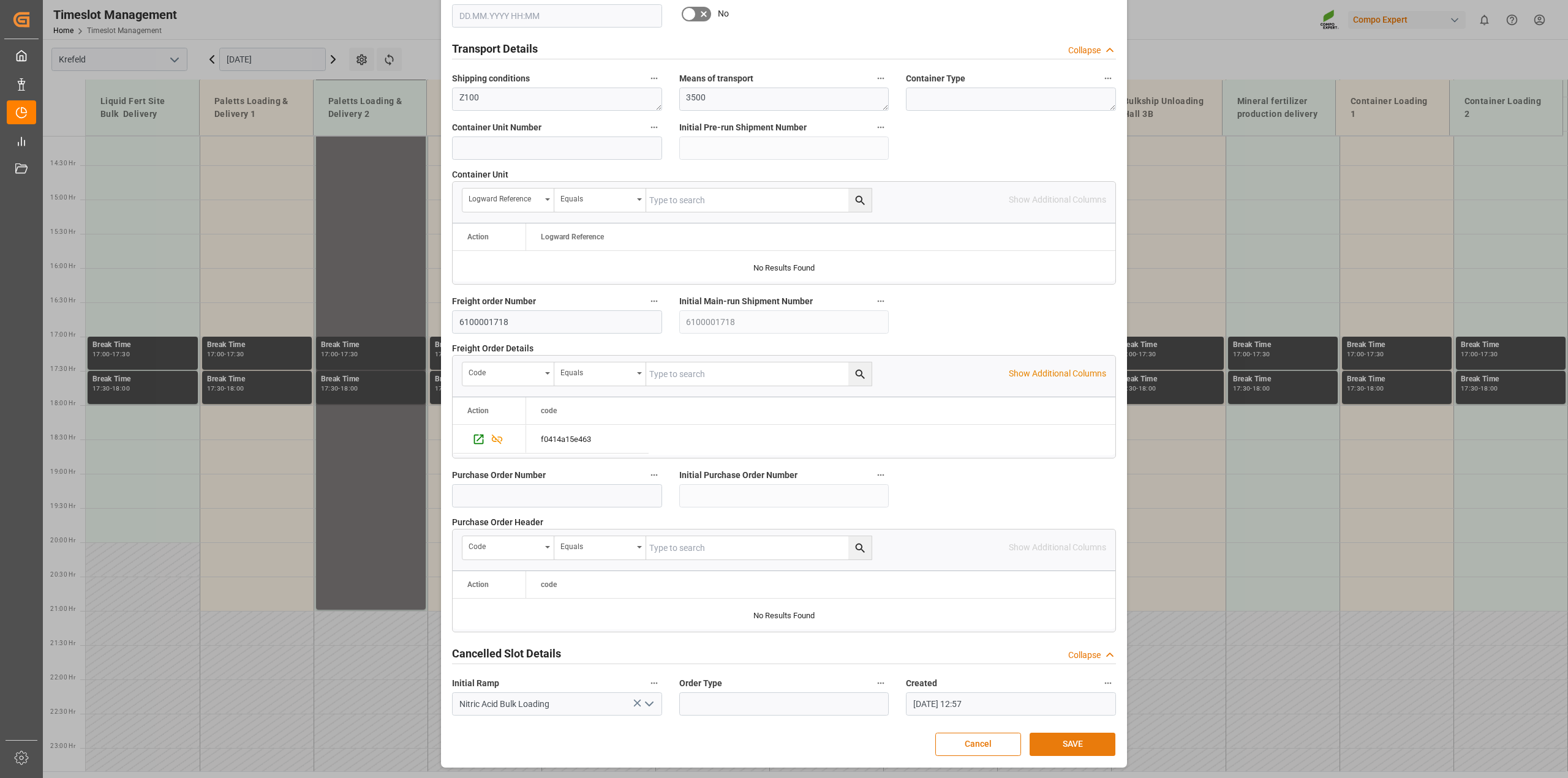
click at [1068, 748] on button "SAVE" at bounding box center [1072, 744] width 86 height 23
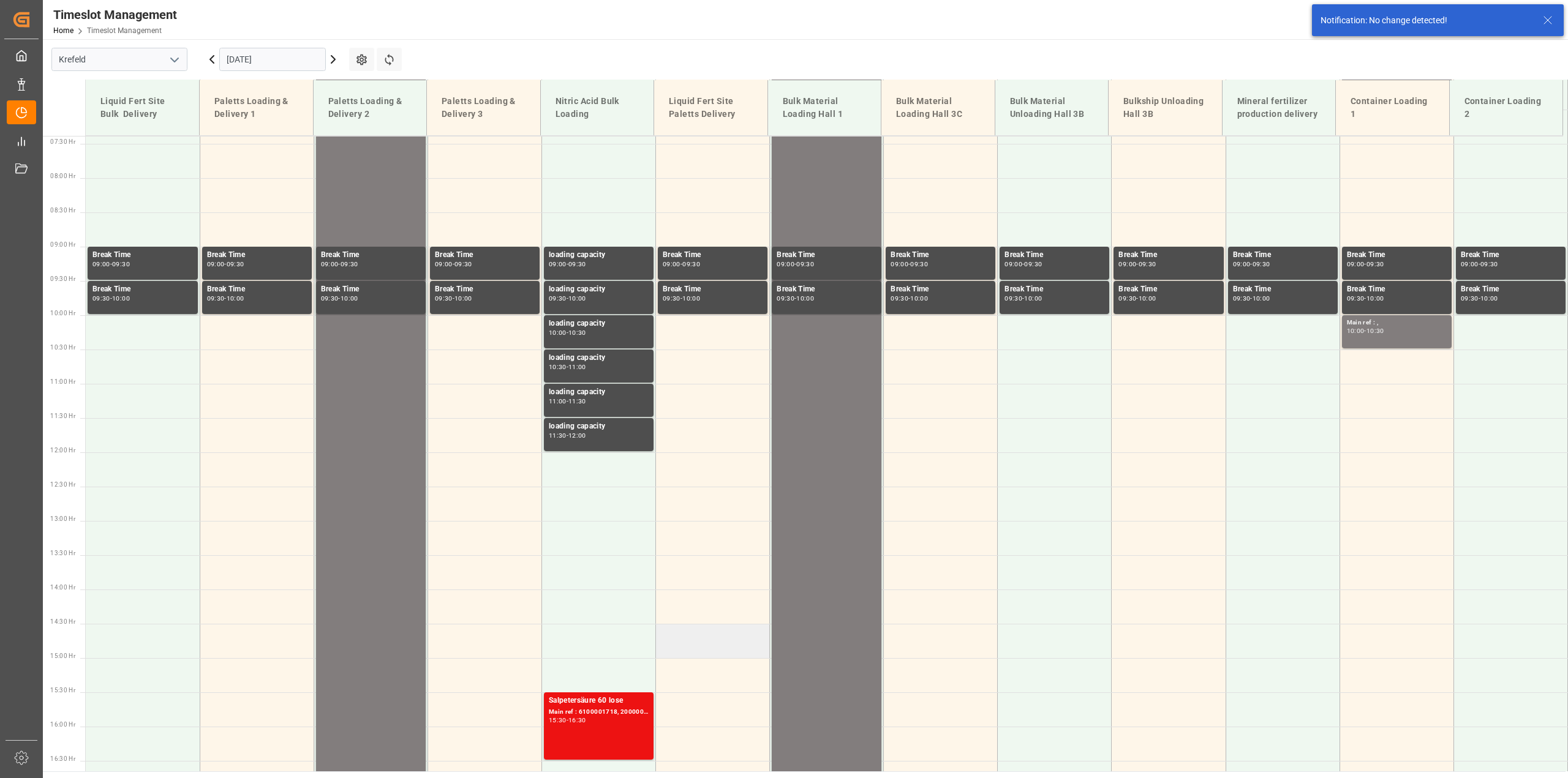
scroll to position [506, 0]
click at [333, 57] on icon at bounding box center [333, 59] width 3 height 8
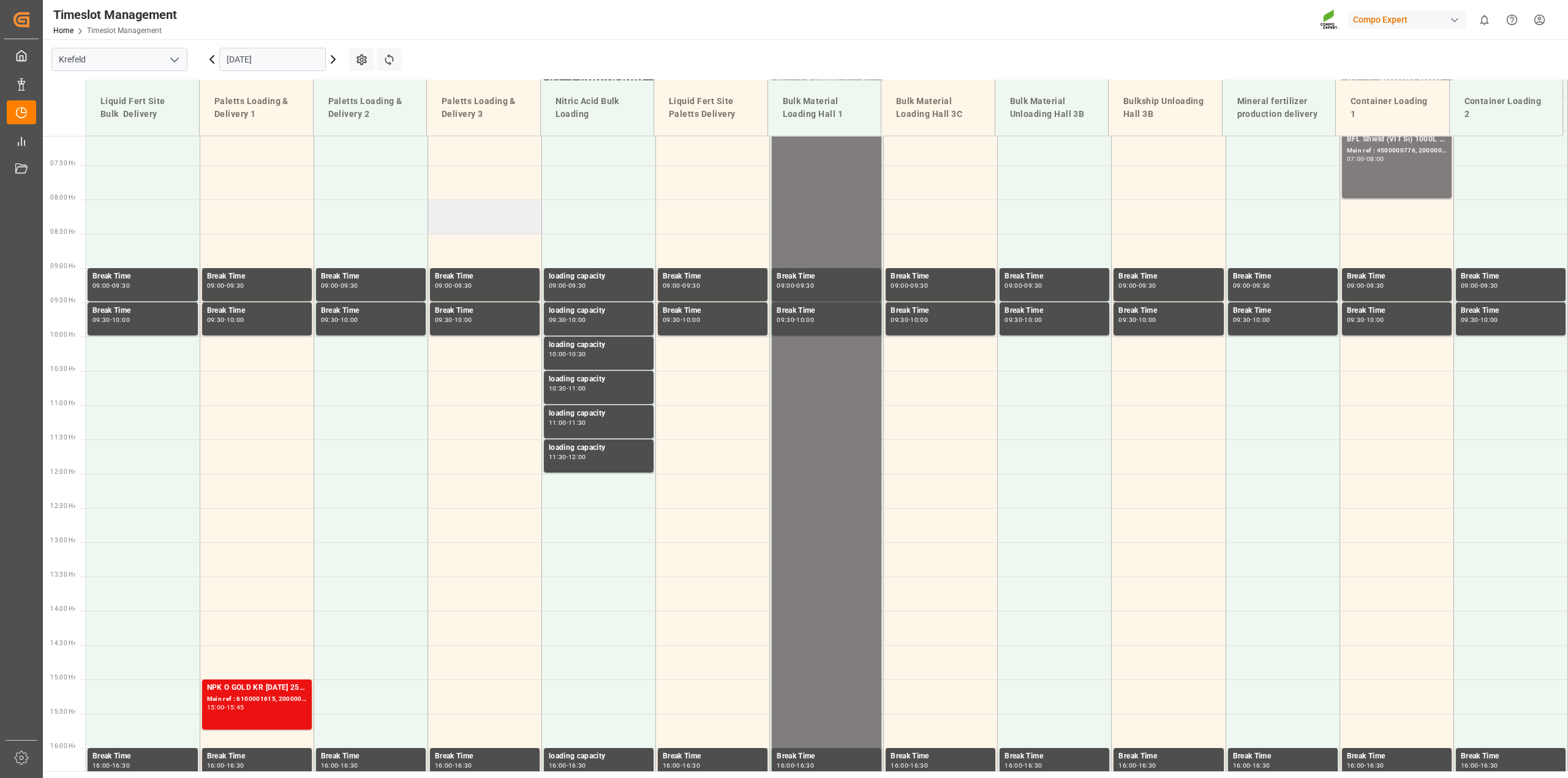
scroll to position [179, 0]
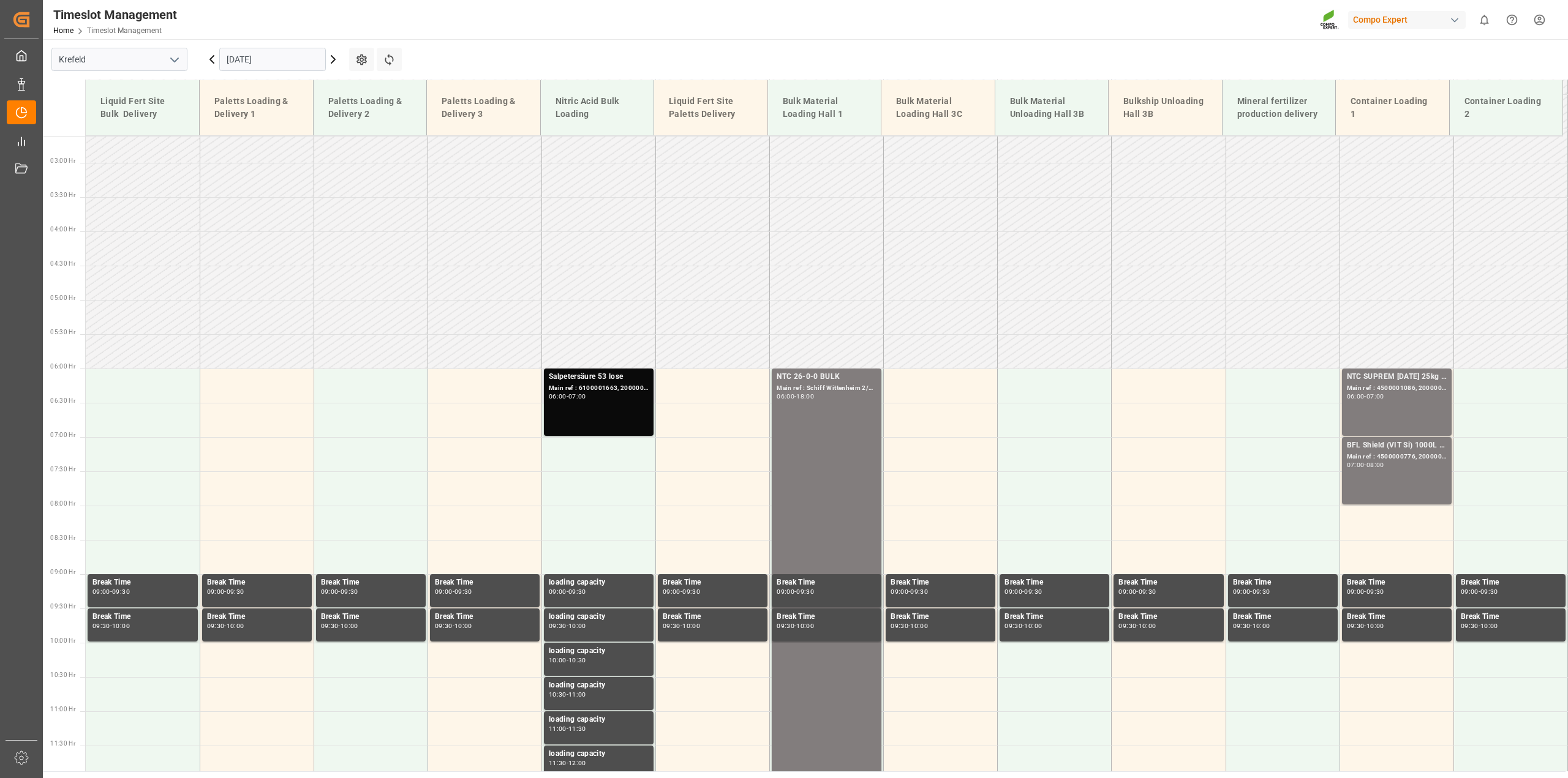
click at [592, 386] on div "Main ref : 6100001663, 2000001411" at bounding box center [599, 388] width 100 height 10
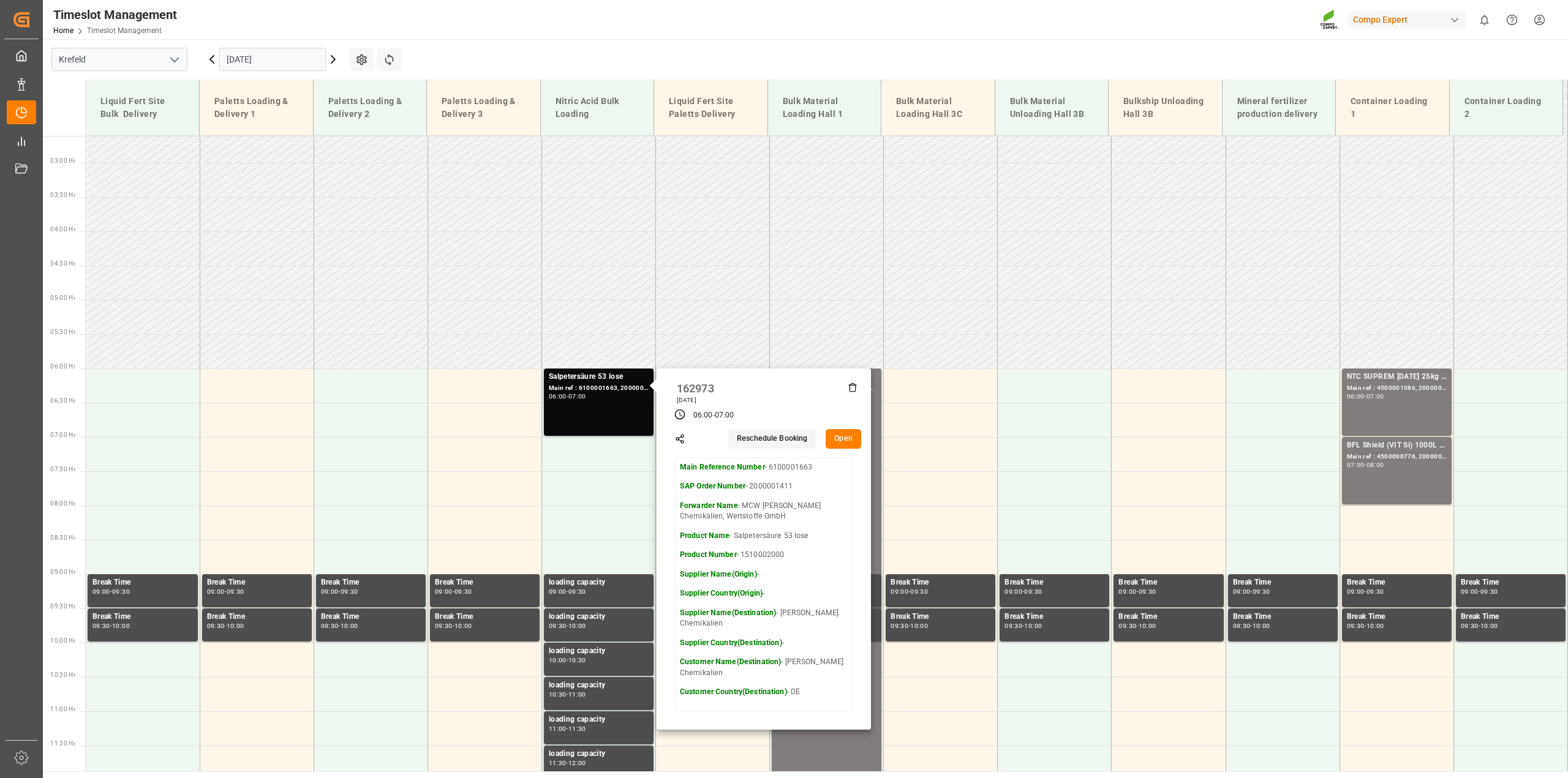
click at [843, 438] on button "Open" at bounding box center [843, 439] width 36 height 20
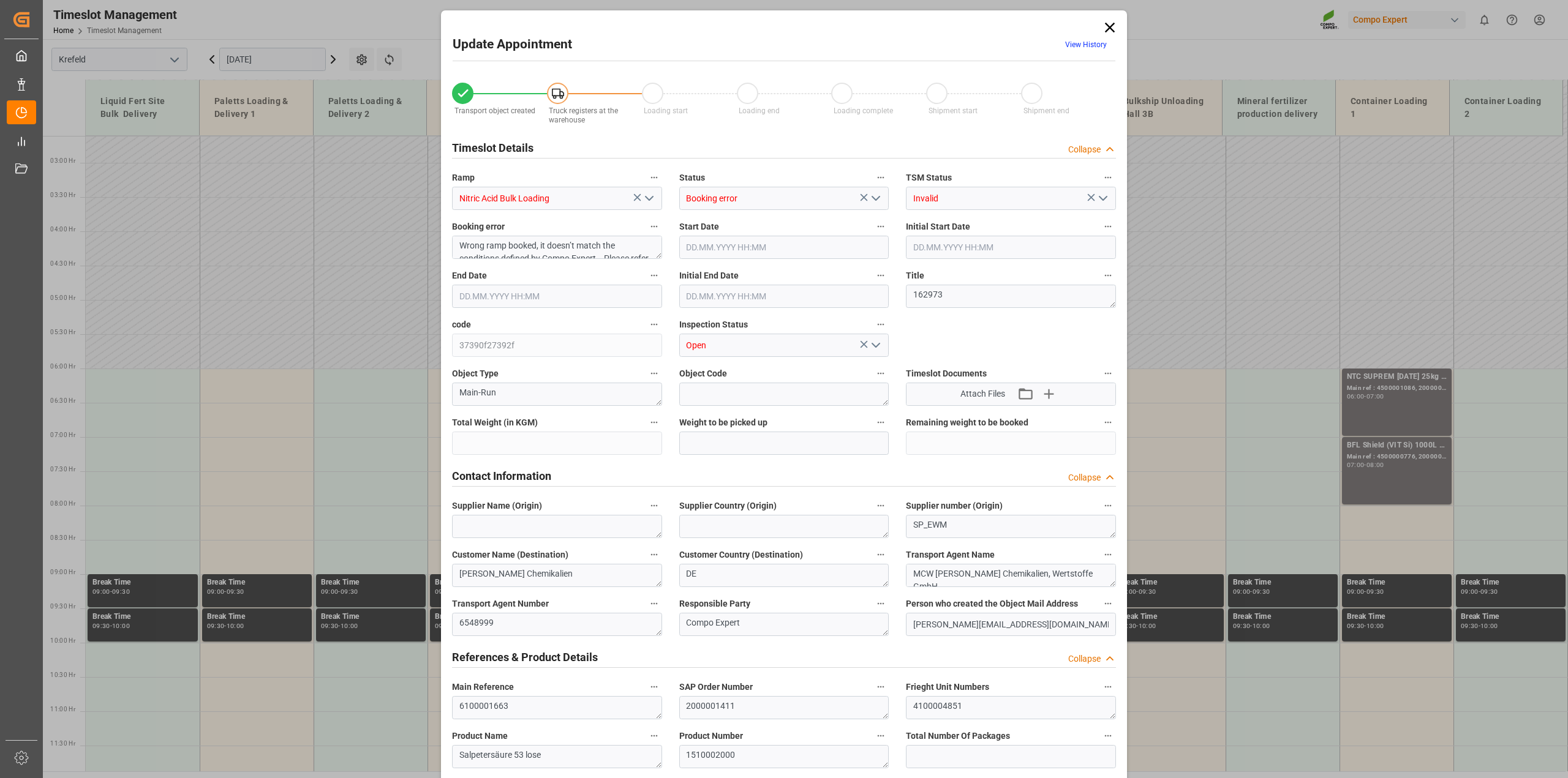
type input "6000"
type input "0"
type input "[DATE] 06:00"
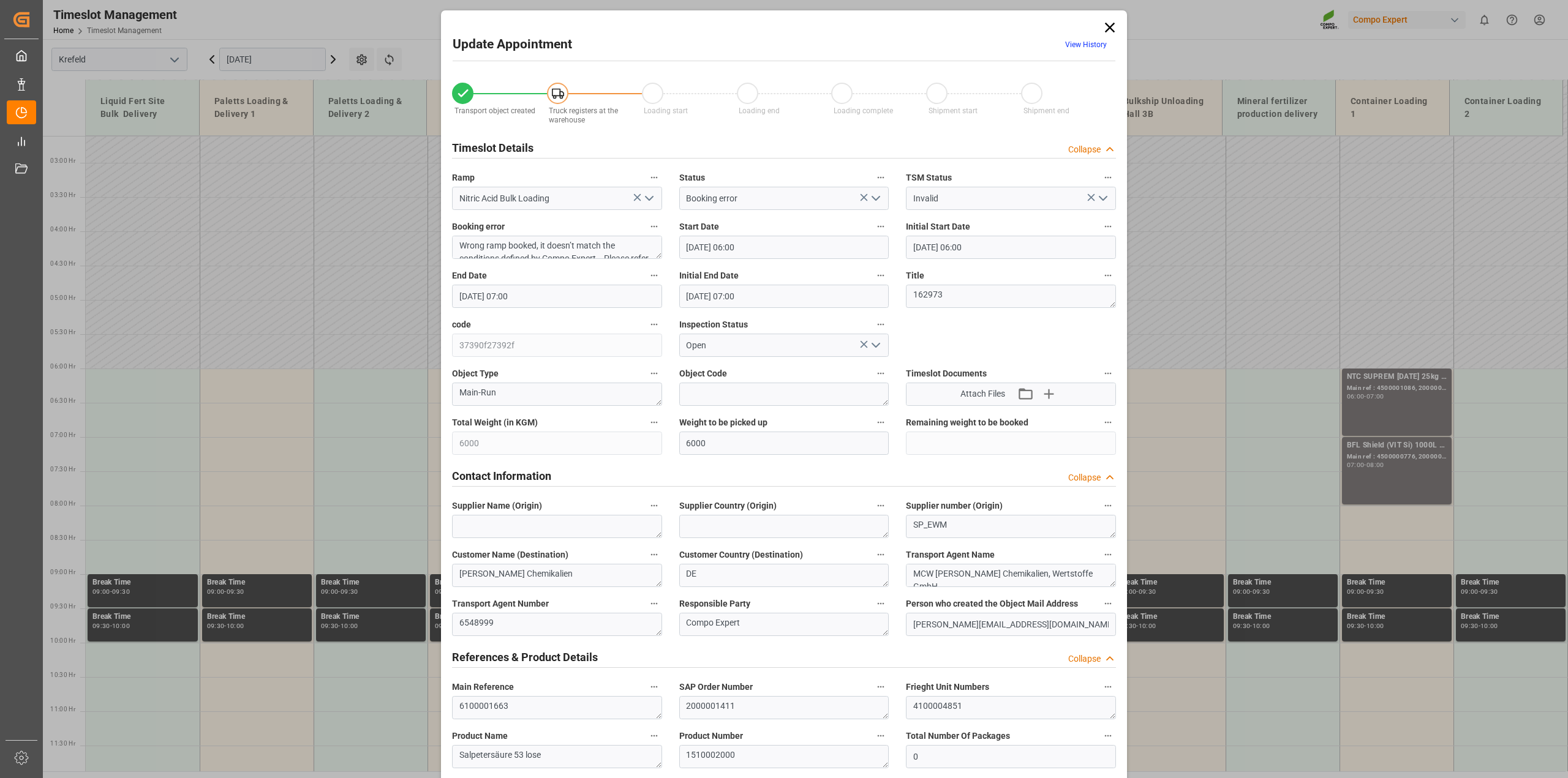
type input "[DATE] 07:00"
type input "[DATE] 09:22"
type input "[DATE] 08:48"
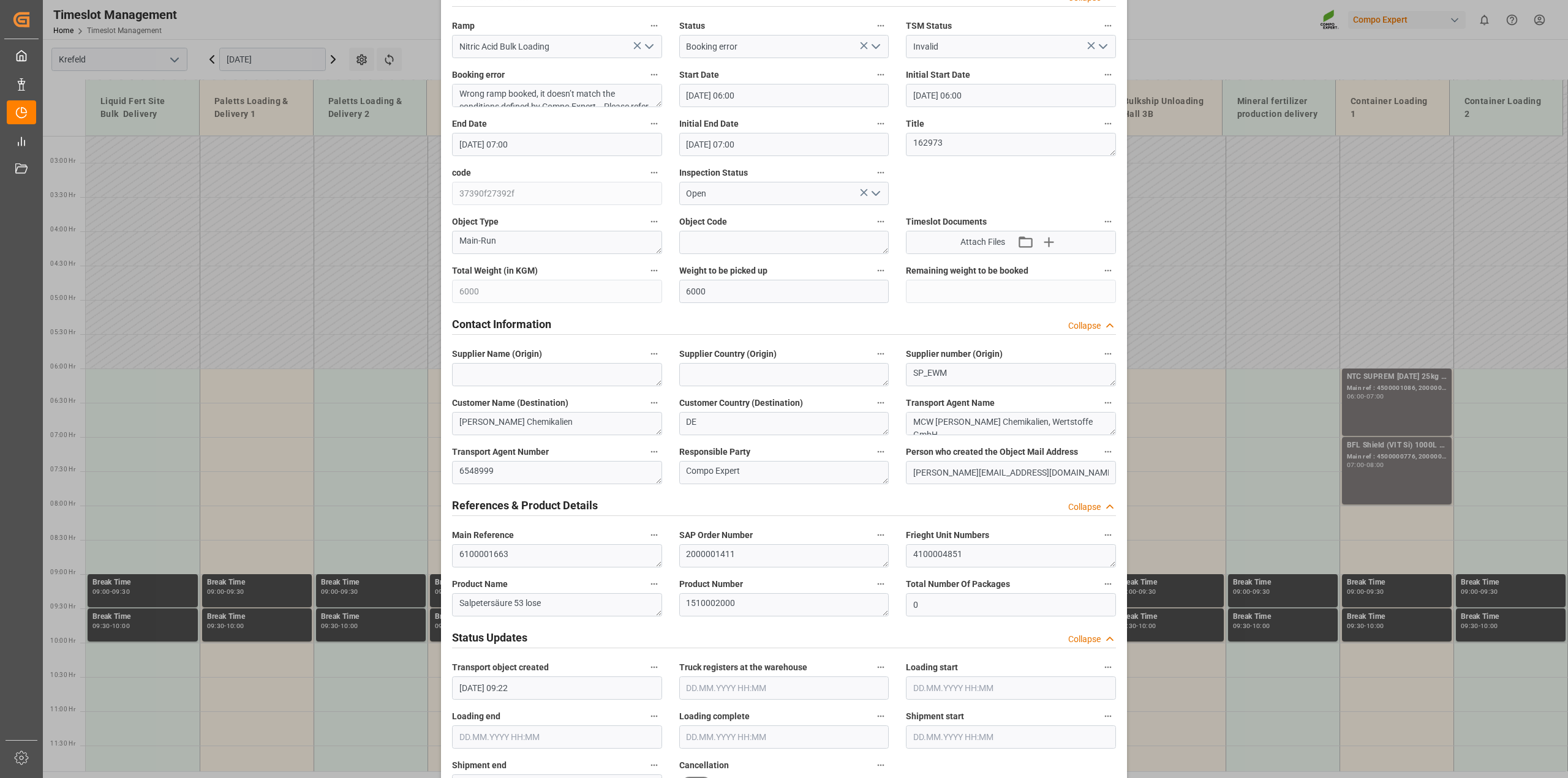
scroll to position [153, 0]
drag, startPoint x: 345, startPoint y: 538, endPoint x: 311, endPoint y: 536, distance: 34.1
click at [311, 536] on div "Update Appointment View History Transport object created Truck registers at the…" at bounding box center [784, 389] width 1568 height 778
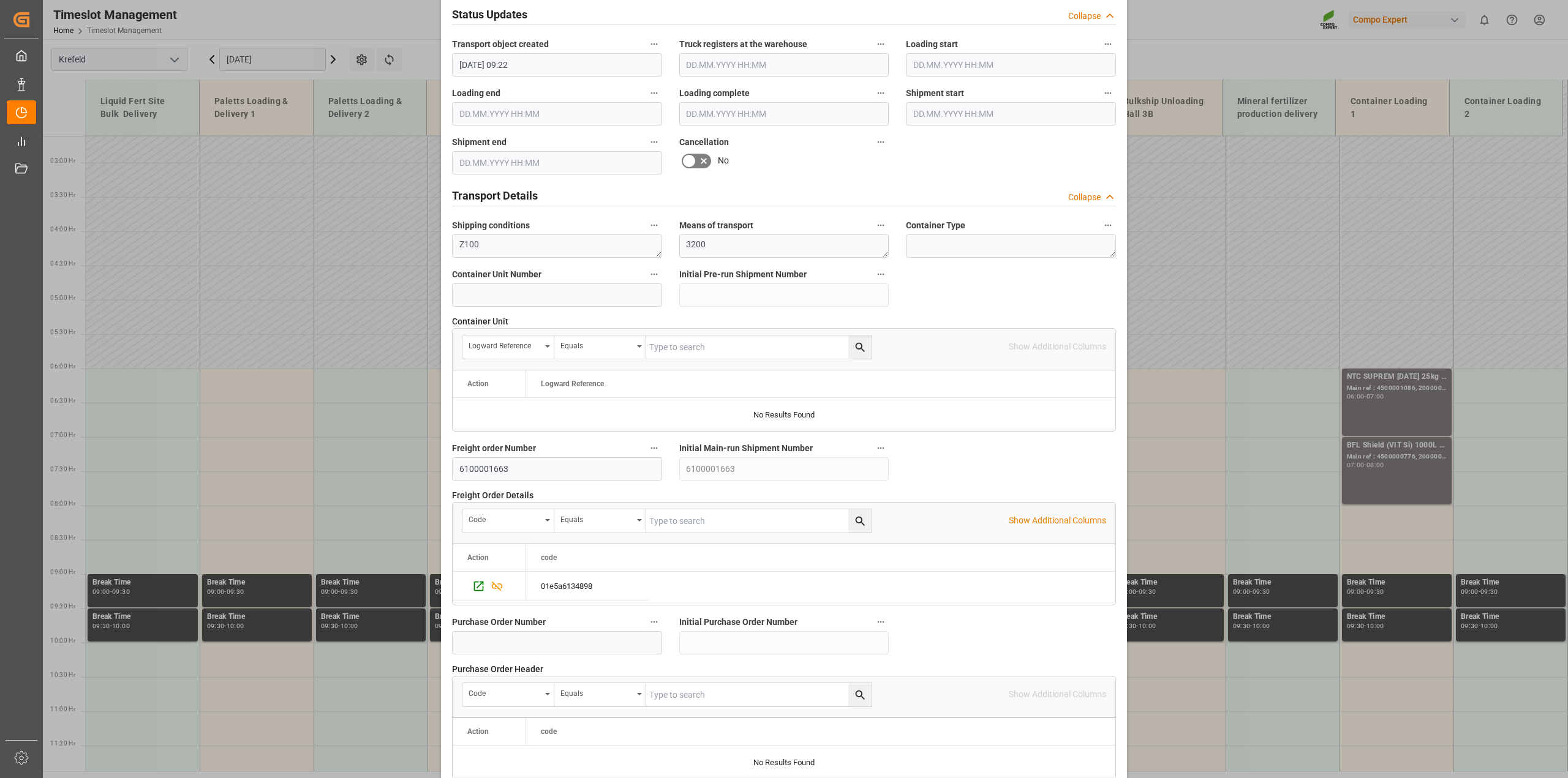
scroll to position [922, 0]
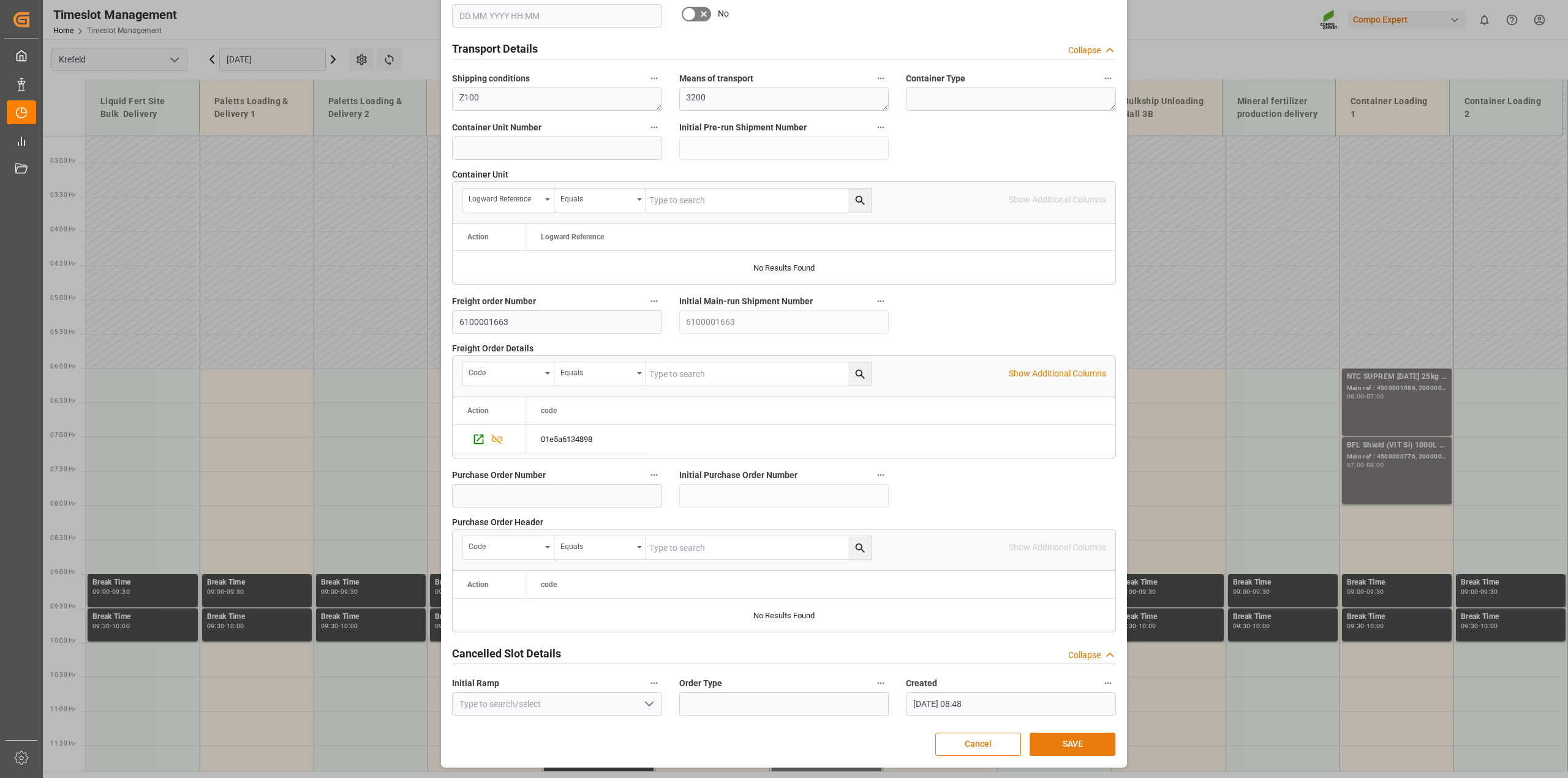
click at [1070, 738] on button "SAVE" at bounding box center [1072, 744] width 86 height 23
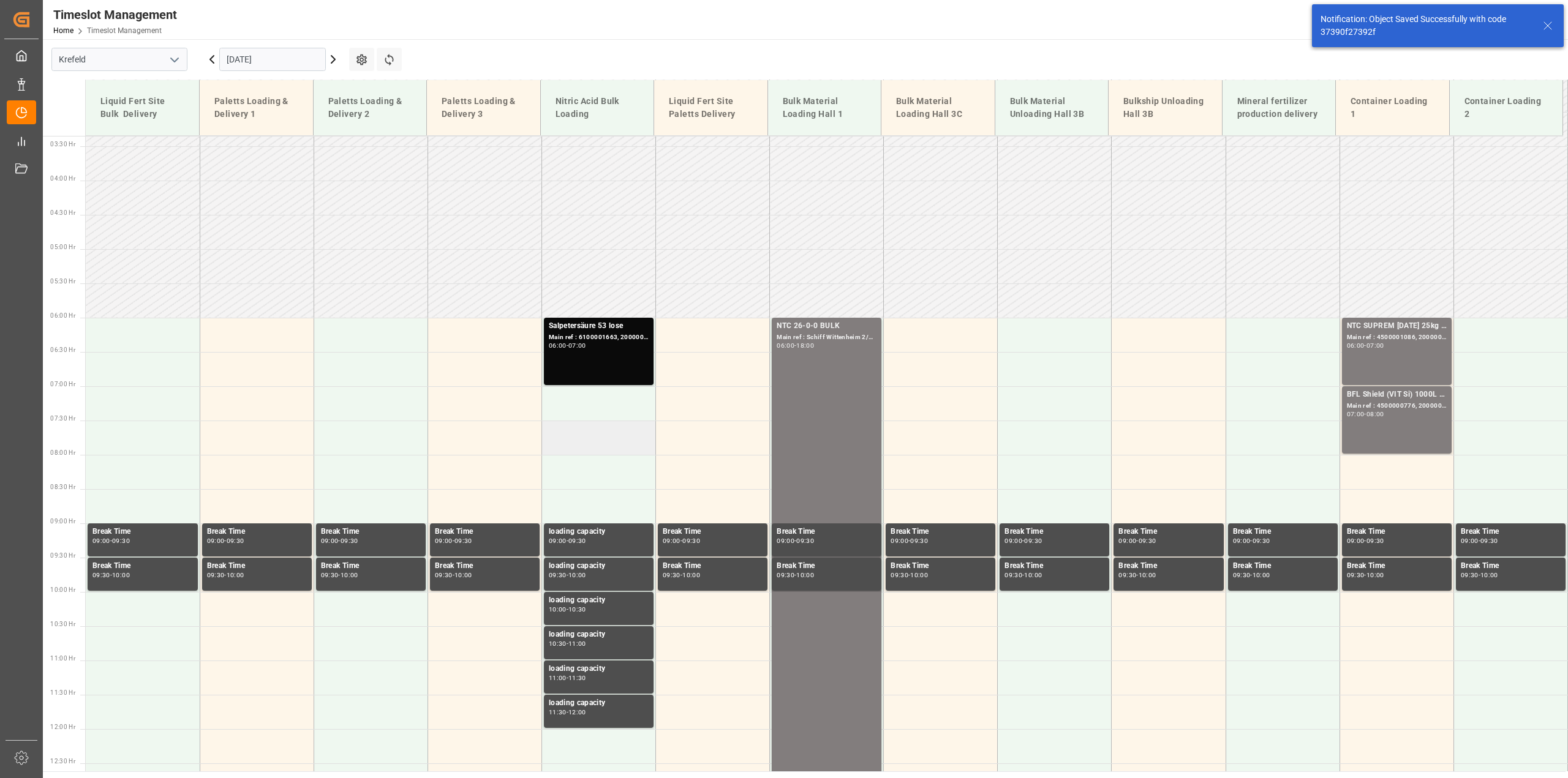
scroll to position [195, 0]
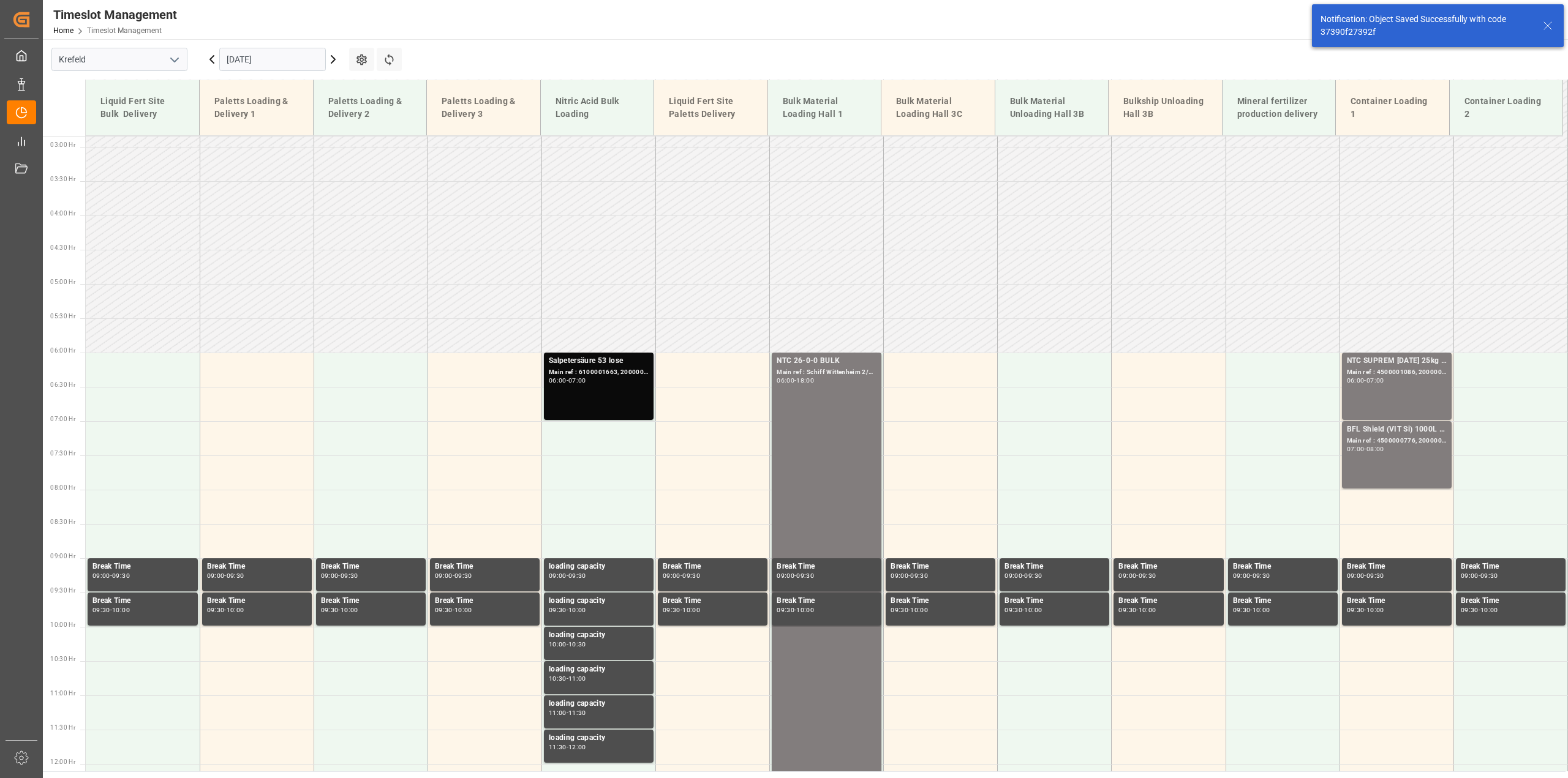
click at [591, 380] on div "06:00 - 07:00" at bounding box center [599, 381] width 100 height 7
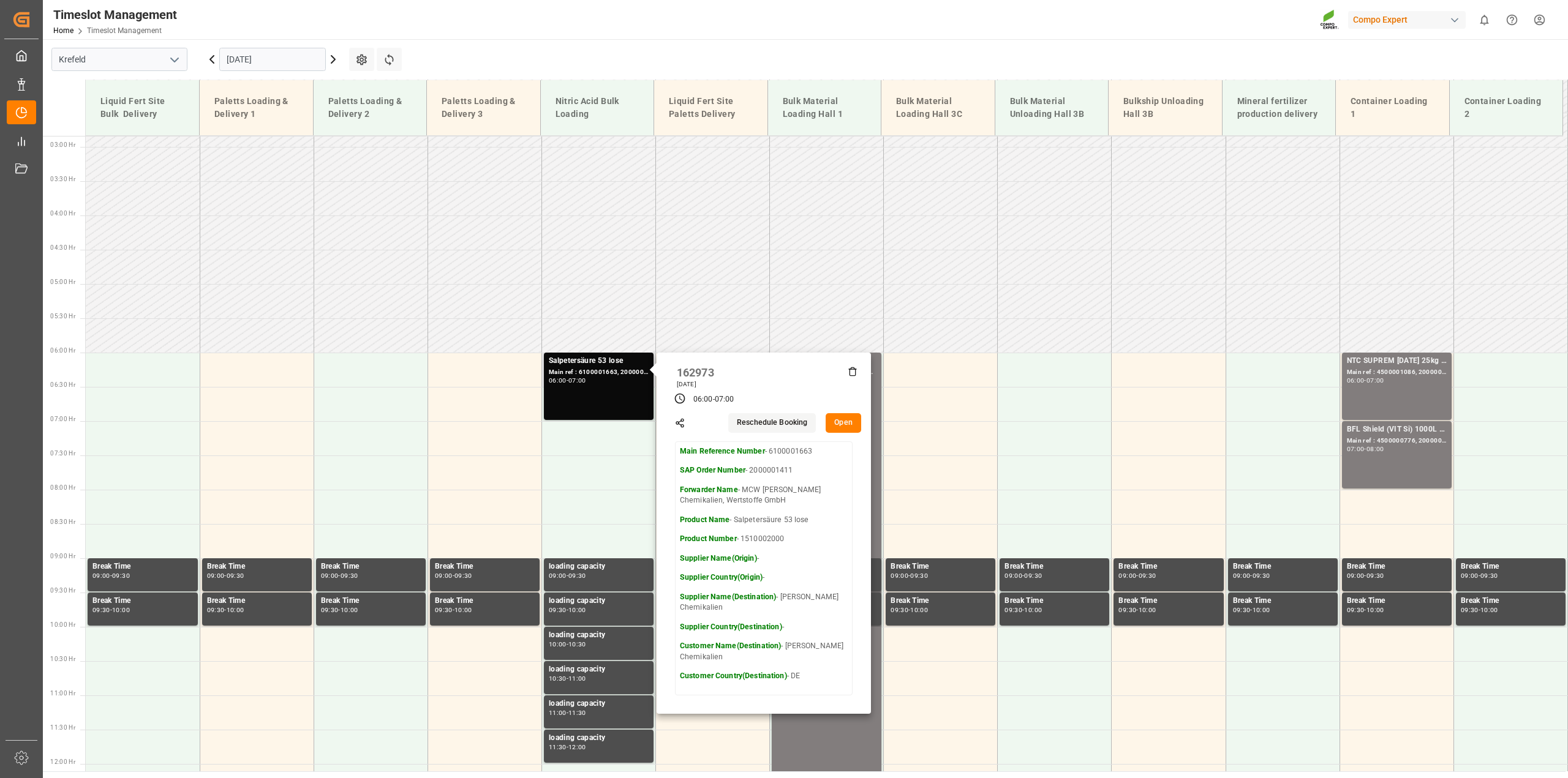
click at [843, 424] on button "Open" at bounding box center [843, 423] width 36 height 20
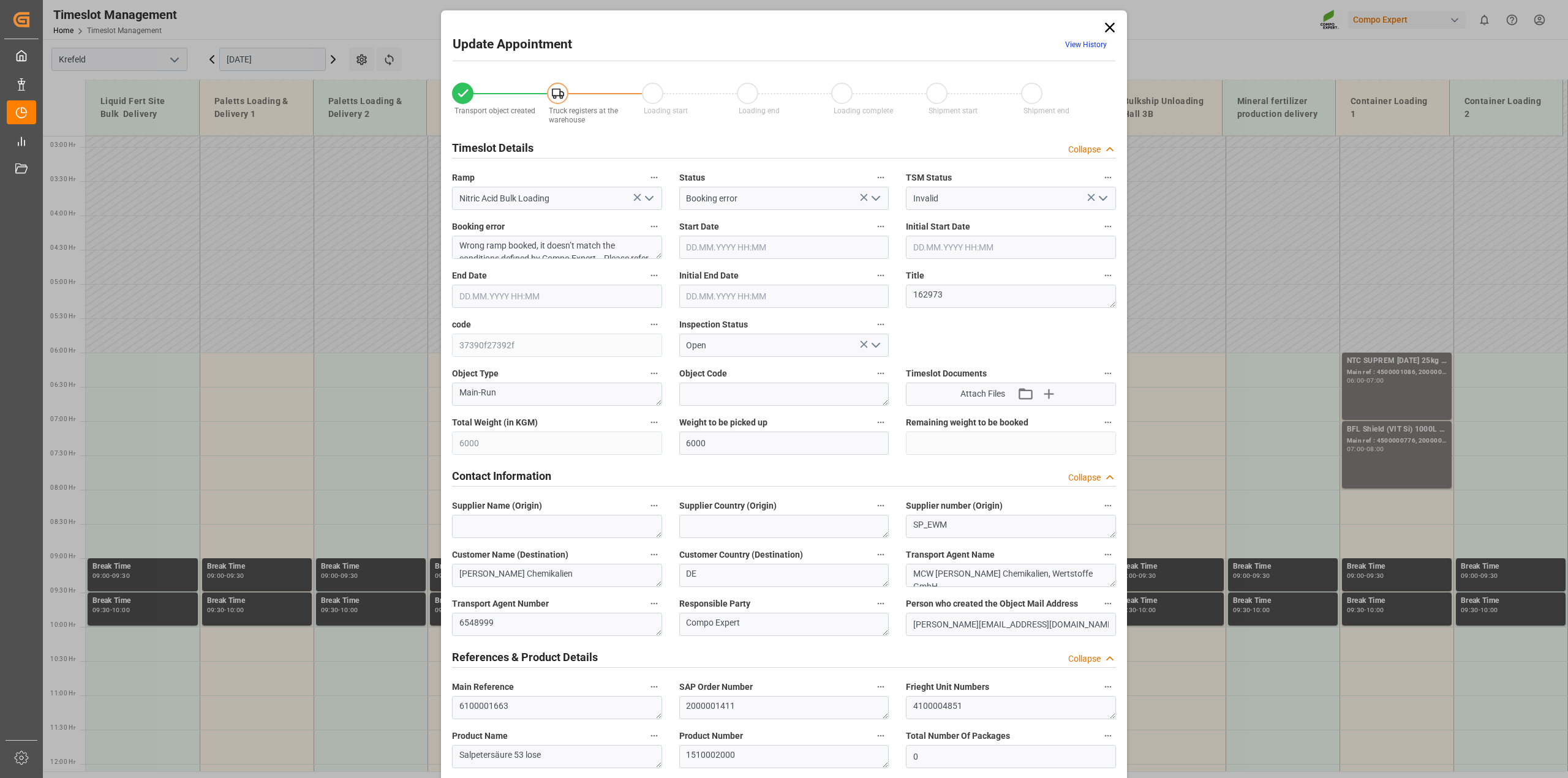
type input "6000"
type input "0"
type input "[DATE] 06:00"
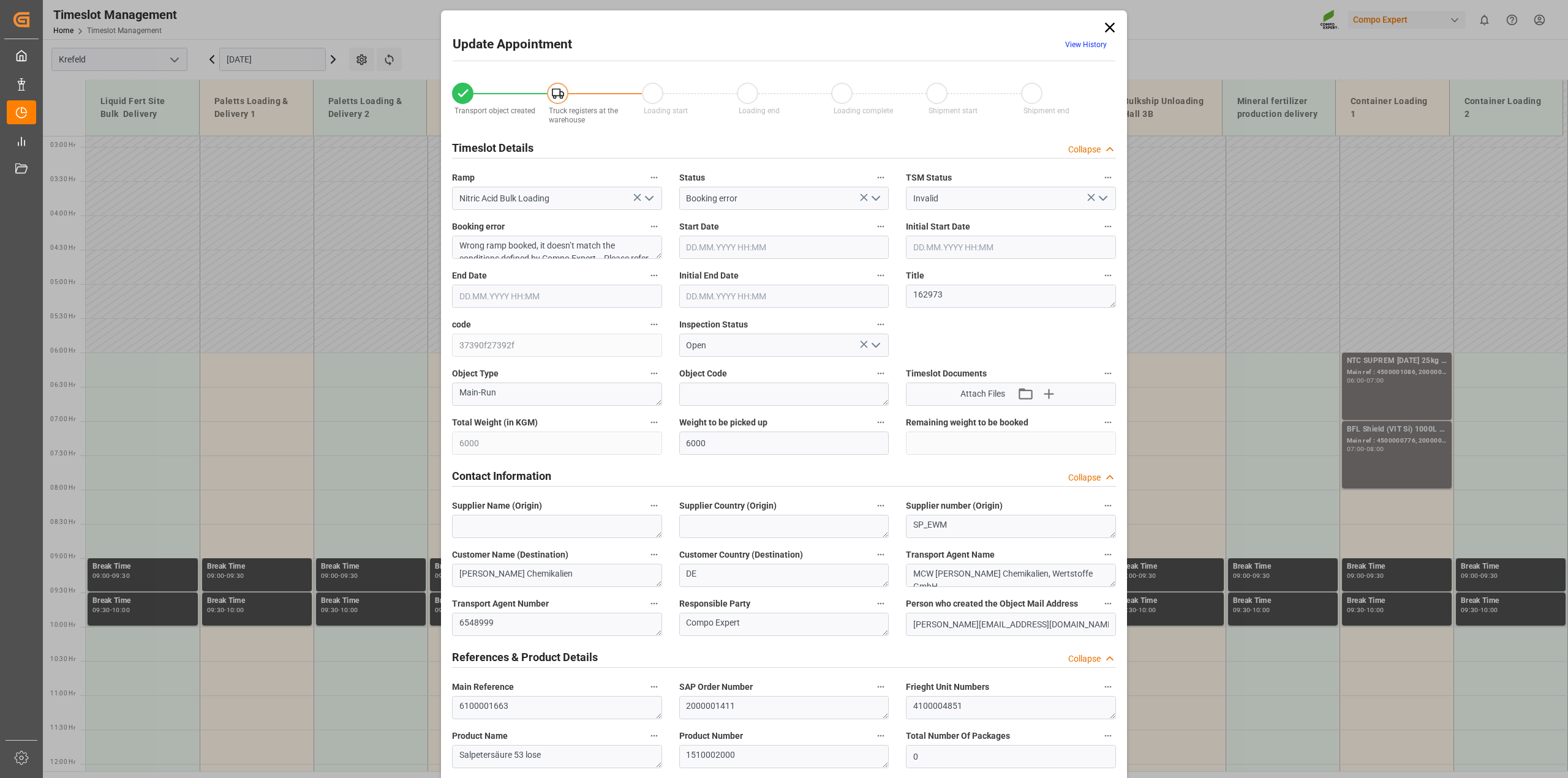
type input "[DATE] 07:00"
type input "[DATE] 09:22"
type input "[DATE] 08:48"
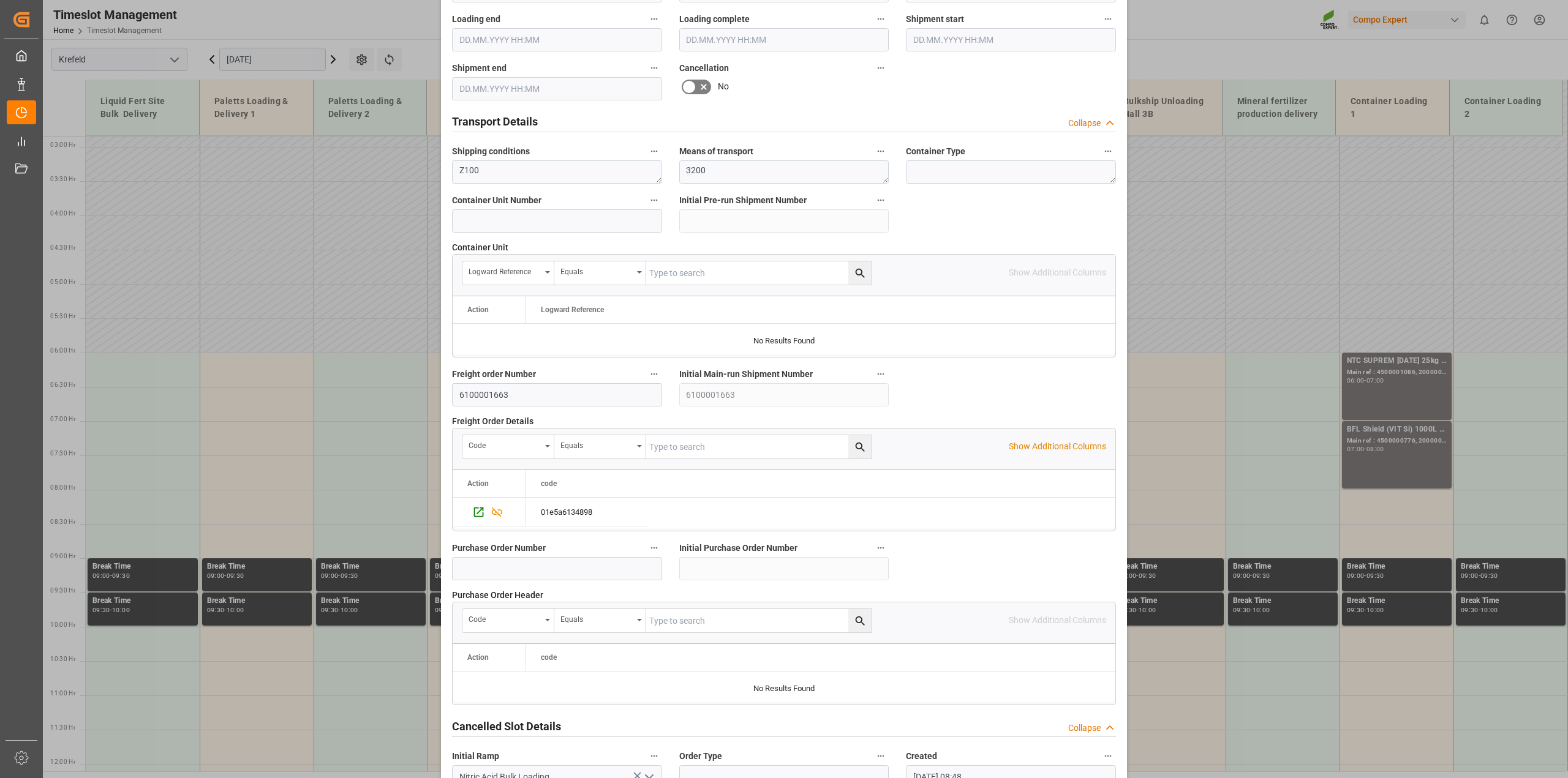
scroll to position [922, 0]
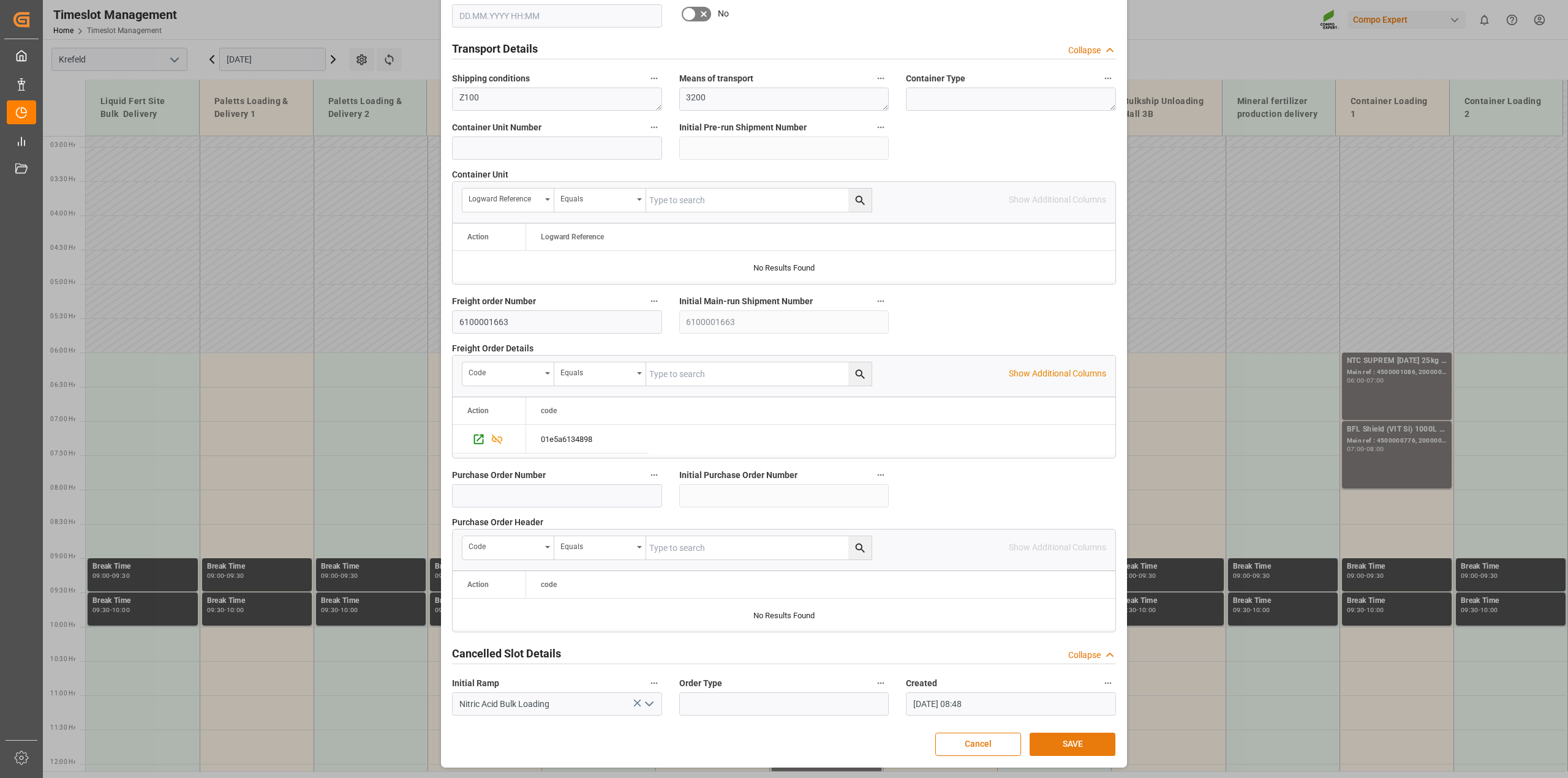
click at [1084, 740] on button "SAVE" at bounding box center [1072, 744] width 86 height 23
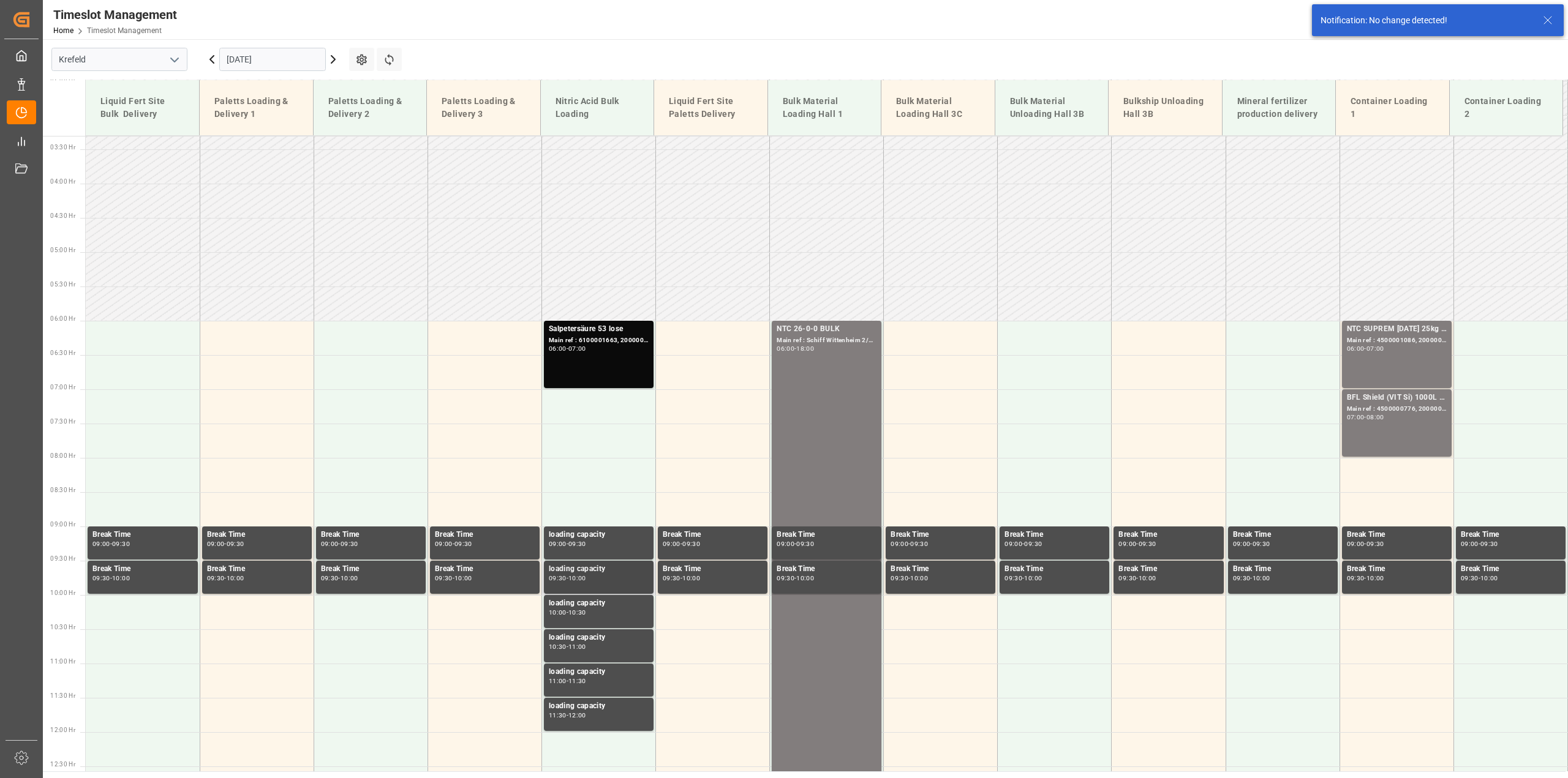
scroll to position [195, 0]
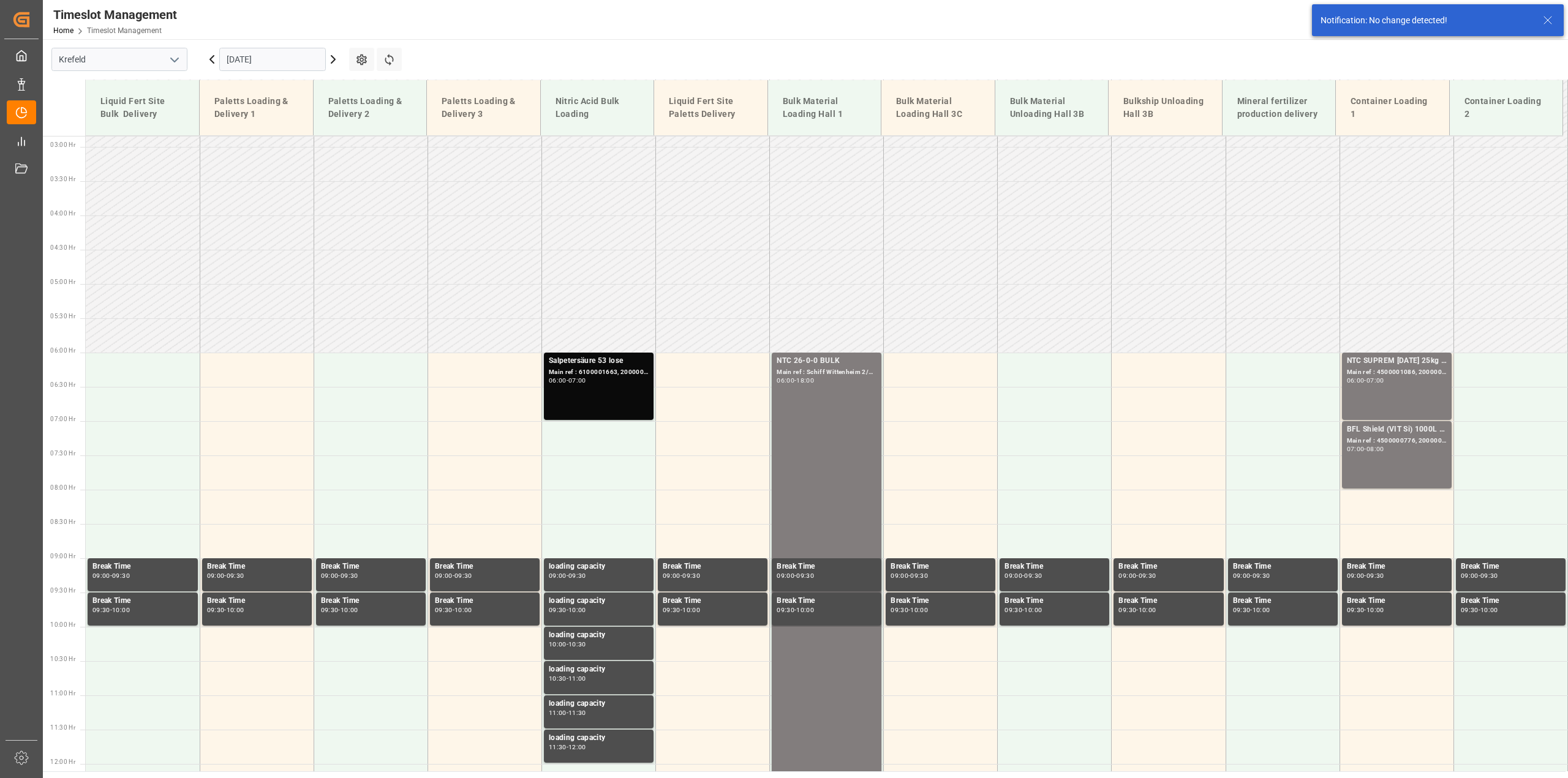
click at [595, 395] on div "Salpetersäure 53 lose Main ref : 6100001663, 2000001411 06:00 - 07:00" at bounding box center [599, 386] width 100 height 62
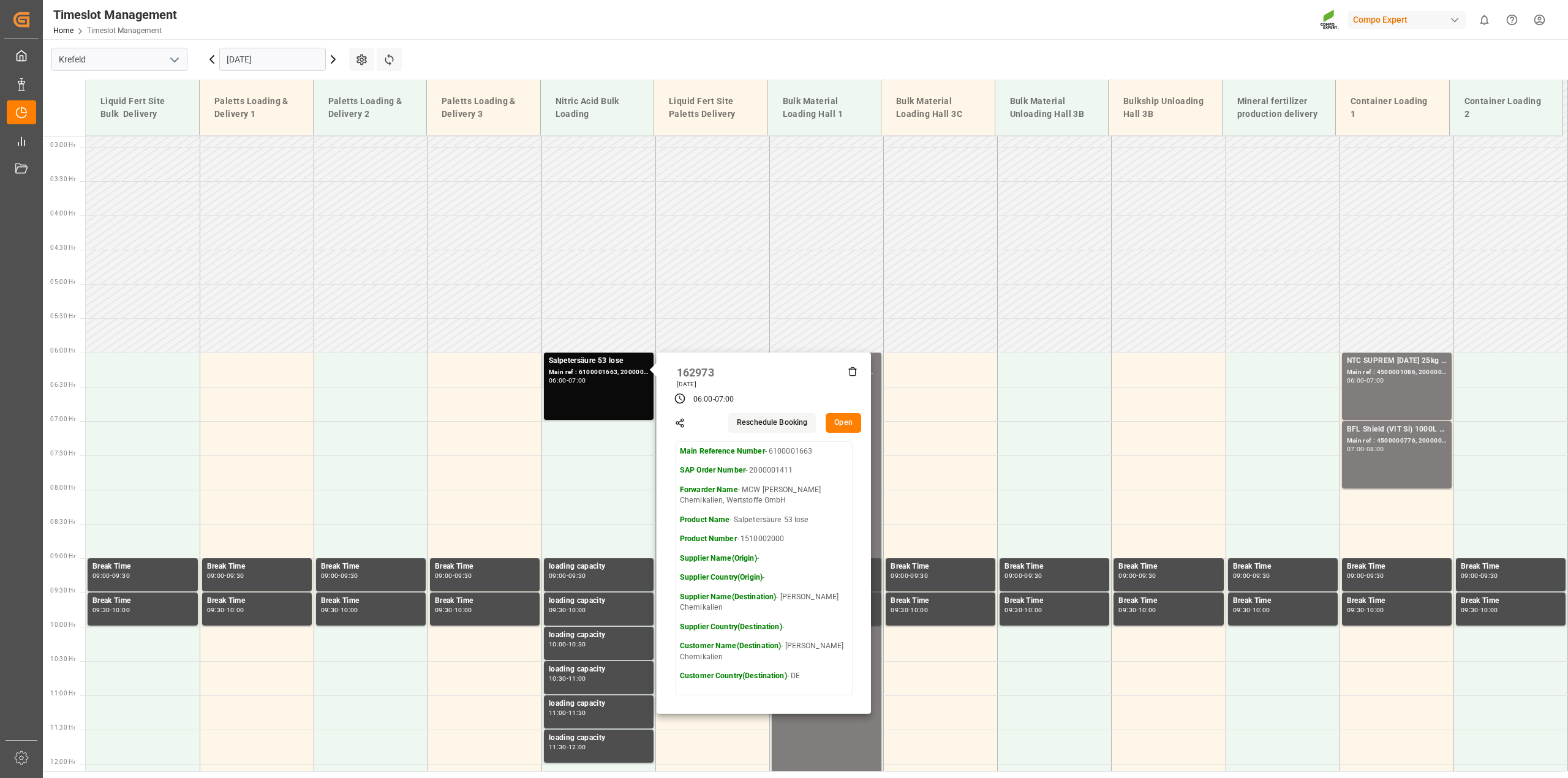
click at [845, 422] on button "Open" at bounding box center [843, 423] width 36 height 20
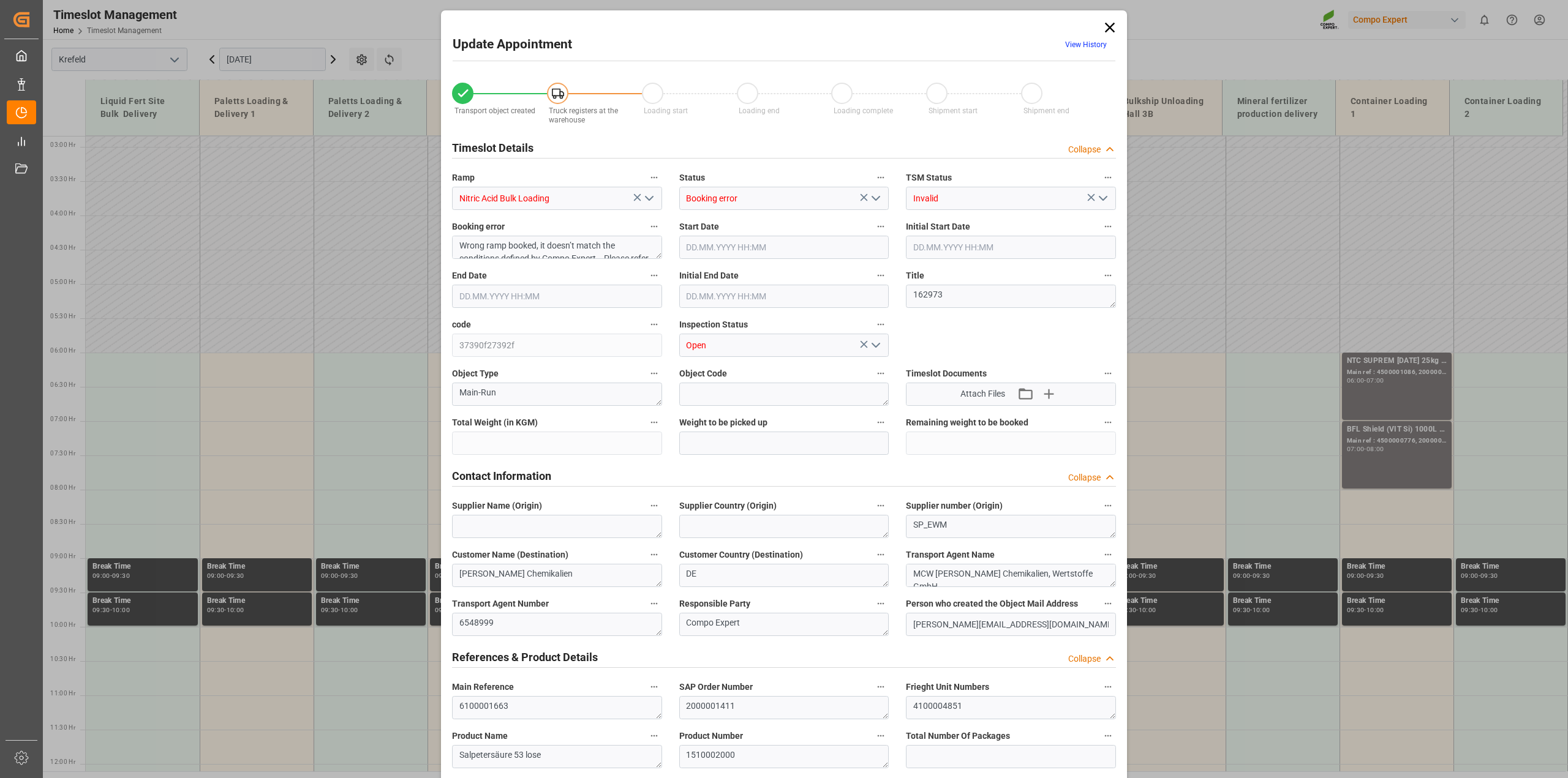
type input "6000"
type input "0"
type input "[DATE] 06:00"
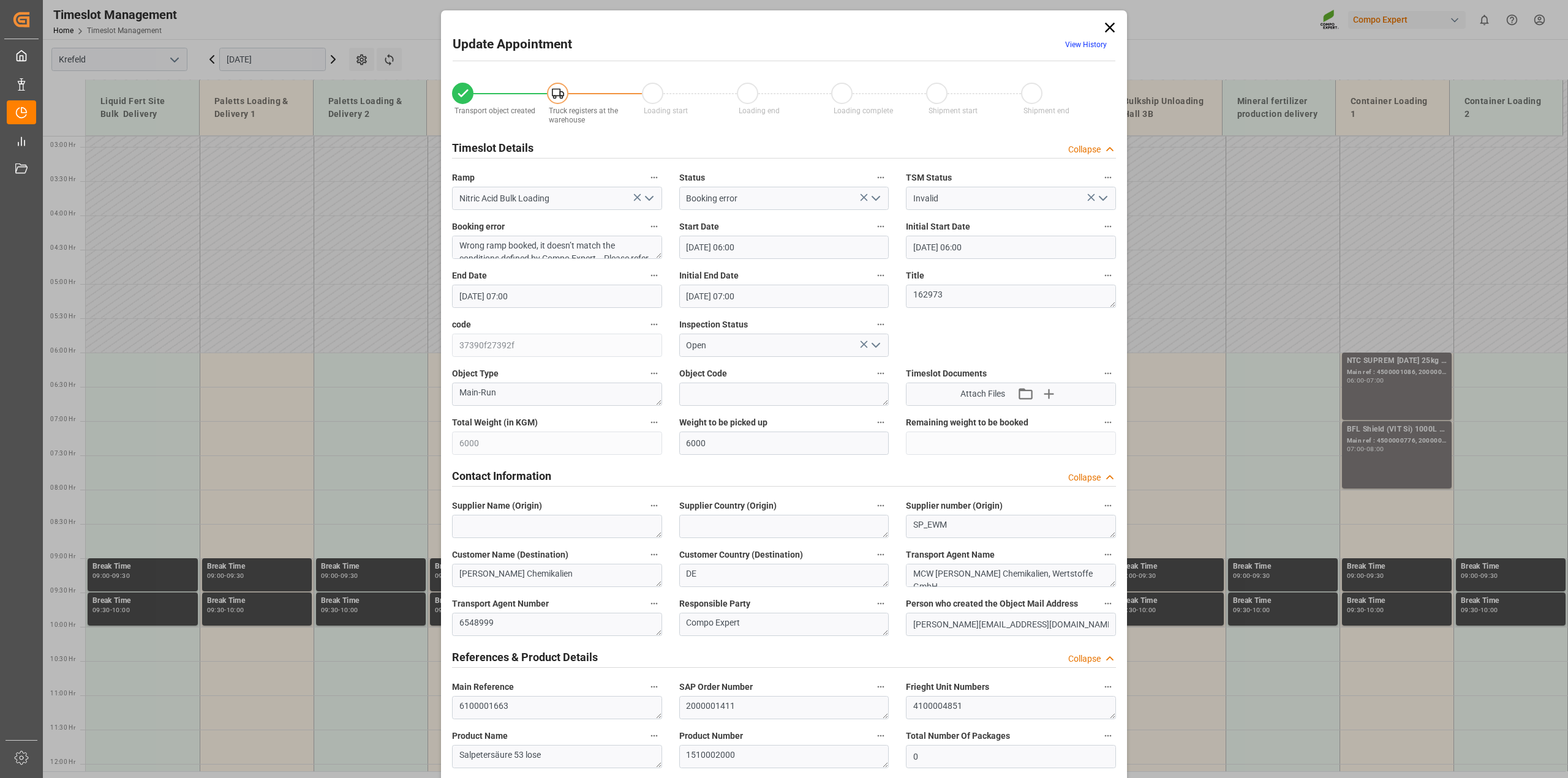
type input "[DATE] 07:00"
type input "[DATE] 09:22"
type input "[DATE] 08:48"
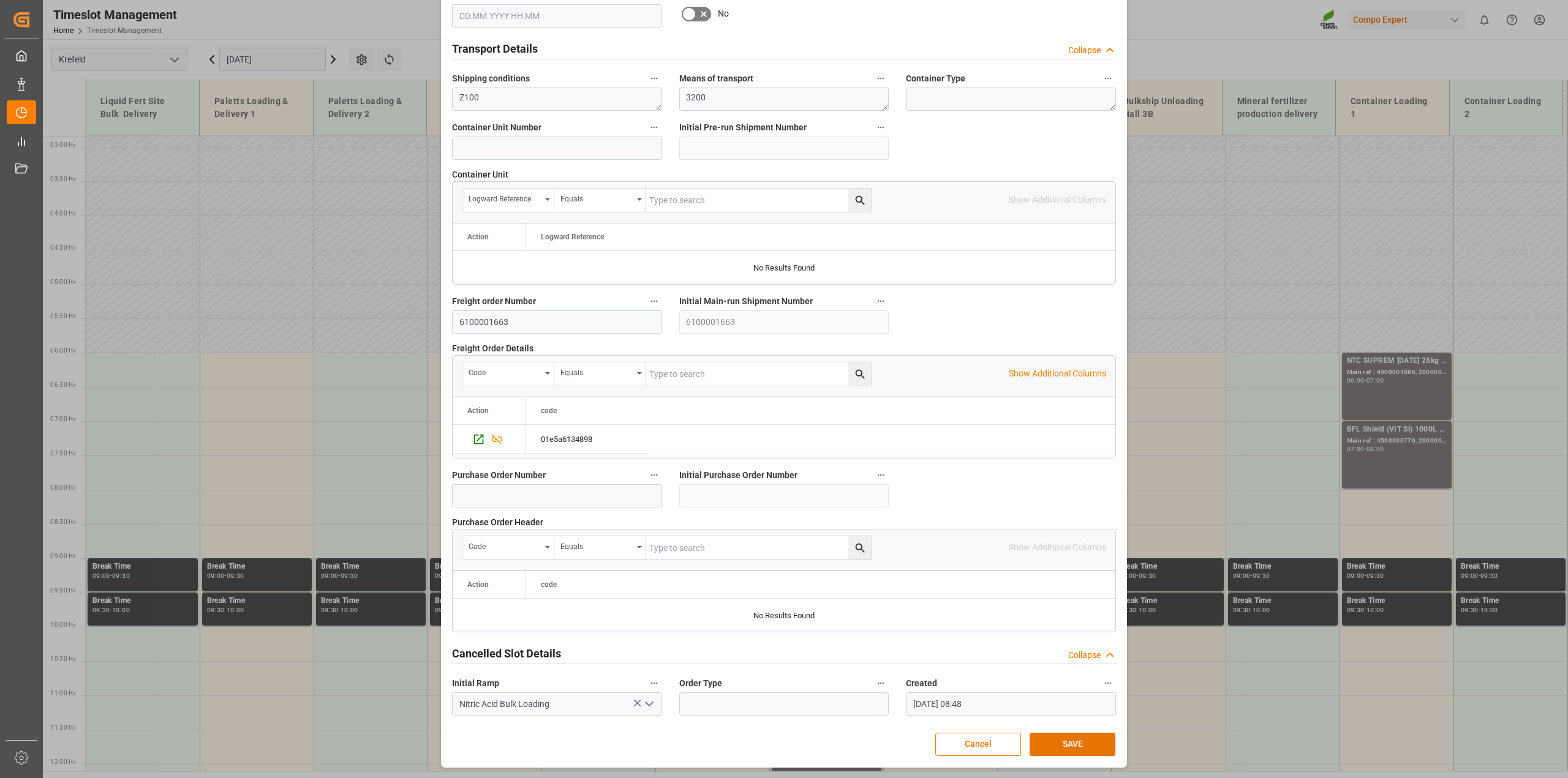
scroll to position [922, 0]
click at [1051, 742] on button "SAVE" at bounding box center [1072, 744] width 86 height 23
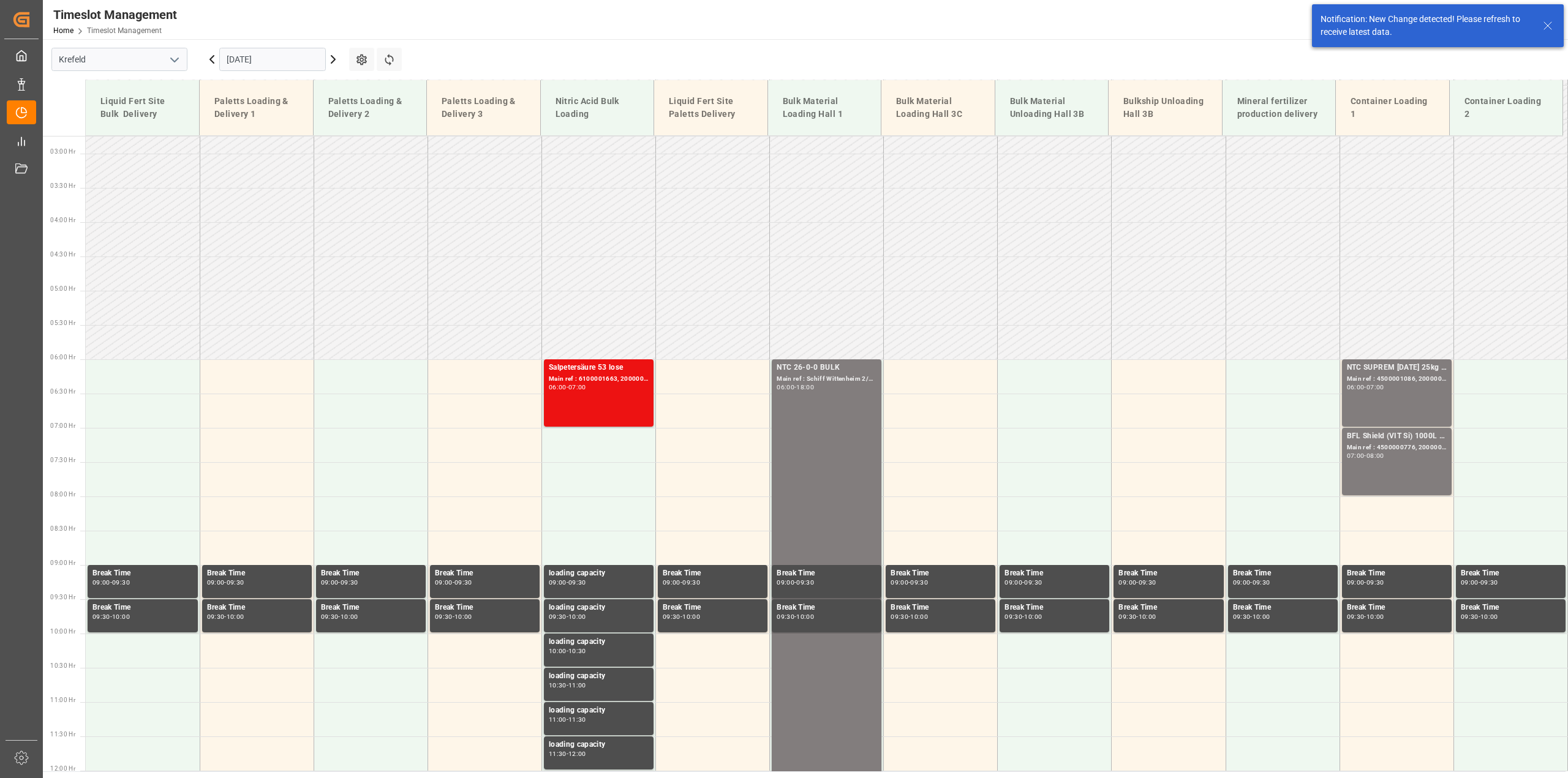
scroll to position [118, 0]
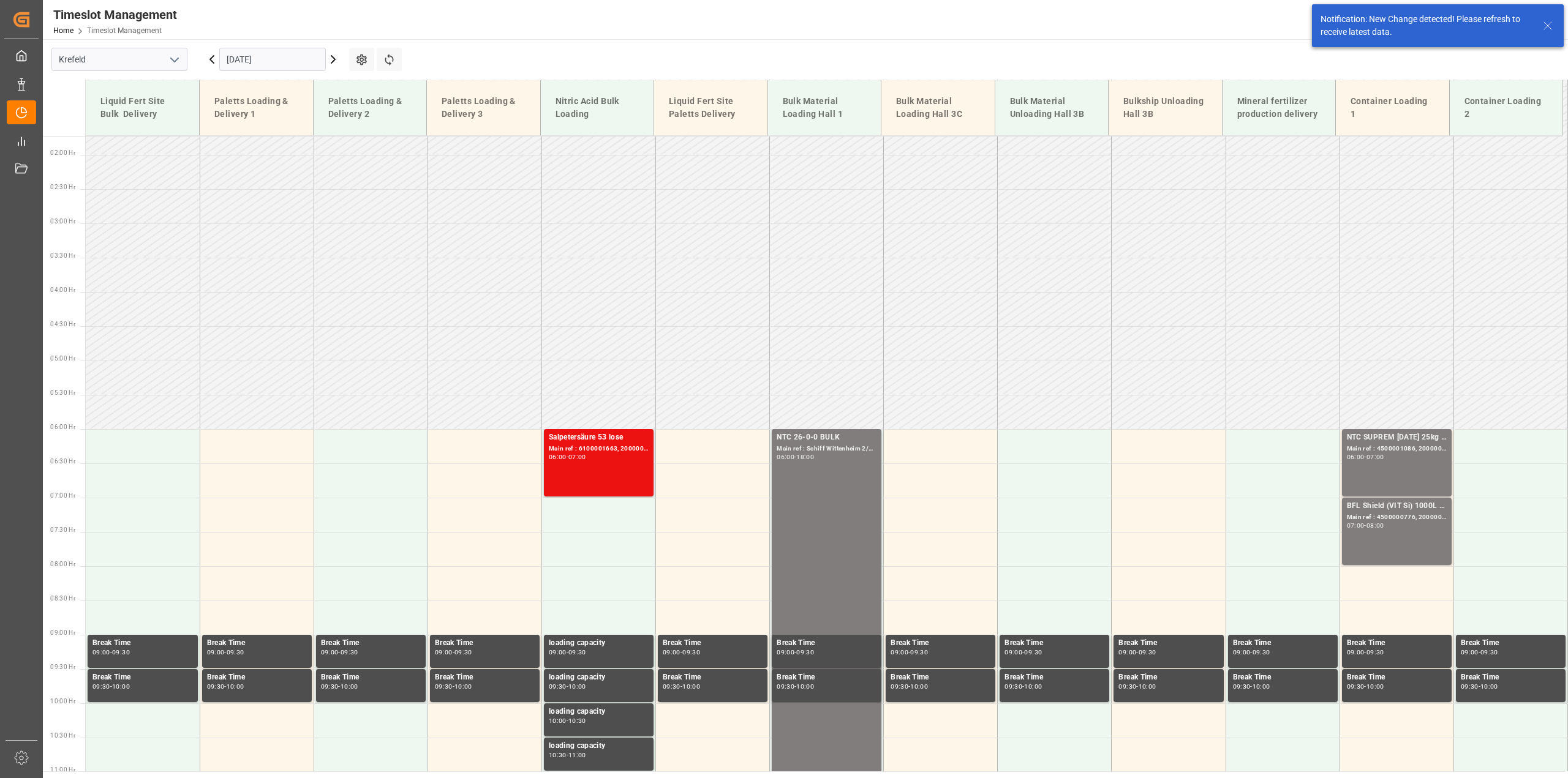
click at [331, 58] on icon at bounding box center [333, 59] width 14 height 14
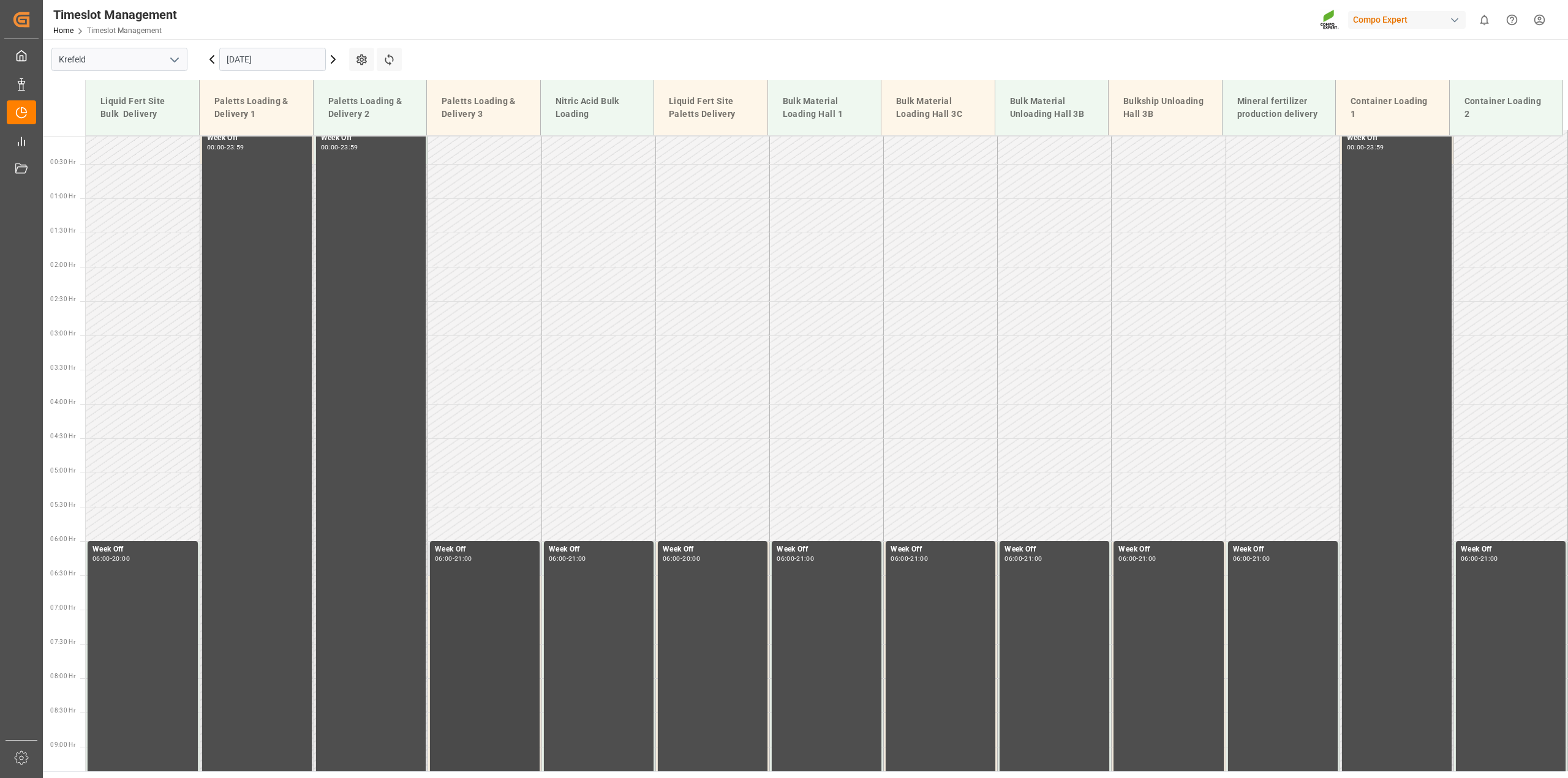
scroll to position [0, 0]
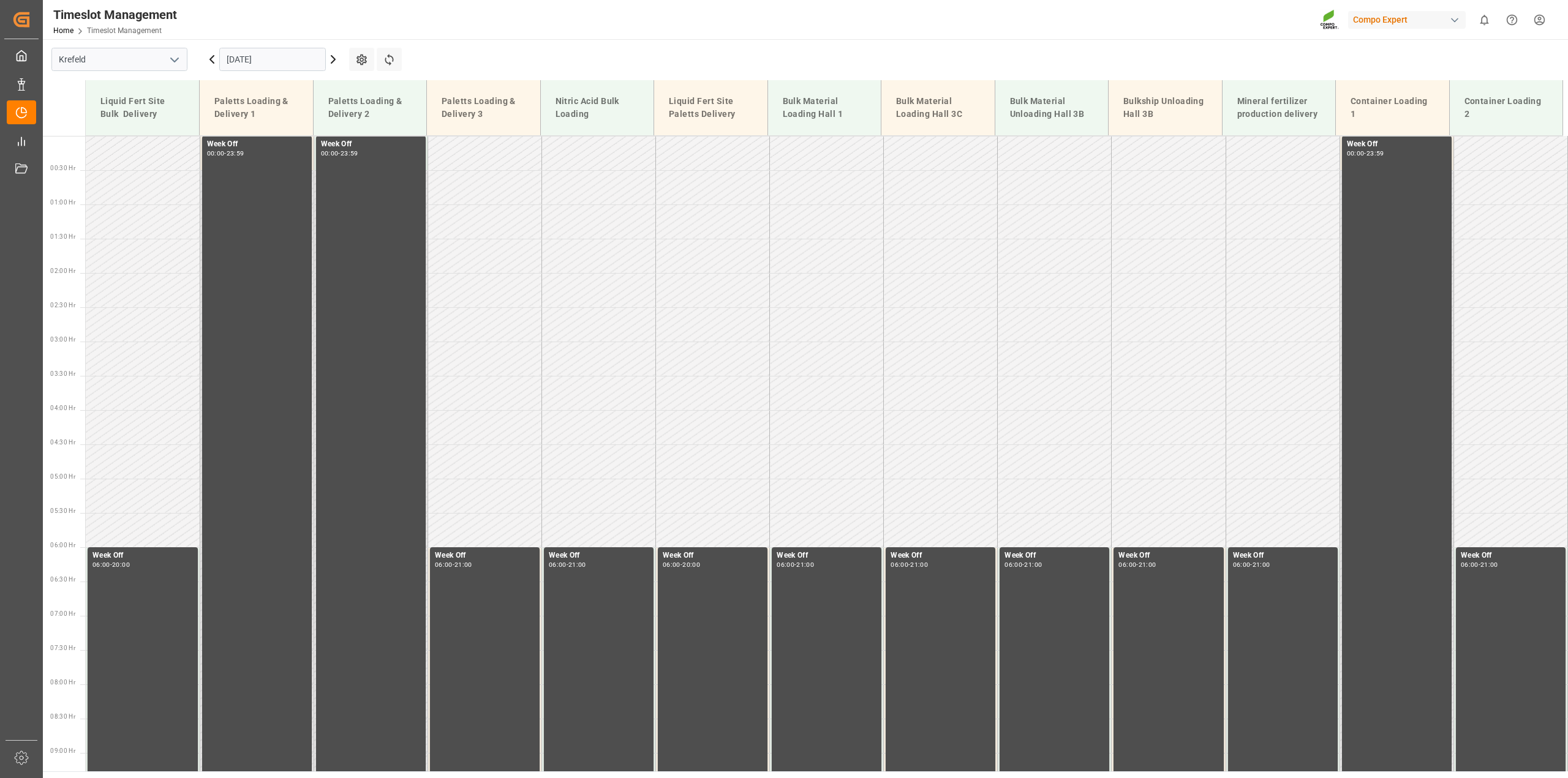
click at [212, 59] on icon at bounding box center [211, 59] width 14 height 14
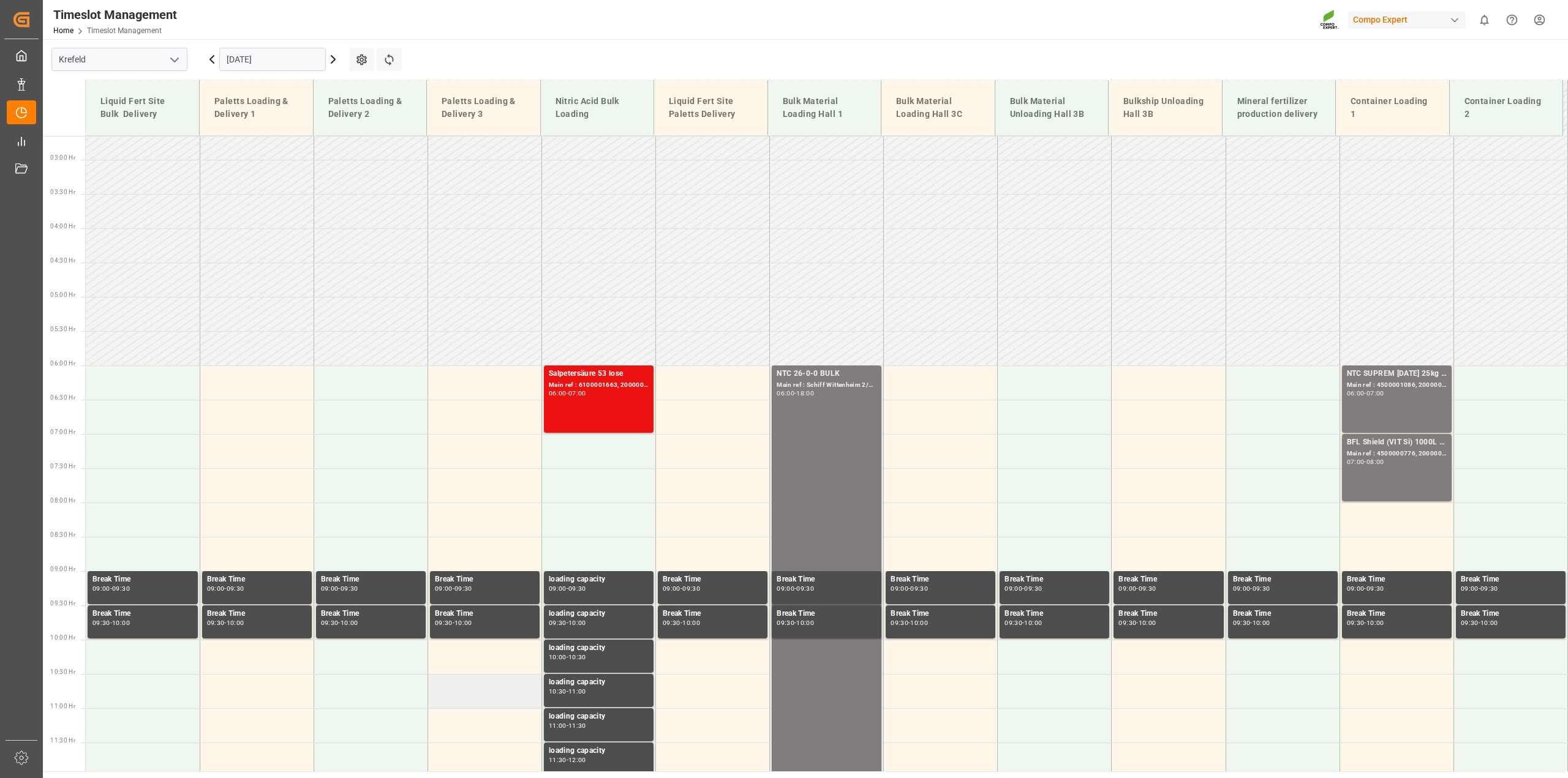
scroll to position [179, 0]
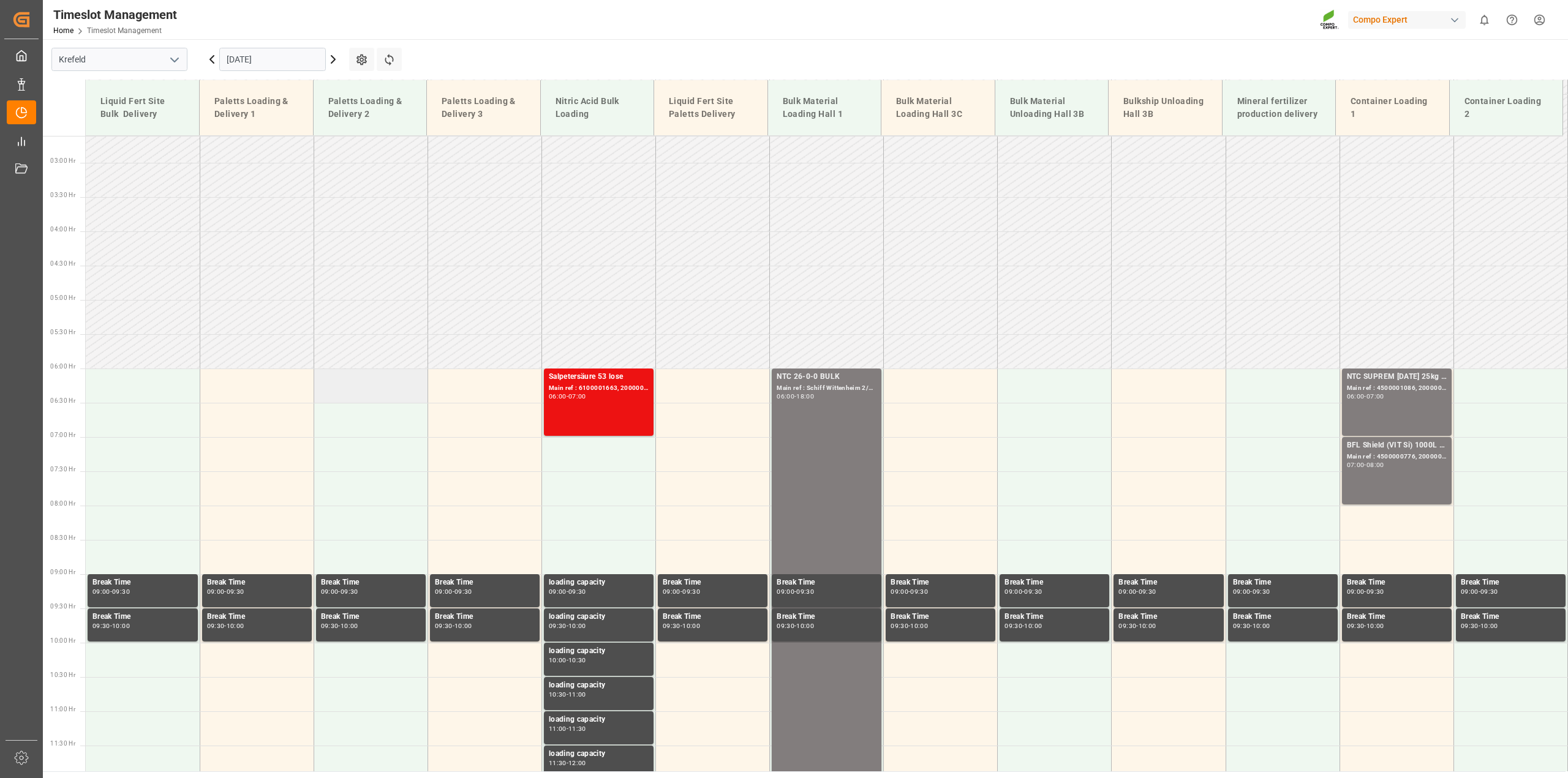
click at [381, 390] on td at bounding box center [370, 386] width 114 height 34
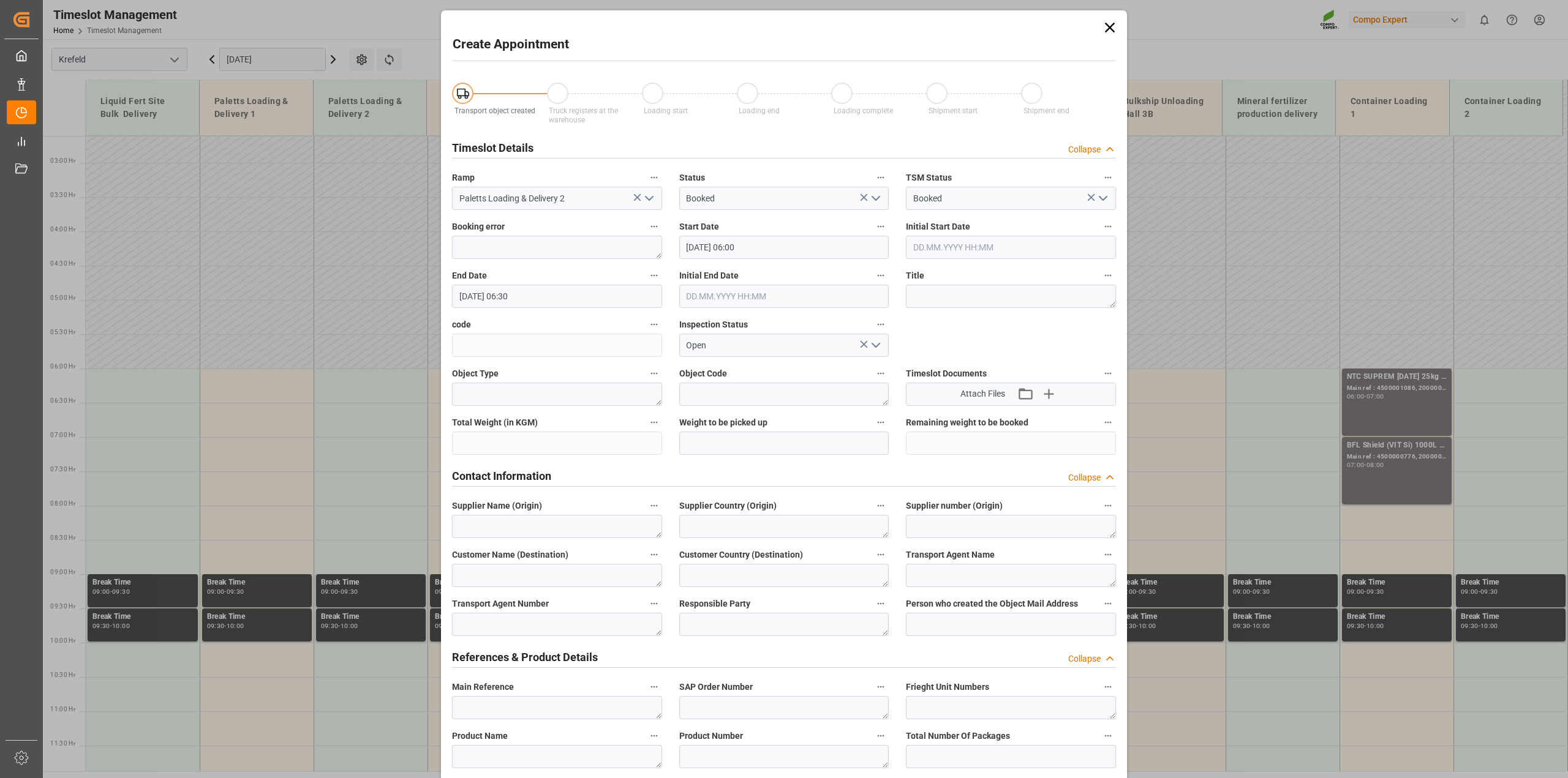
type input "[DATE] 06:00"
type input "[DATE] 06:30"
click at [1107, 28] on icon at bounding box center [1109, 27] width 17 height 17
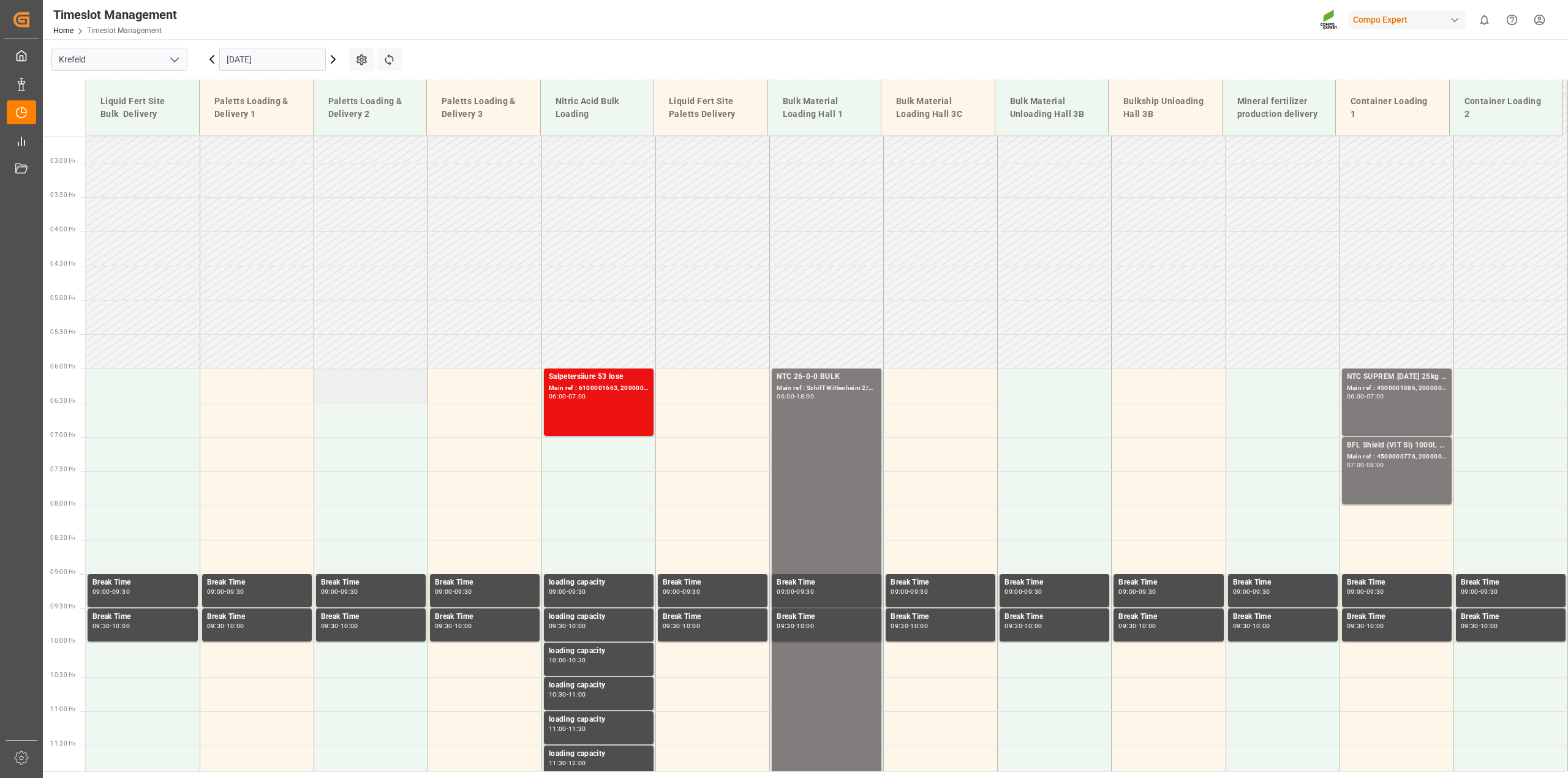
click at [381, 383] on td at bounding box center [370, 386] width 114 height 34
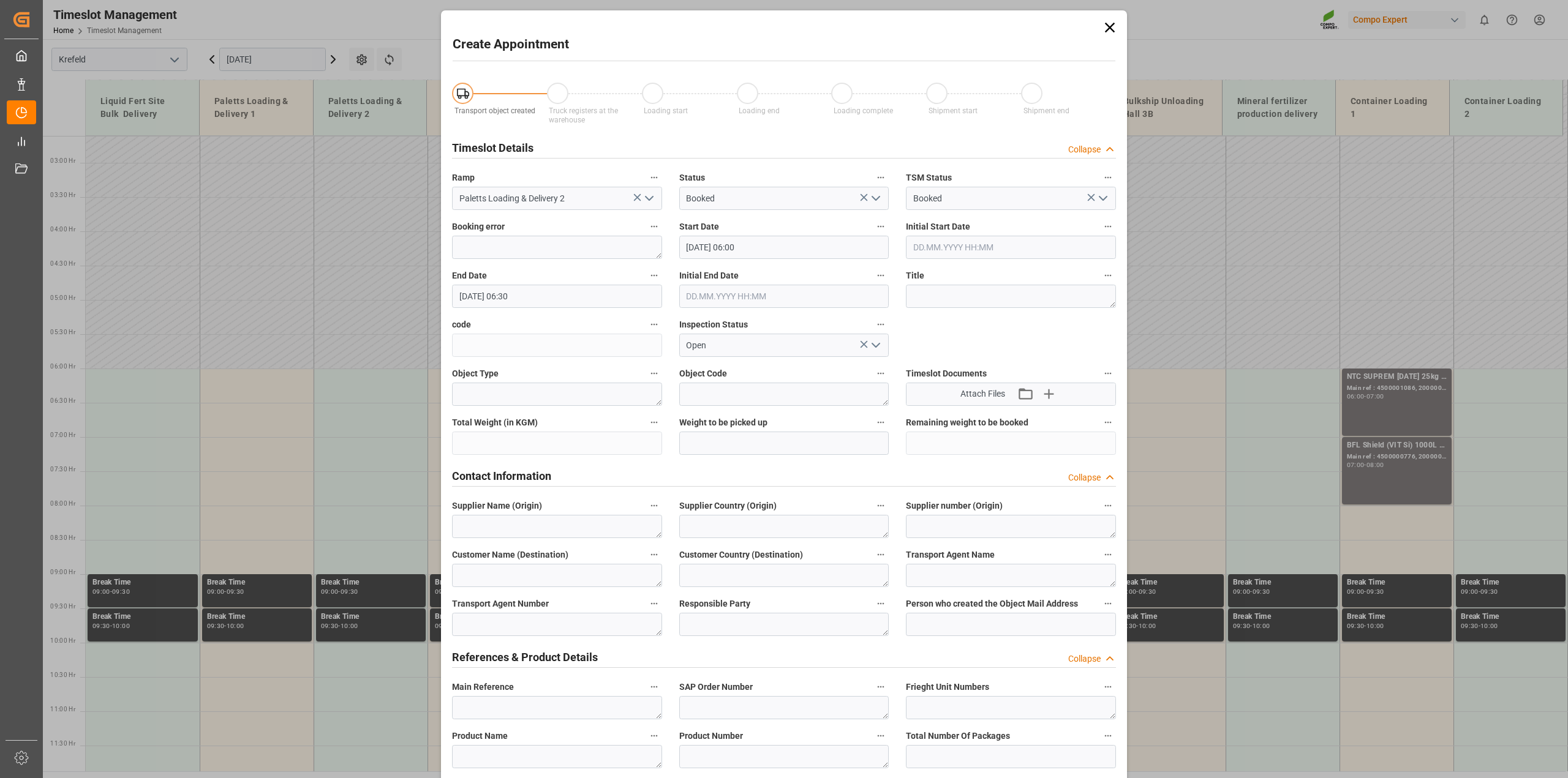
type input "[DATE] 06:00"
drag, startPoint x: 510, startPoint y: 298, endPoint x: 527, endPoint y: 306, distance: 18.8
click at [510, 297] on input "[DATE] 06:30" at bounding box center [556, 296] width 210 height 23
type input "[DATE] 18:30"
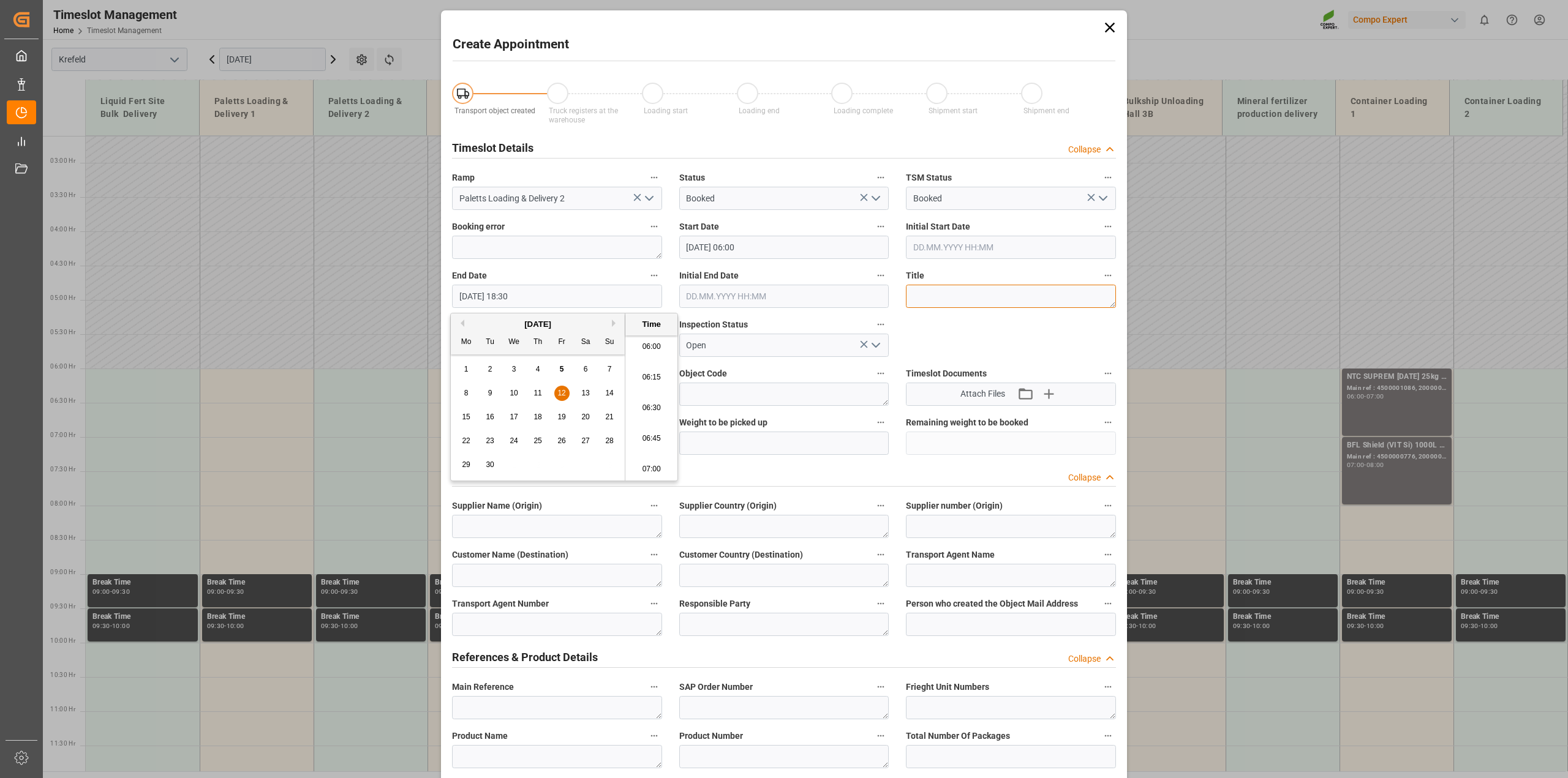
click at [949, 296] on textarea at bounding box center [1010, 296] width 210 height 23
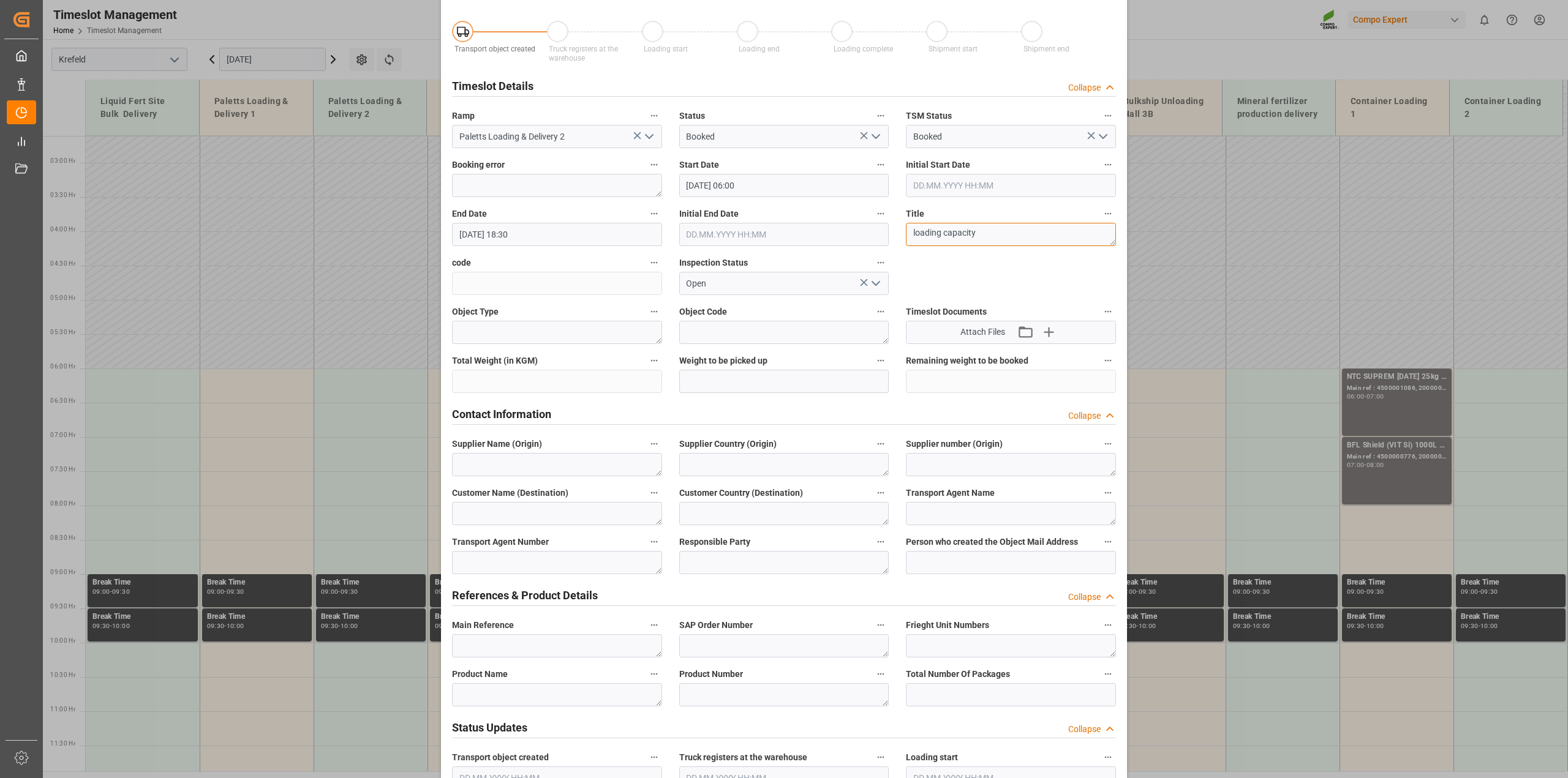
scroll to position [230, 0]
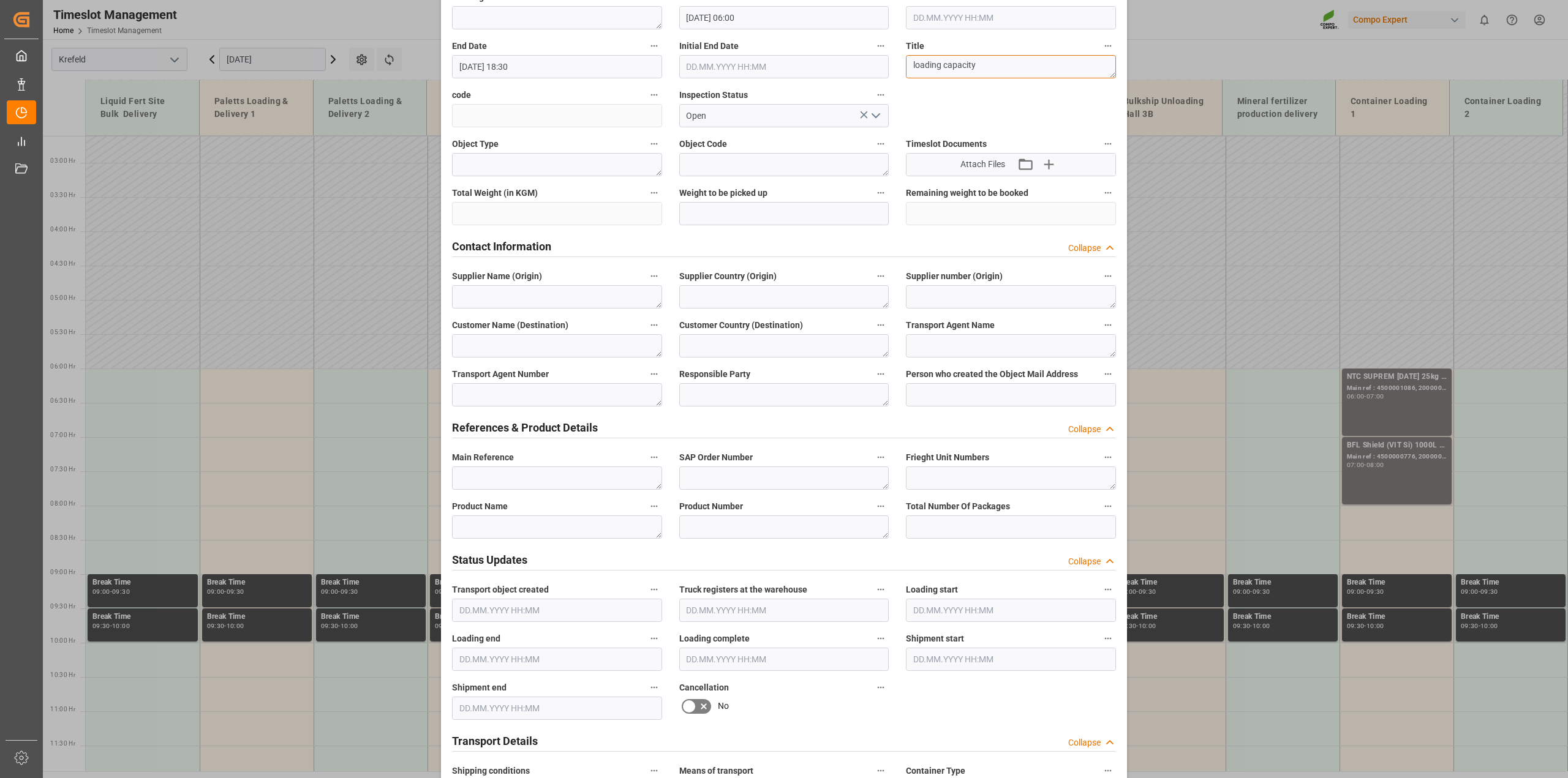
type textarea "loading capacity"
click at [511, 532] on textarea at bounding box center [556, 527] width 210 height 23
paste textarea "loading capacity"
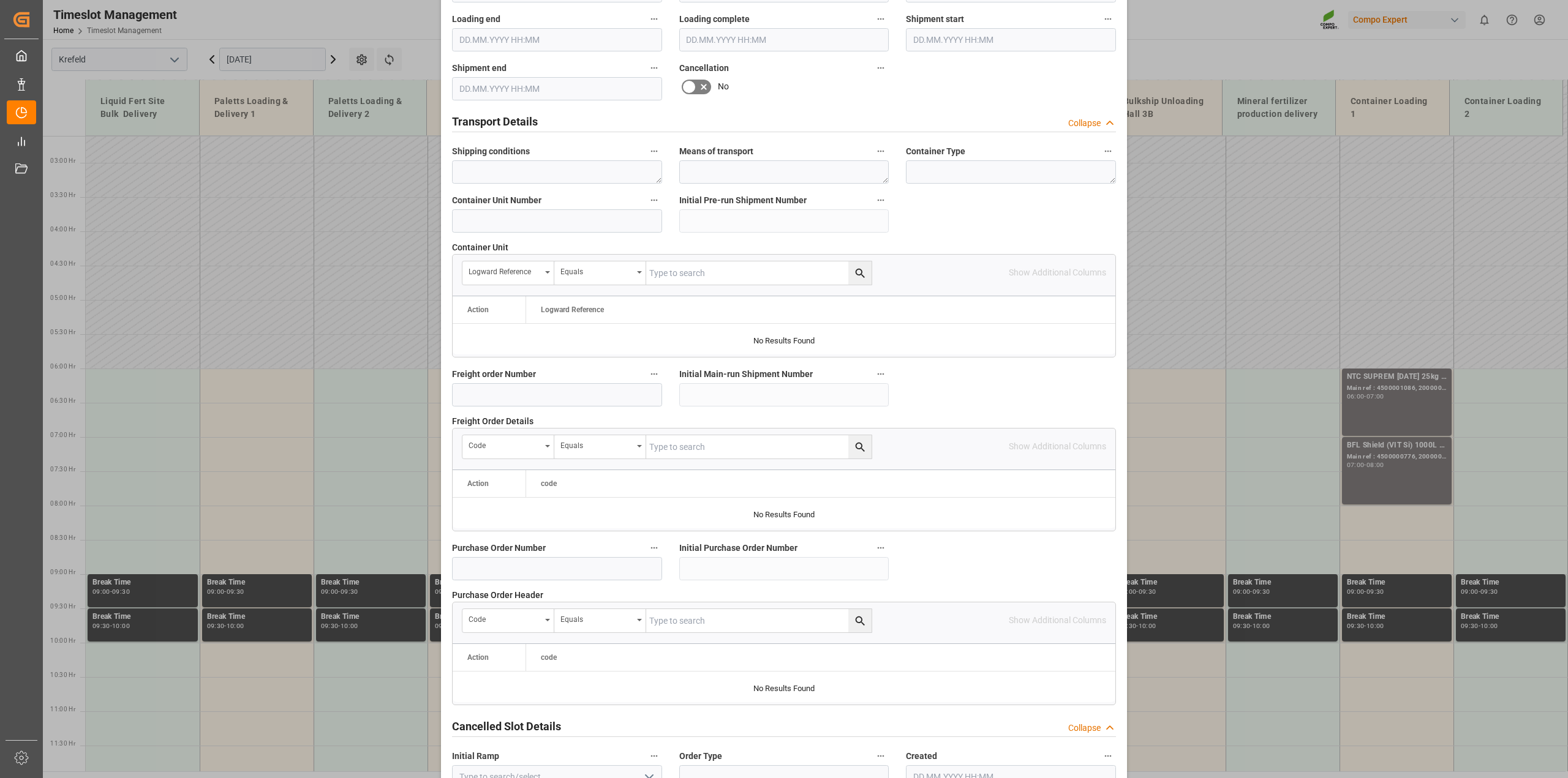
scroll to position [922, 0]
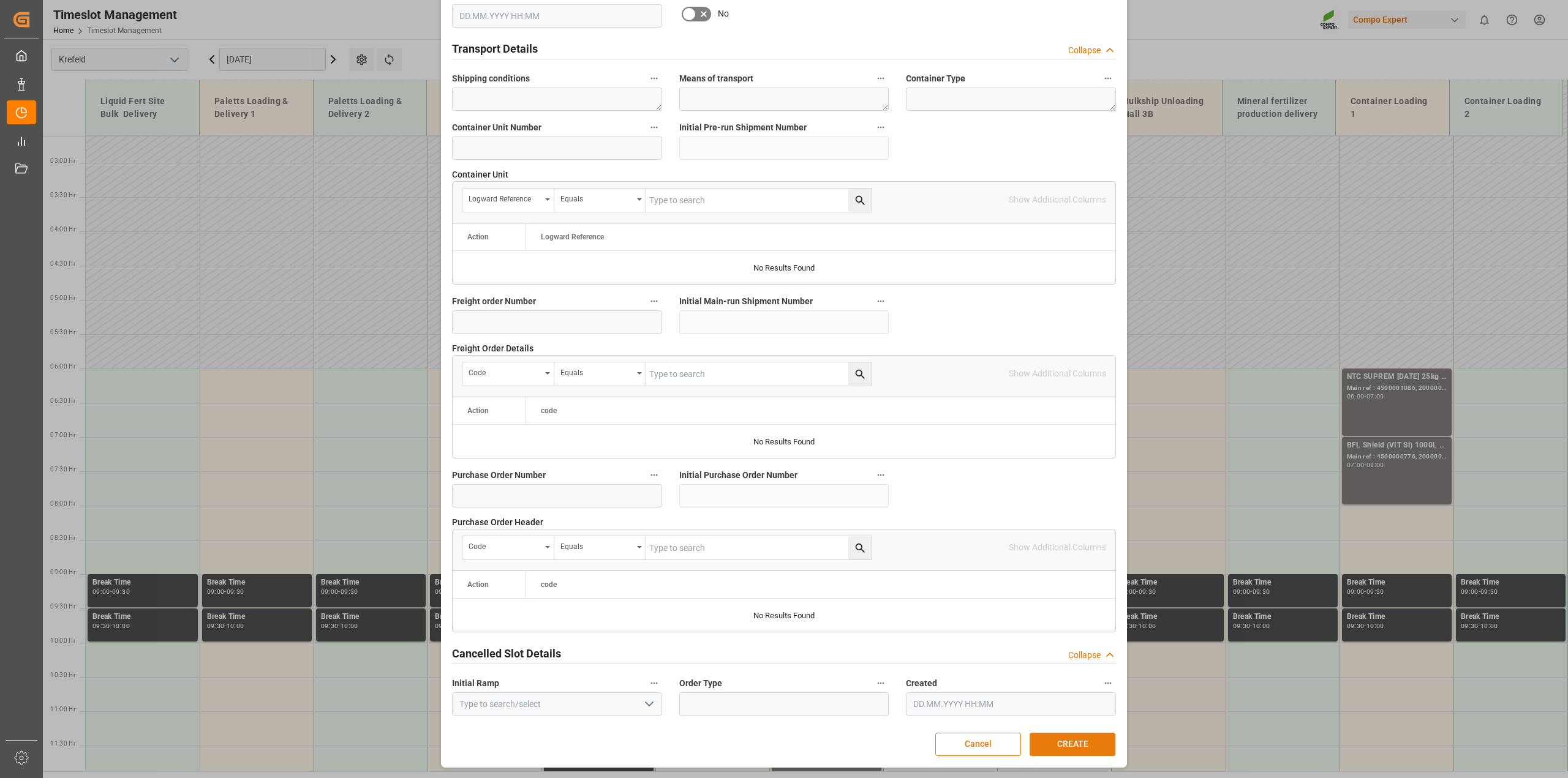
type textarea "loading capacity"
click at [1067, 734] on button "CREATE" at bounding box center [1072, 744] width 86 height 23
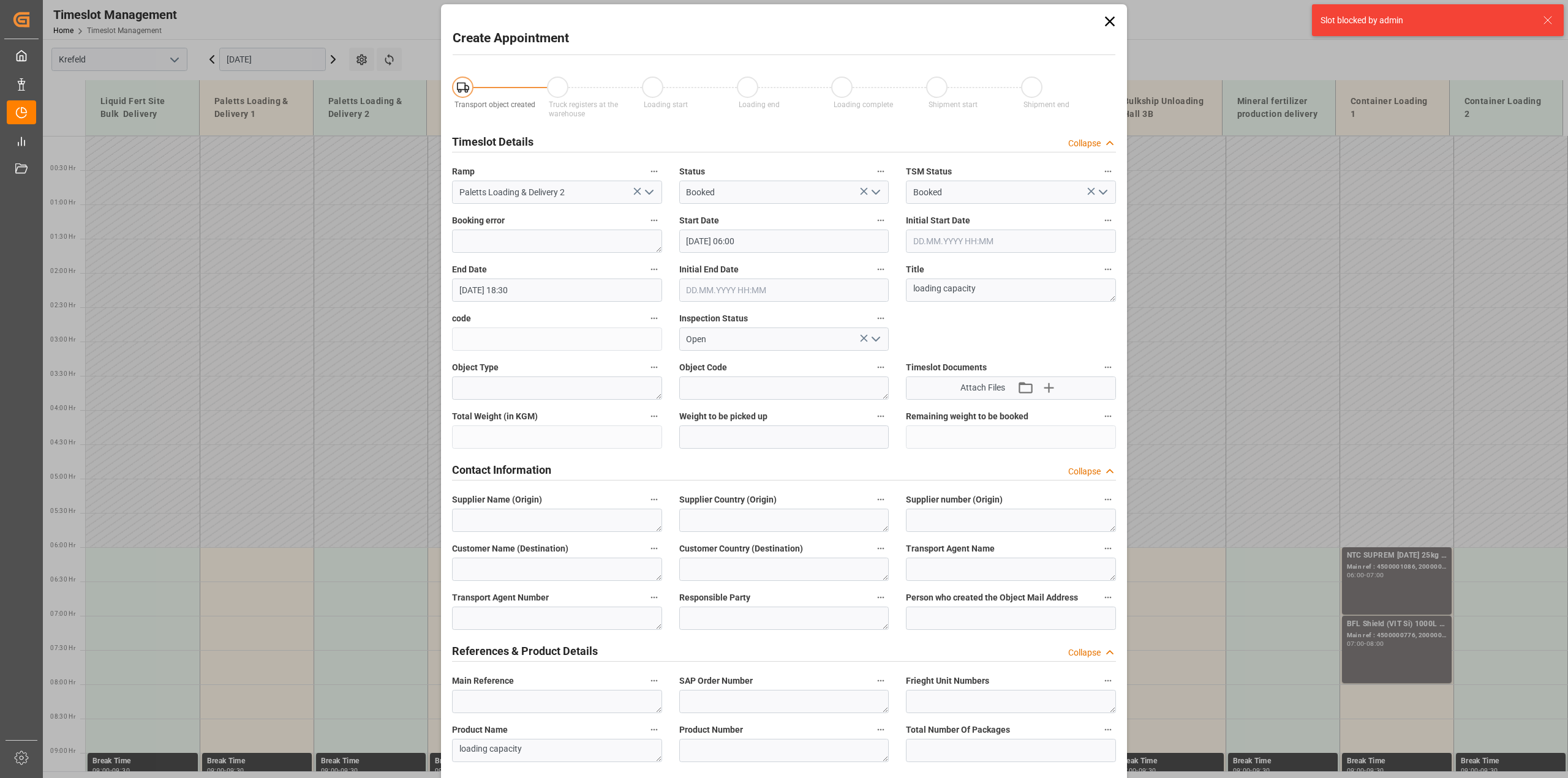
scroll to position [4, 0]
click at [528, 292] on input "[DATE] 18:30" at bounding box center [556, 292] width 210 height 23
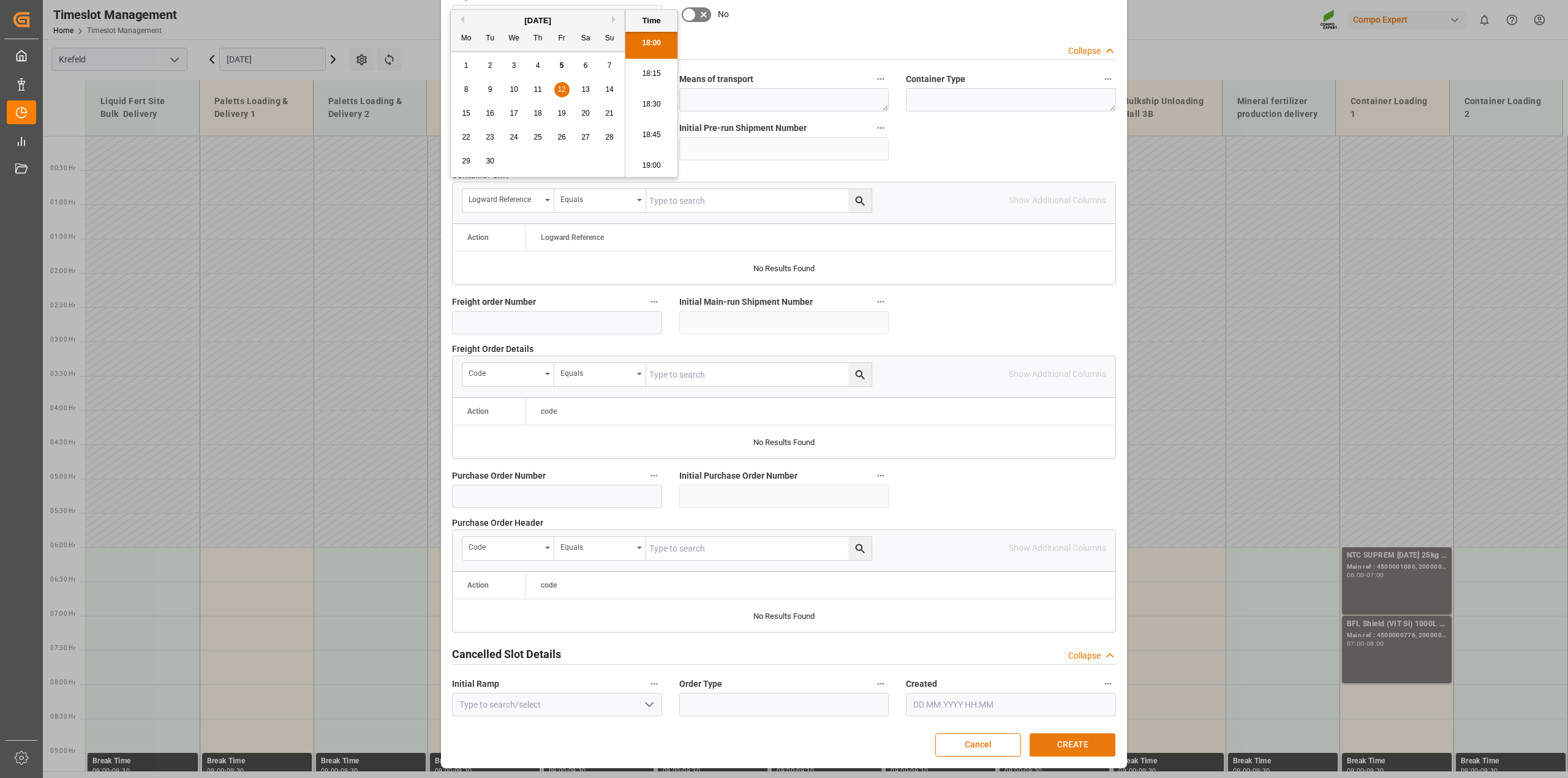
scroll to position [922, 0]
type input "[DATE] 18:00"
click at [1062, 740] on button "CREATE" at bounding box center [1072, 744] width 86 height 23
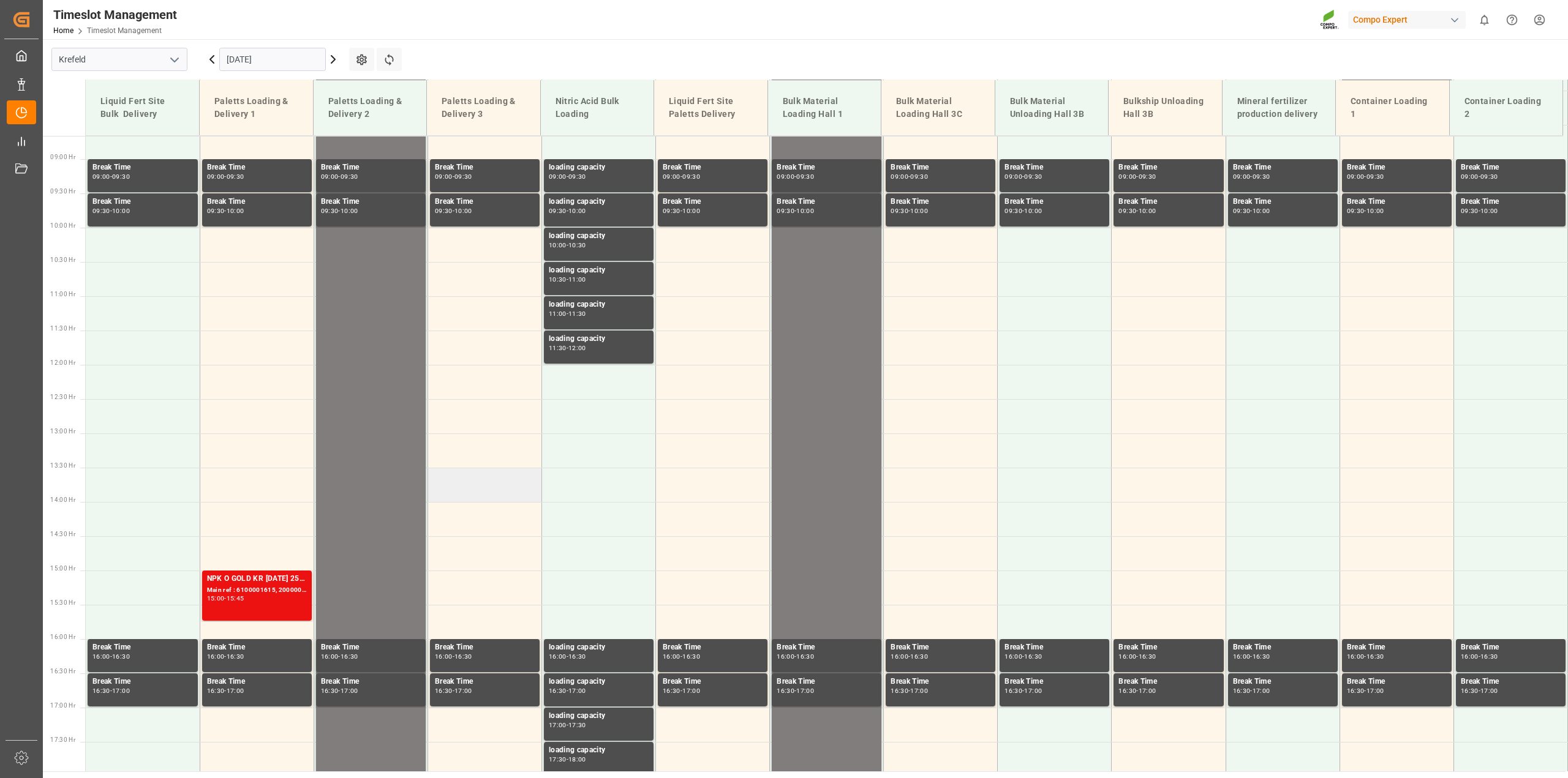
scroll to position [348, 0]
